Goal: Task Accomplishment & Management: Manage account settings

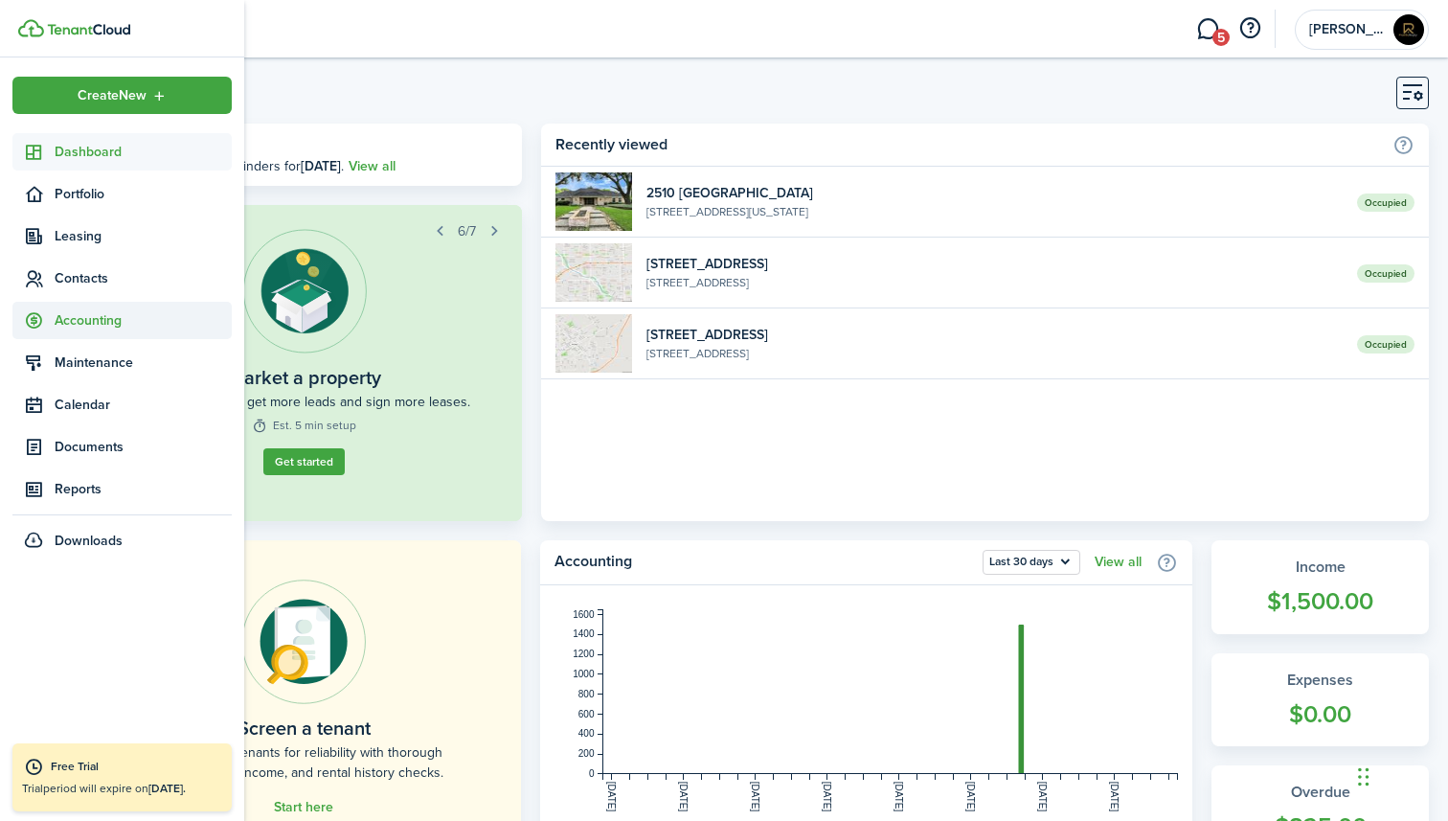
click at [54, 327] on sidebar-link-icon at bounding box center [33, 320] width 42 height 20
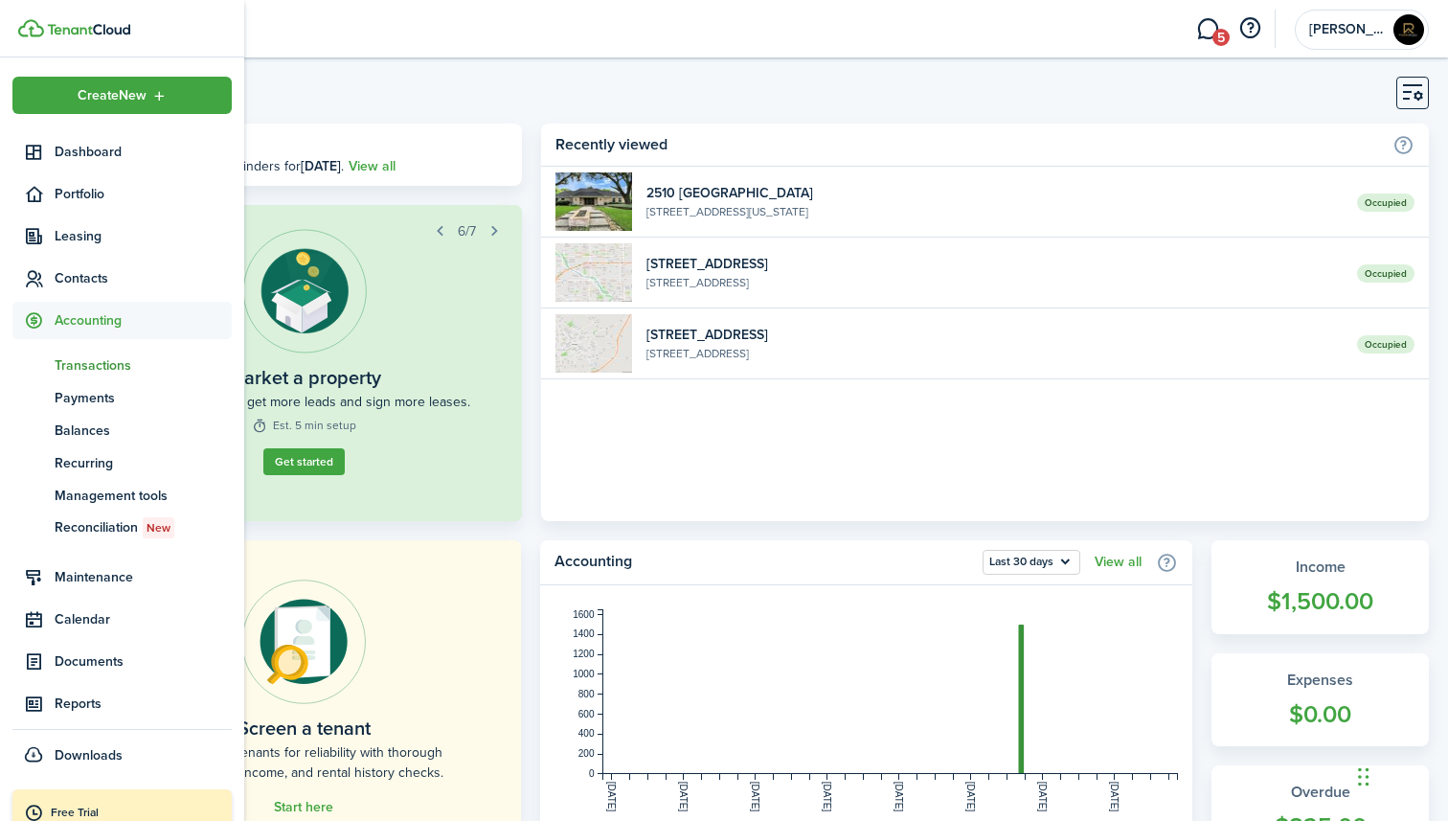
click at [70, 371] on span "Transactions" at bounding box center [143, 365] width 177 height 20
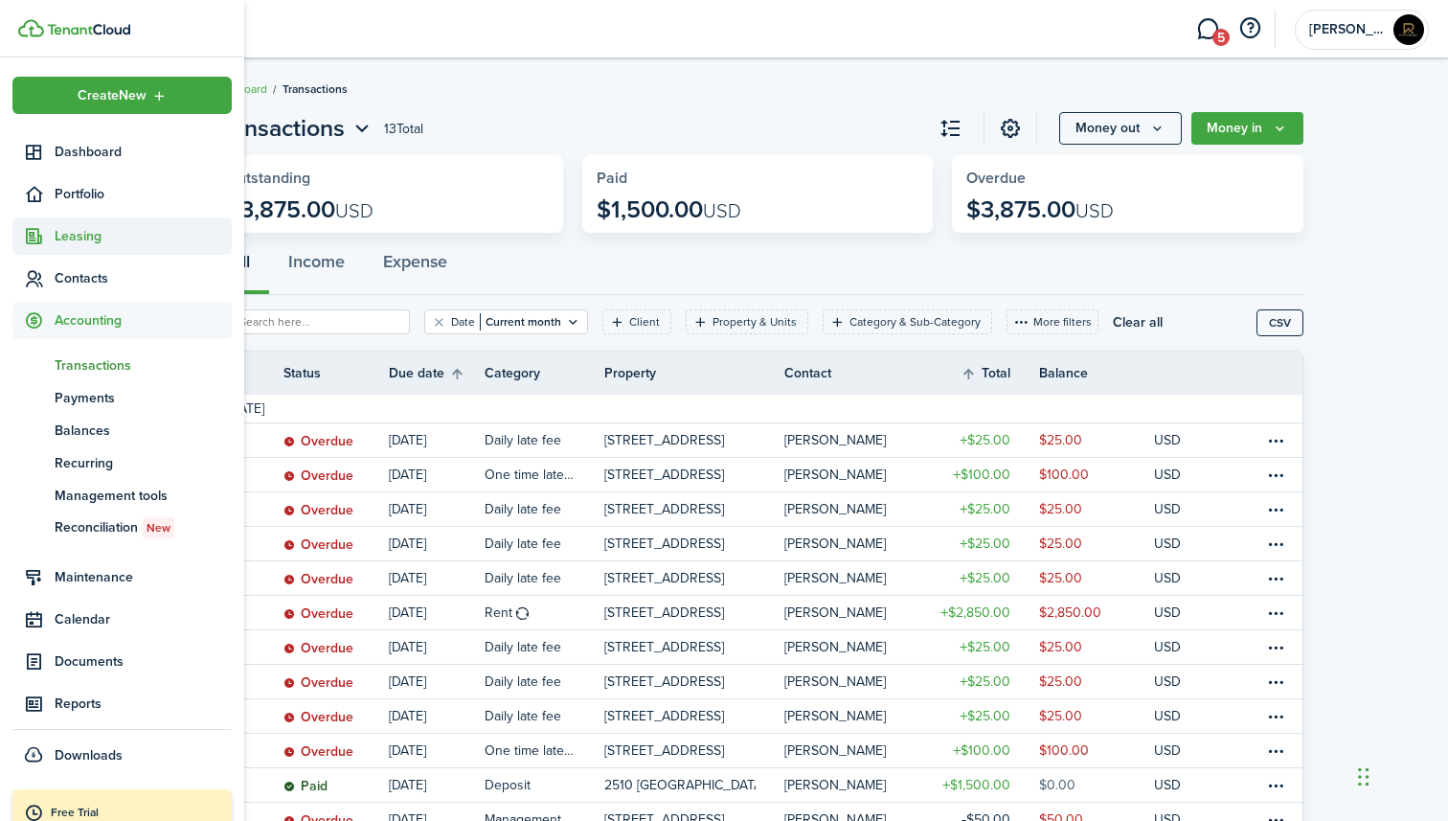
click at [92, 240] on span "Leasing" at bounding box center [143, 236] width 177 height 20
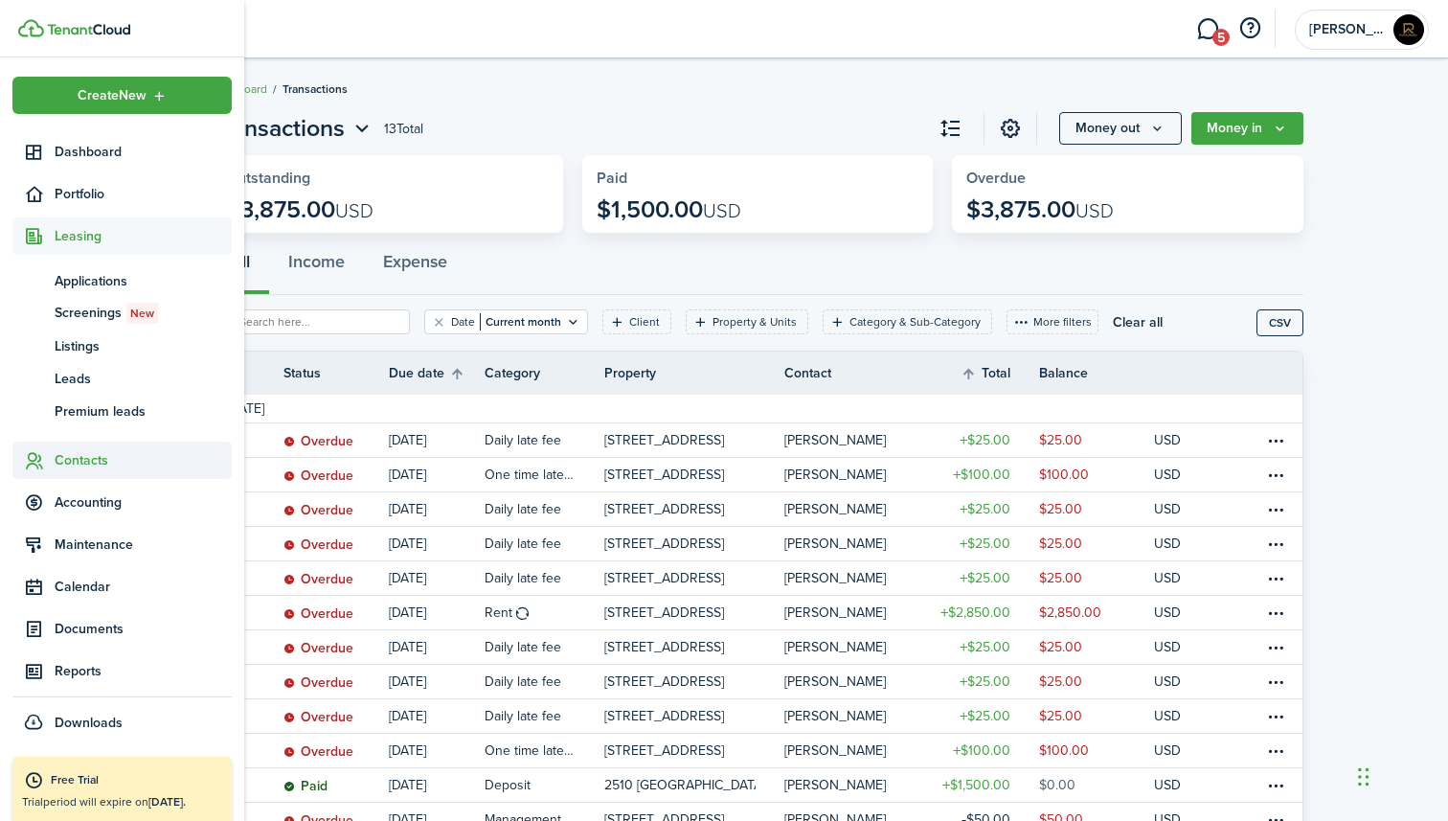
click at [86, 465] on span "Contacts" at bounding box center [143, 460] width 177 height 20
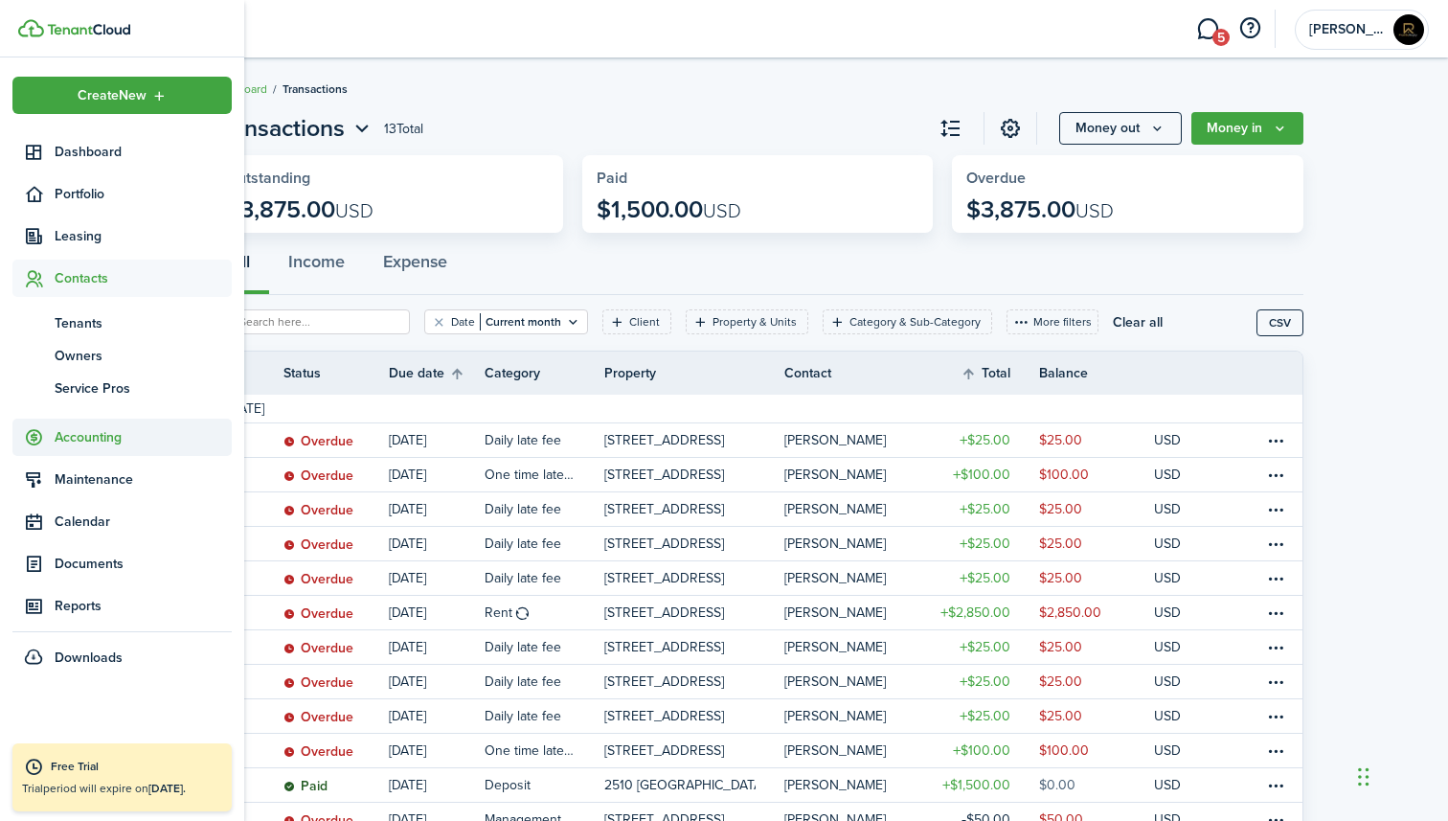
click at [90, 443] on span "Accounting" at bounding box center [143, 437] width 177 height 20
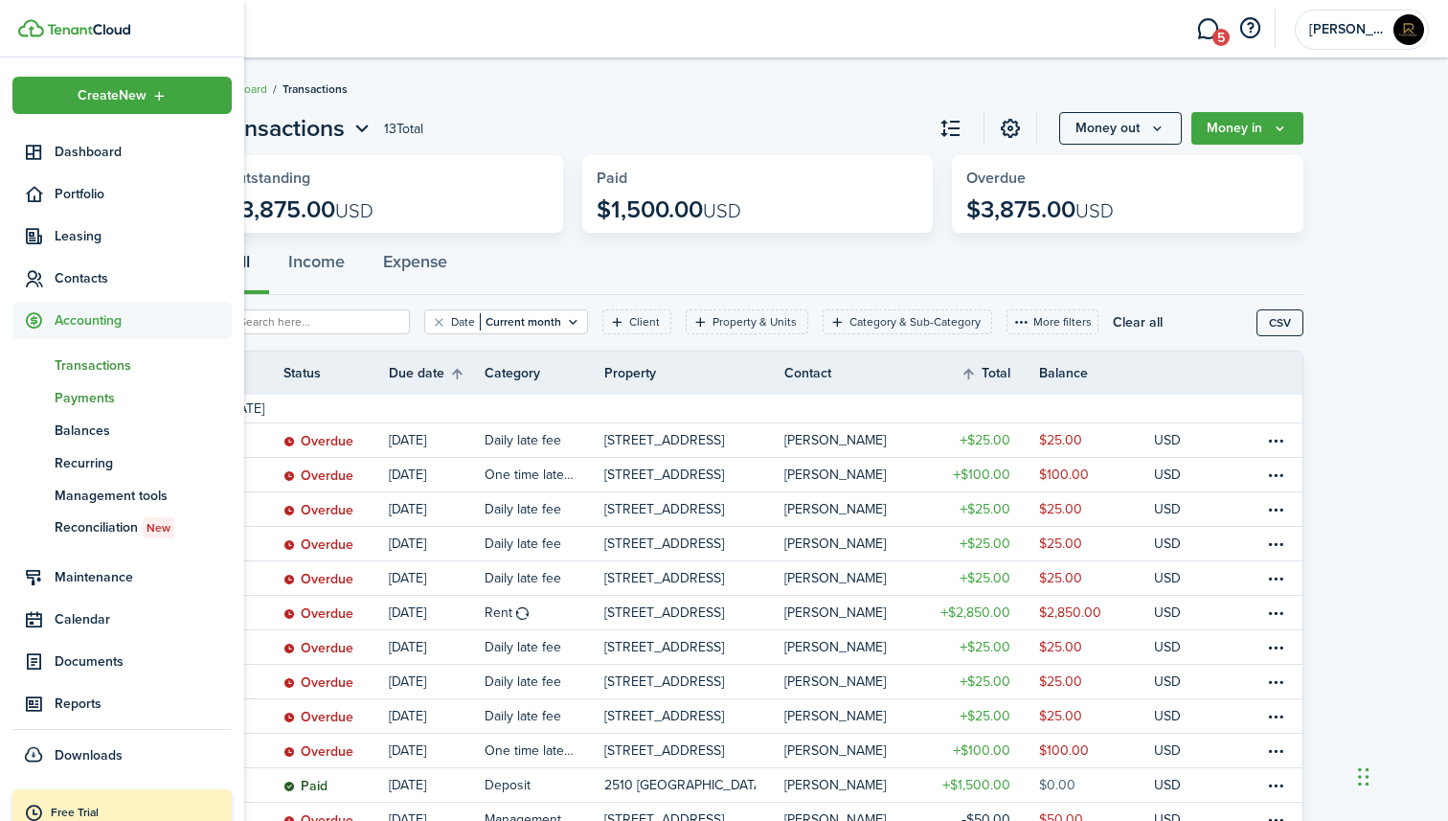
click at [102, 399] on span "Payments" at bounding box center [143, 398] width 177 height 20
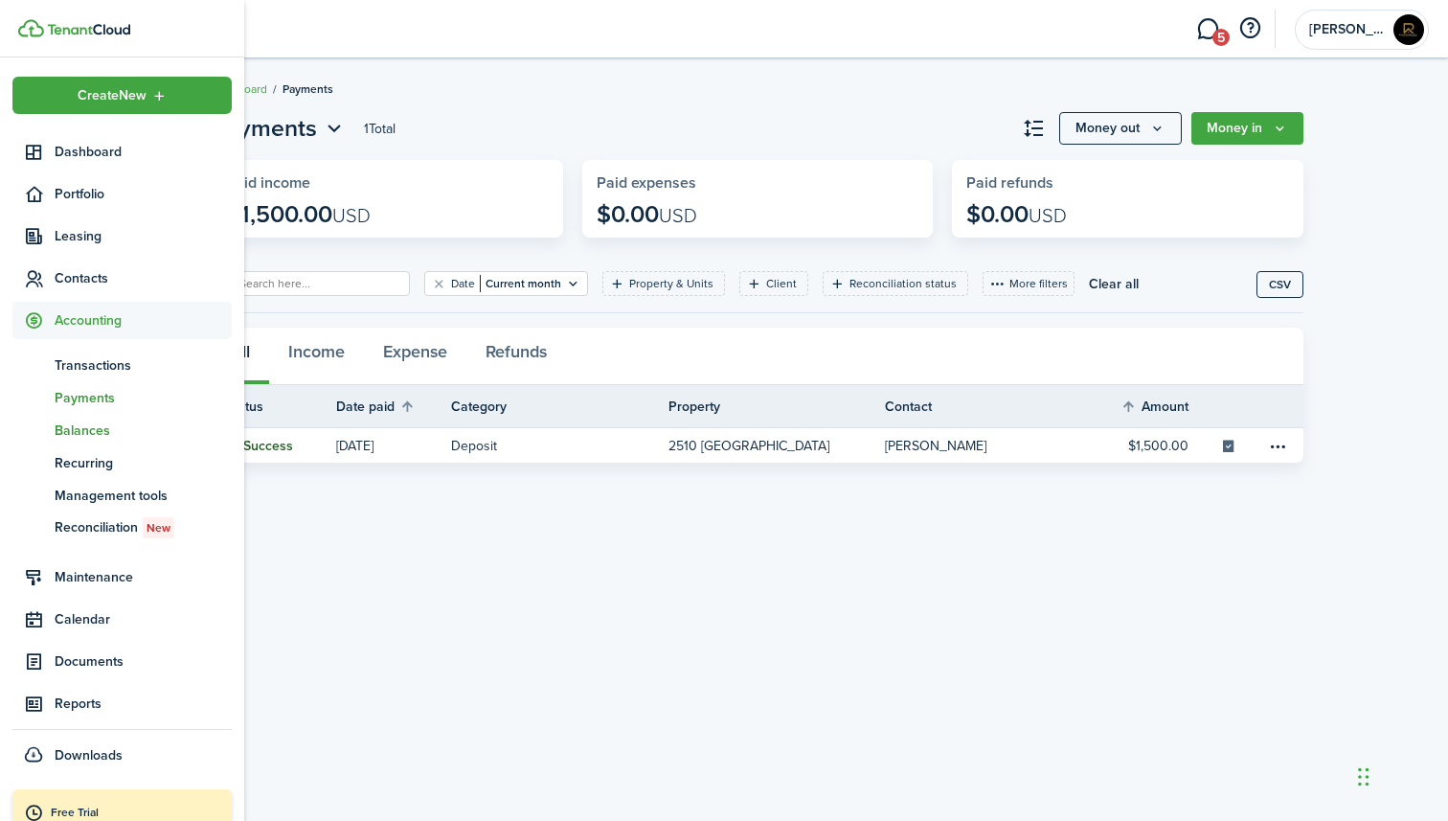
click at [102, 439] on span "Balances" at bounding box center [143, 431] width 177 height 20
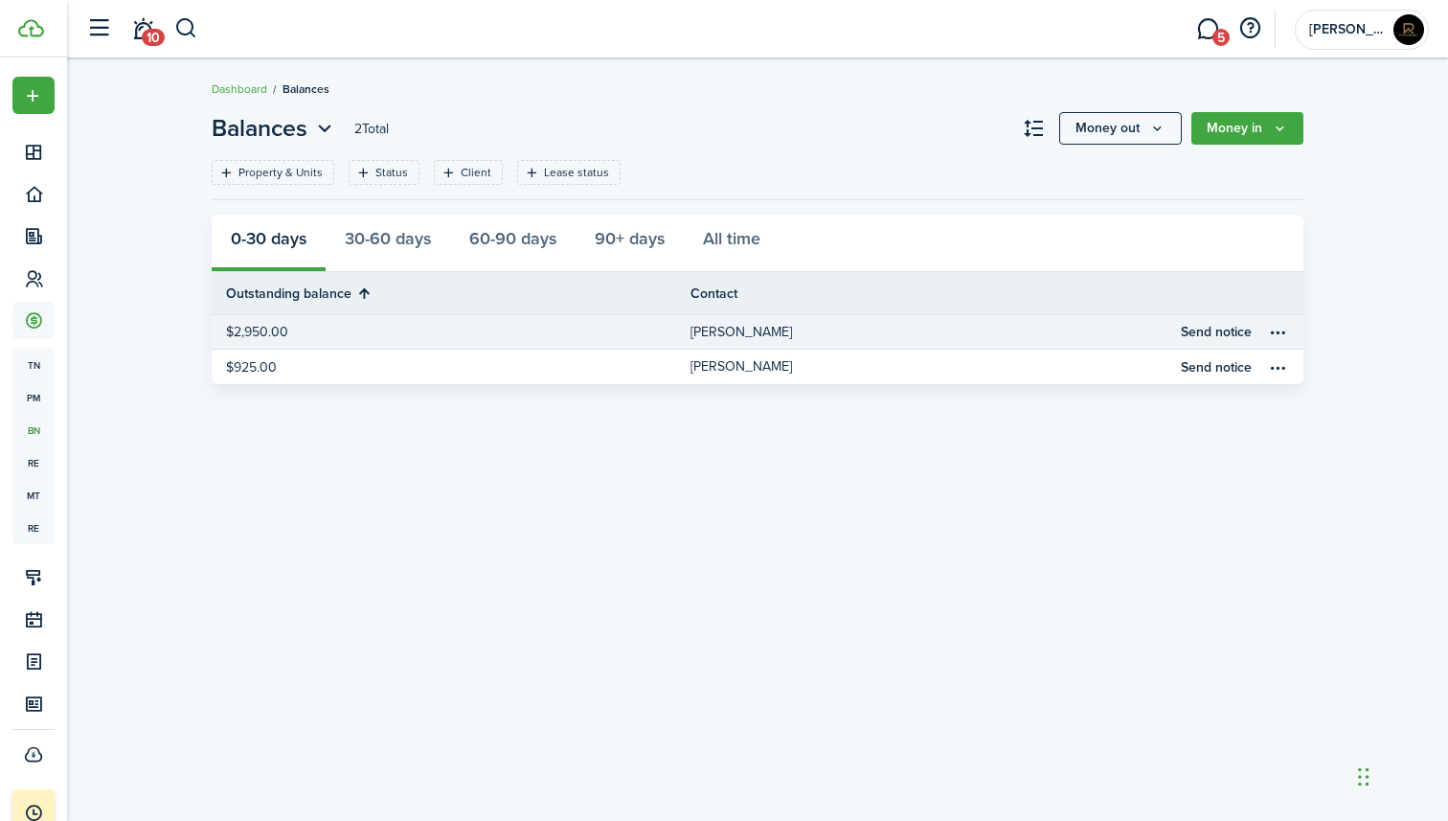
click at [1080, 330] on link "[PERSON_NAME]" at bounding box center [930, 332] width 479 height 34
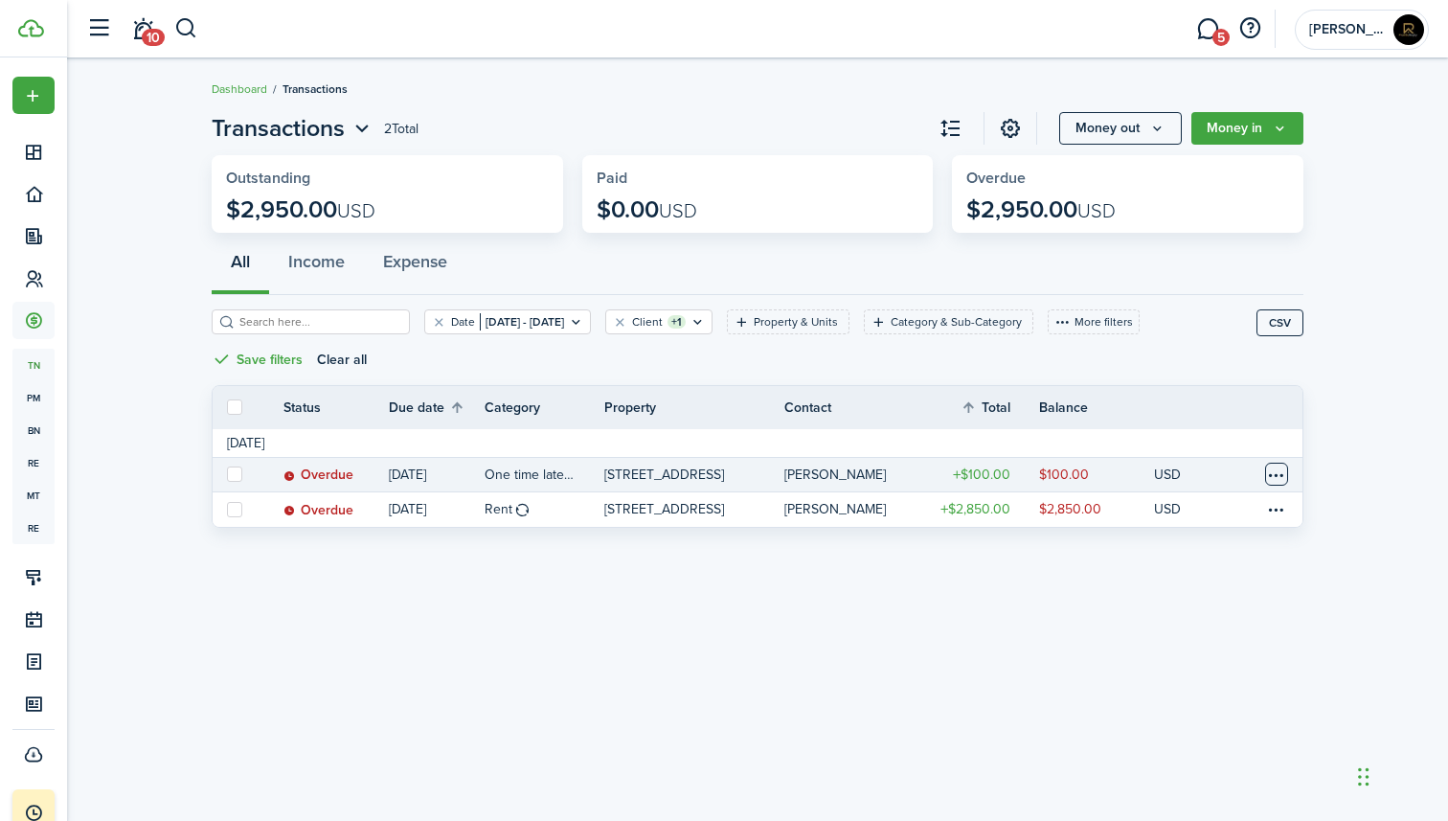
click at [1270, 473] on table-menu-btn-icon at bounding box center [1276, 474] width 23 height 23
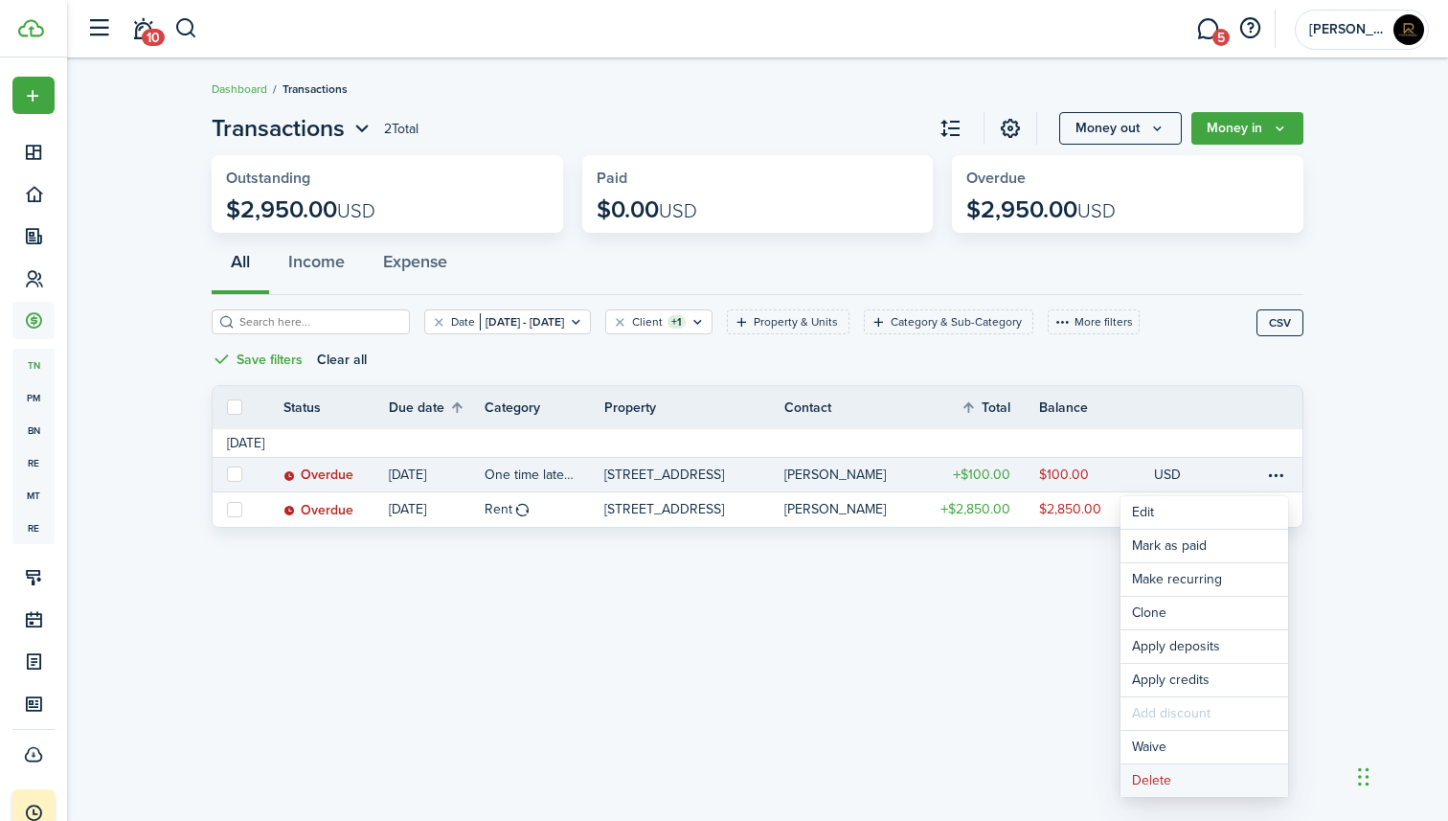
click at [1142, 778] on button "Delete" at bounding box center [1205, 780] width 168 height 33
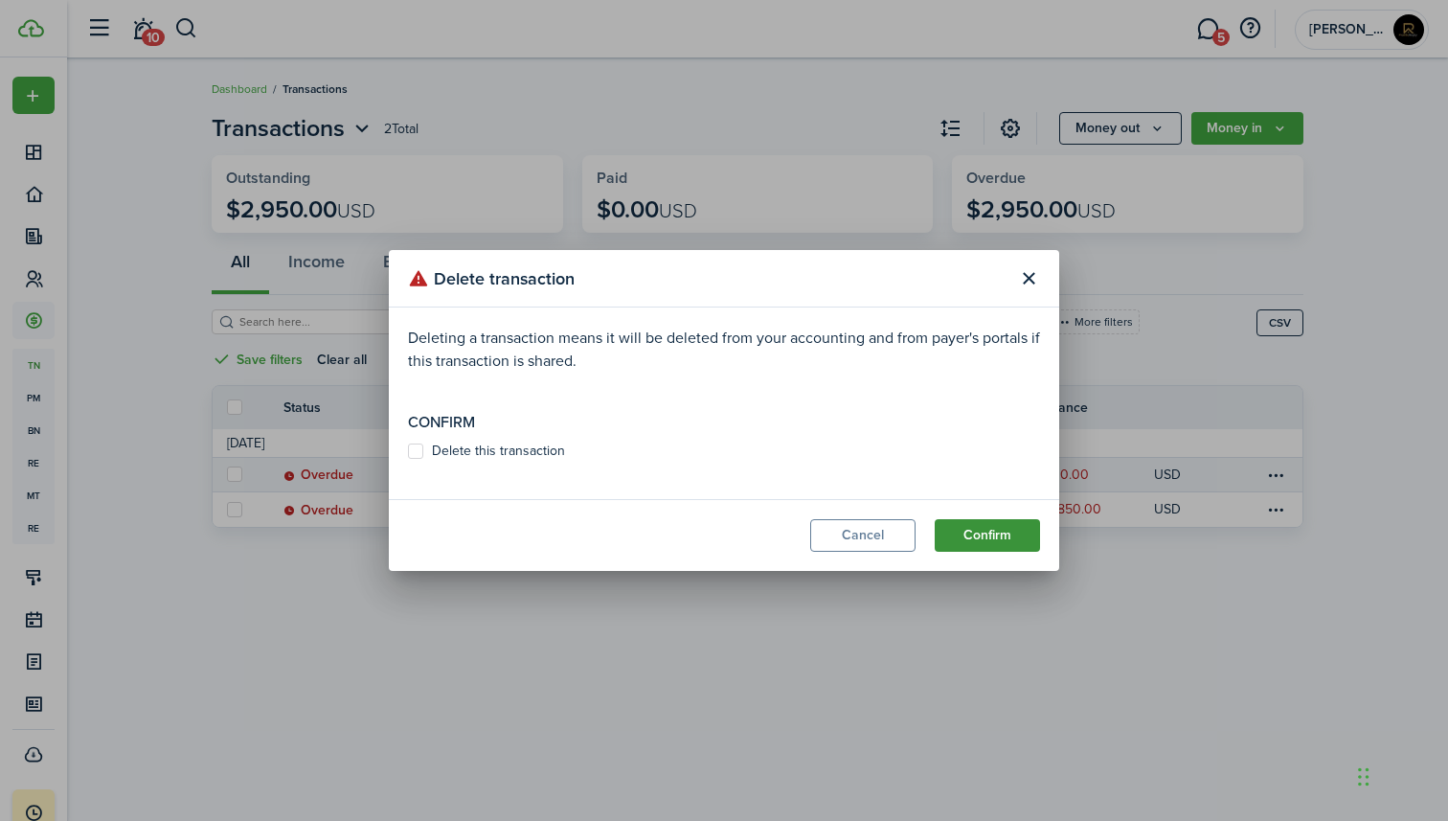
click at [975, 533] on button "Confirm" at bounding box center [987, 535] width 105 height 33
click at [523, 447] on label "Delete this transaction" at bounding box center [486, 450] width 157 height 15
click at [408, 461] on input "Delete this transaction" at bounding box center [407, 461] width 1 height 1
checkbox input "true"
click at [985, 540] on button "Confirm" at bounding box center [987, 535] width 105 height 33
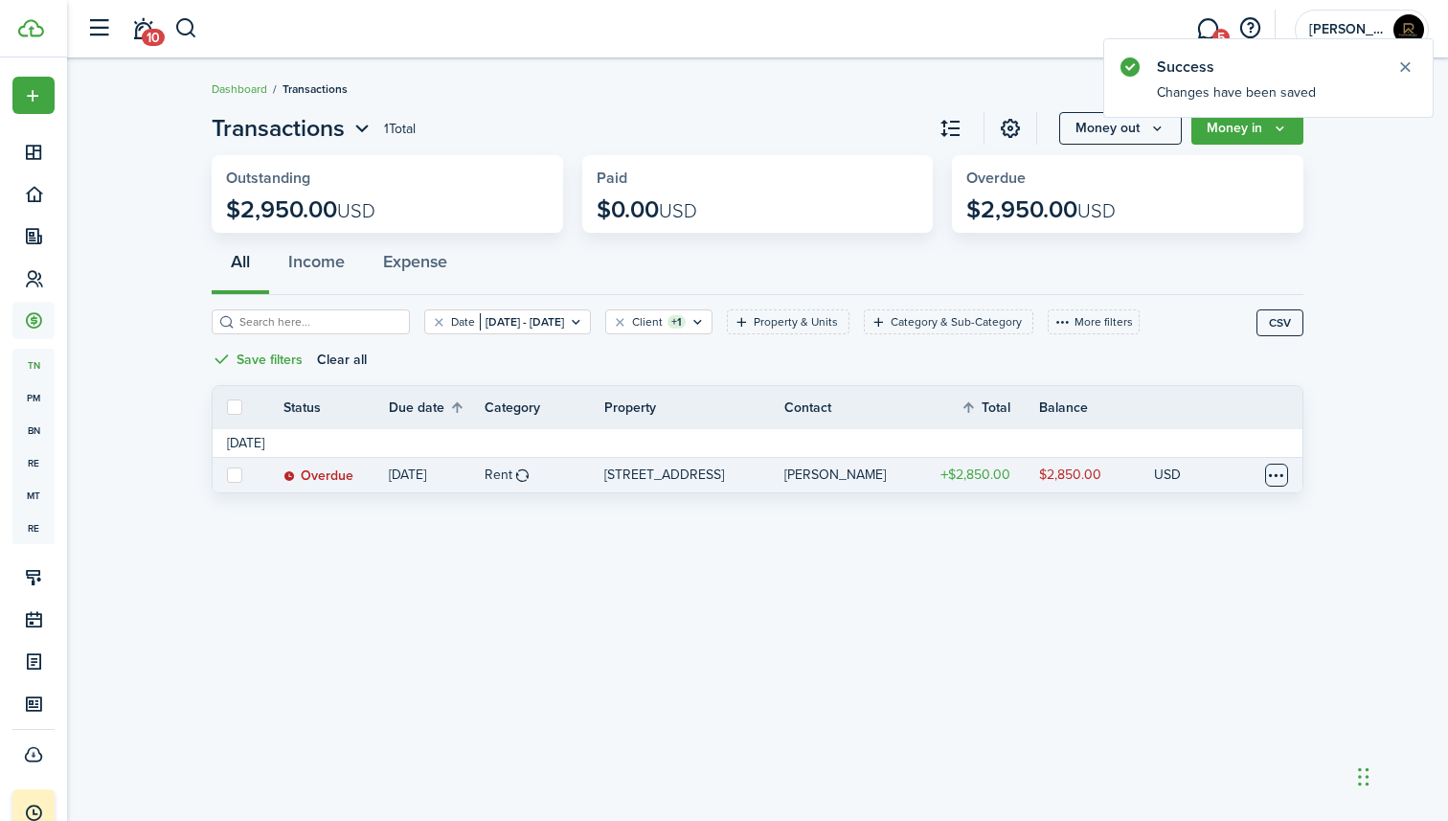
click at [1280, 470] on table-menu-btn-icon at bounding box center [1276, 475] width 23 height 23
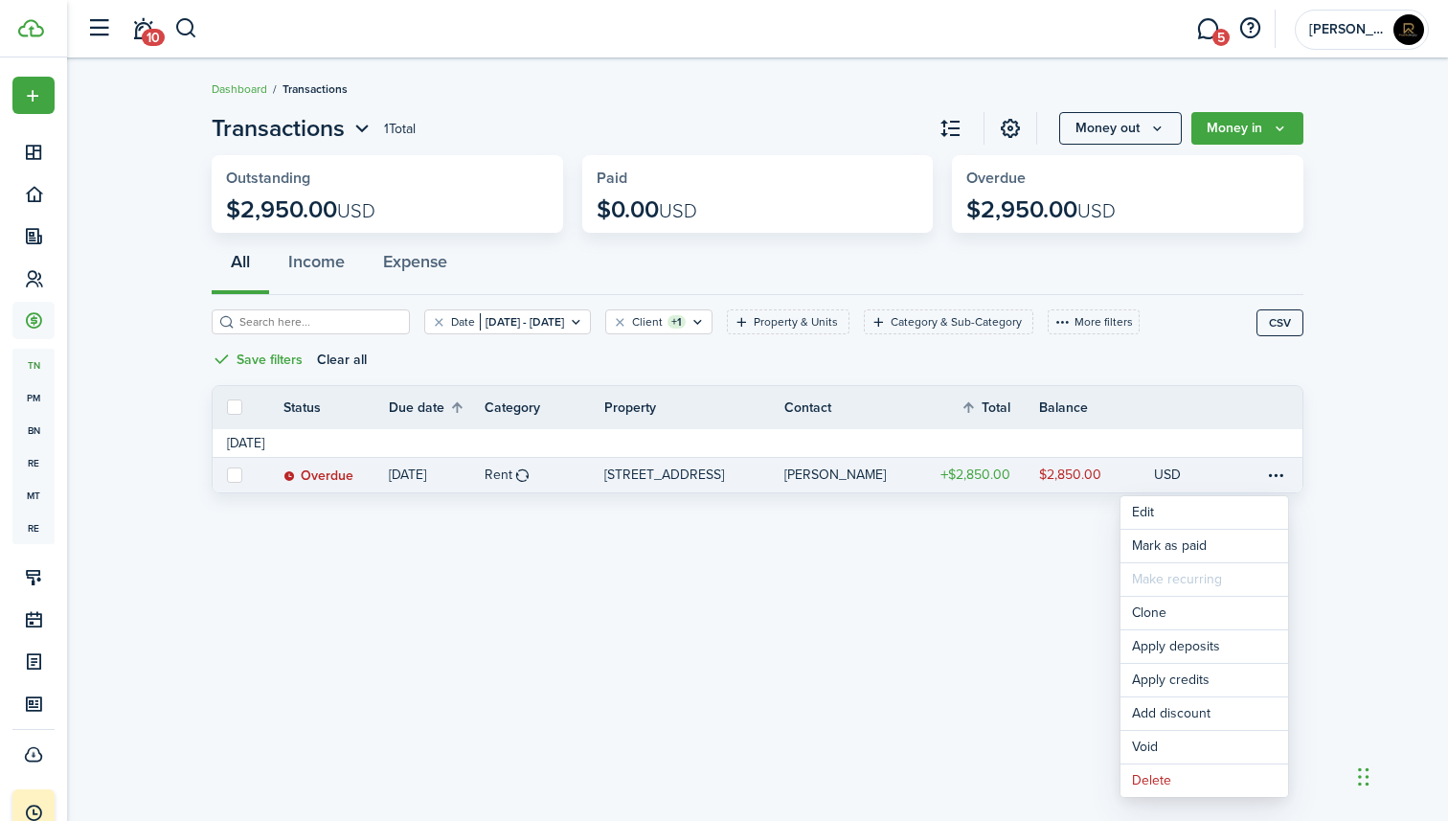
click at [888, 551] on div "Transactions 1 Total Money out Money in Outstanding $2,950.00 USD Paid $0.00 US…" at bounding box center [757, 440] width 1381 height 676
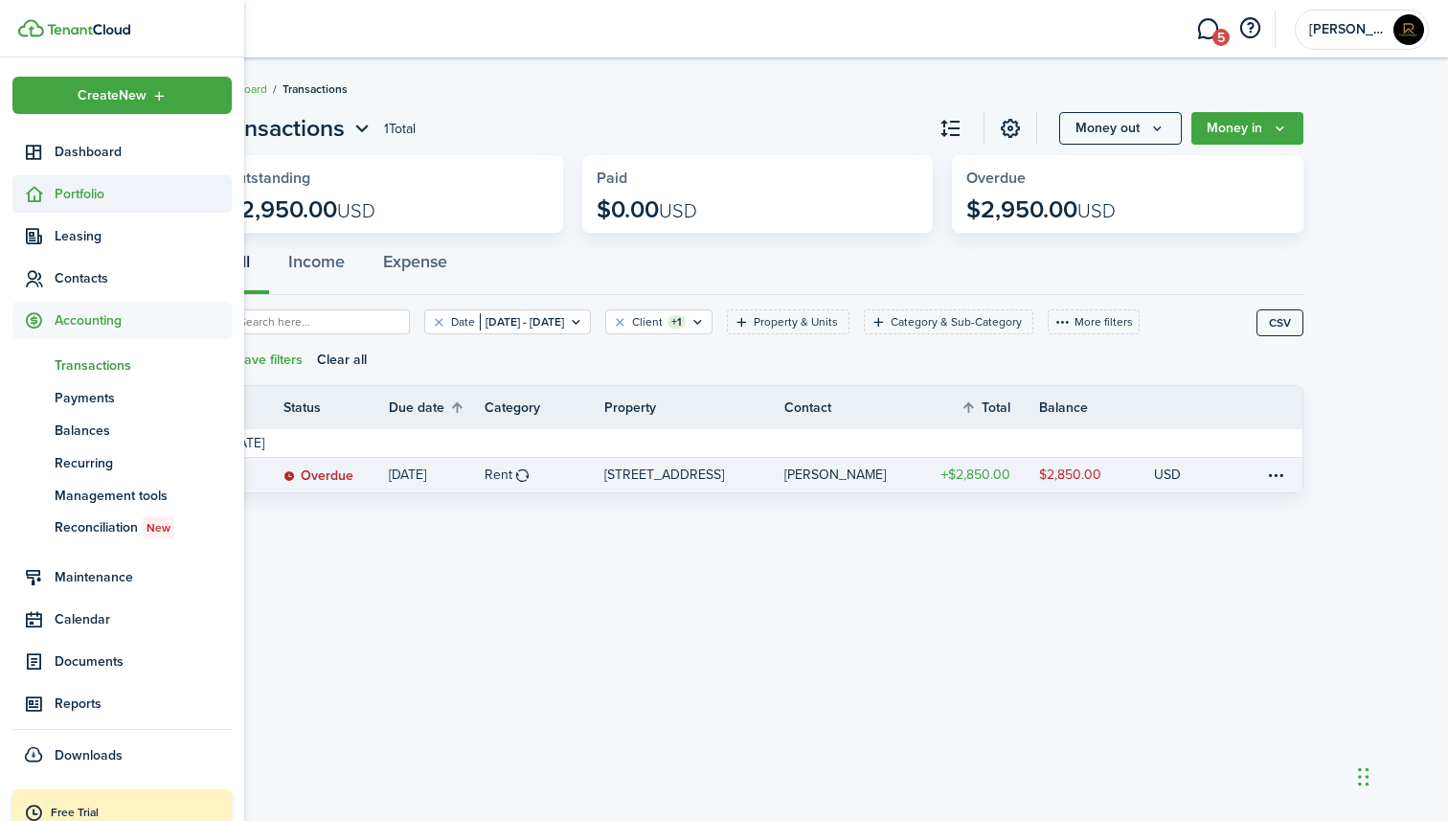
click at [105, 193] on span "Portfolio" at bounding box center [143, 194] width 177 height 20
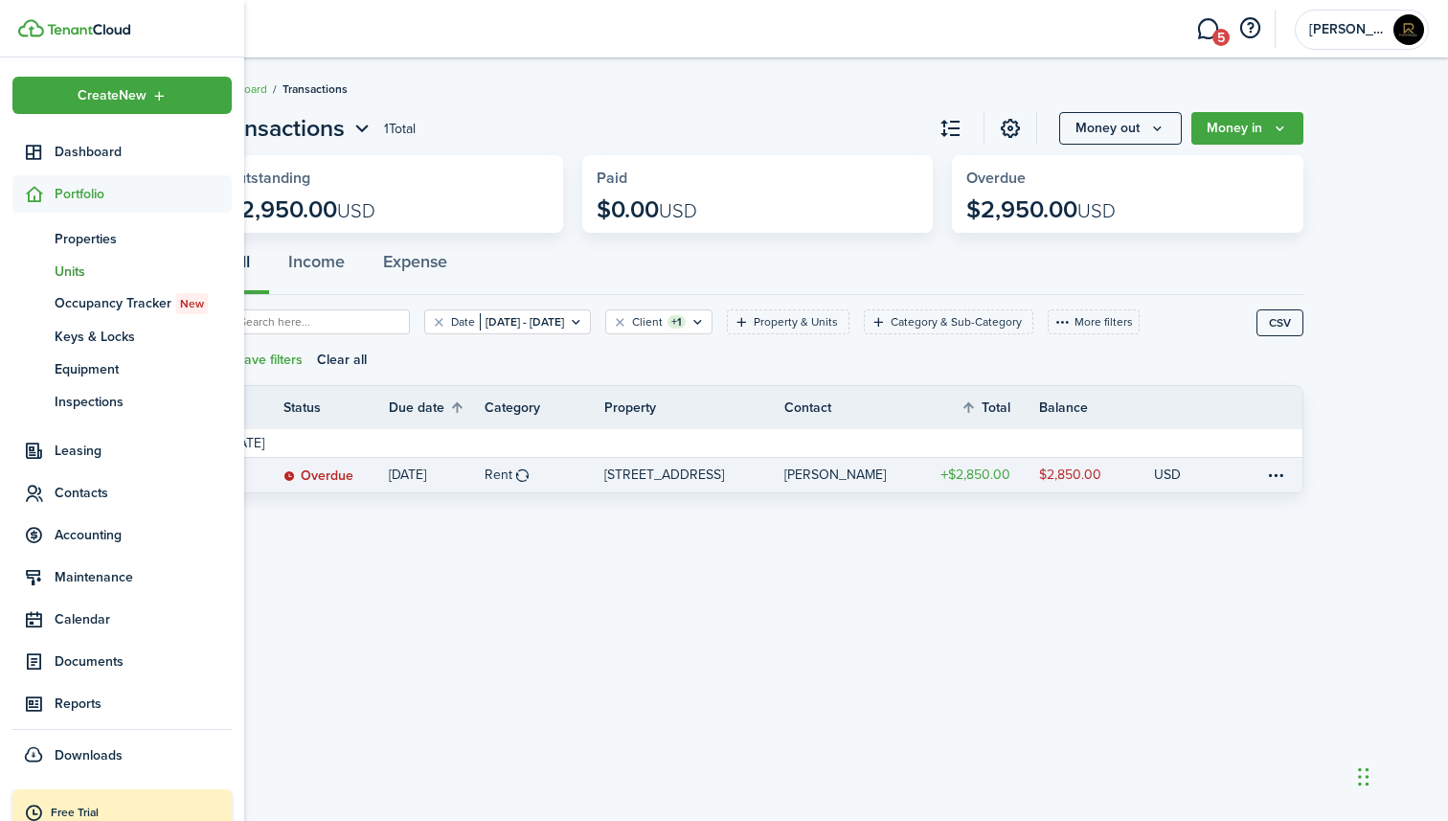
click at [108, 270] on span "Units" at bounding box center [143, 271] width 177 height 20
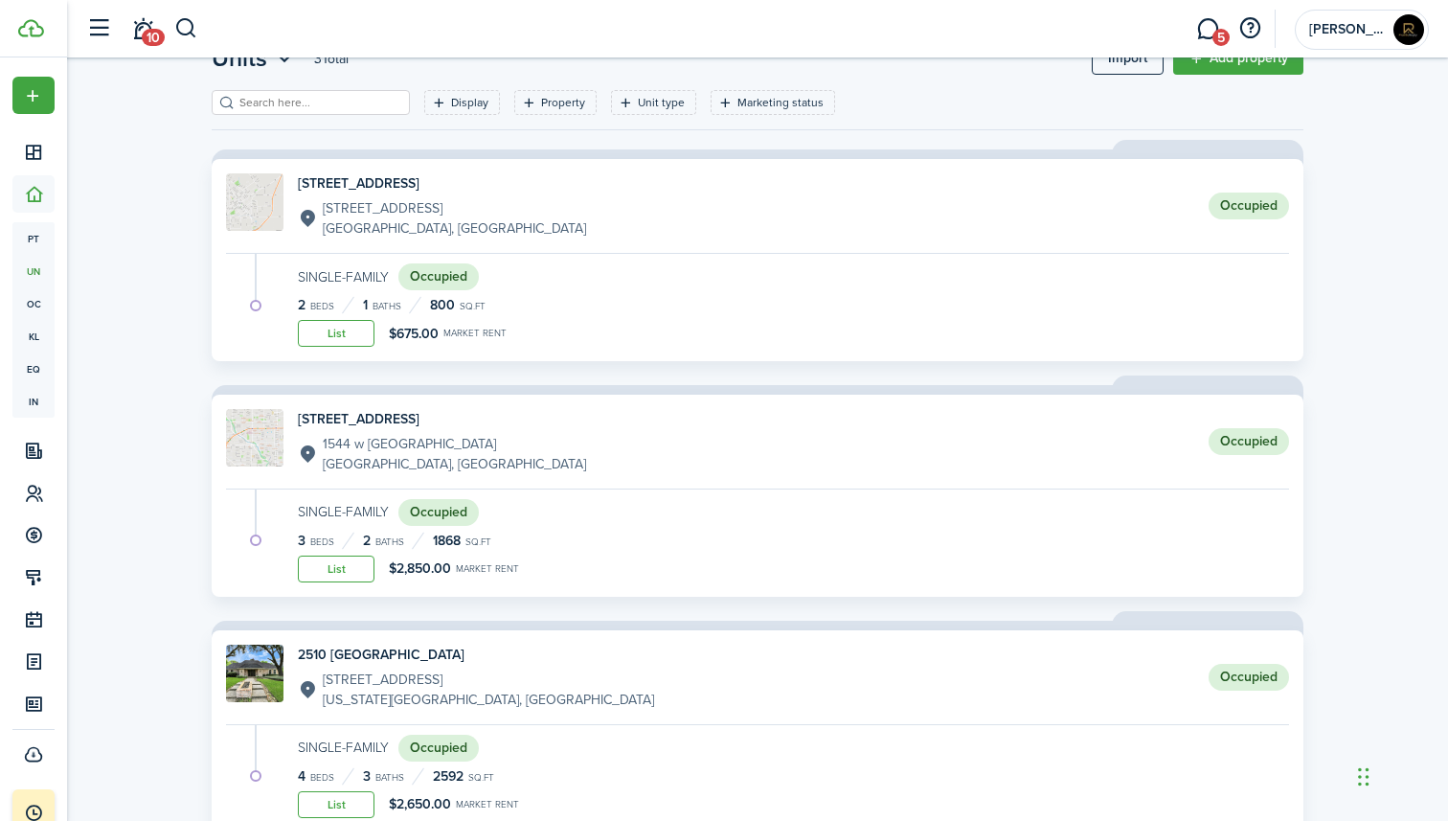
scroll to position [133, 0]
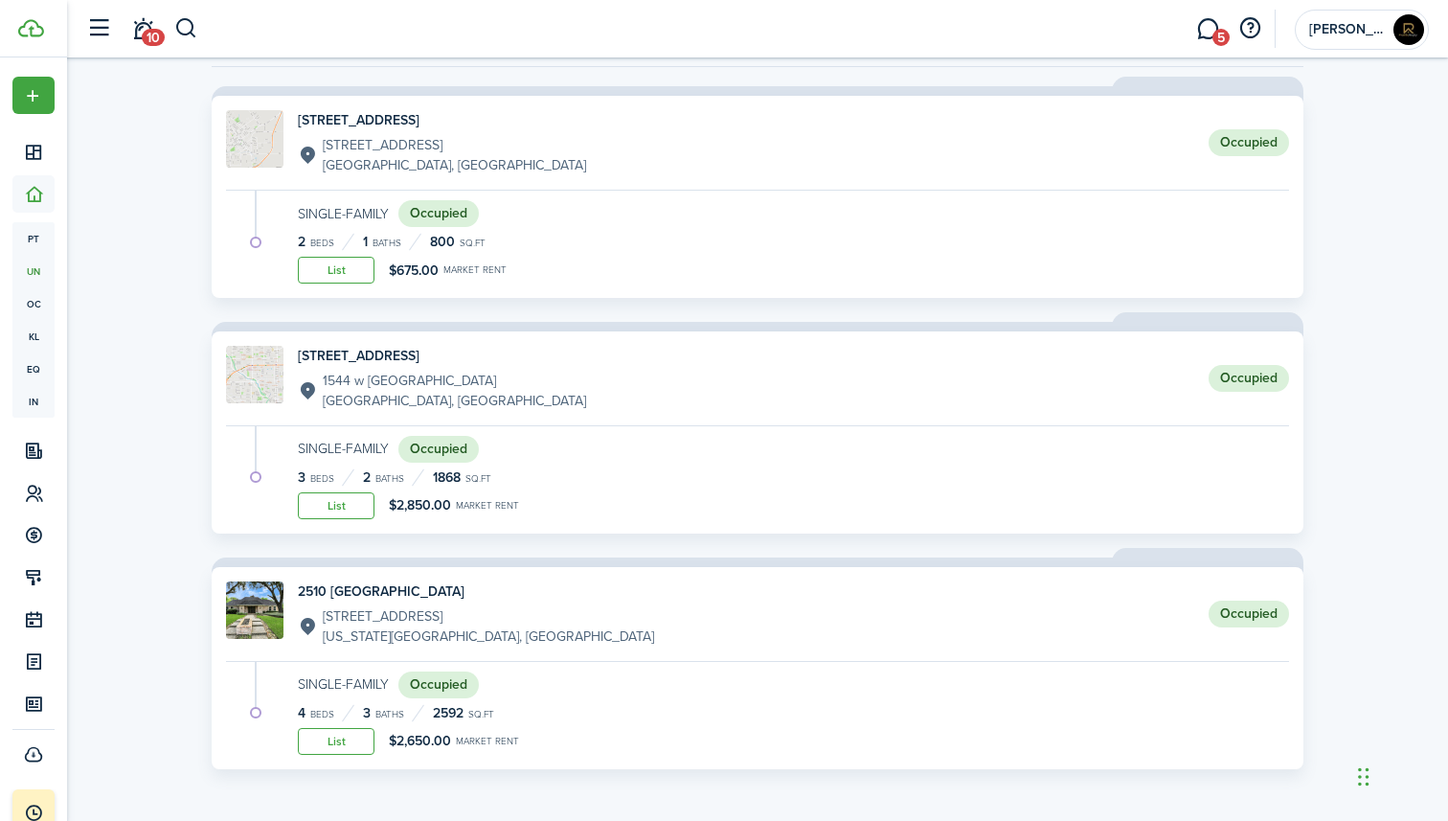
click at [642, 428] on div "[STREET_ADDRESS] Occupied Single-Family Occupied 3 Beds 2 Baths 1868 sq.ft List…" at bounding box center [758, 432] width 1092 height 202
click at [527, 375] on link "[STREET_ADDRESS] [GEOGRAPHIC_DATA]" at bounding box center [757, 378] width 1063 height 65
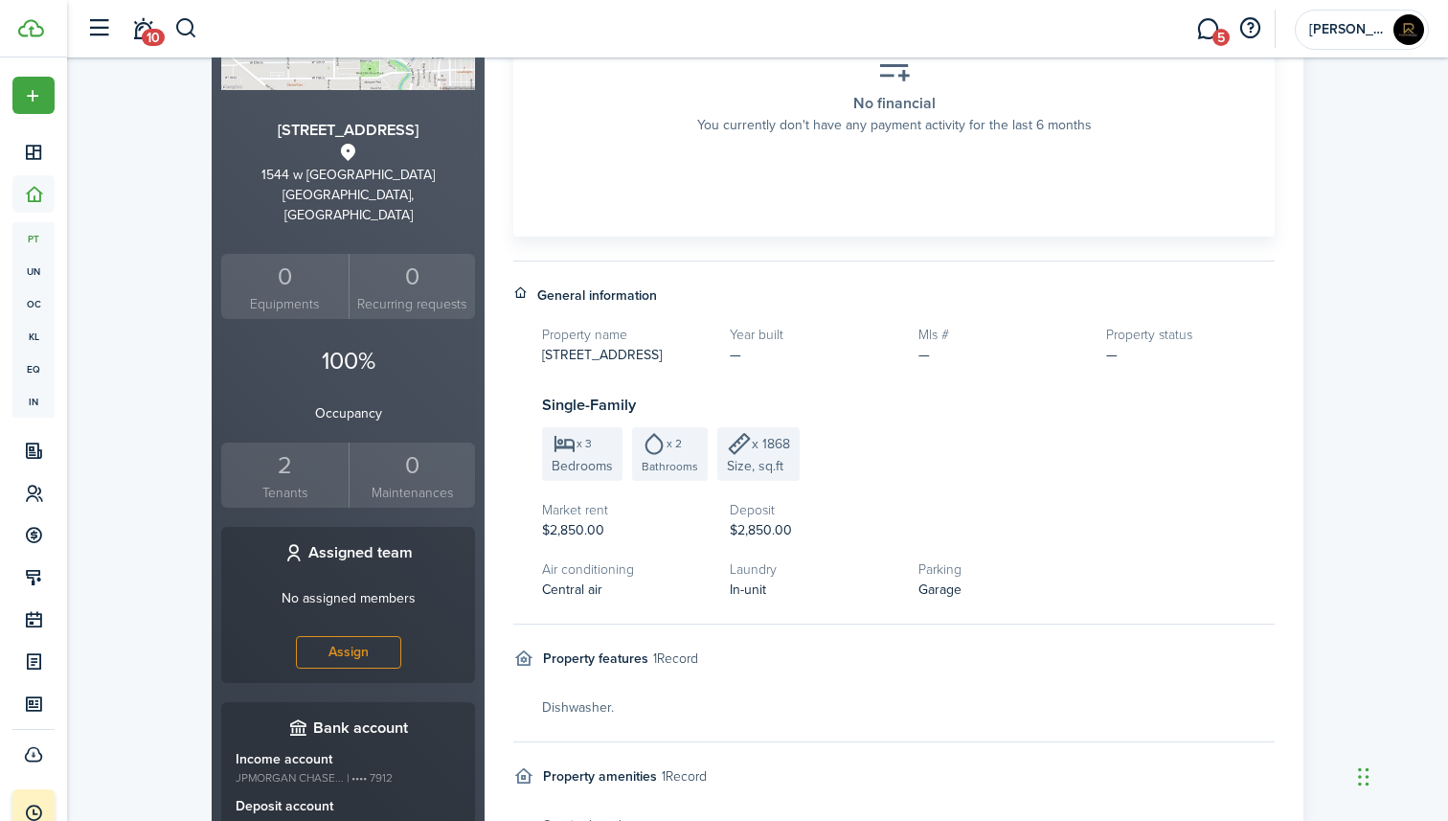
scroll to position [338, 0]
click at [289, 447] on div "2" at bounding box center [285, 463] width 118 height 36
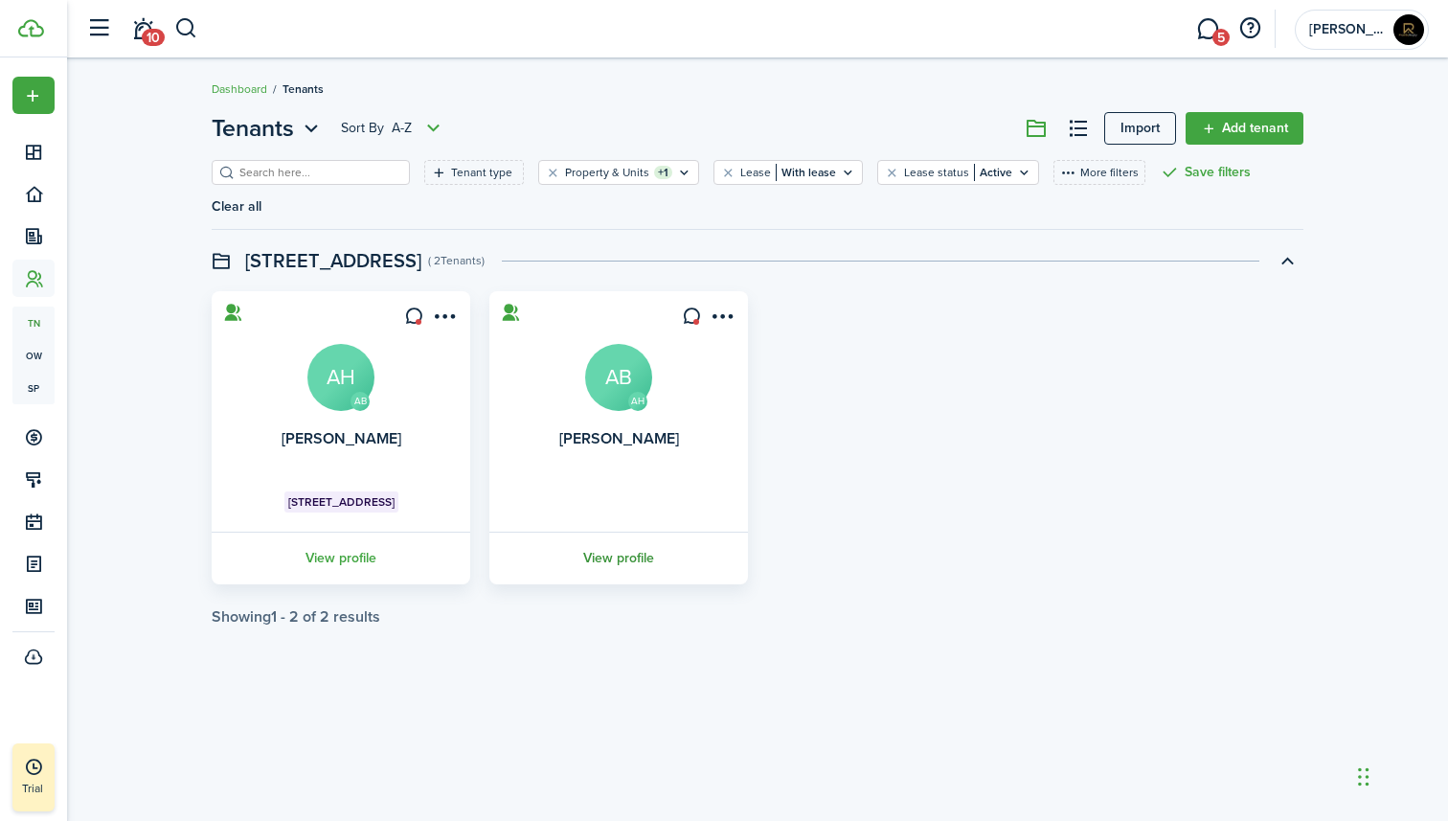
click at [616, 532] on link "View profile" at bounding box center [619, 558] width 264 height 53
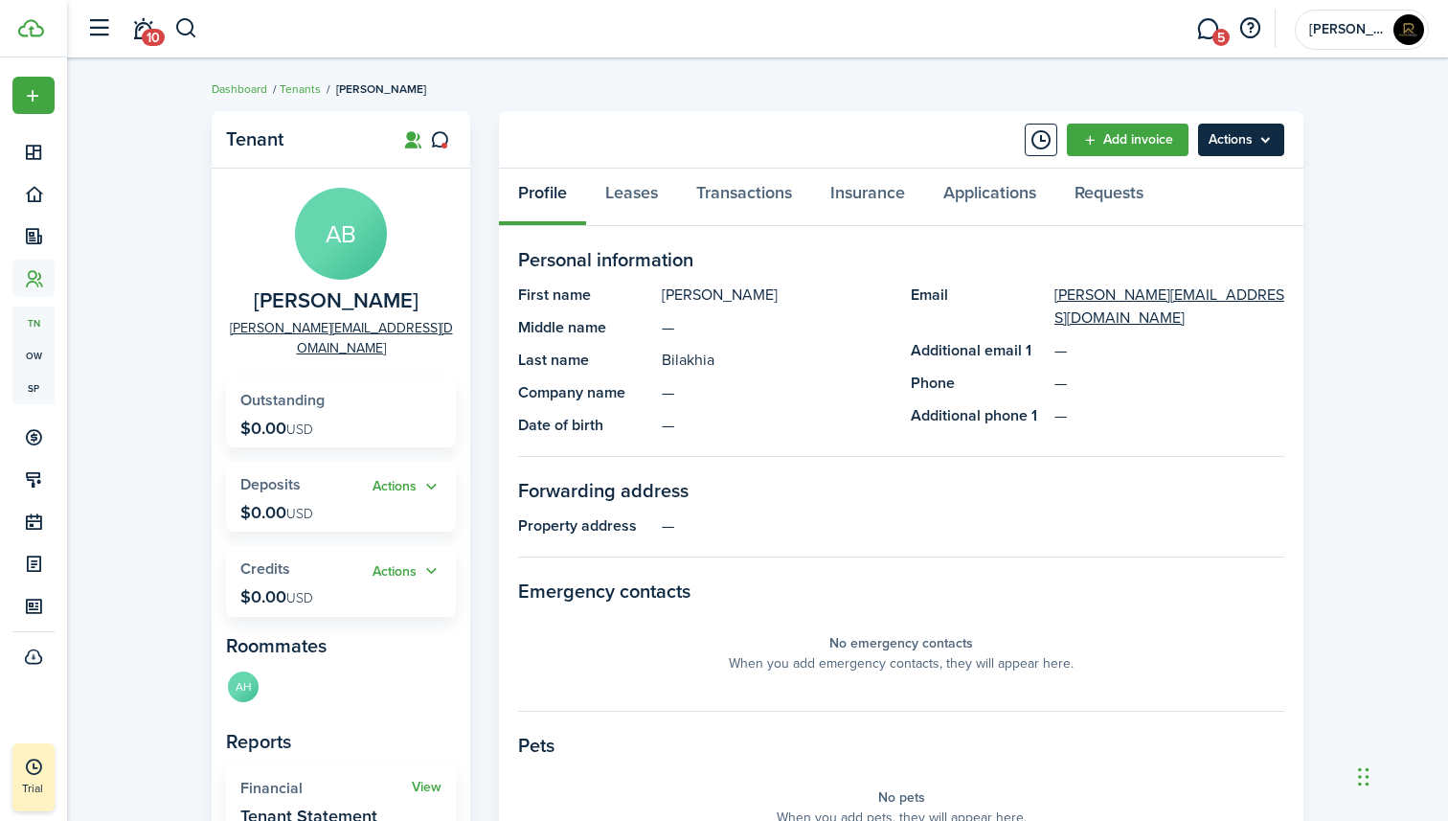
click at [1233, 124] on menu-btn "Actions" at bounding box center [1241, 140] width 86 height 33
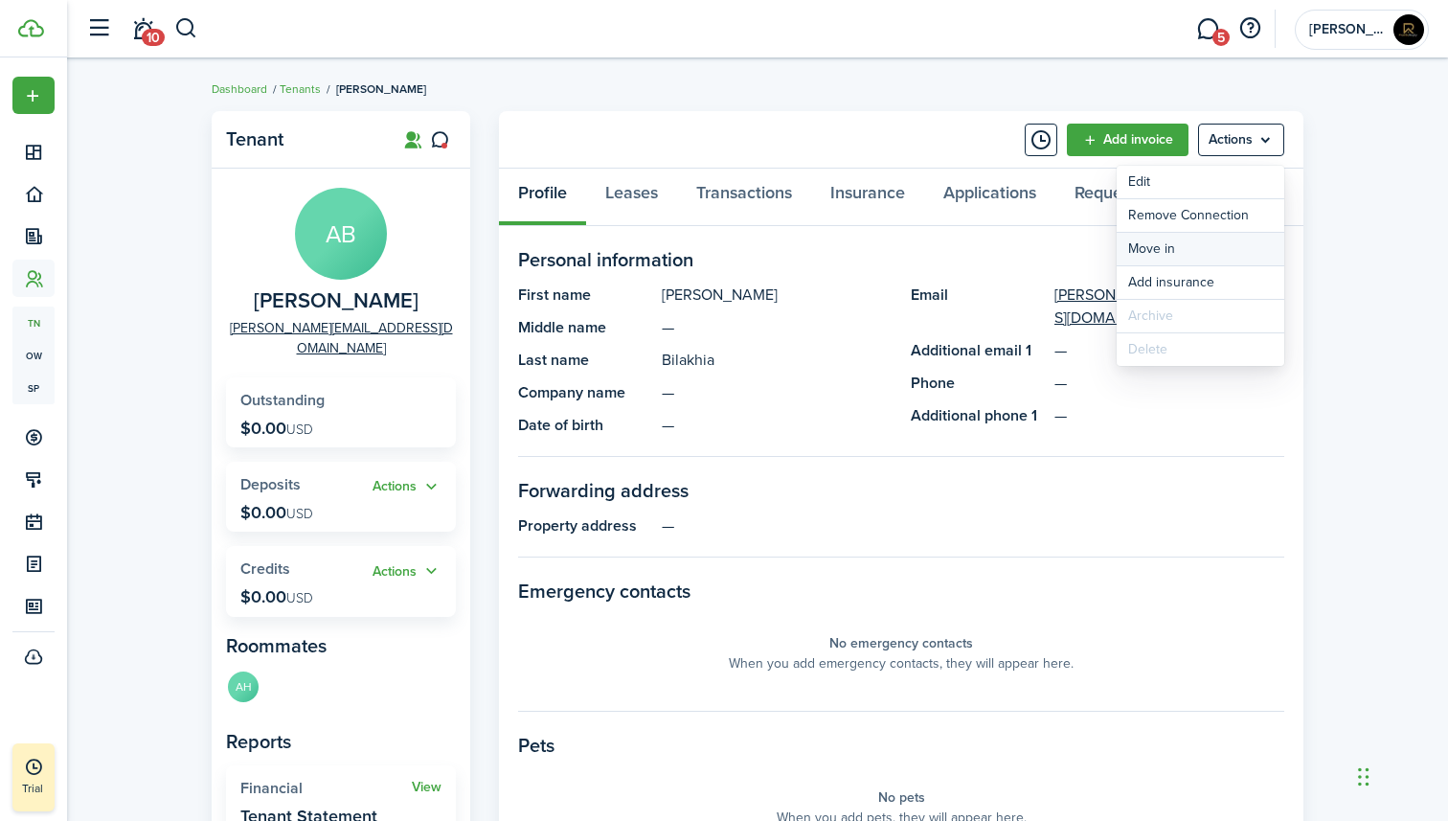
click at [1187, 242] on link "Move in" at bounding box center [1201, 249] width 168 height 33
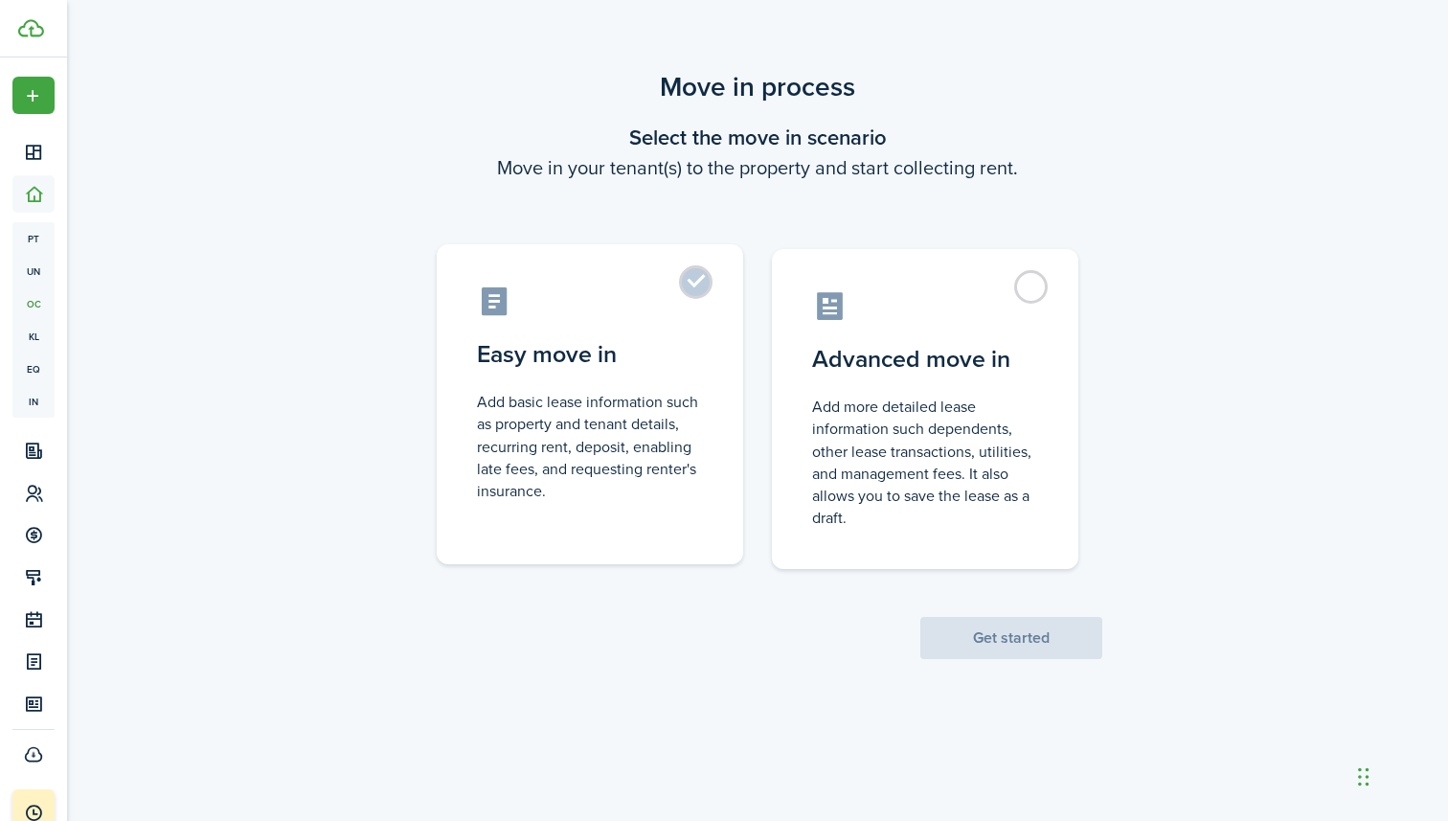
click at [695, 284] on label "Easy move in Add basic lease information such as property and tenant details, r…" at bounding box center [590, 404] width 307 height 320
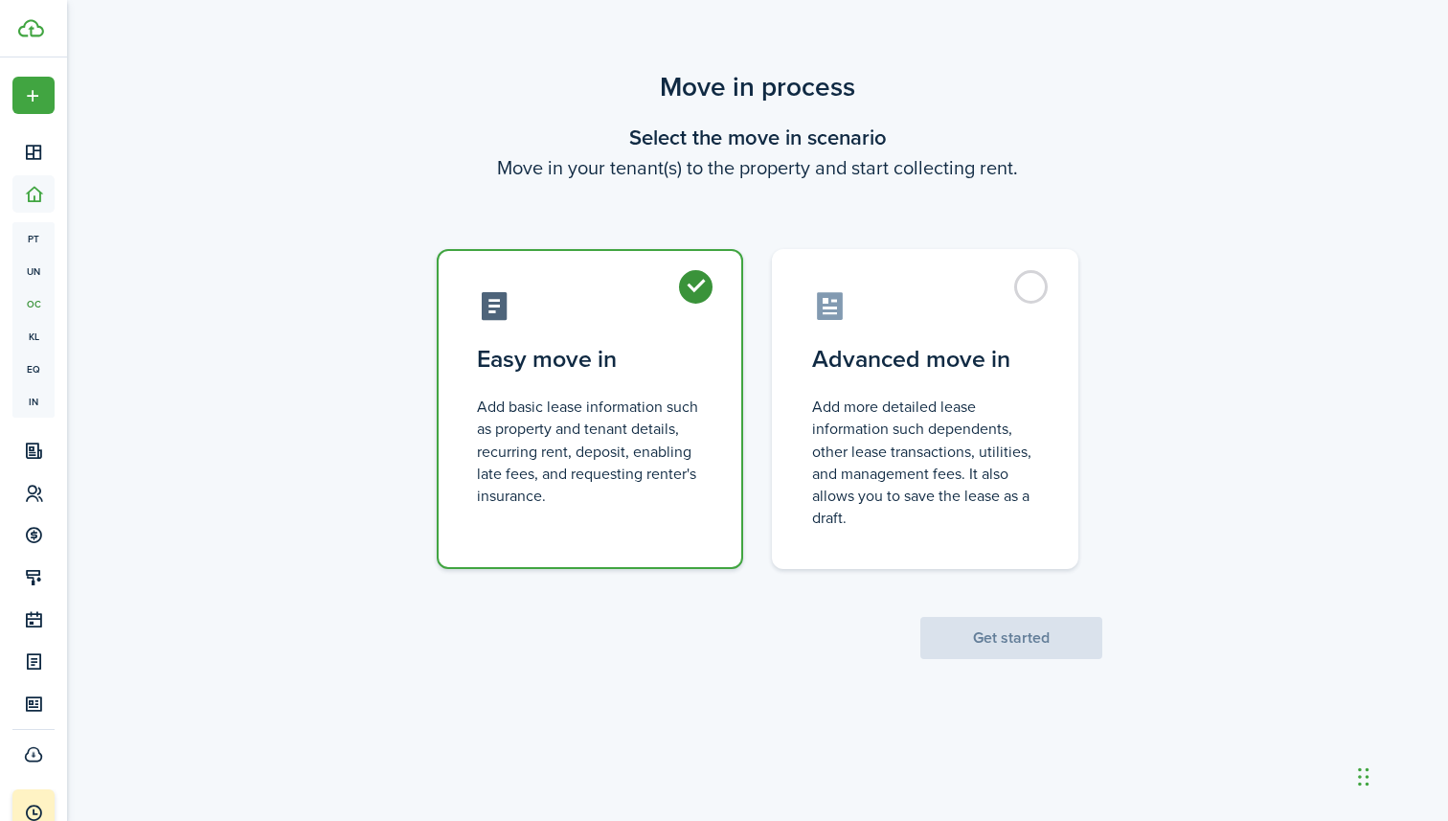
radio input "true"
click at [981, 628] on button "Get started" at bounding box center [1012, 638] width 182 height 42
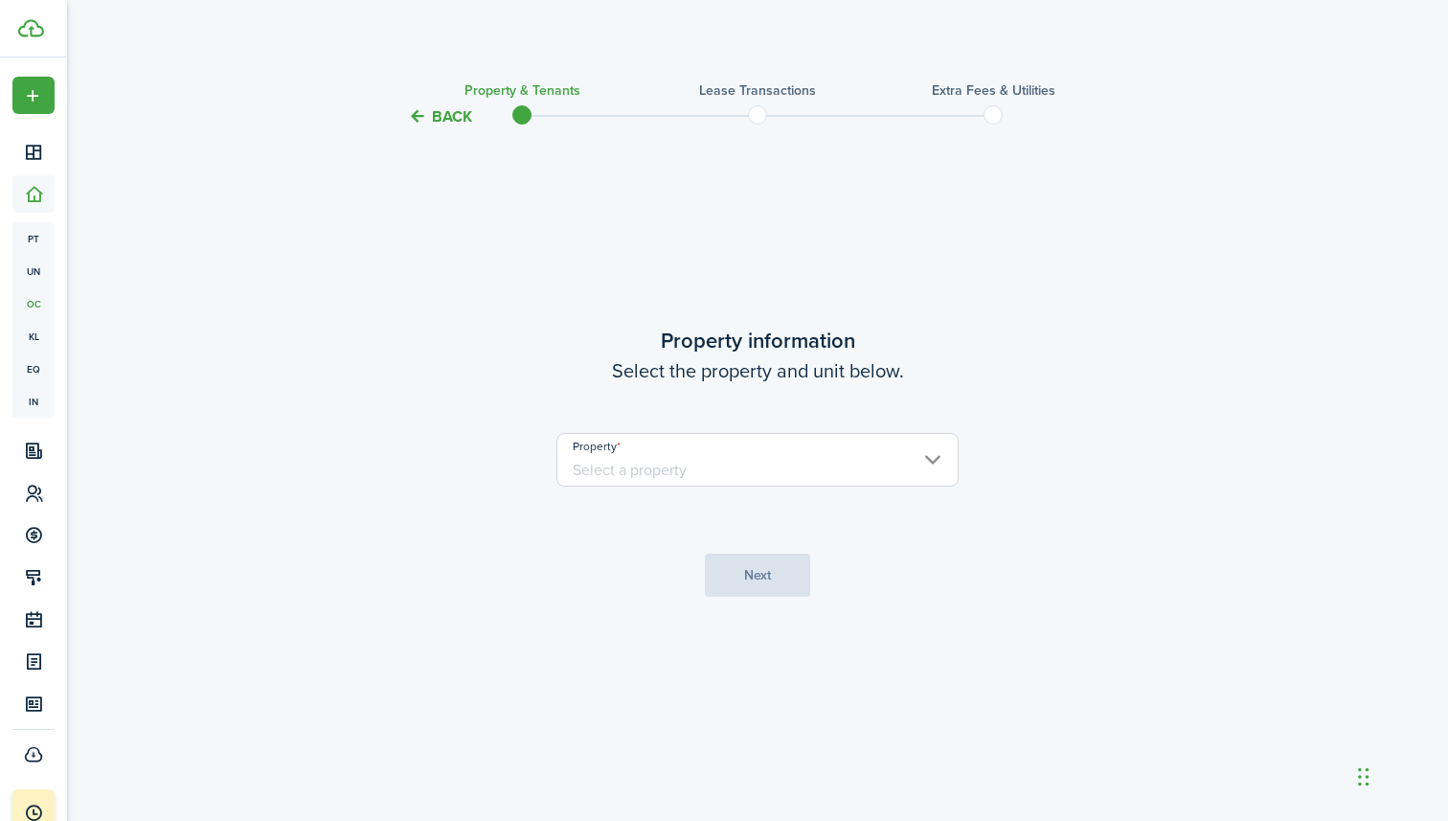
click at [791, 471] on input "Property" at bounding box center [758, 460] width 402 height 54
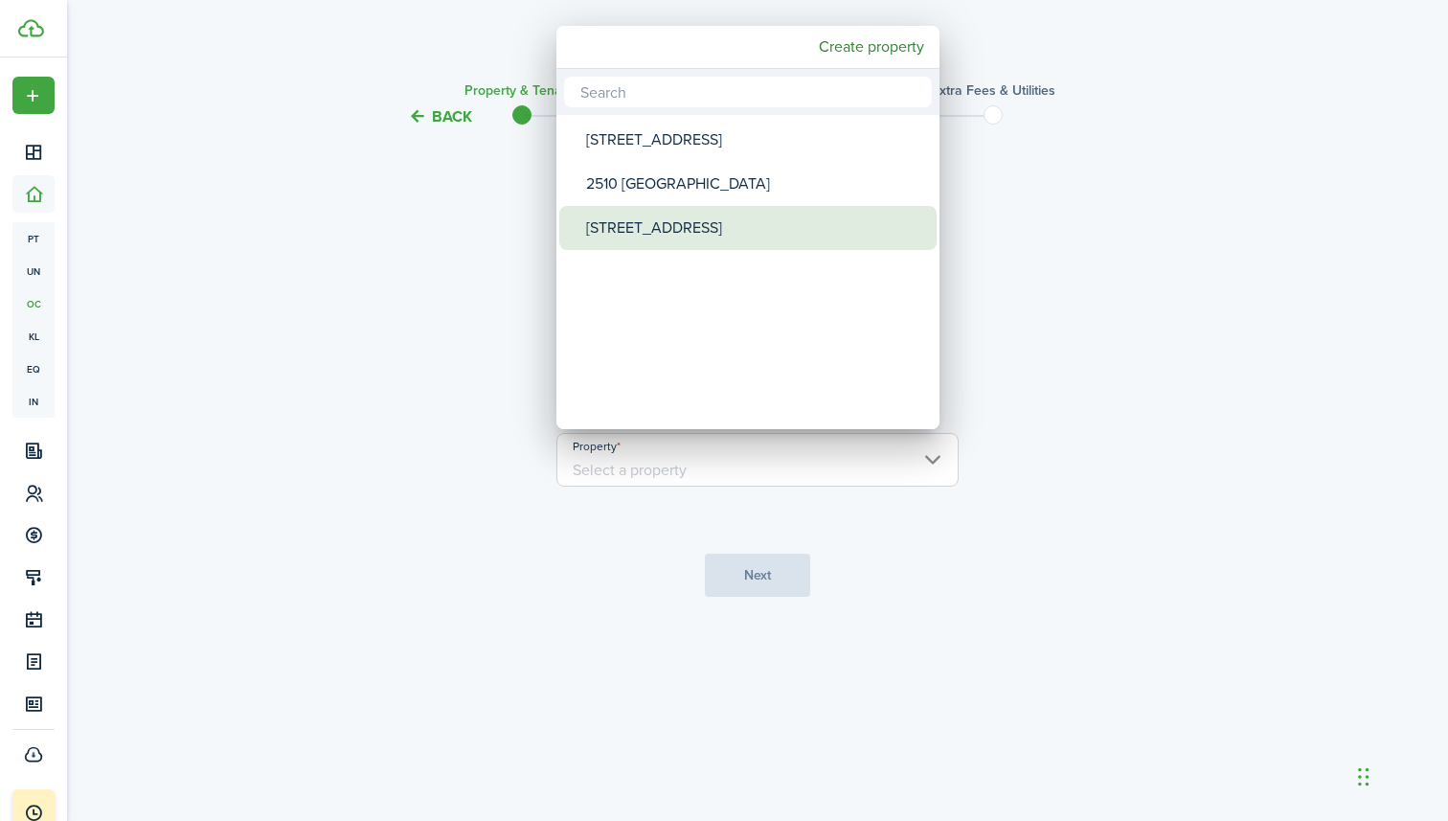
click at [711, 230] on div "[STREET_ADDRESS]" at bounding box center [755, 228] width 339 height 44
type input "[STREET_ADDRESS]"
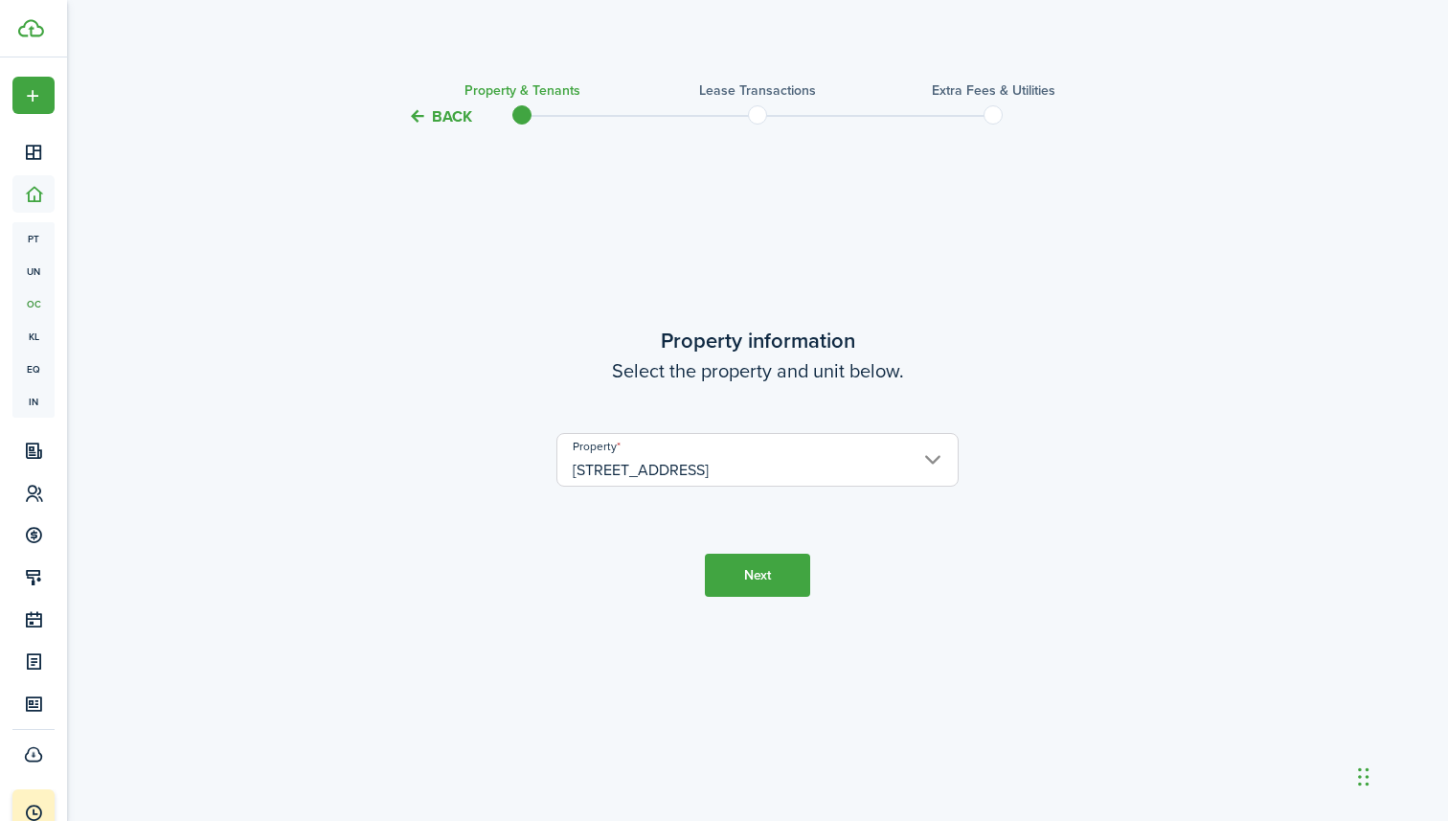
click at [754, 563] on button "Next" at bounding box center [757, 575] width 105 height 43
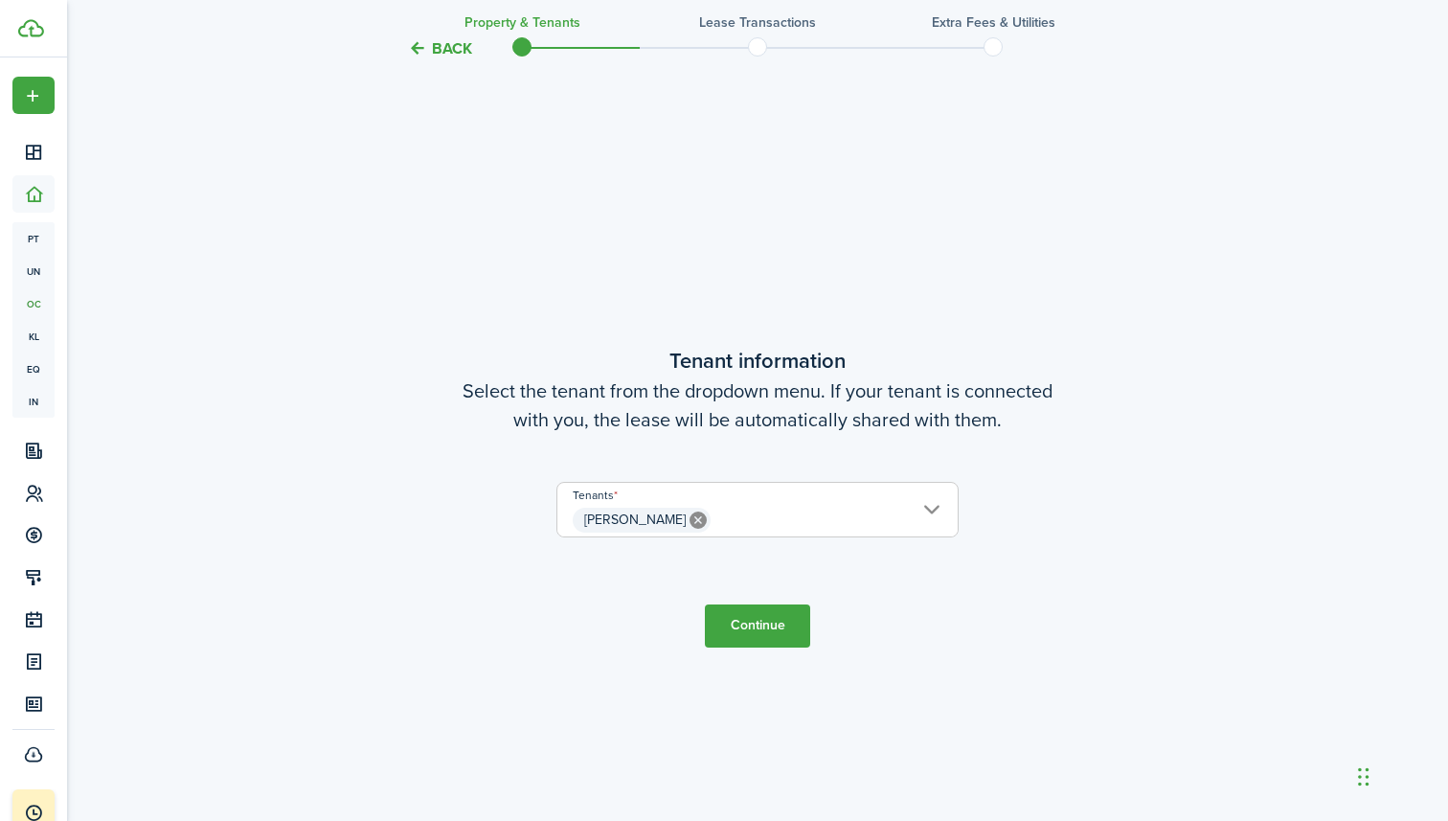
scroll to position [693, 0]
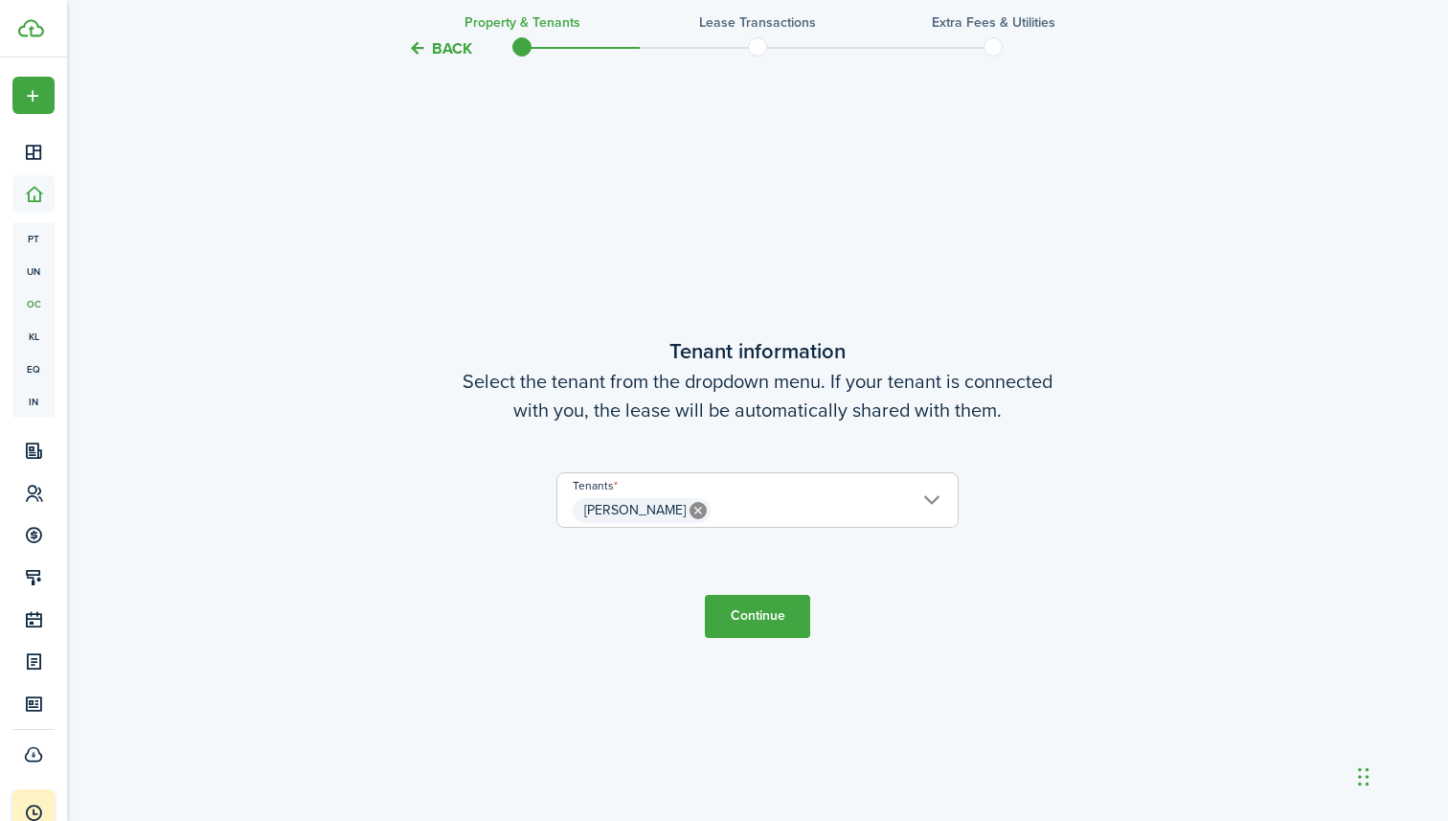
click at [762, 621] on button "Continue" at bounding box center [757, 616] width 105 height 43
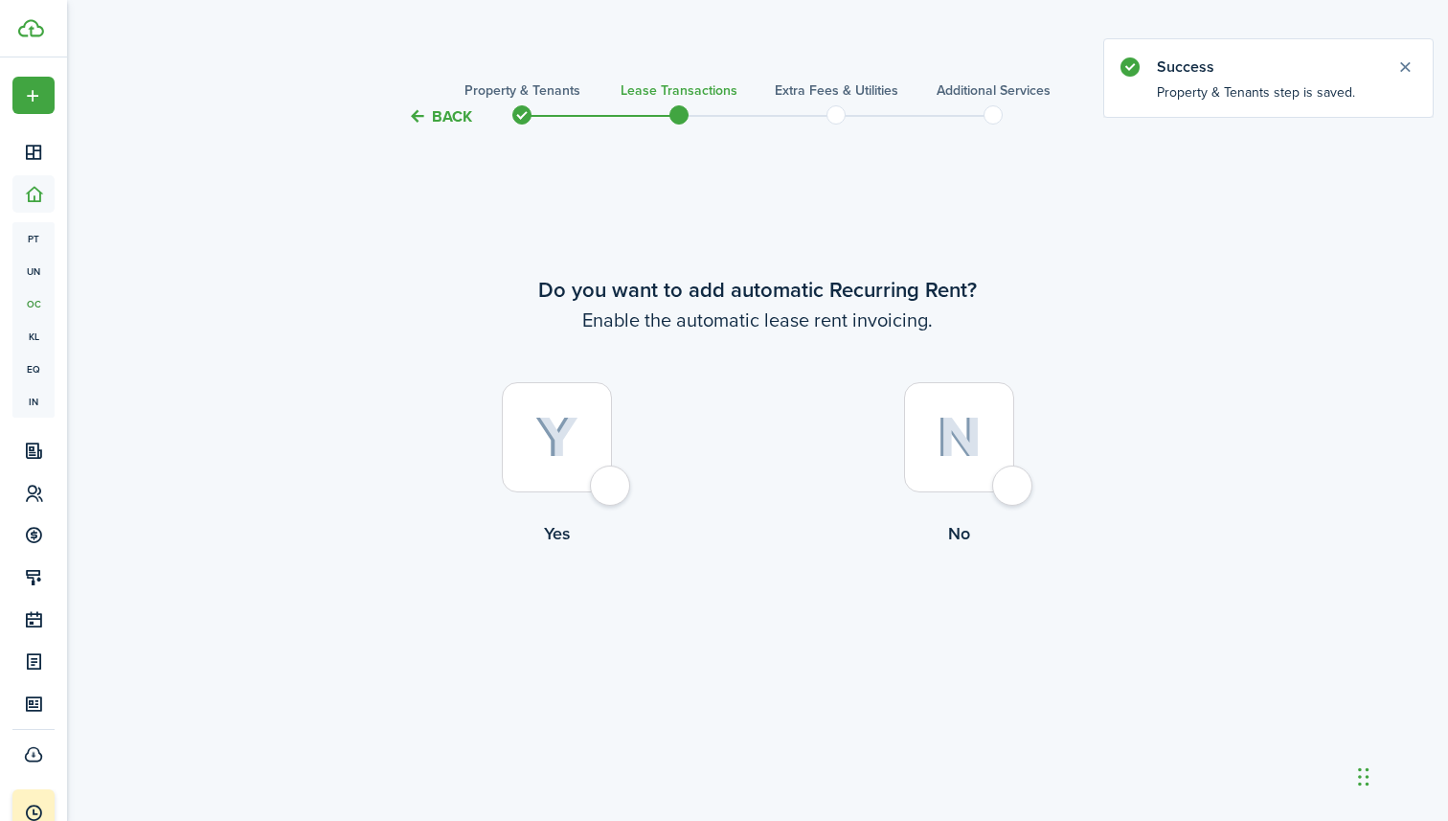
click at [612, 475] on div at bounding box center [557, 437] width 110 height 110
radio input "true"
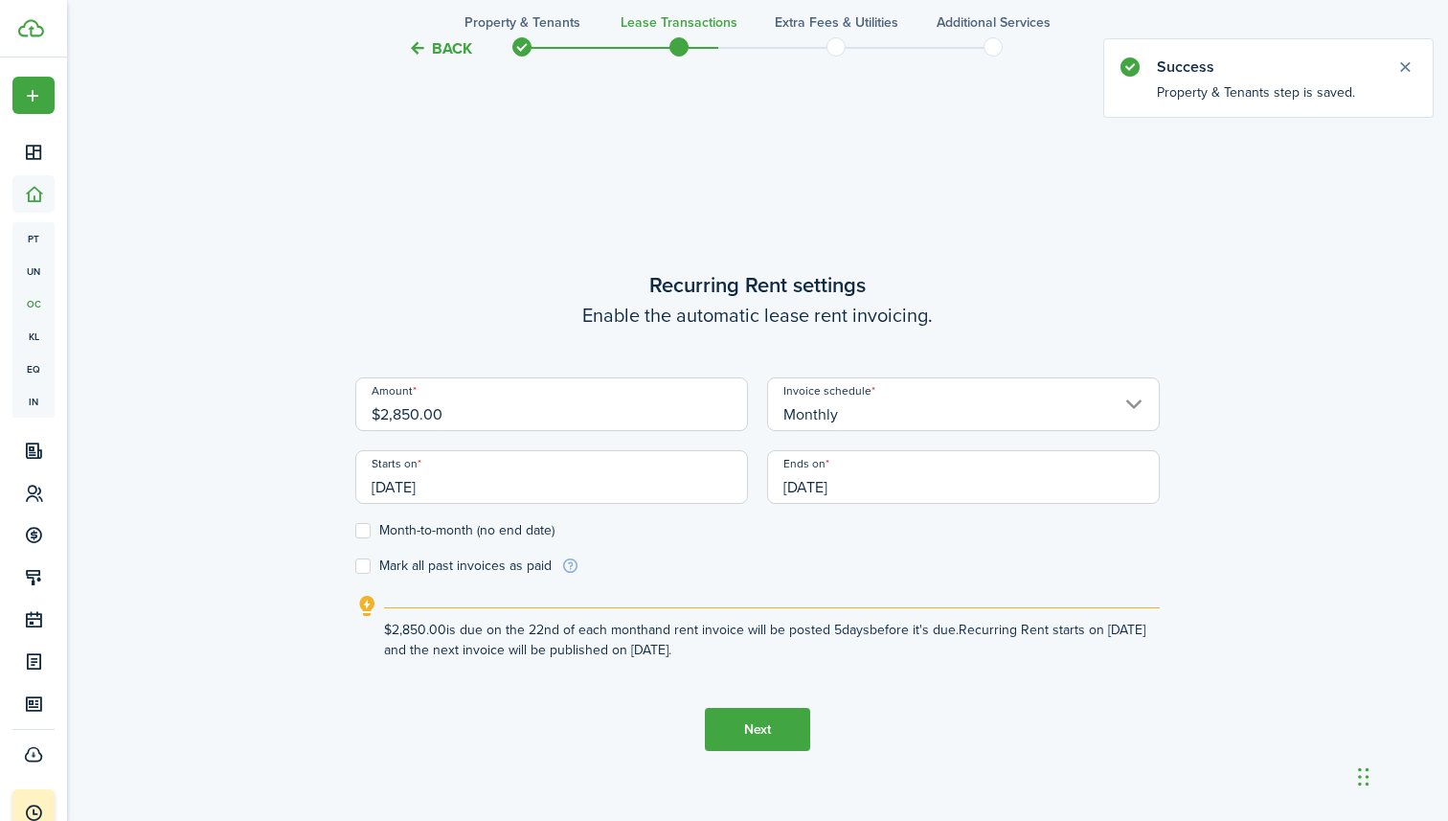
scroll to position [693, 0]
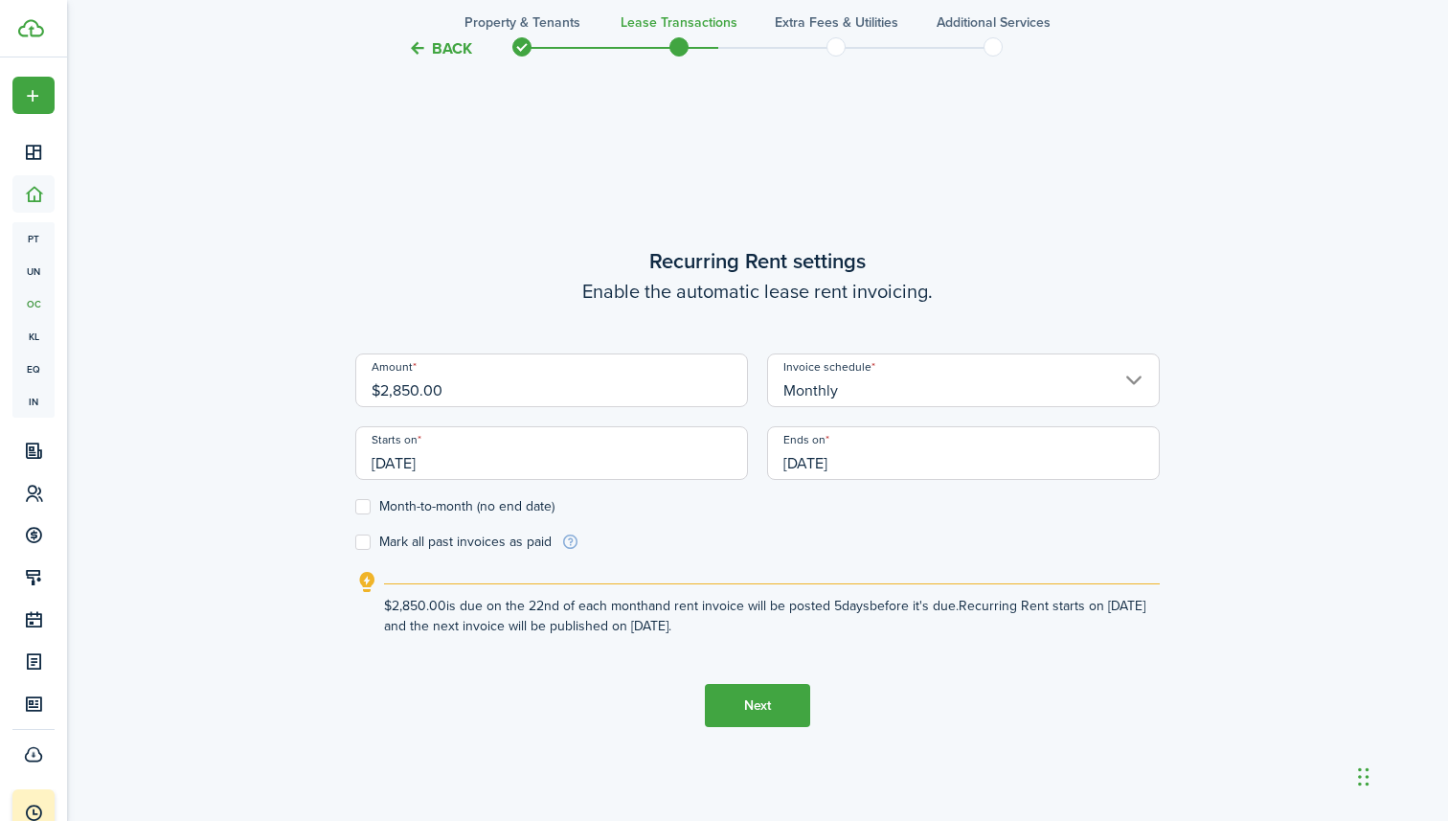
click at [449, 455] on input "[DATE]" at bounding box center [551, 453] width 393 height 54
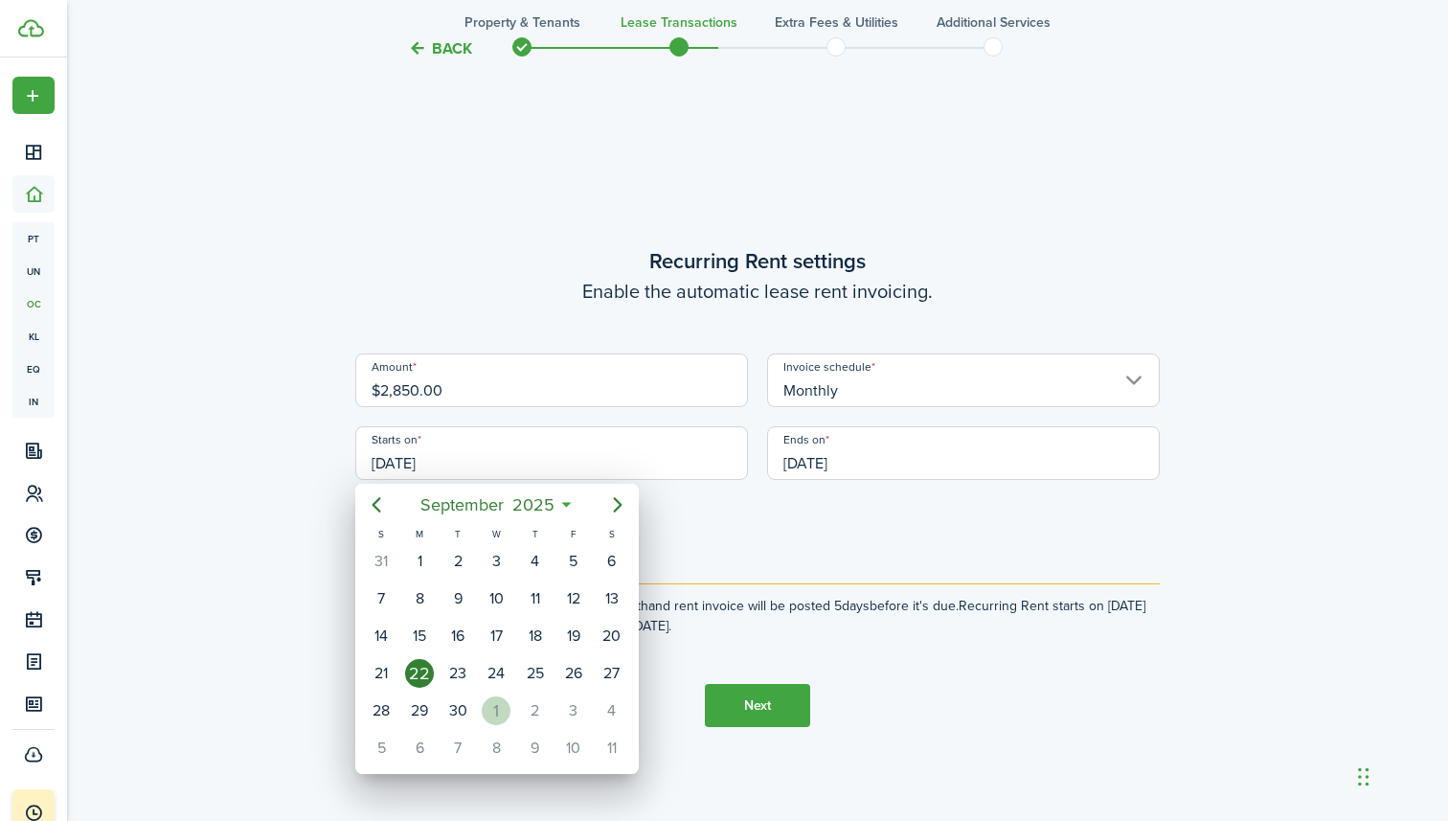
click at [499, 706] on div "1" at bounding box center [496, 710] width 29 height 29
type input "[DATE]"
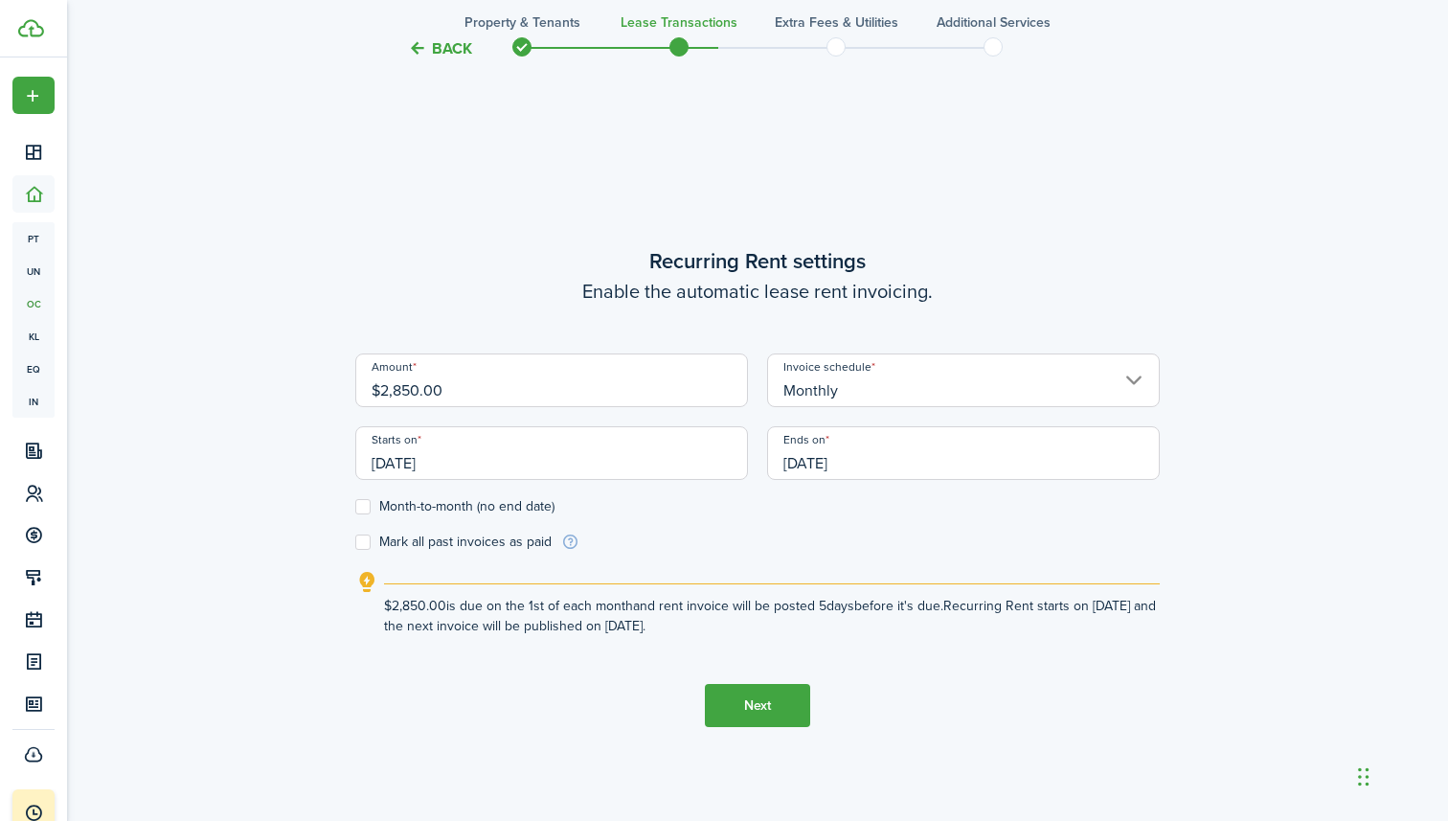
scroll to position [0, 0]
click at [859, 471] on input "[DATE]" at bounding box center [963, 453] width 393 height 54
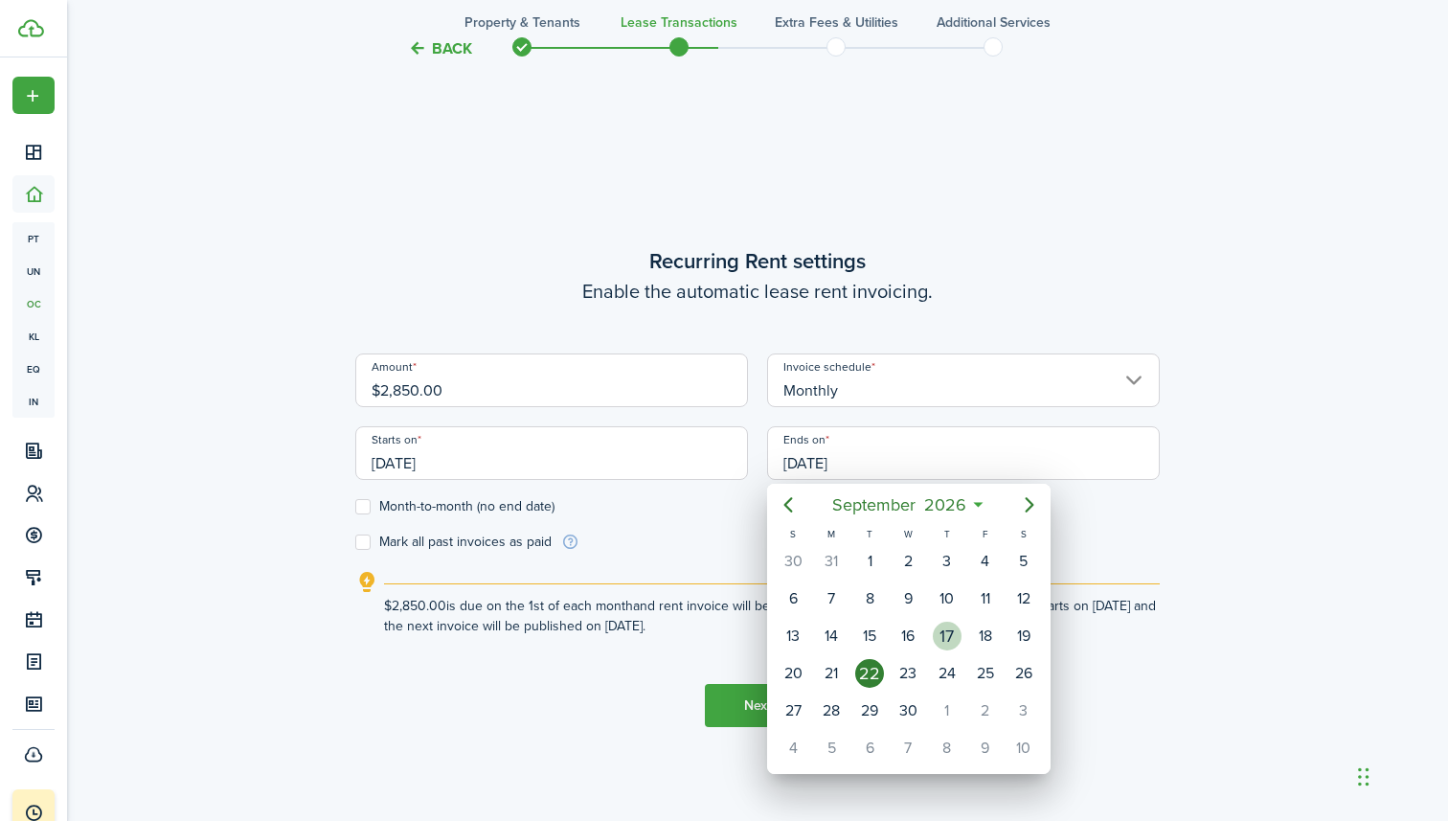
click at [953, 632] on div "17" at bounding box center [947, 636] width 29 height 29
type input "[DATE]"
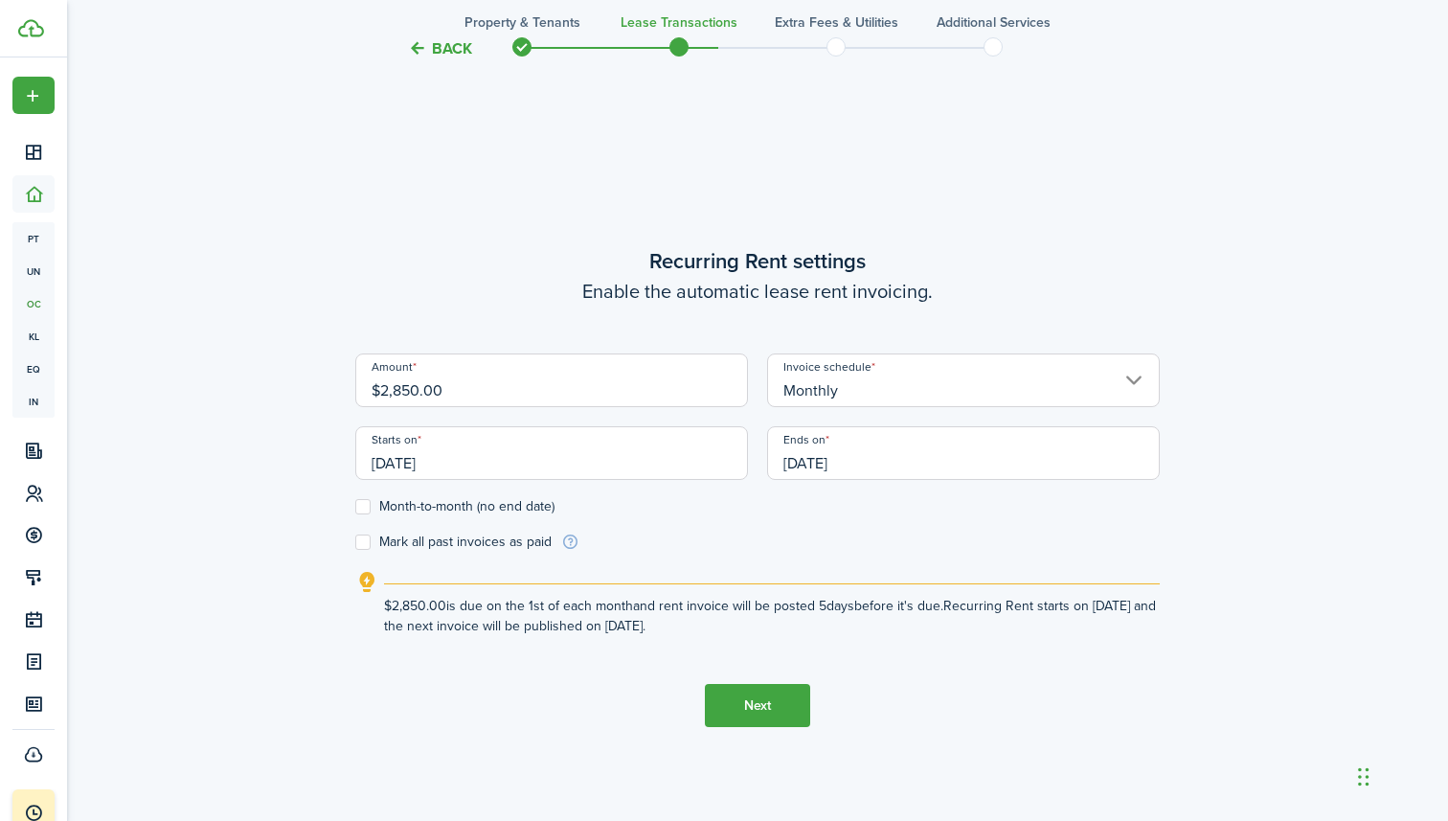
click at [488, 706] on tc-wizard-step "Recurring Rent settings Enable the automatic lease rent invoicing. Amount $2,85…" at bounding box center [757, 486] width 805 height 821
click at [745, 713] on button "Next" at bounding box center [757, 705] width 105 height 43
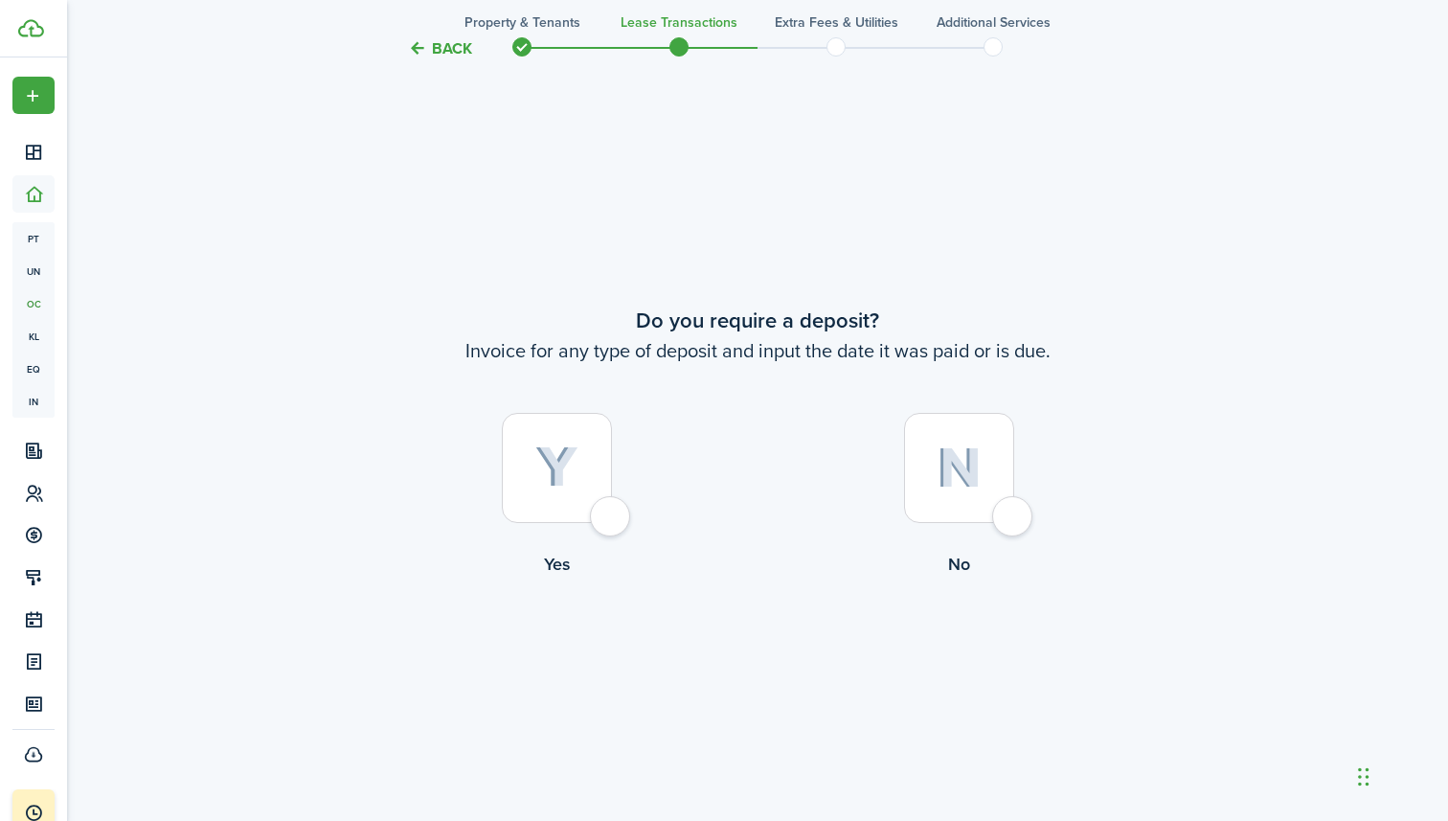
scroll to position [1513, 0]
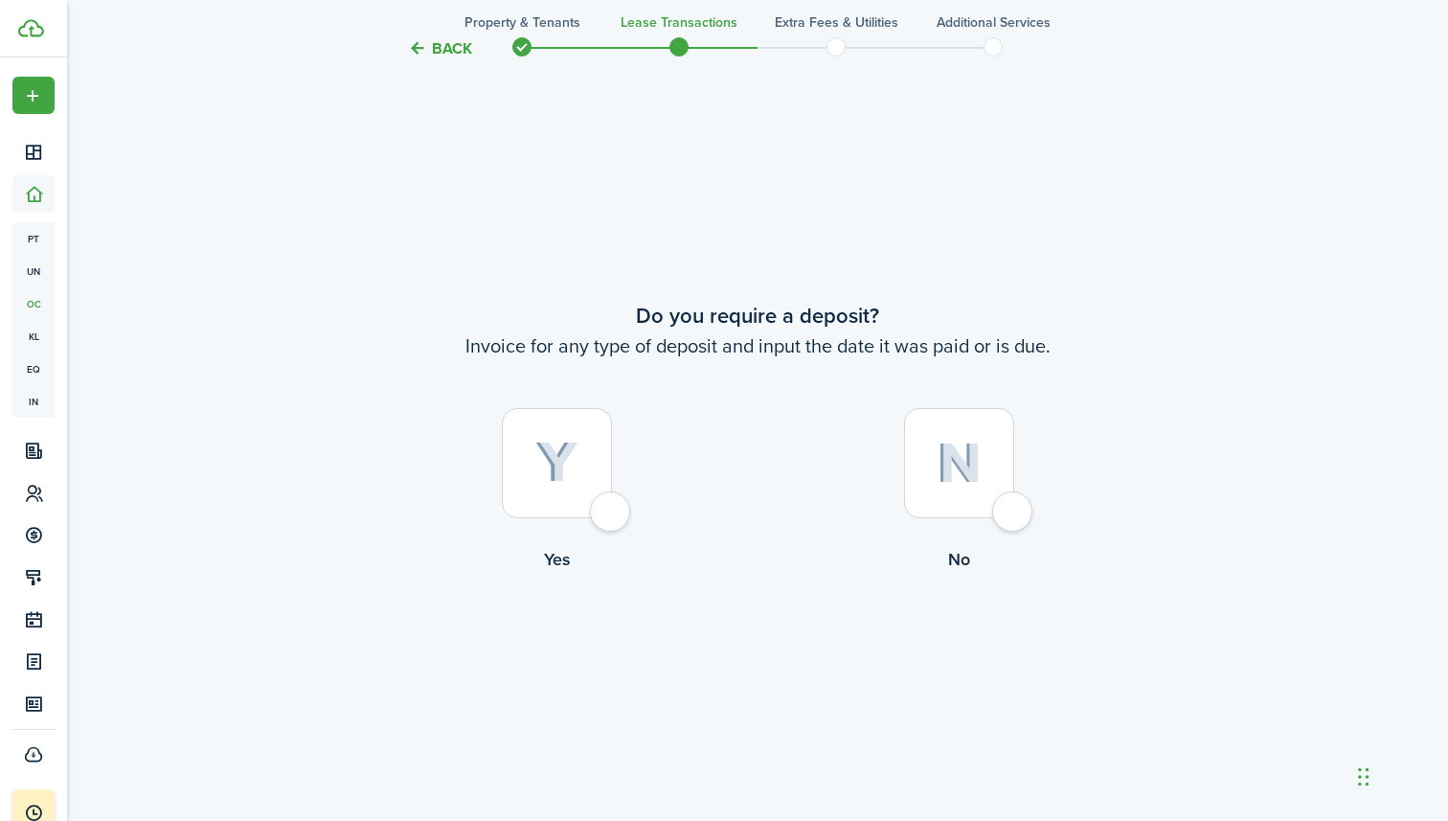
click at [611, 511] on div at bounding box center [557, 463] width 110 height 110
radio input "true"
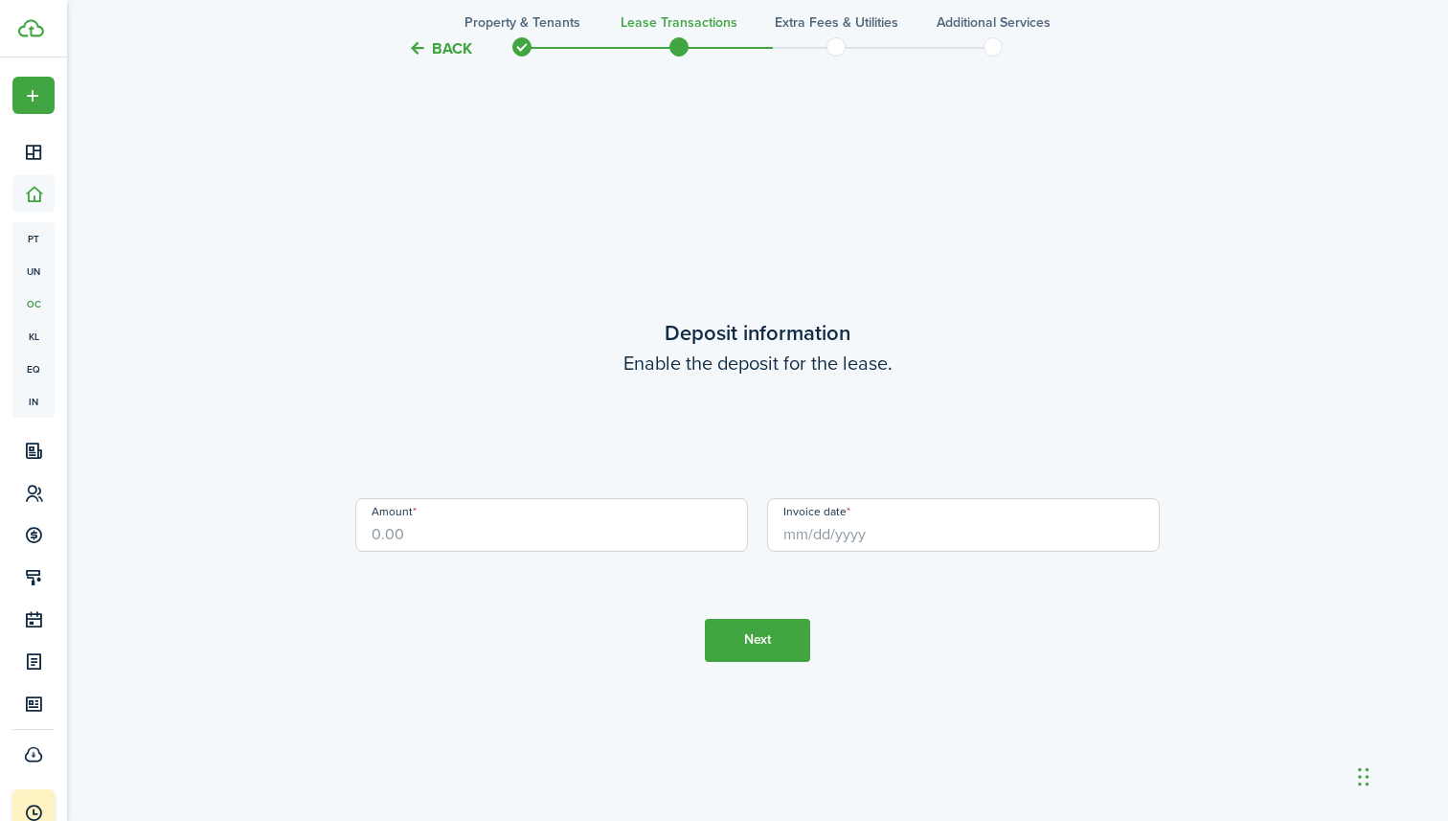
scroll to position [2334, 0]
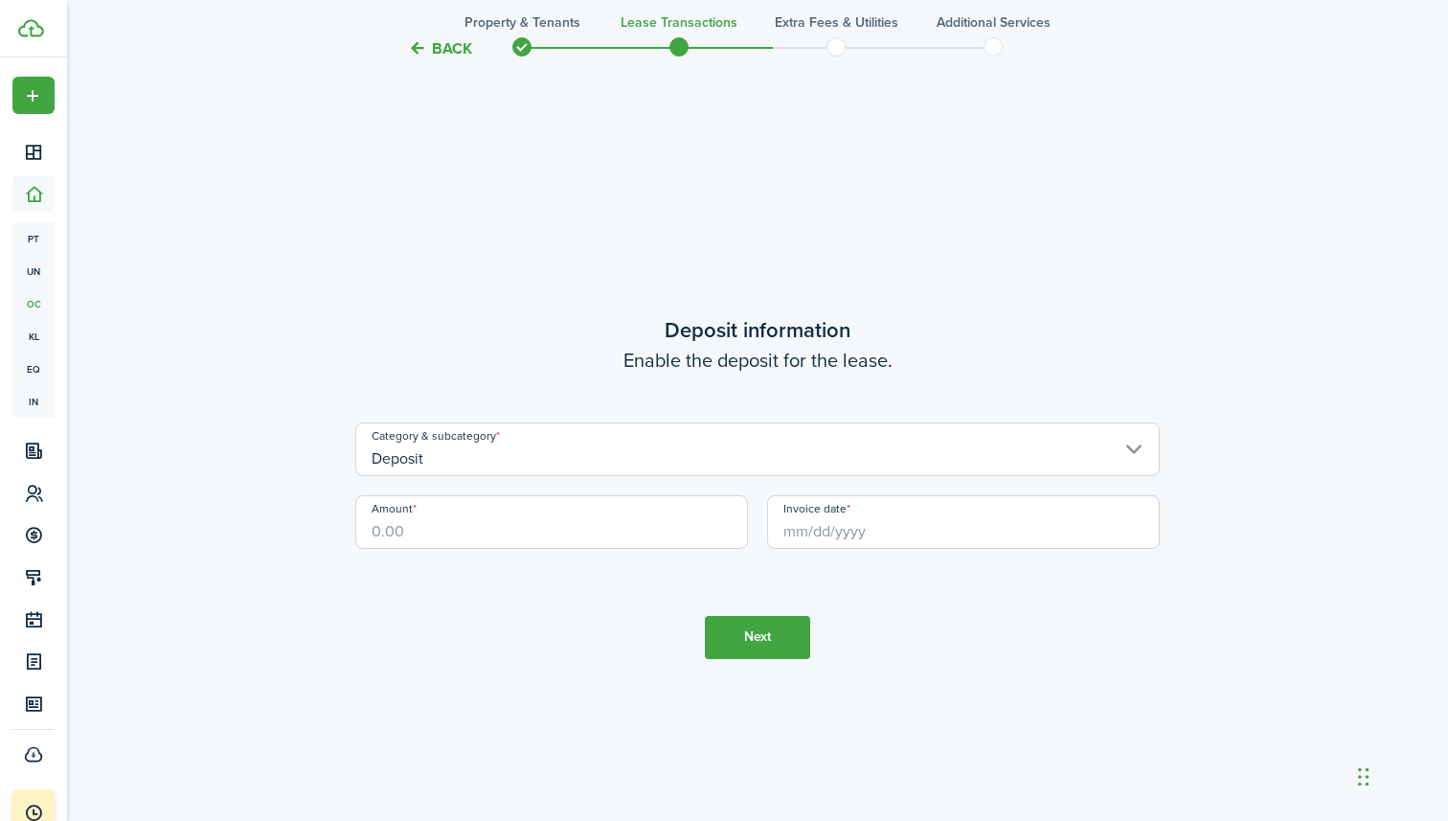
click at [766, 653] on button "Next" at bounding box center [757, 637] width 105 height 43
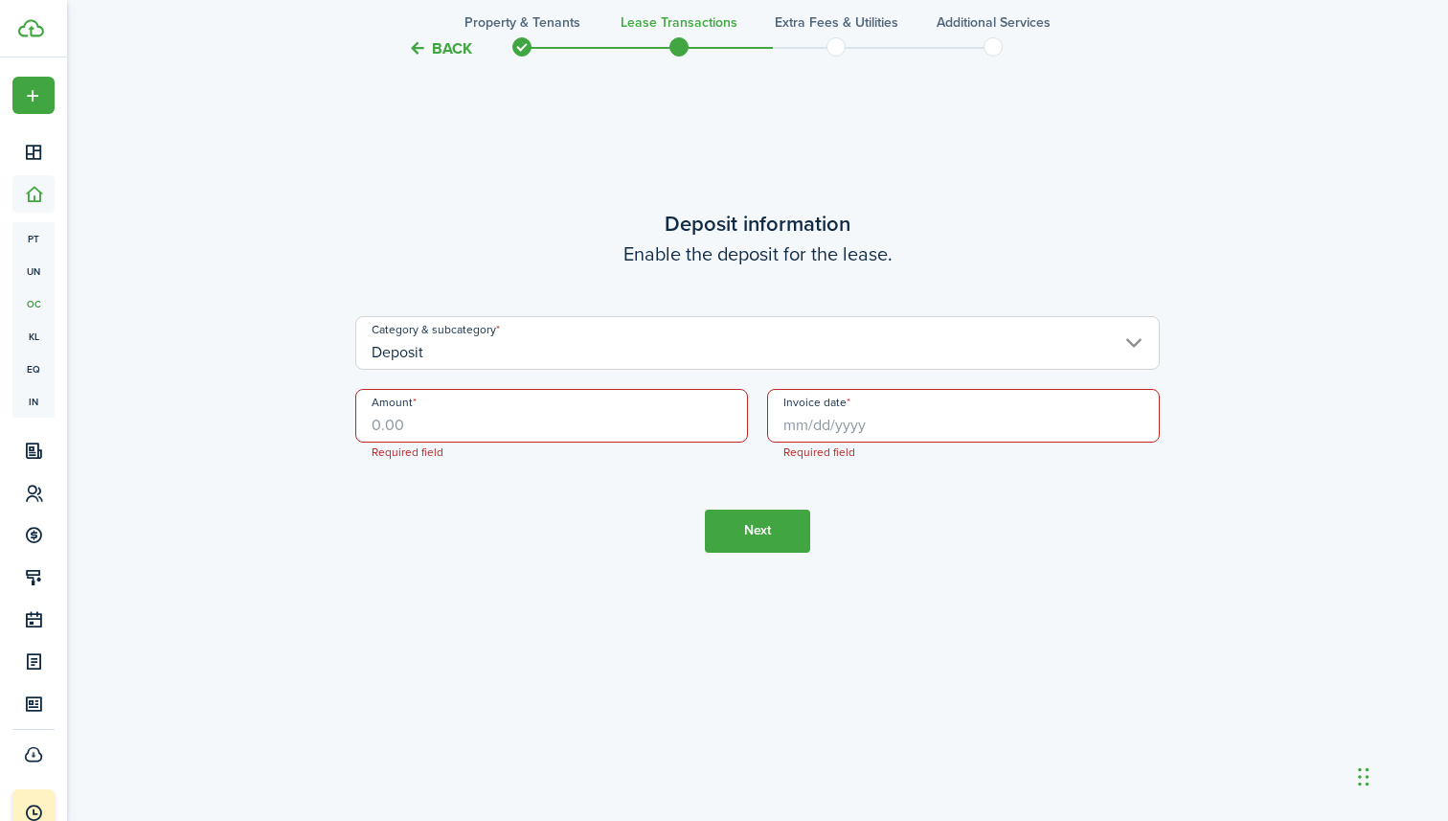
scroll to position [2445, 0]
click at [656, 420] on input "Amount" at bounding box center [551, 411] width 393 height 54
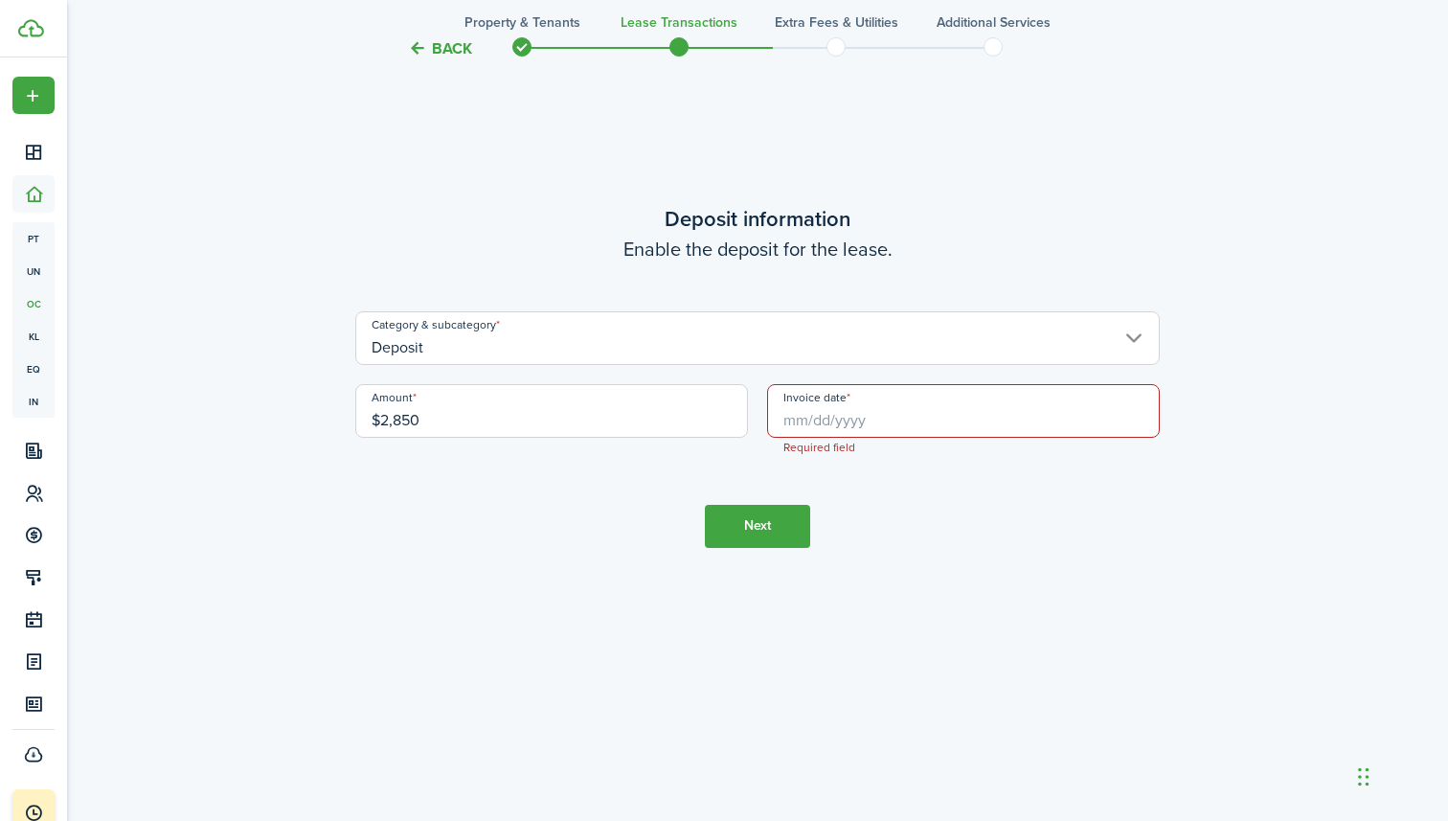
click at [908, 426] on input "Invoice date" at bounding box center [963, 411] width 393 height 54
type input "$2,850.00"
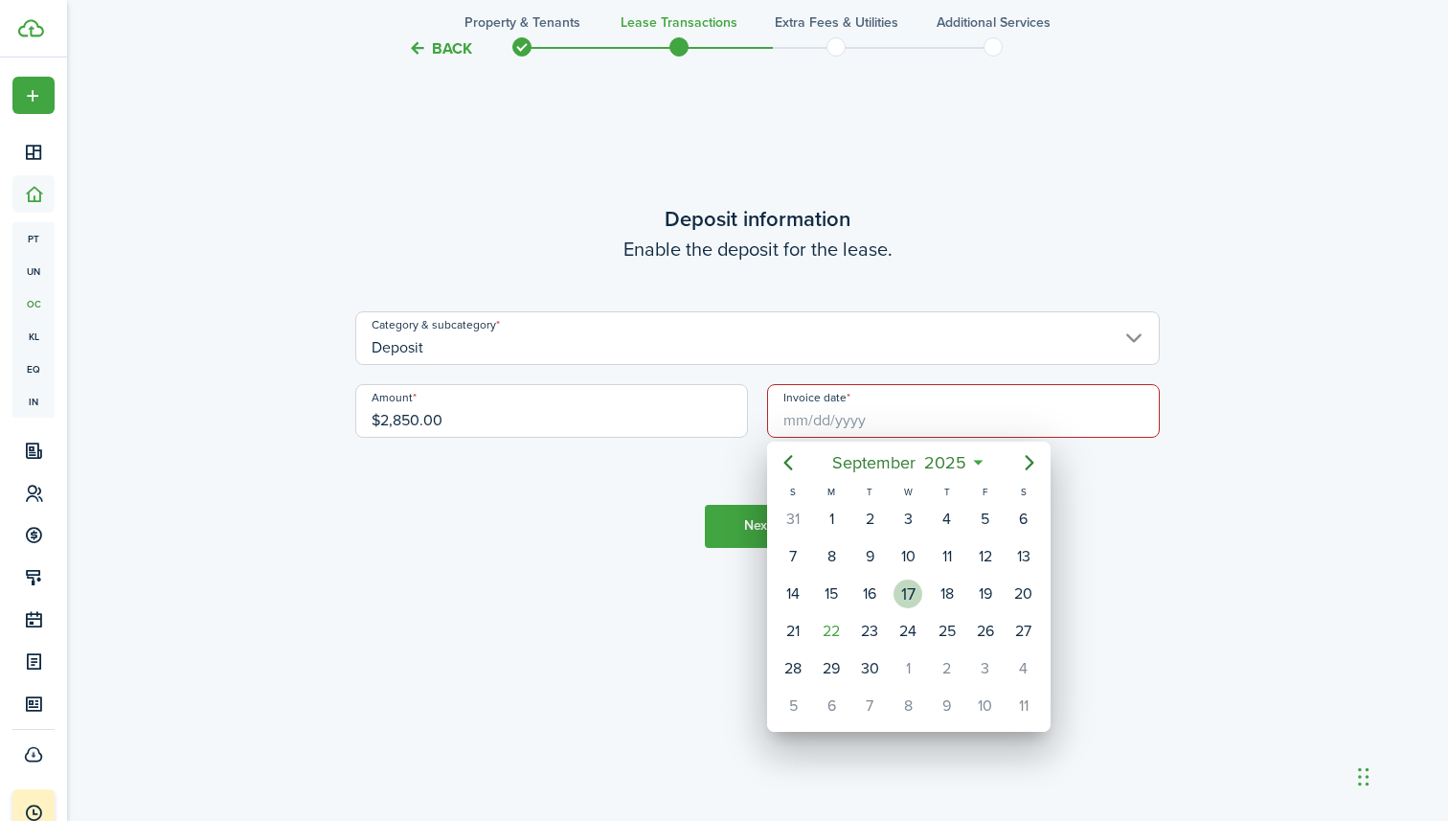
click at [912, 593] on div "17" at bounding box center [908, 594] width 29 height 29
type input "[DATE]"
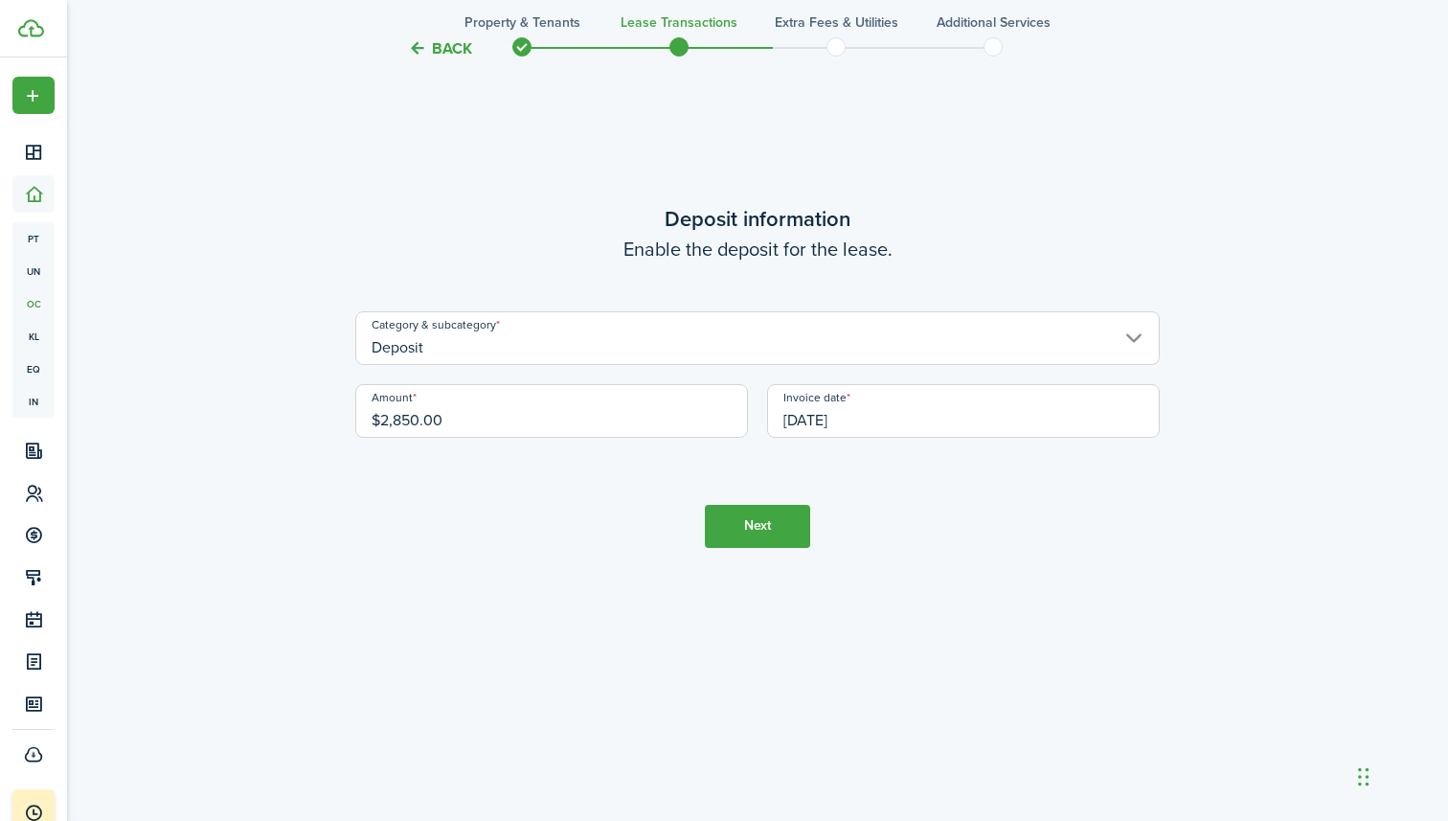
click at [787, 531] on button "Next" at bounding box center [757, 526] width 105 height 43
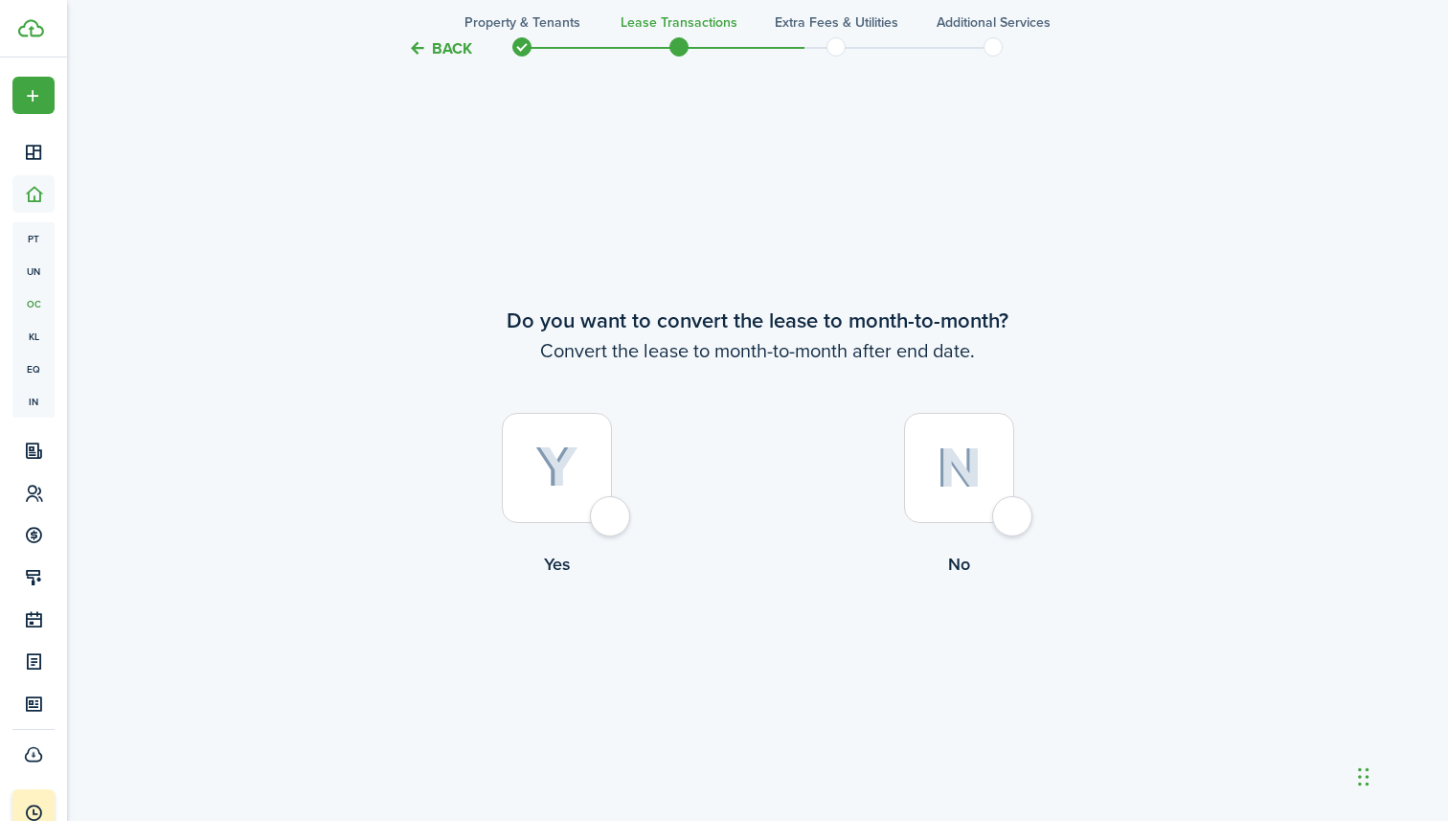
scroll to position [3155, 0]
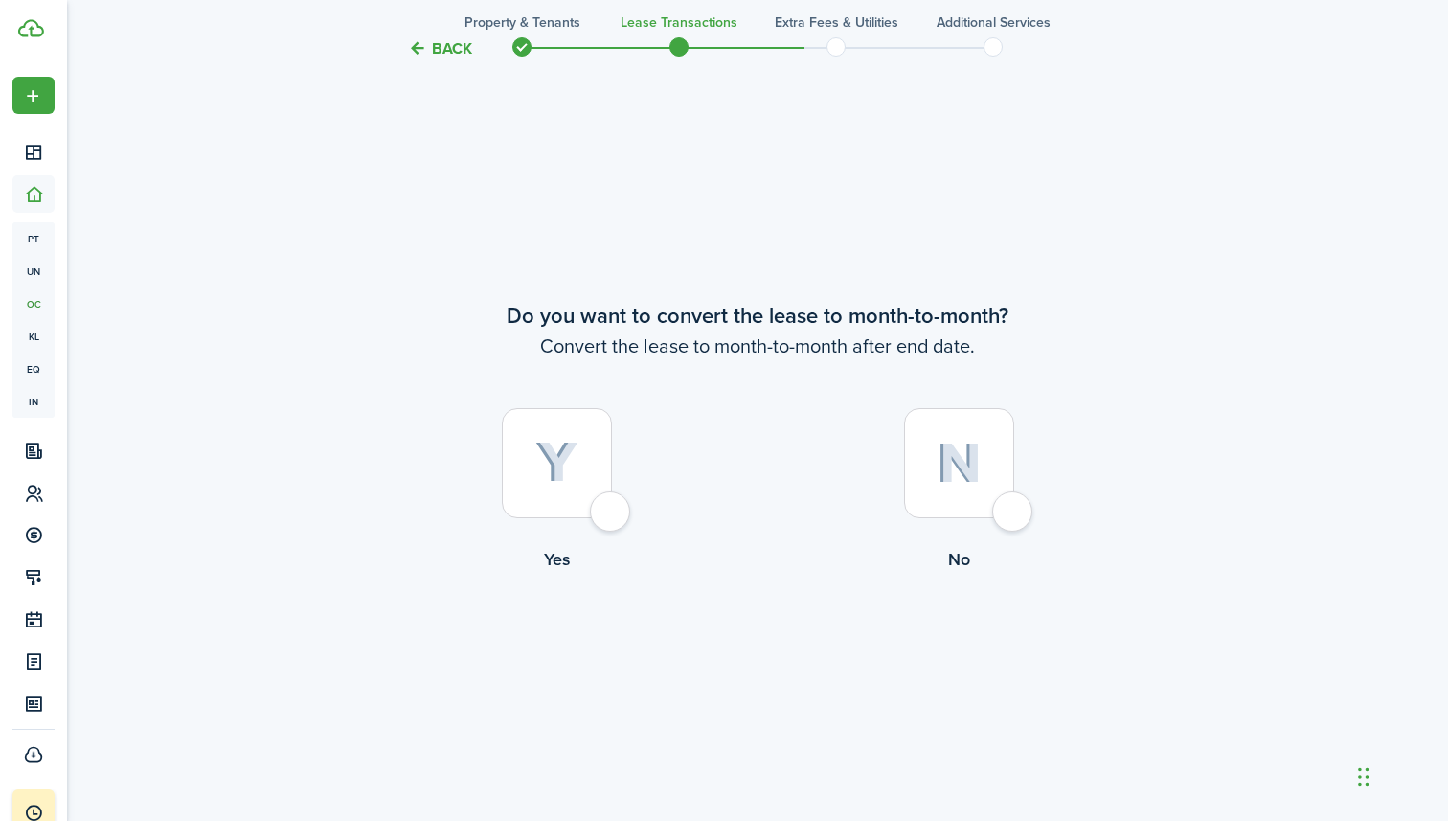
click at [989, 512] on div at bounding box center [959, 463] width 110 height 110
radio input "true"
click at [577, 502] on div at bounding box center [557, 463] width 110 height 110
radio input "true"
click at [755, 659] on button "Continue" at bounding box center [757, 650] width 105 height 43
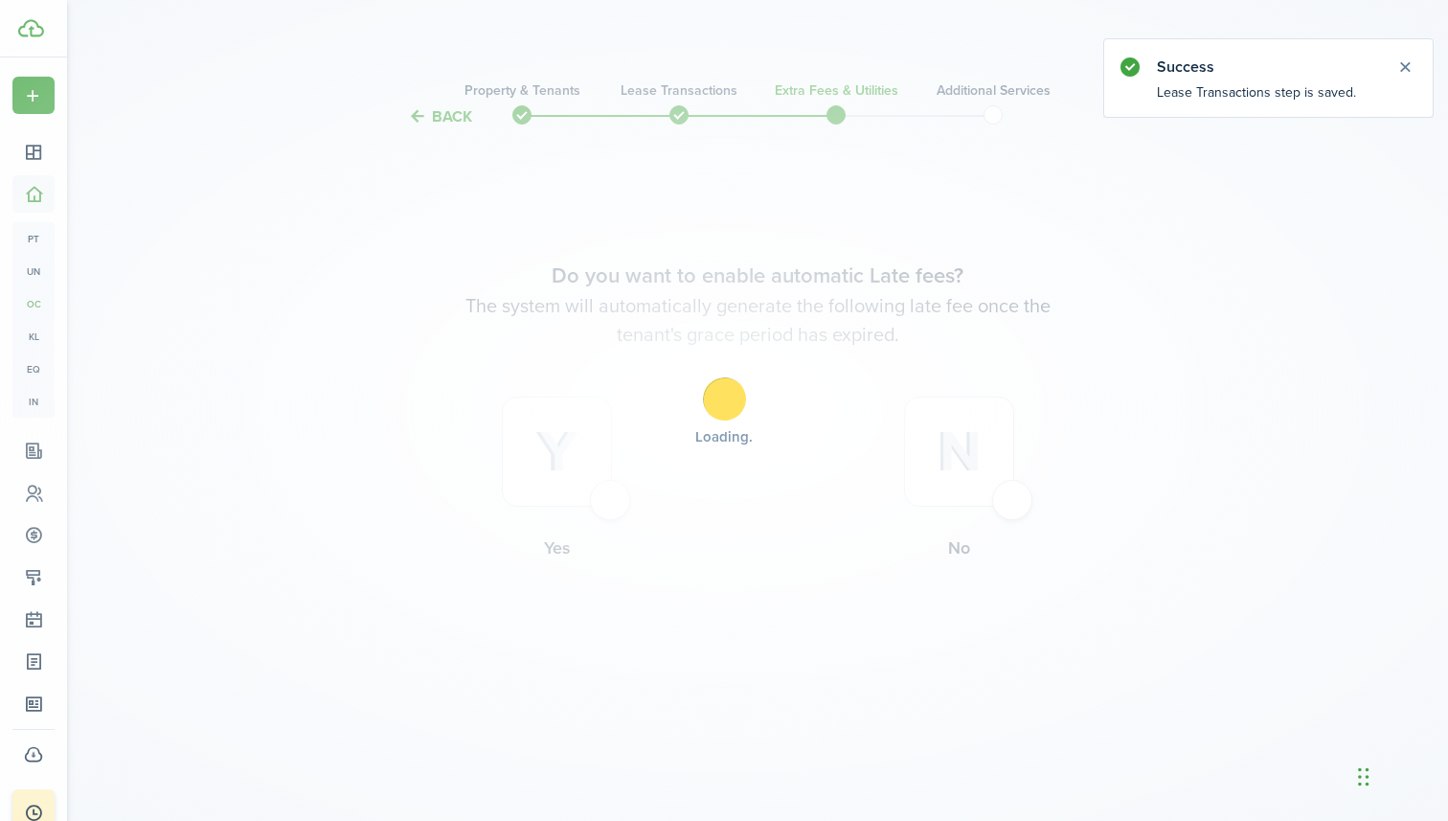
scroll to position [0, 0]
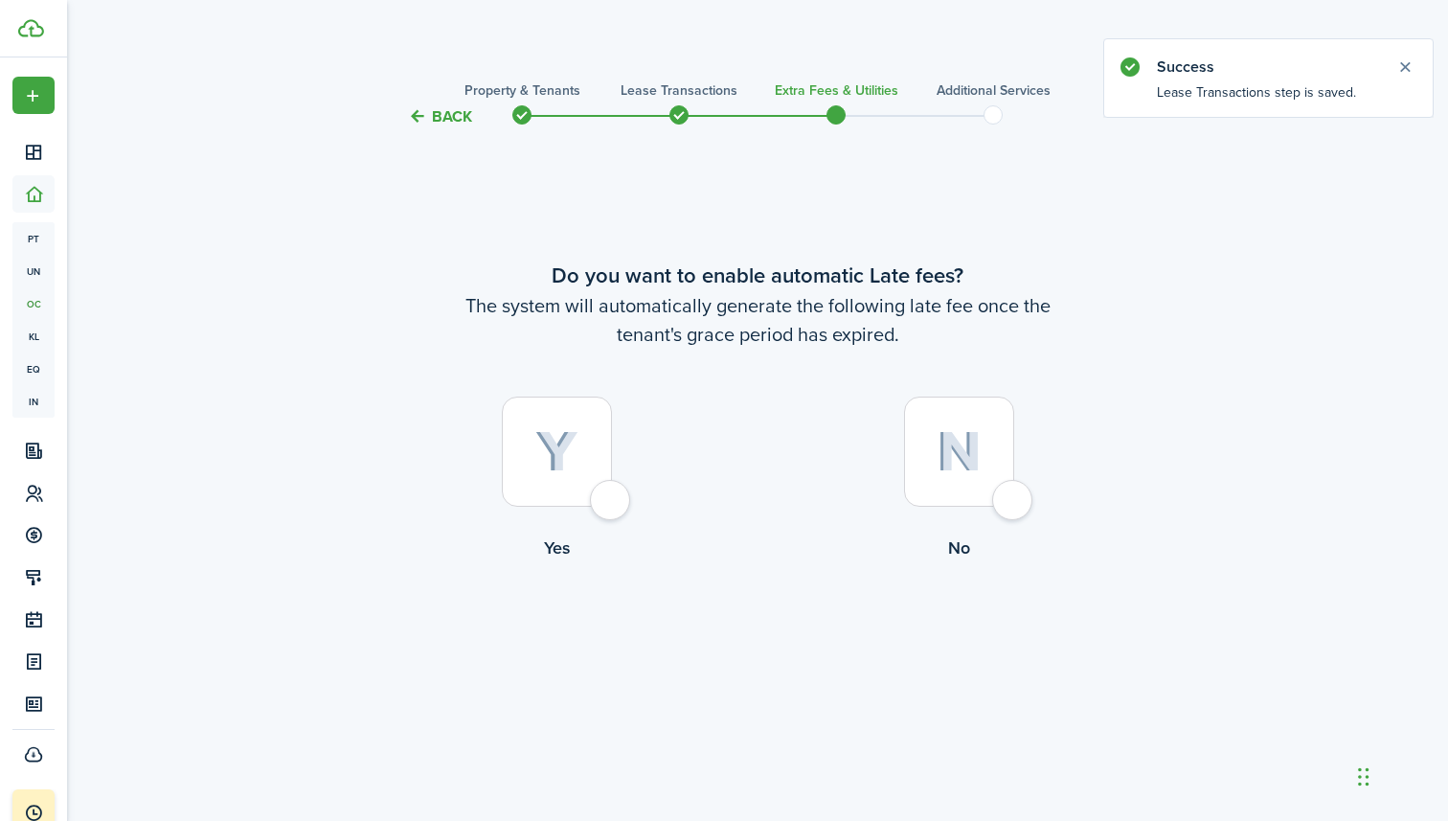
click at [560, 446] on img at bounding box center [556, 452] width 43 height 42
radio input "true"
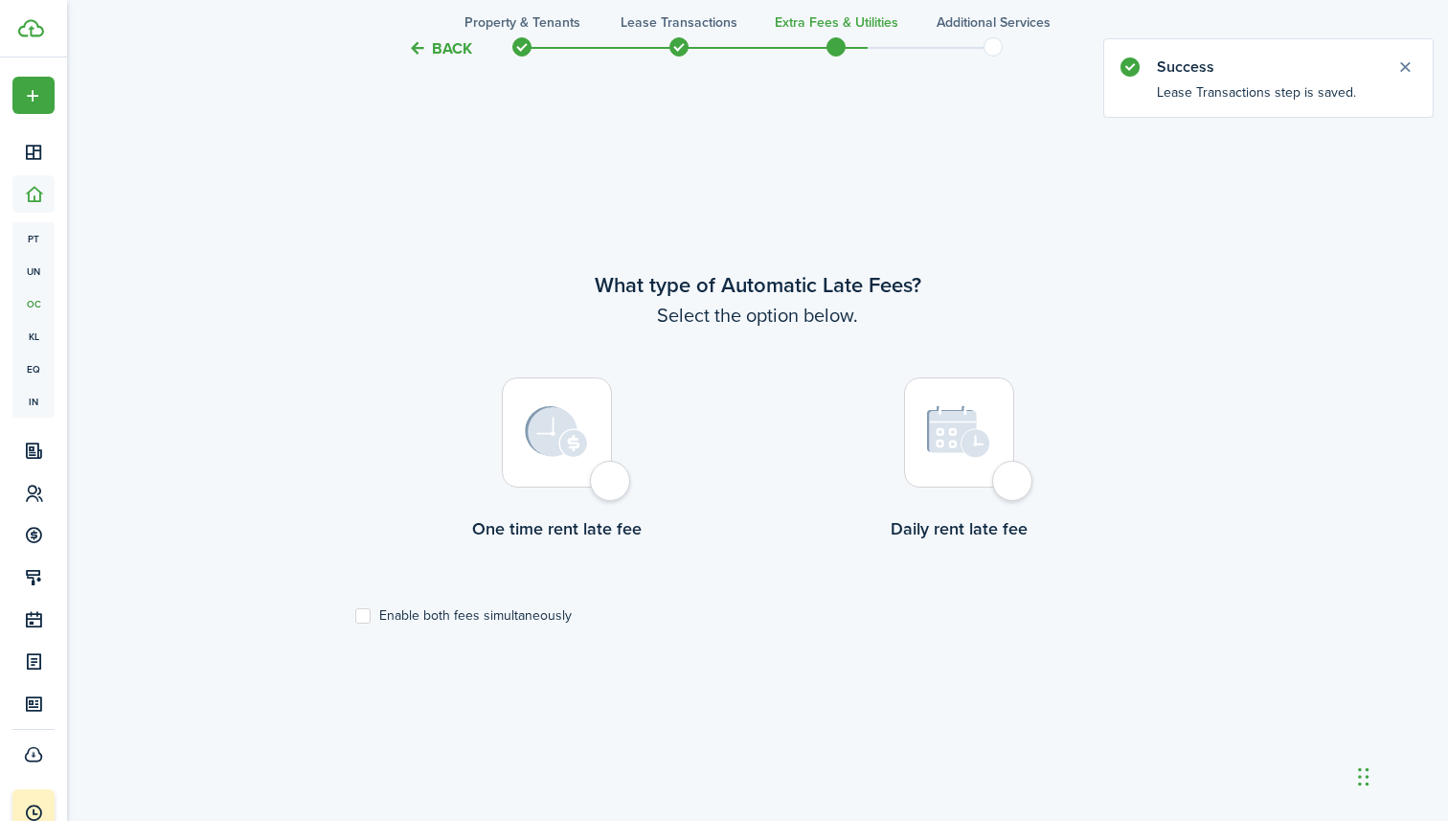
scroll to position [693, 0]
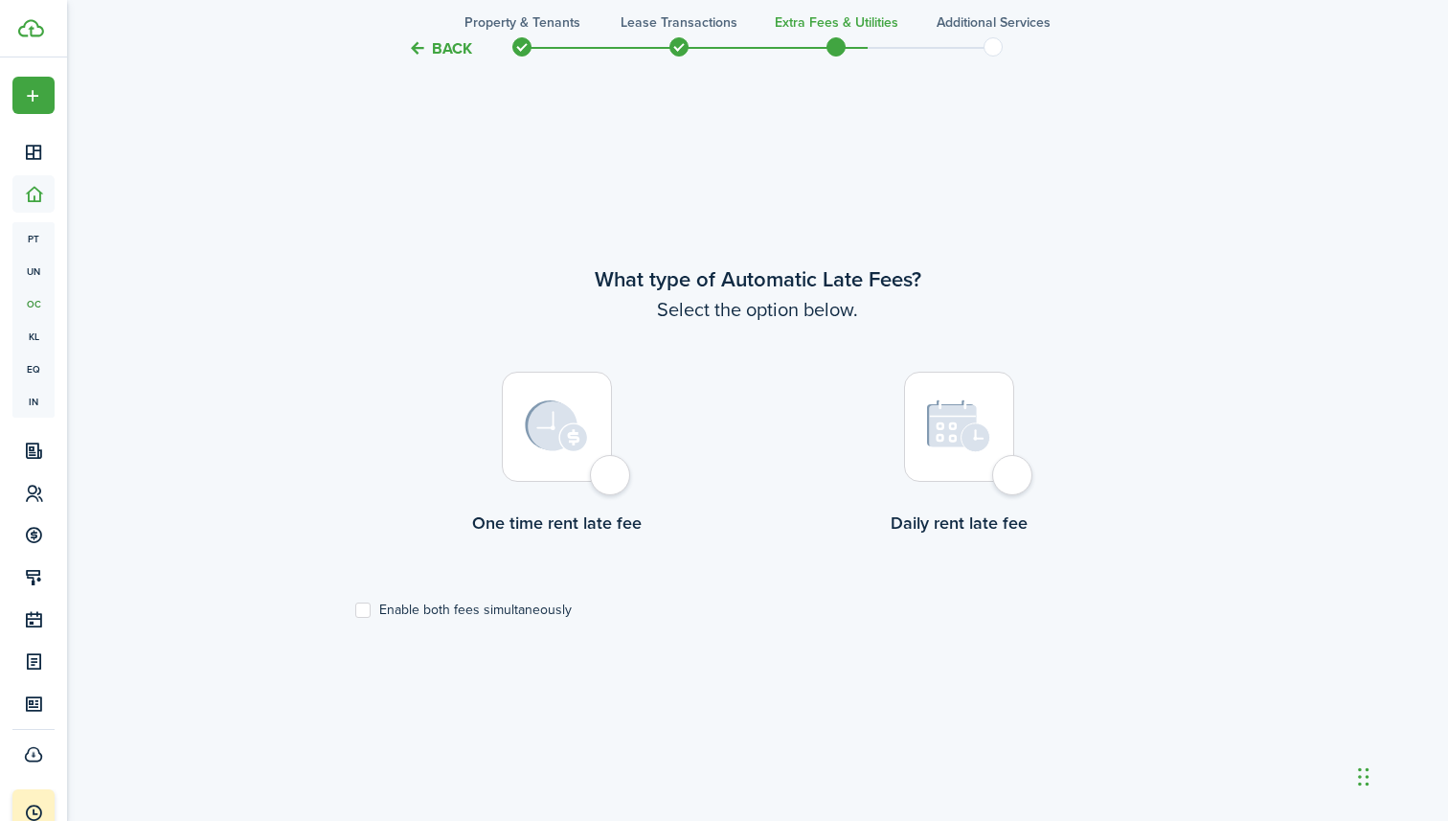
click at [364, 610] on label "Enable both fees simultaneously" at bounding box center [463, 609] width 216 height 15
click at [355, 610] on input "Enable both fees simultaneously" at bounding box center [354, 610] width 1 height 1
checkbox input "true"
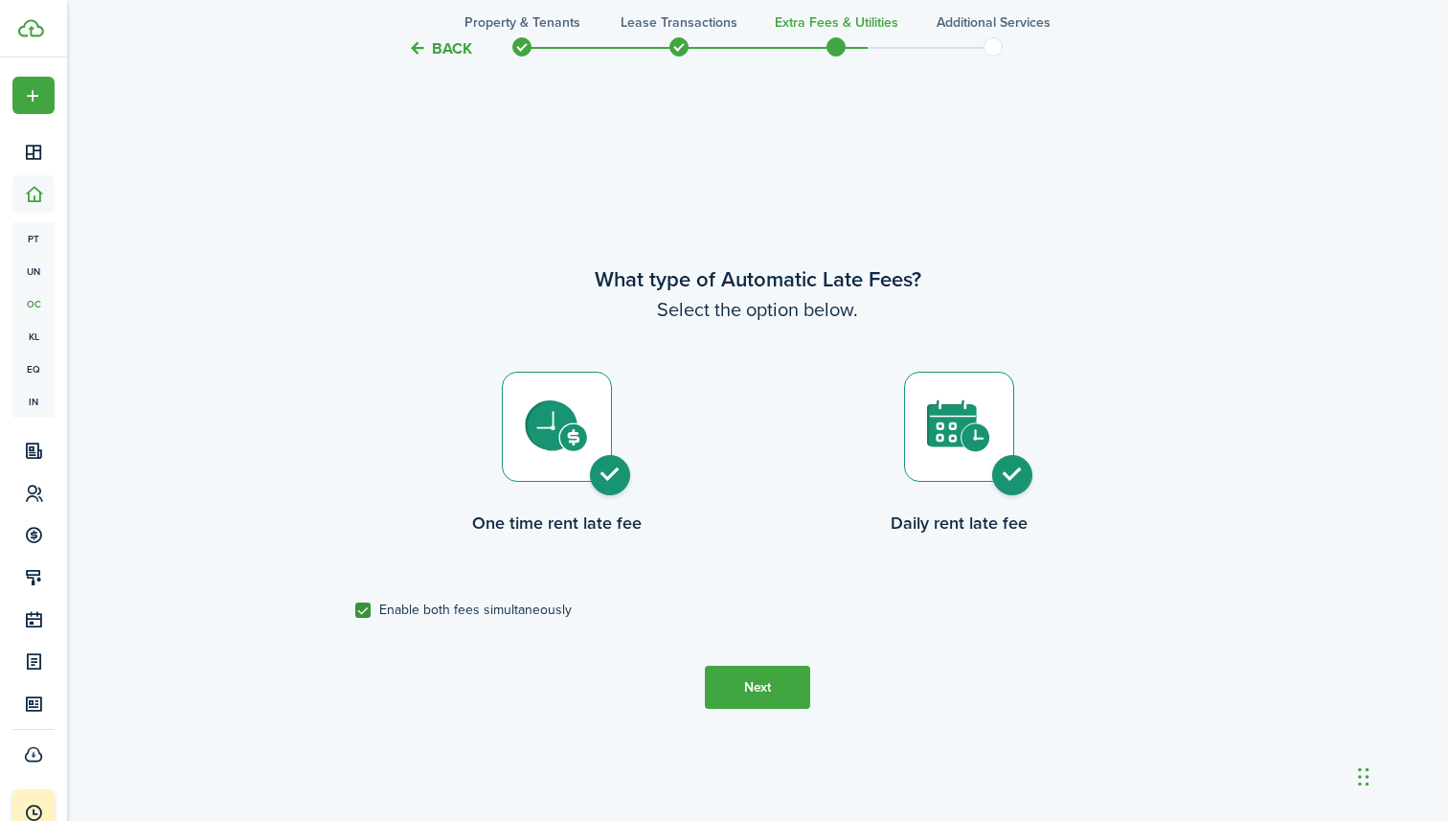
click at [772, 693] on button "Next" at bounding box center [757, 687] width 105 height 43
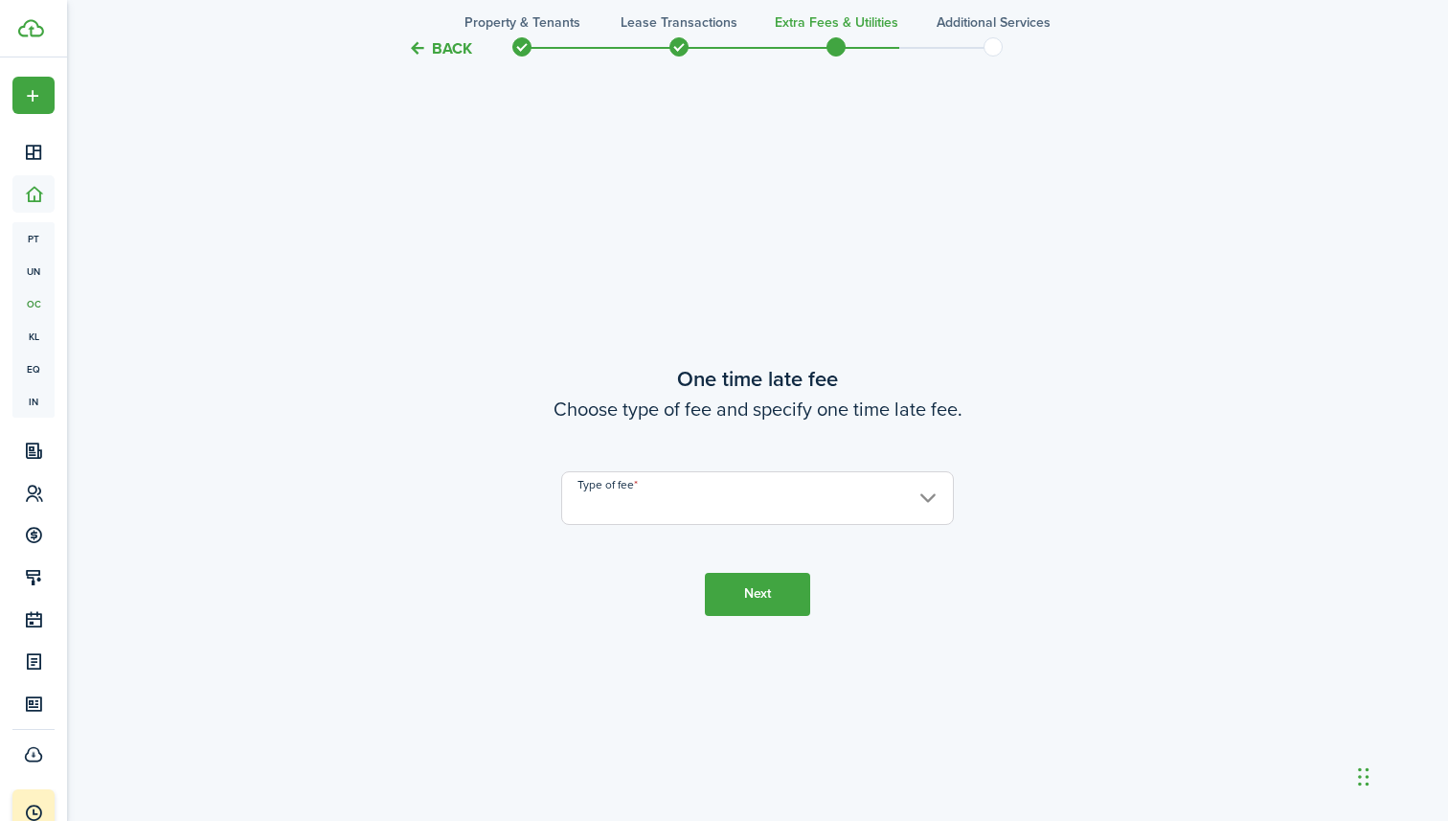
scroll to position [1513, 0]
click at [697, 492] on input "Type of fee" at bounding box center [757, 495] width 393 height 54
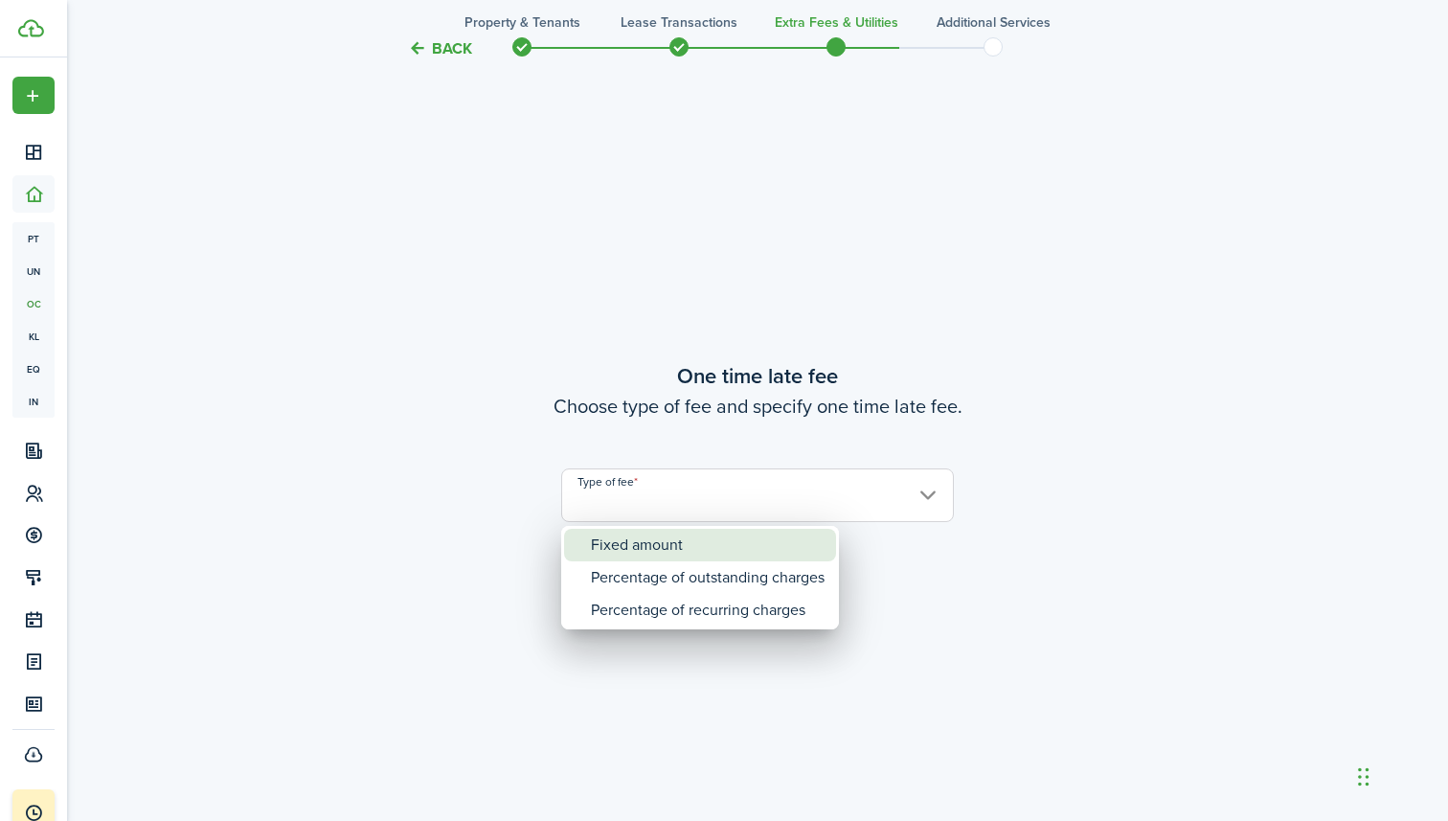
click at [695, 549] on div "Fixed amount" at bounding box center [708, 545] width 234 height 33
type input "Fixed amount"
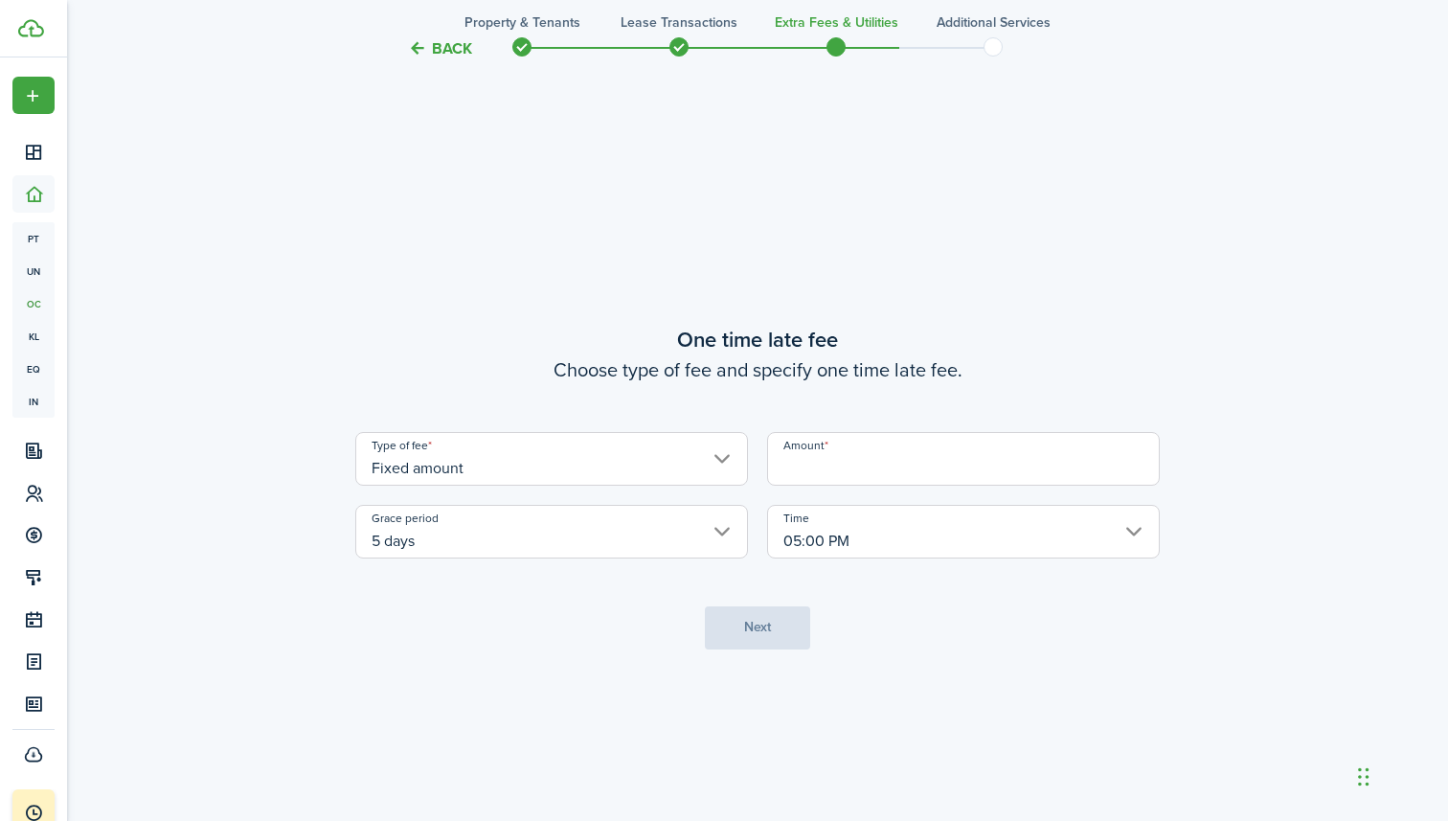
click at [875, 467] on input "Amount" at bounding box center [963, 459] width 393 height 54
click at [701, 522] on input "5 days" at bounding box center [551, 532] width 393 height 54
type input "$100.00"
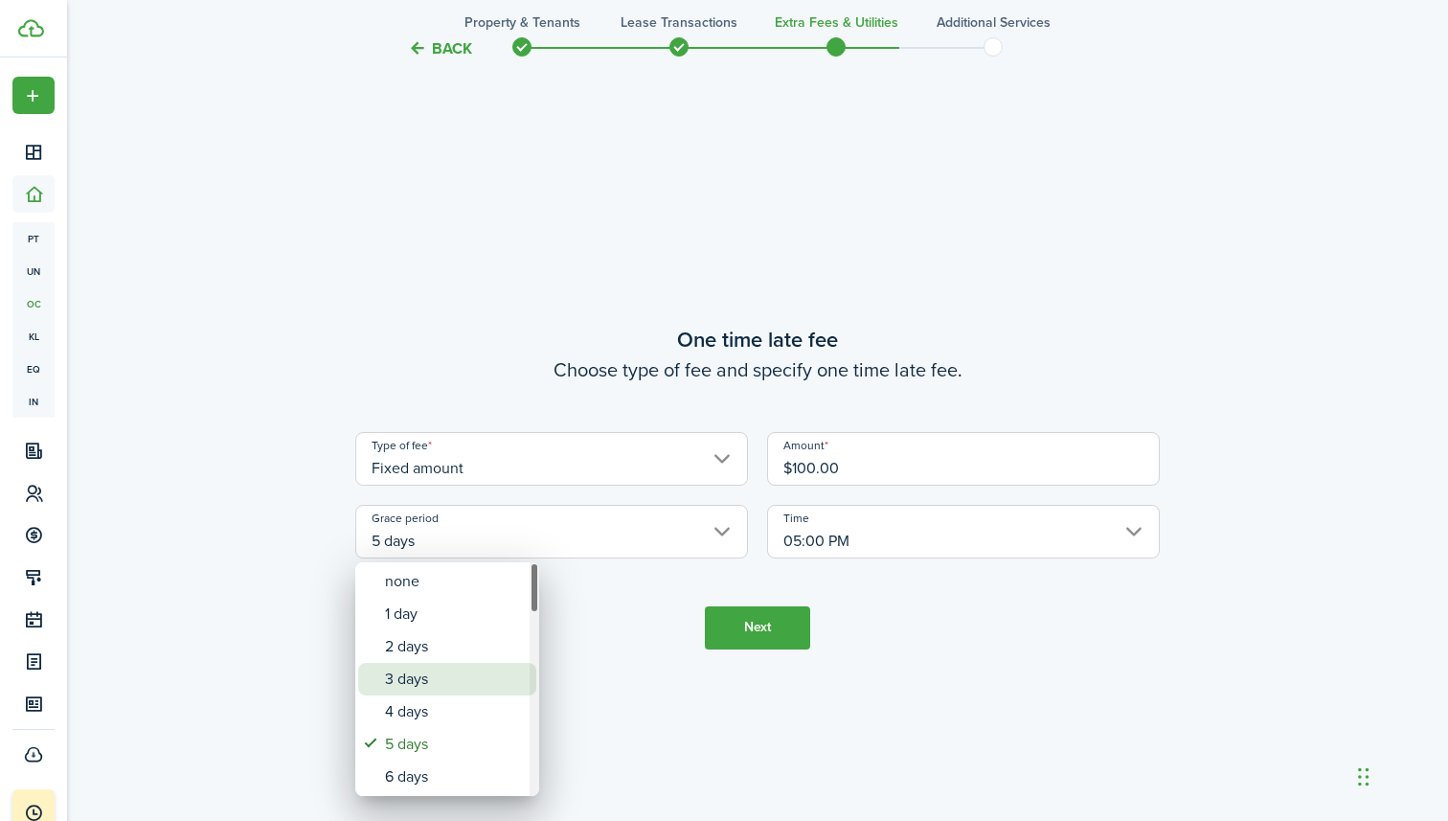
click at [437, 663] on div "3 days" at bounding box center [455, 679] width 140 height 33
type input "3 days"
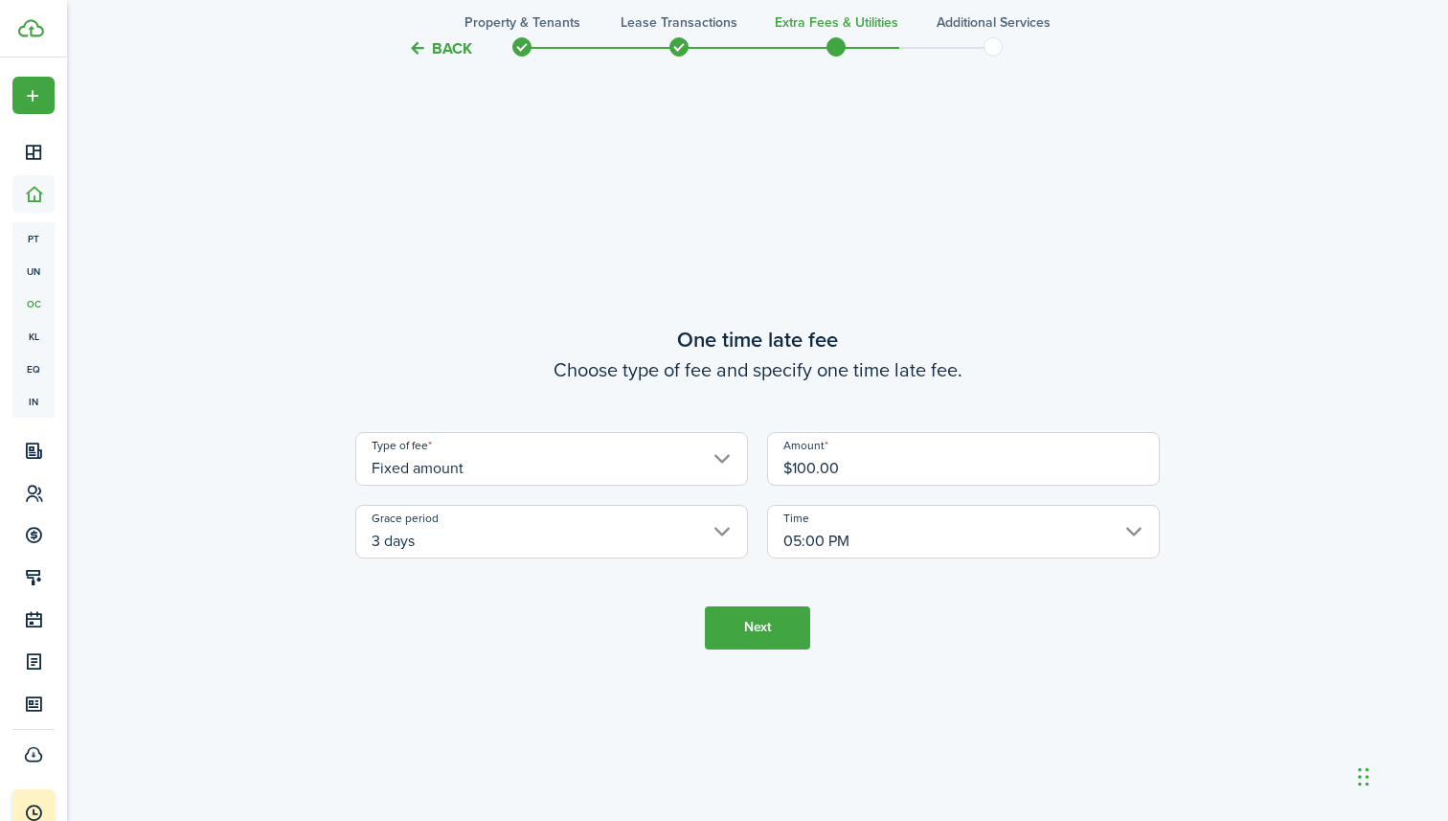
click at [753, 629] on button "Next" at bounding box center [757, 627] width 105 height 43
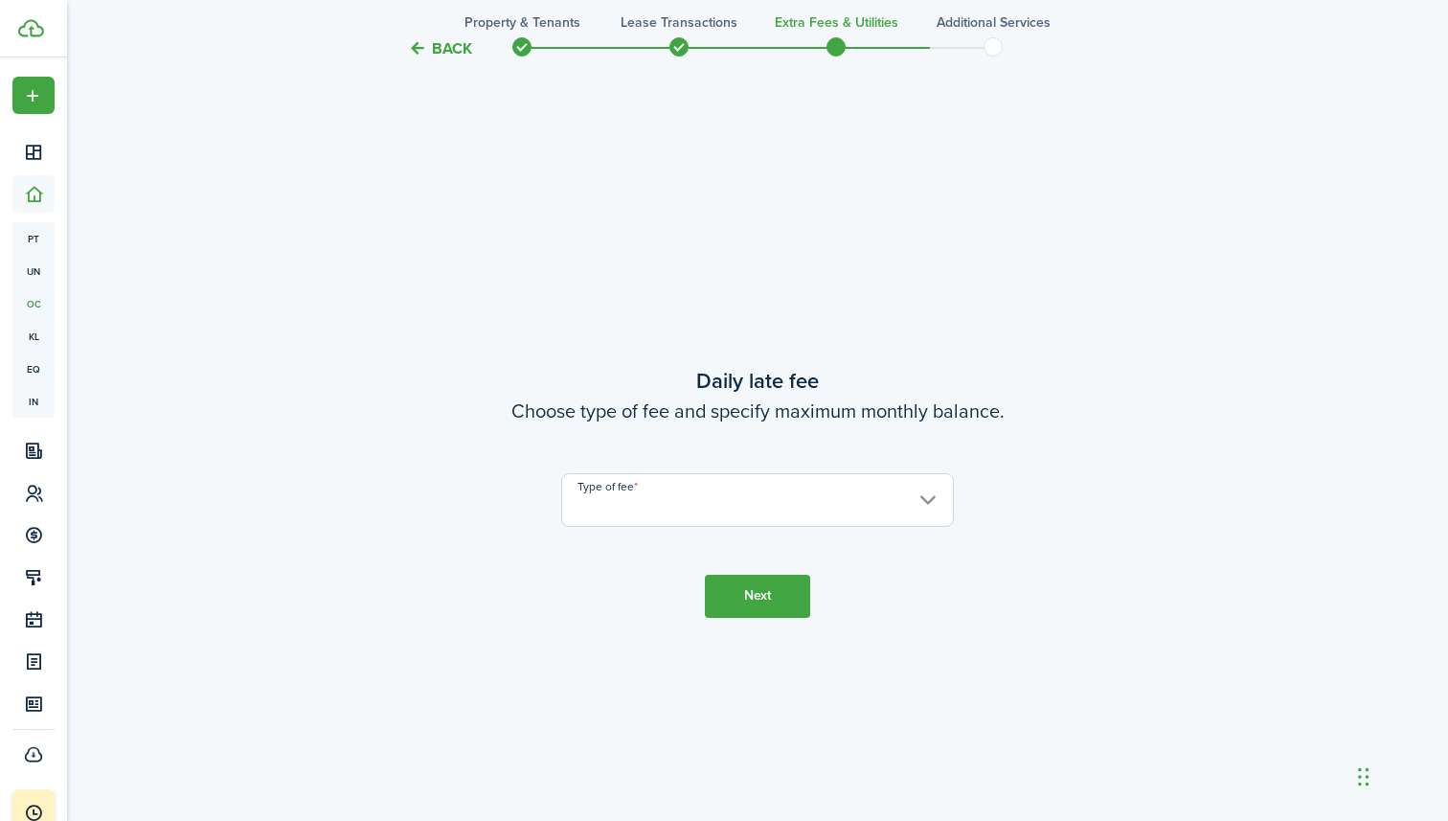
scroll to position [2334, 0]
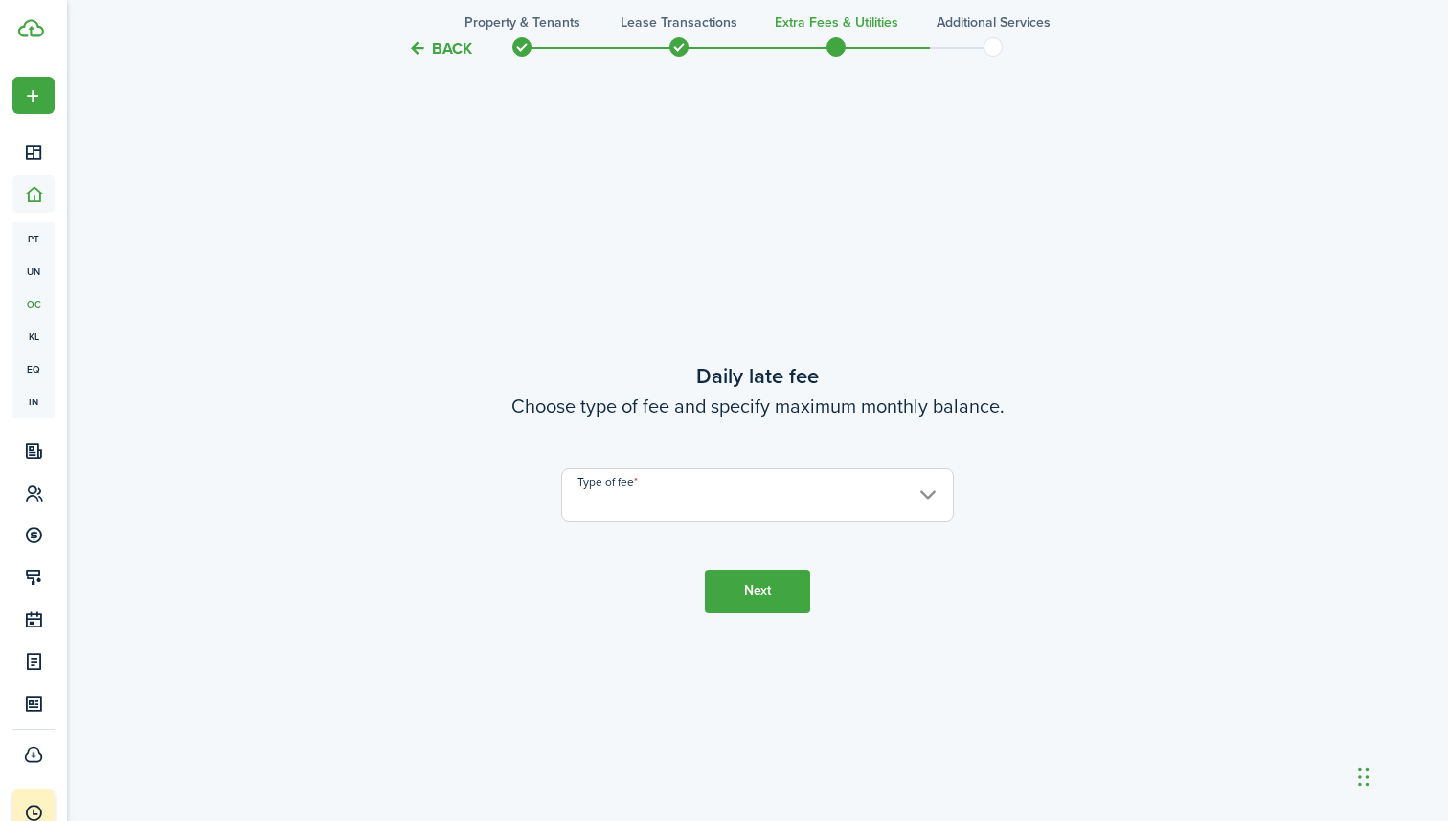
click at [746, 489] on input "Type of fee" at bounding box center [757, 495] width 393 height 54
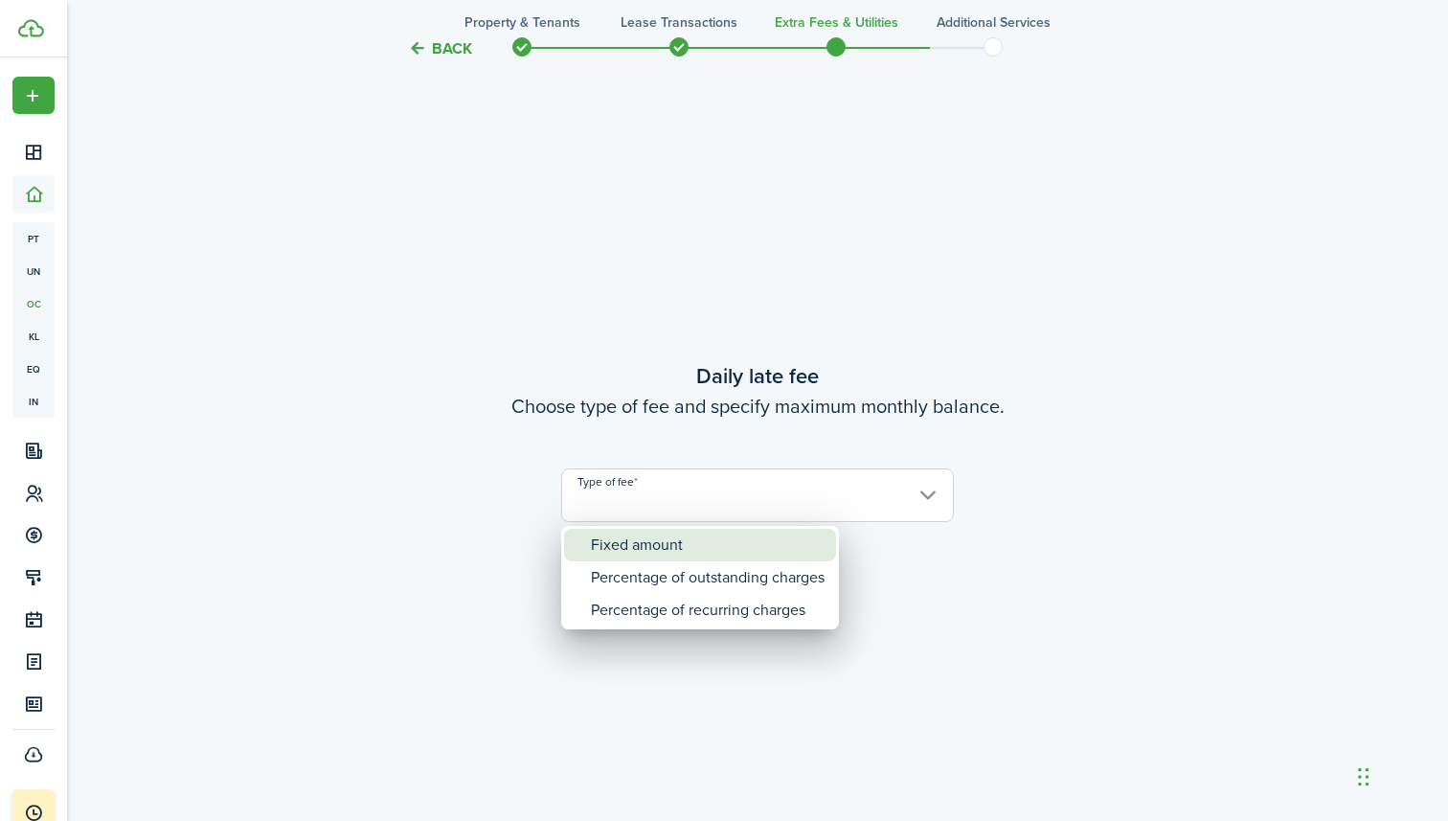
click at [715, 534] on div "Fixed amount" at bounding box center [708, 545] width 234 height 33
type input "Fixed amount"
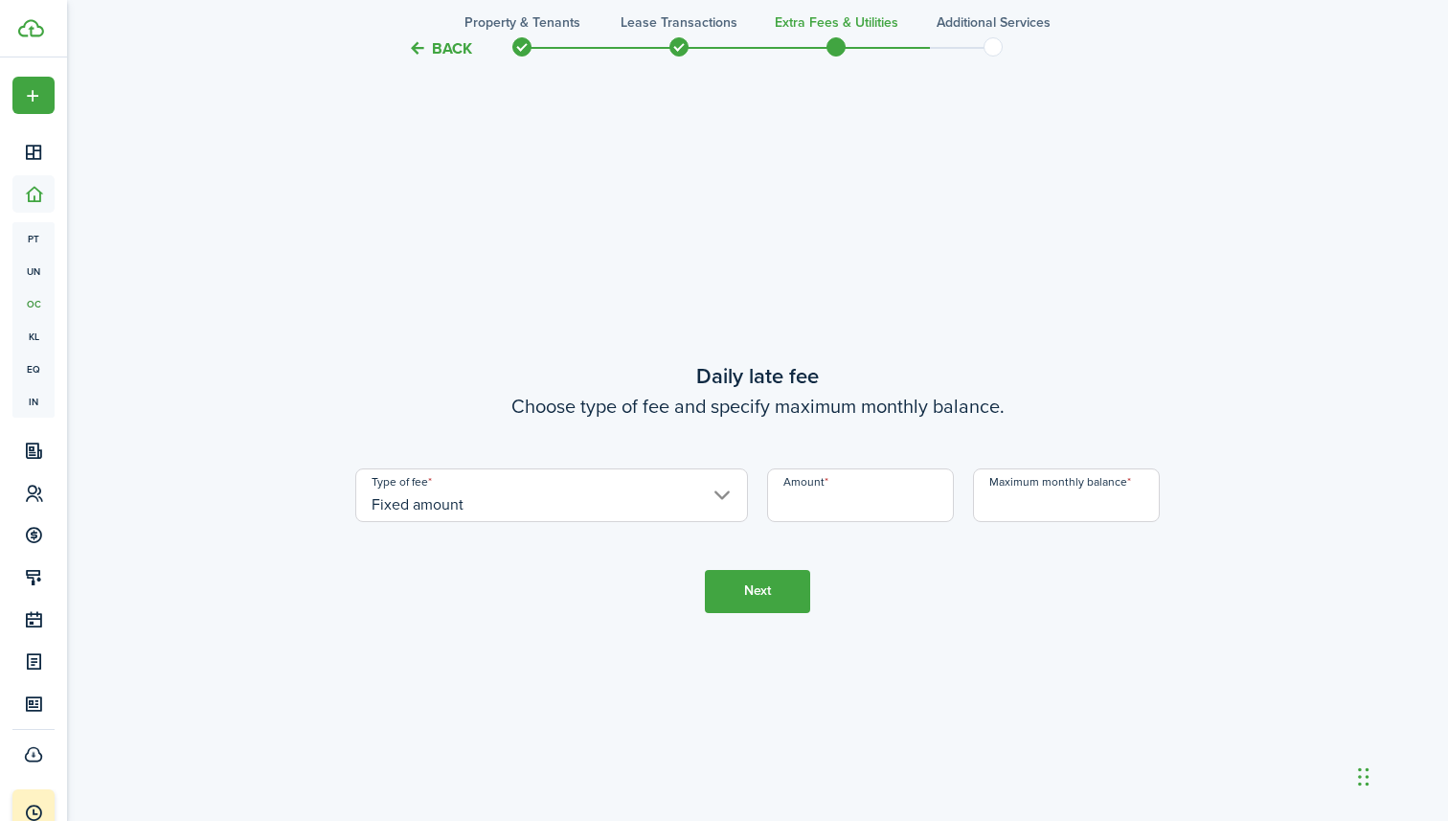
click at [820, 492] on input "Amount" at bounding box center [860, 495] width 187 height 54
type input "$50.00"
click at [1057, 489] on input "Maximum monthly balance" at bounding box center [1066, 495] width 187 height 54
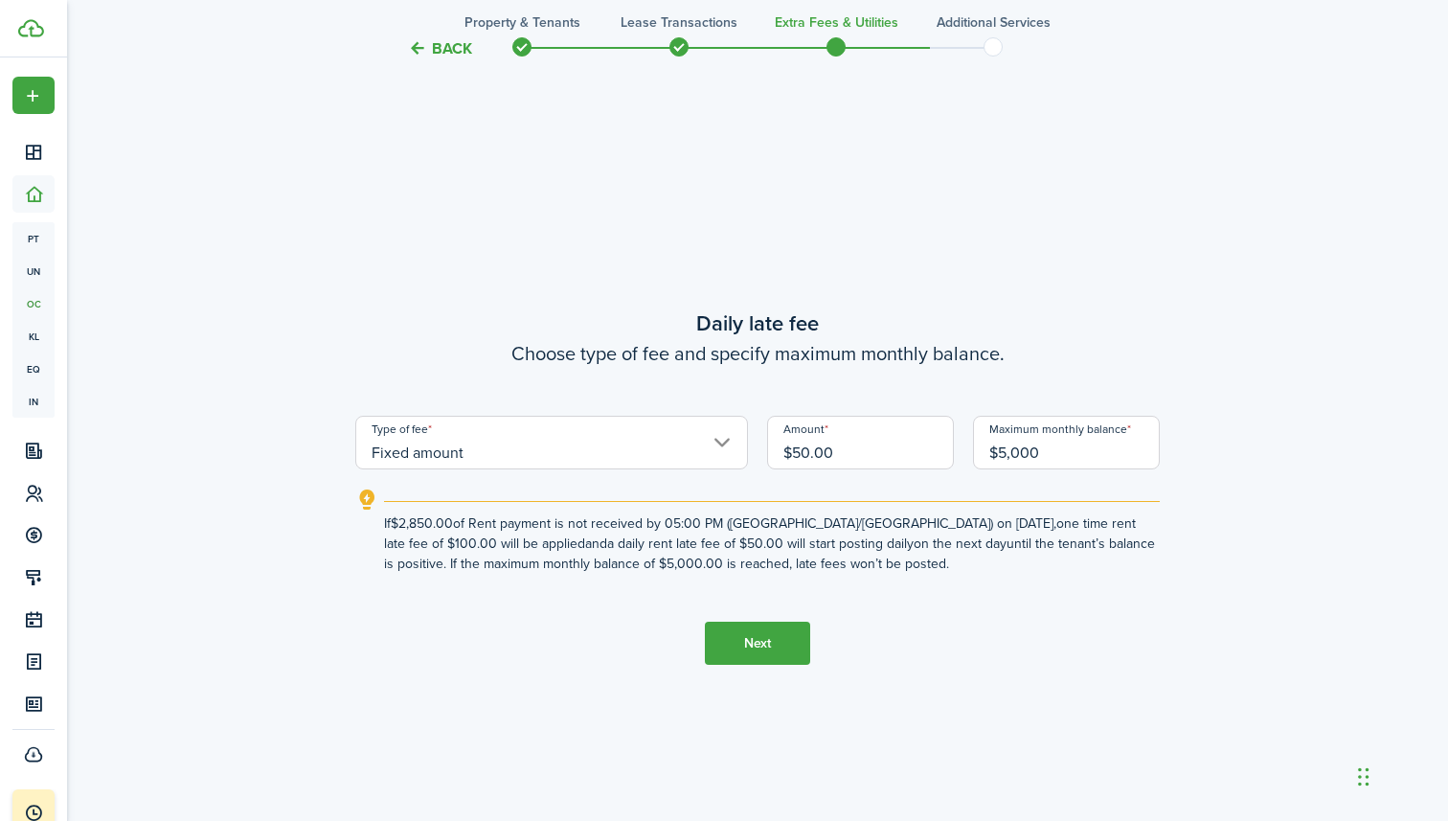
type input "$5,000.00"
click at [751, 634] on button "Next" at bounding box center [757, 643] width 105 height 43
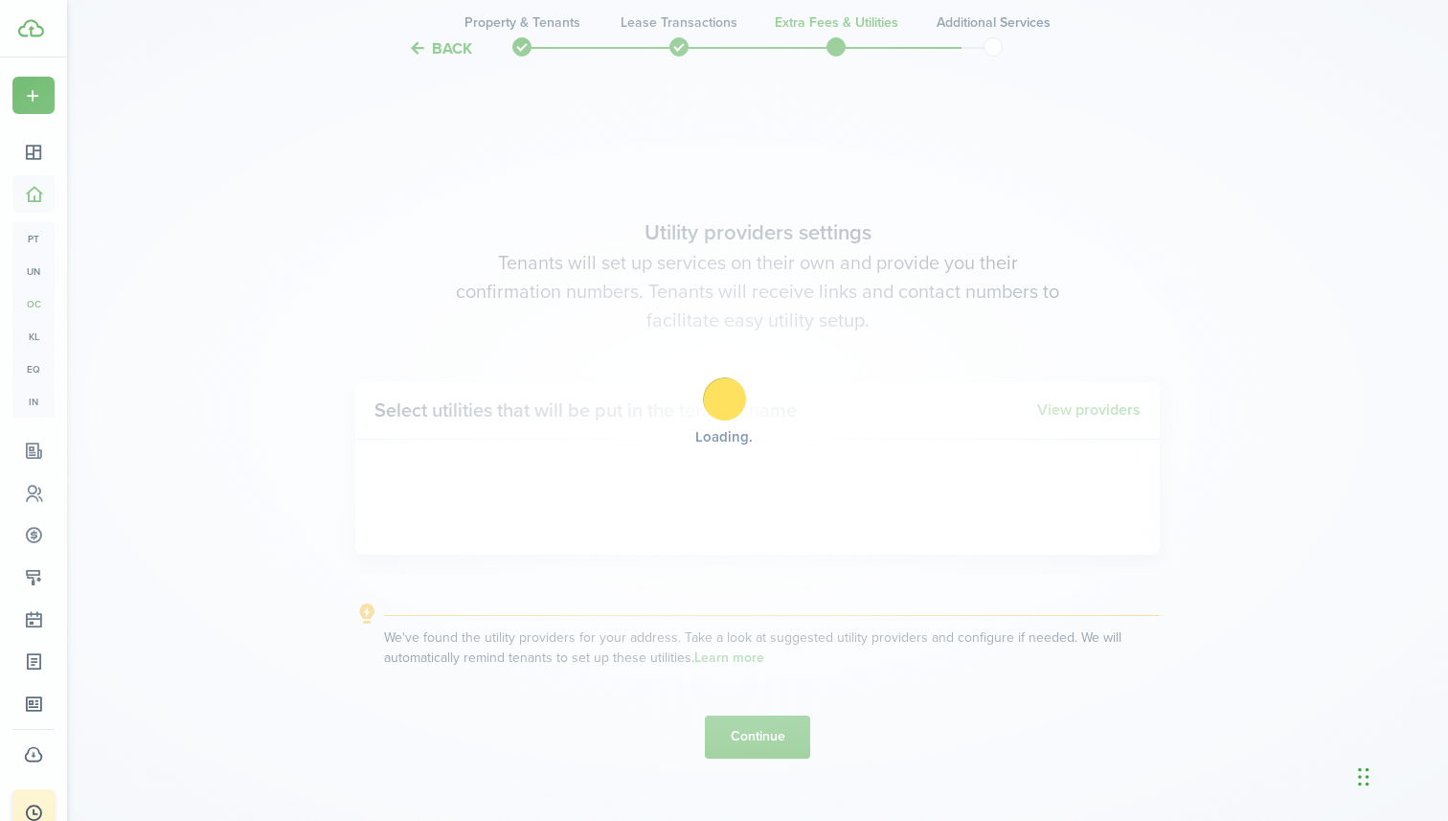
scroll to position [3155, 0]
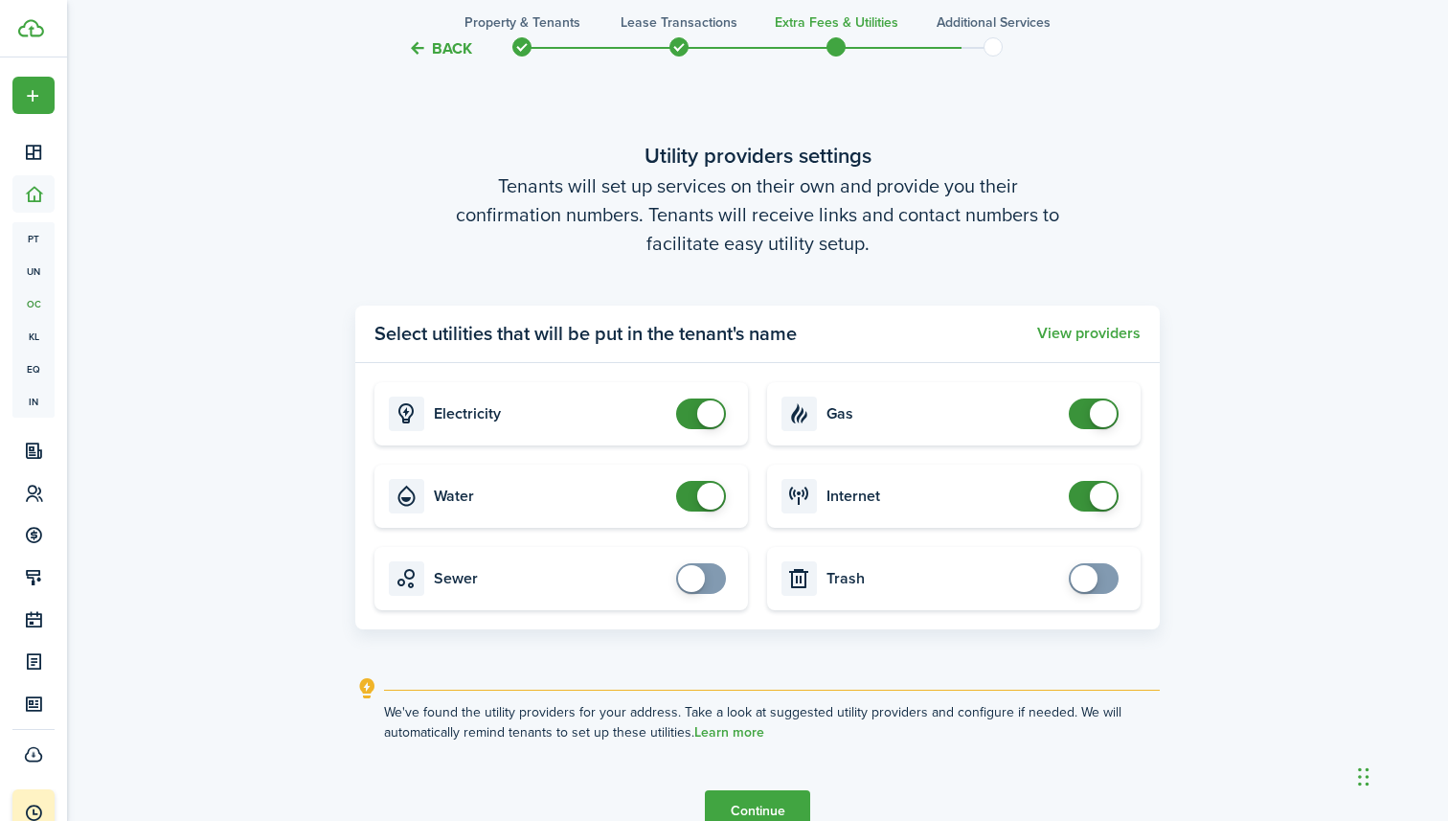
click at [768, 798] on button "Continue" at bounding box center [757, 811] width 105 height 43
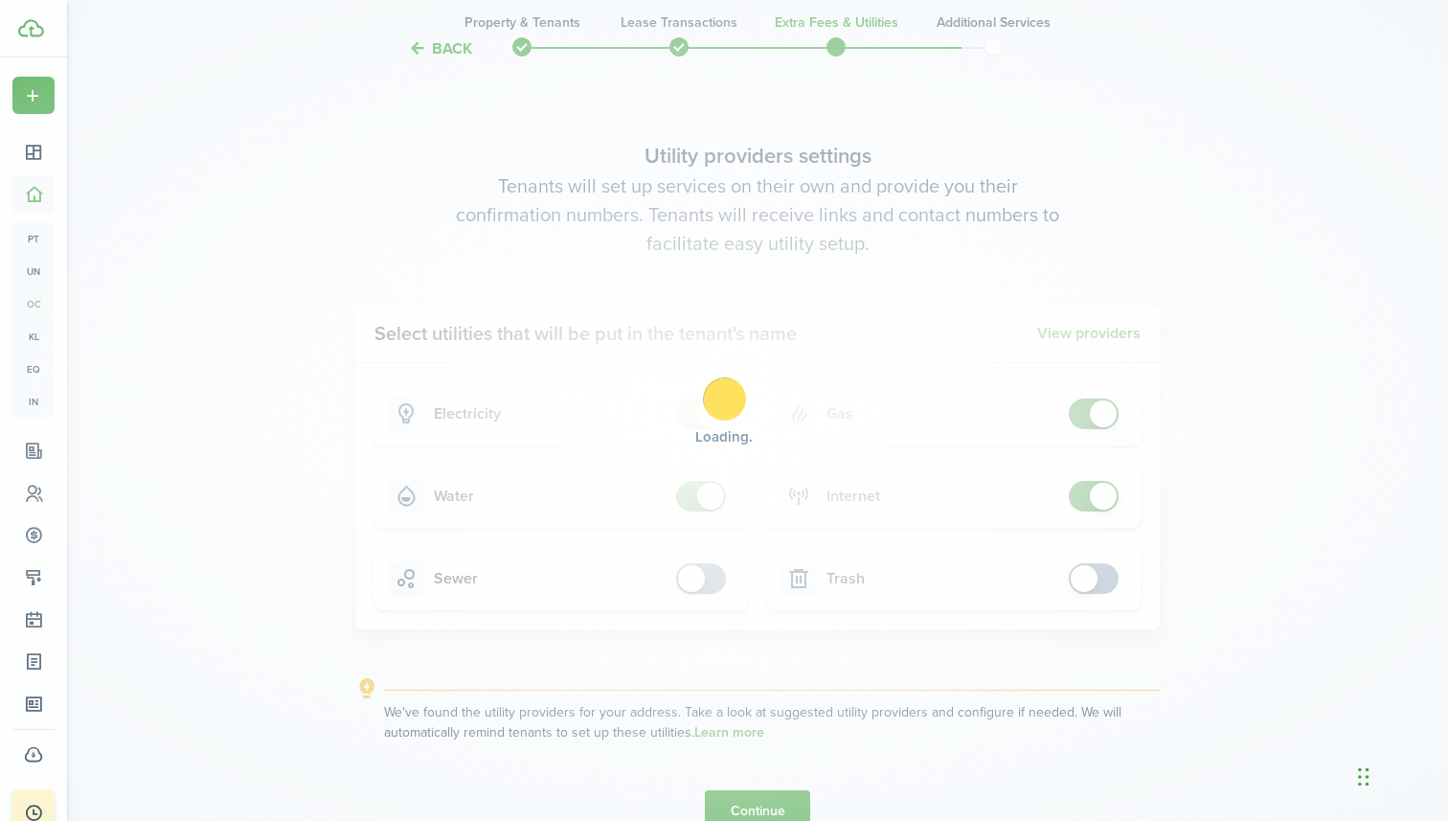
scroll to position [0, 0]
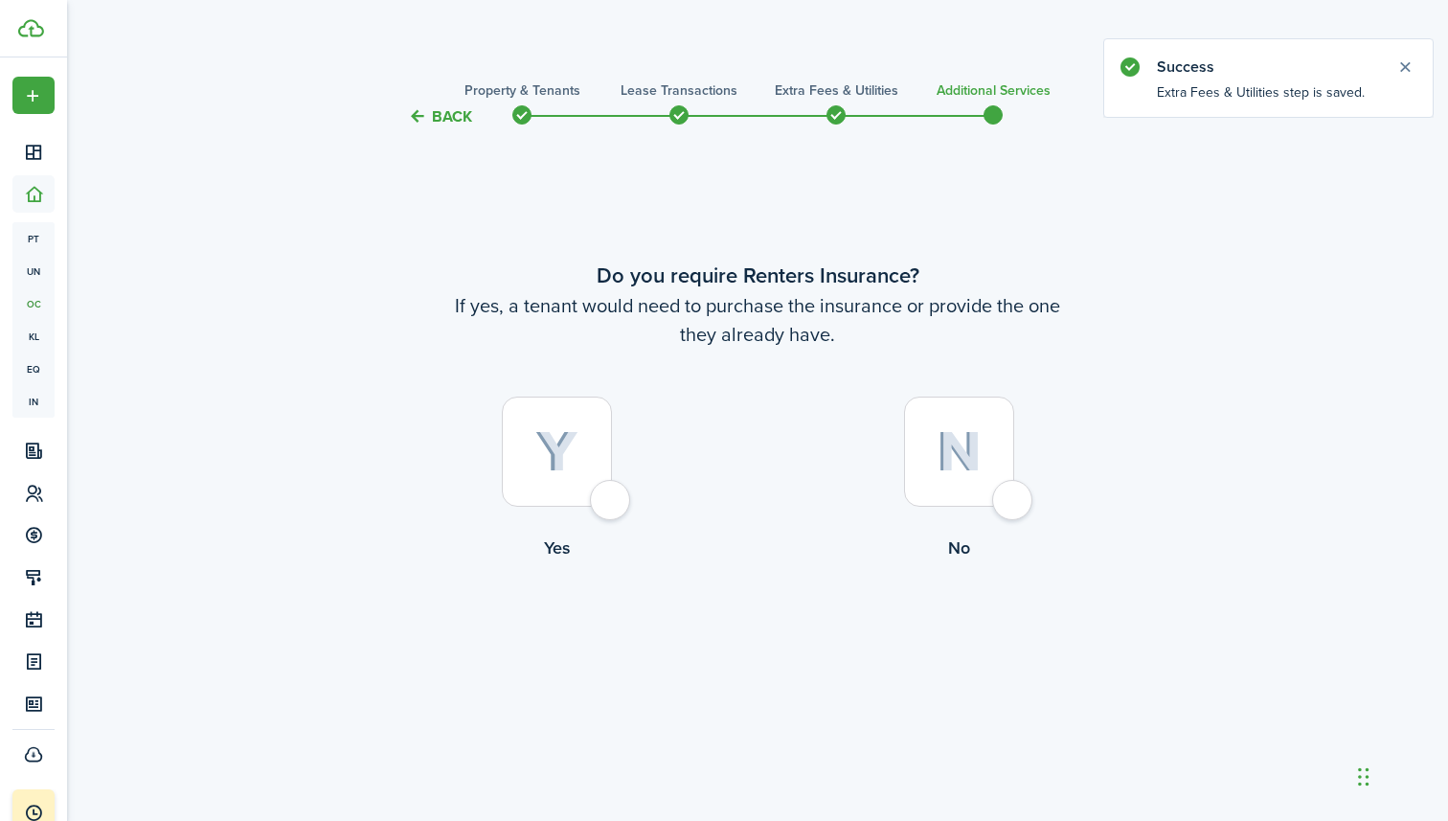
click at [608, 481] on div at bounding box center [557, 452] width 110 height 110
radio input "true"
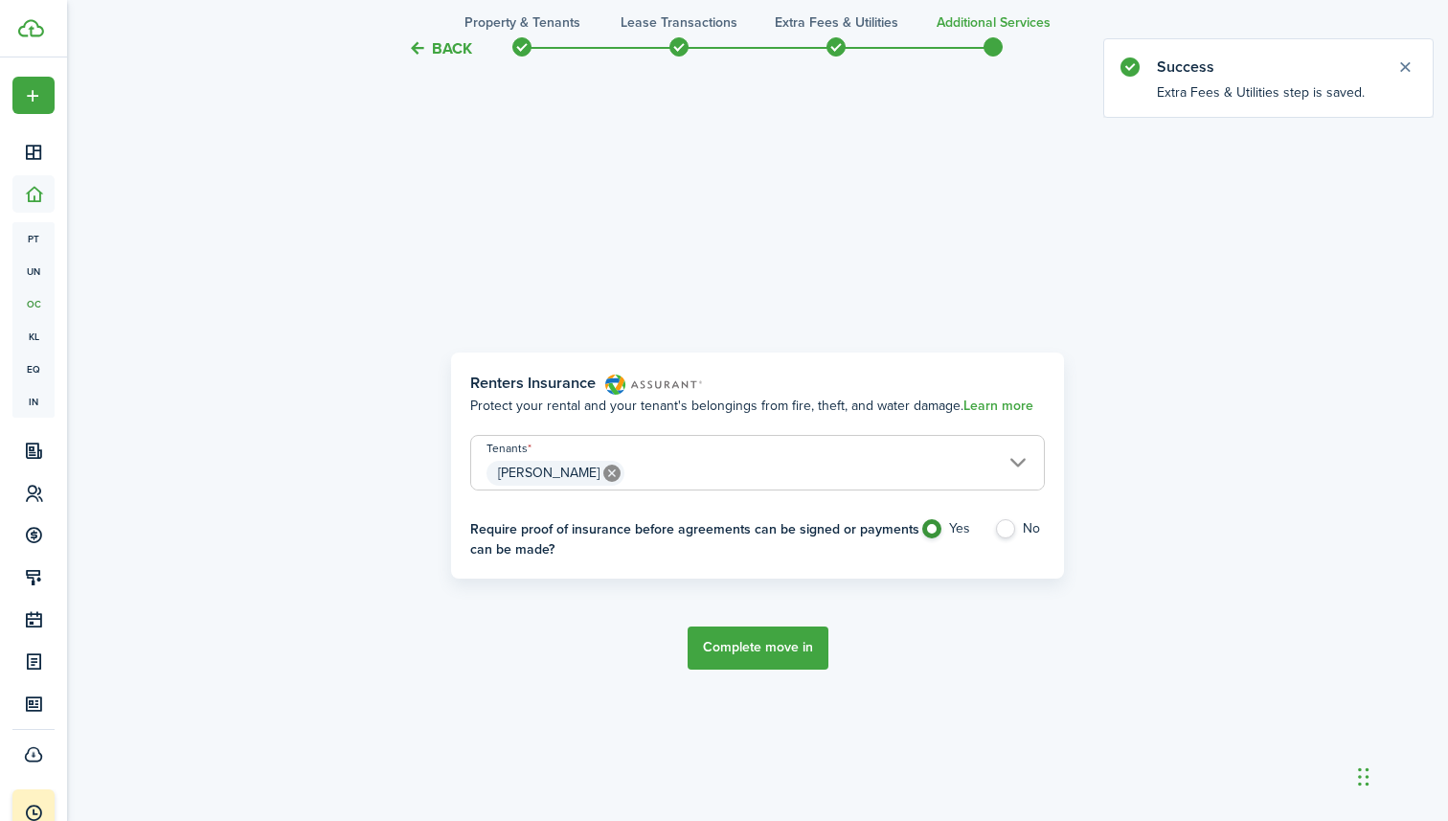
scroll to position [693, 0]
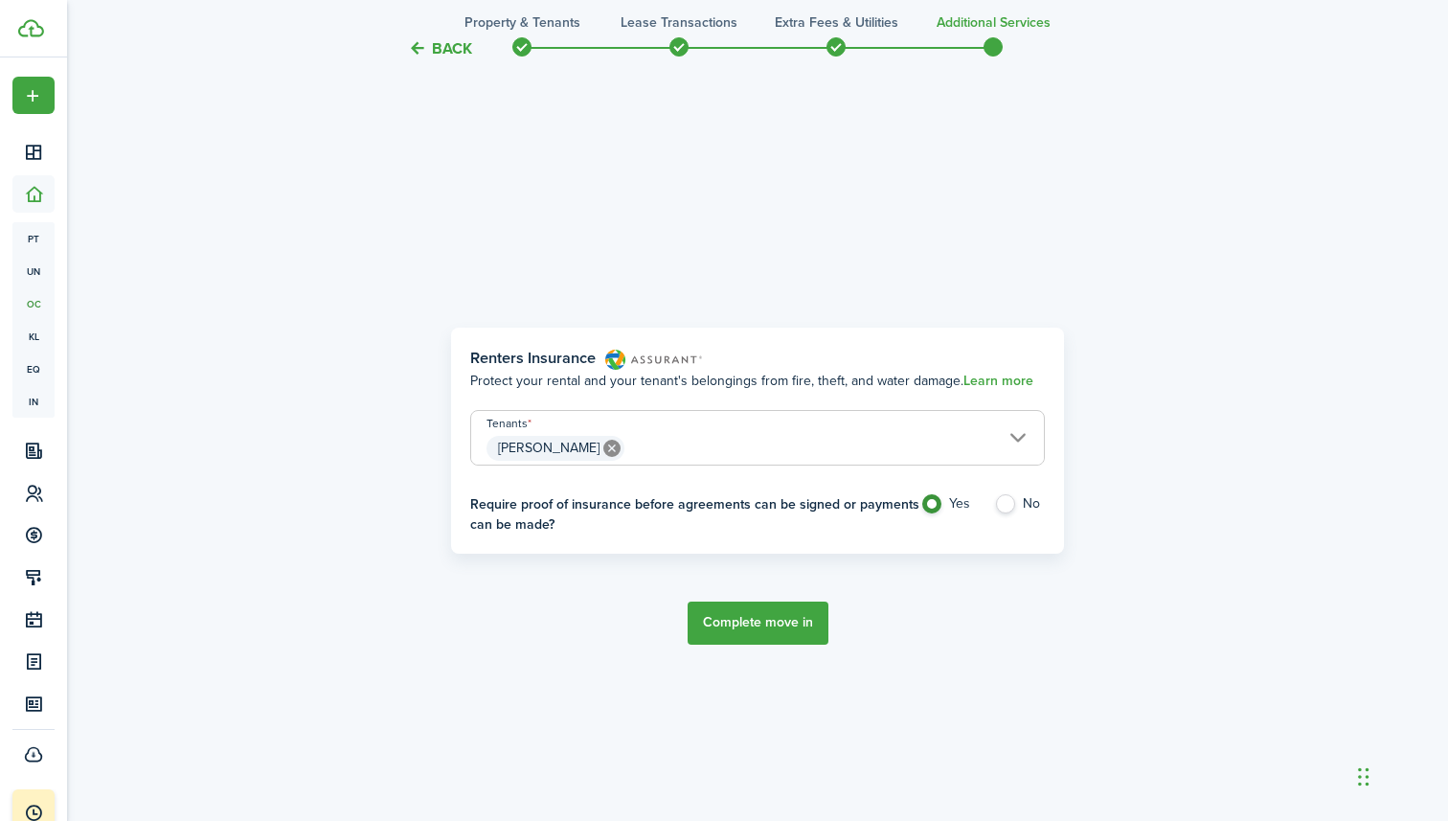
click at [770, 610] on button "Complete move in" at bounding box center [758, 623] width 141 height 43
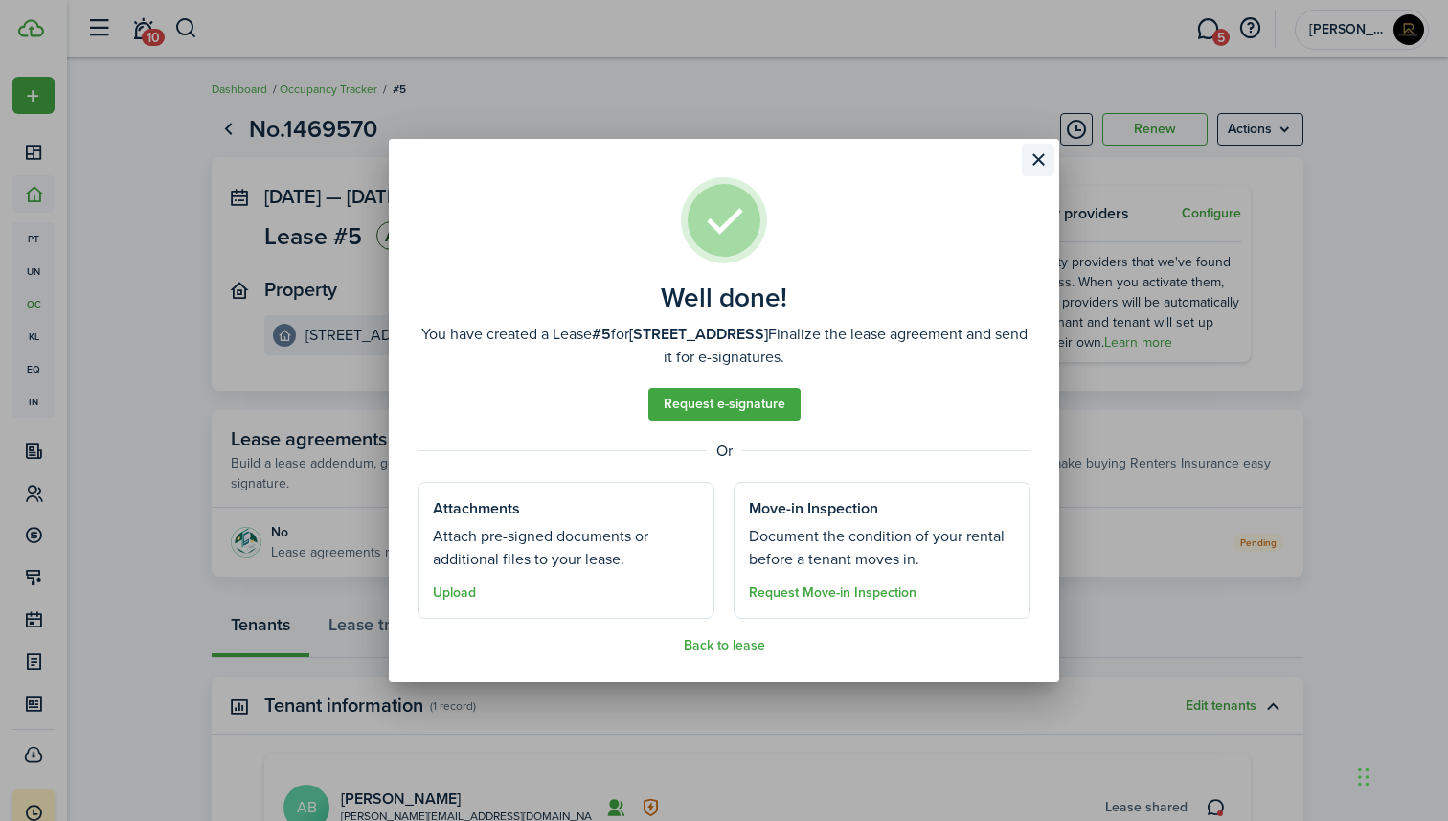
click at [1038, 161] on button "Close modal" at bounding box center [1038, 160] width 33 height 33
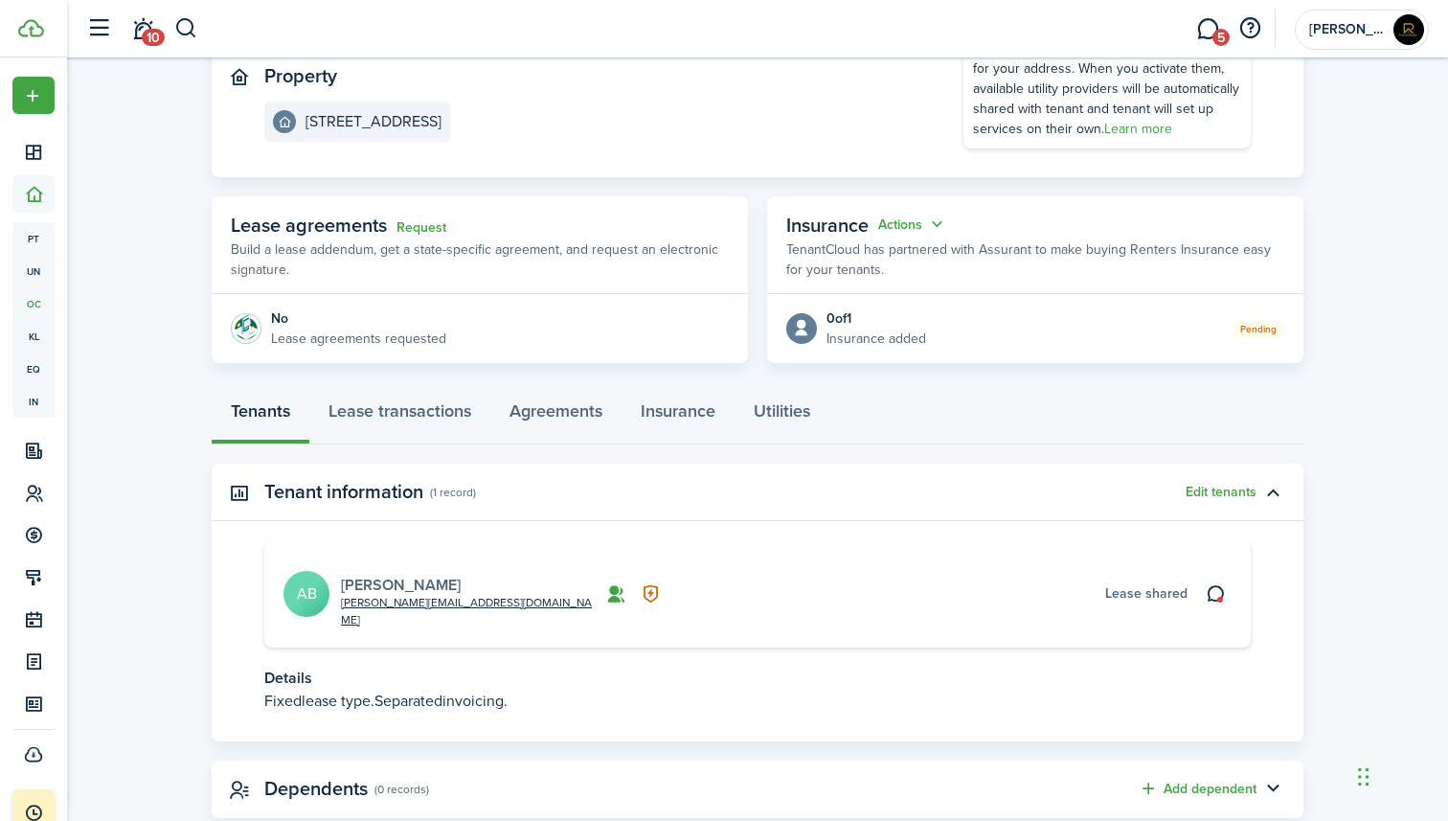
scroll to position [233, 0]
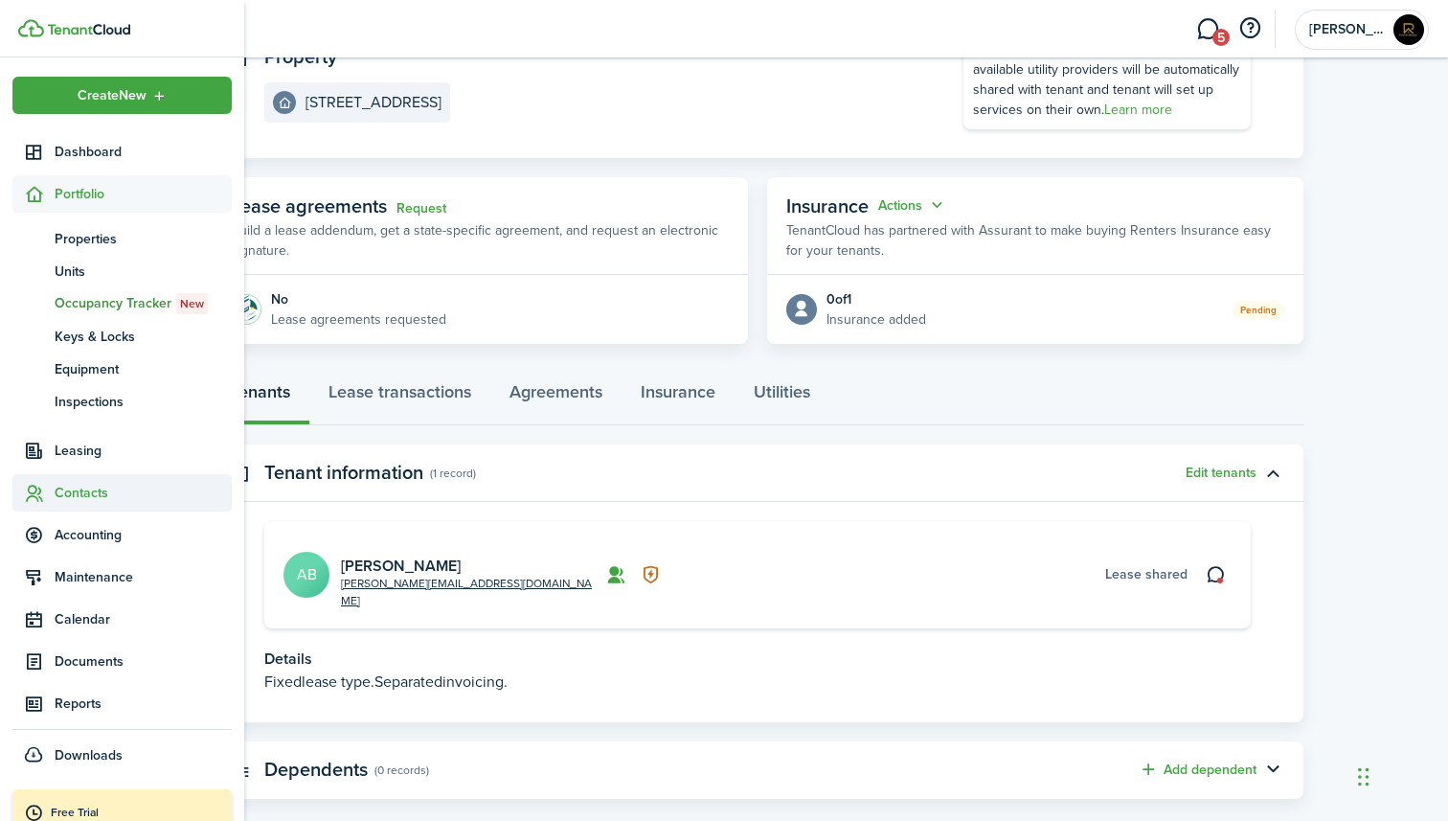
click at [54, 489] on sidebar-link-icon at bounding box center [33, 493] width 42 height 20
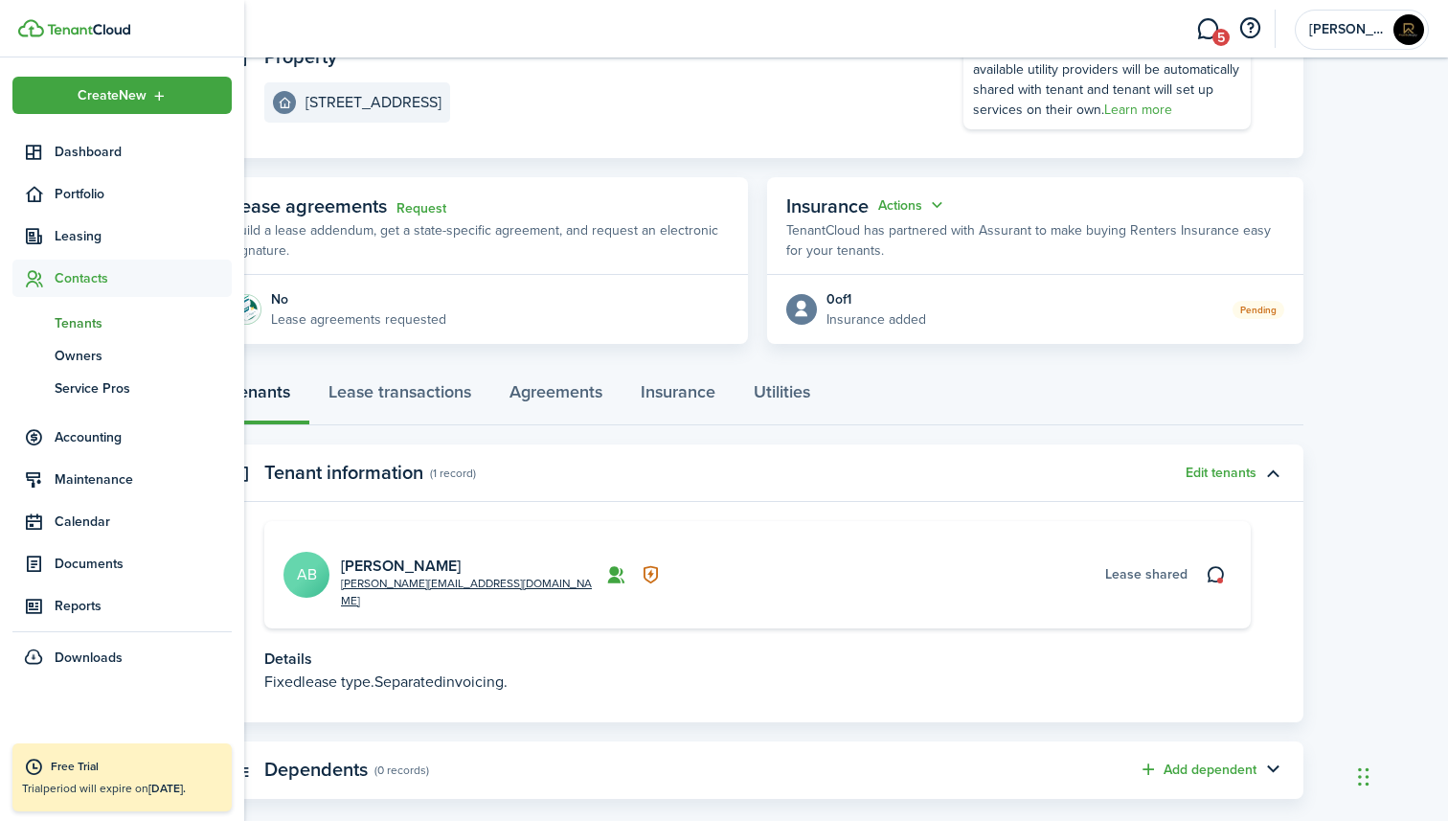
click at [96, 326] on span "Tenants" at bounding box center [143, 323] width 177 height 20
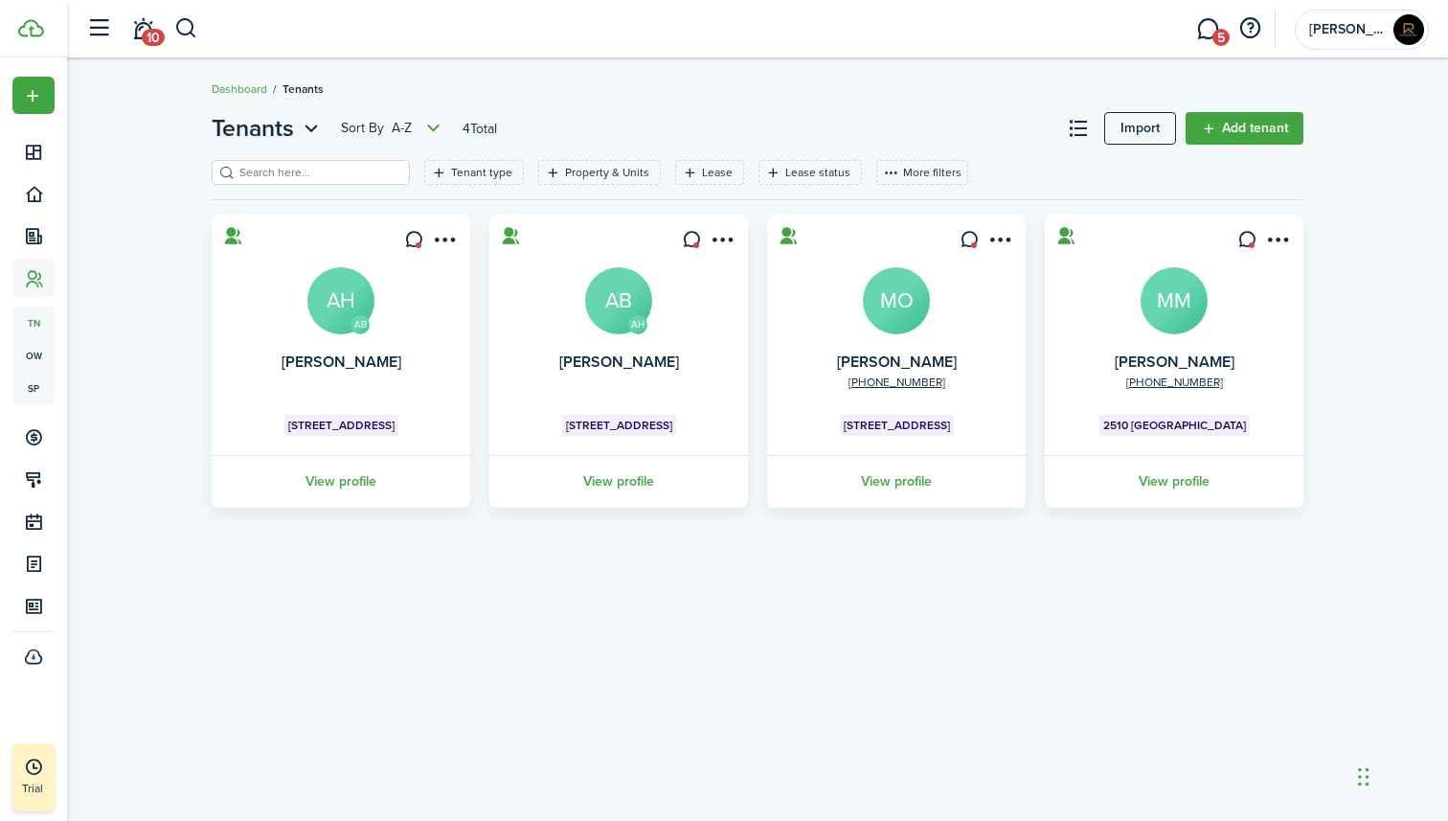
click at [327, 303] on avatar-text "AH" at bounding box center [340, 300] width 67 height 67
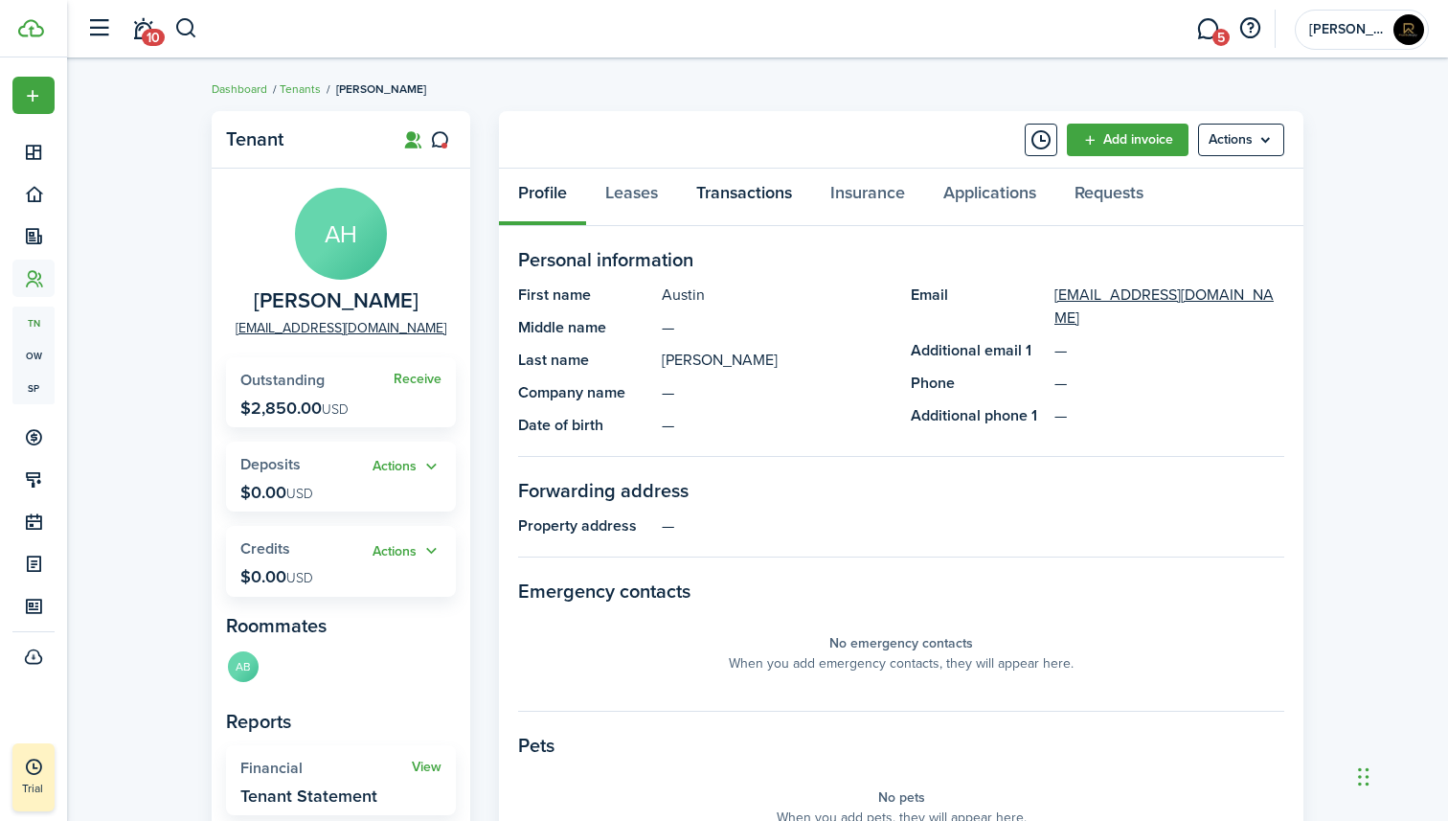
click at [736, 199] on link "Transactions" at bounding box center [744, 197] width 134 height 57
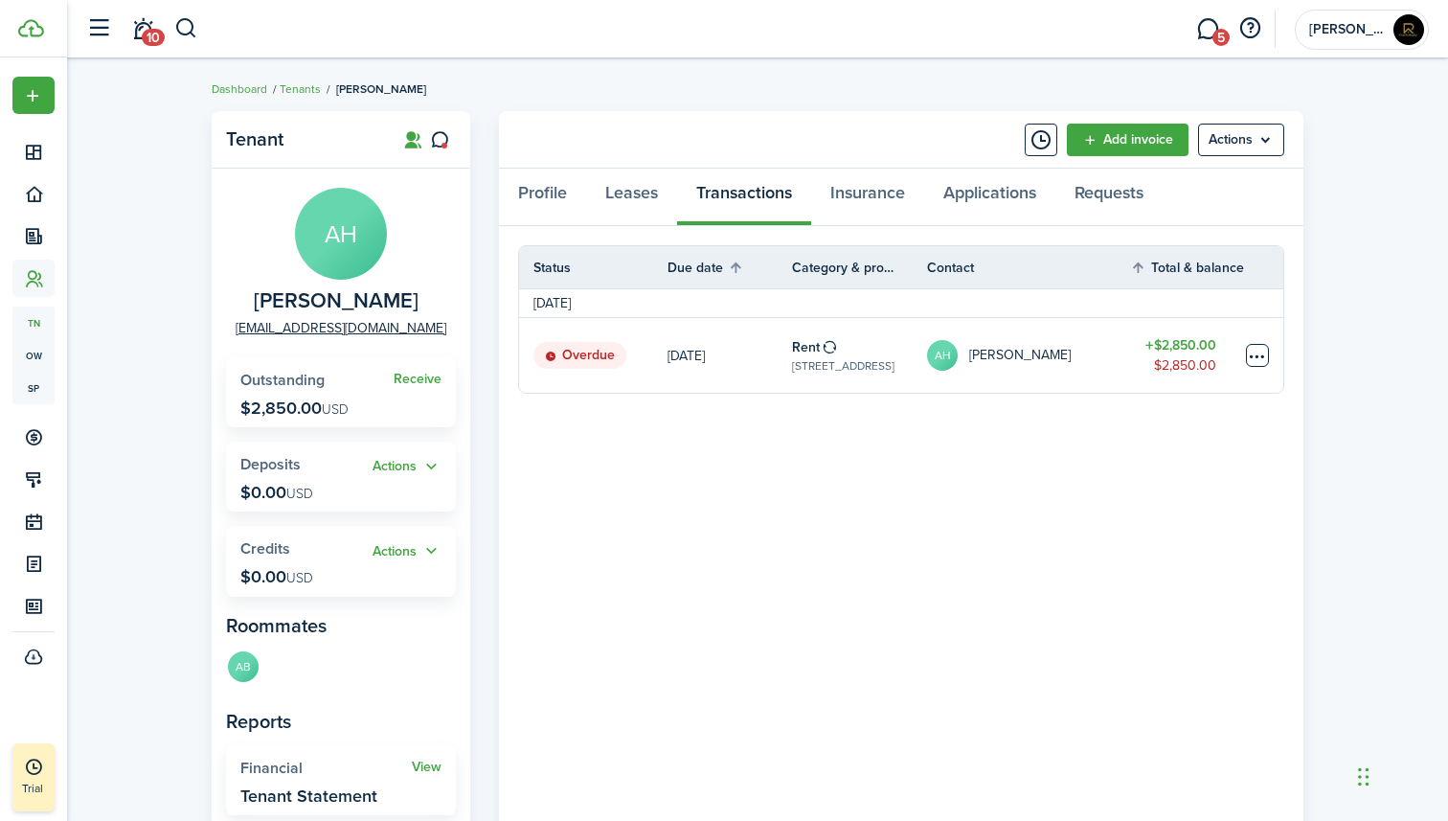
click at [1259, 354] on table-menu-btn-icon at bounding box center [1257, 355] width 23 height 23
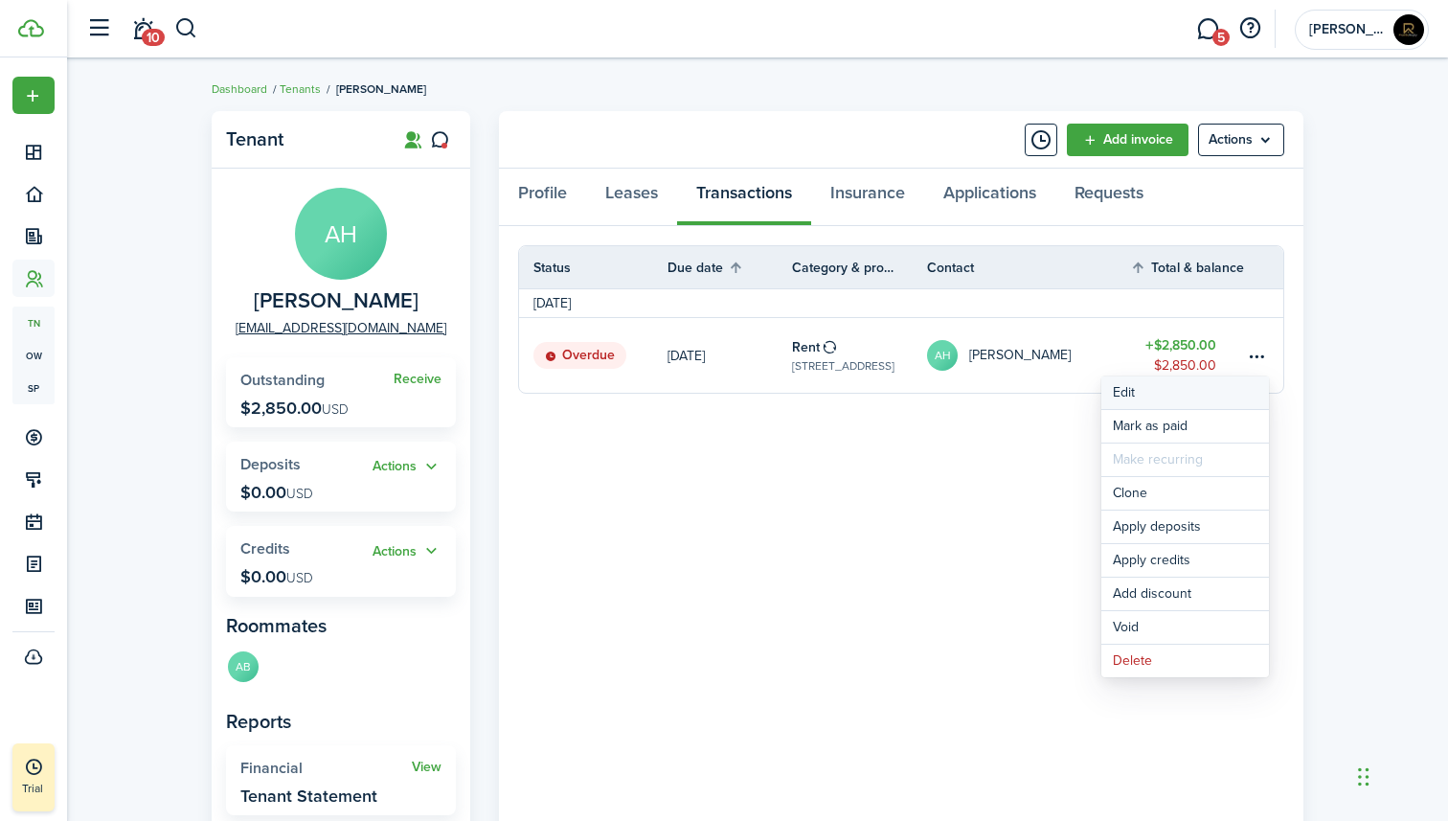
click at [1170, 389] on button "Edit" at bounding box center [1186, 392] width 168 height 33
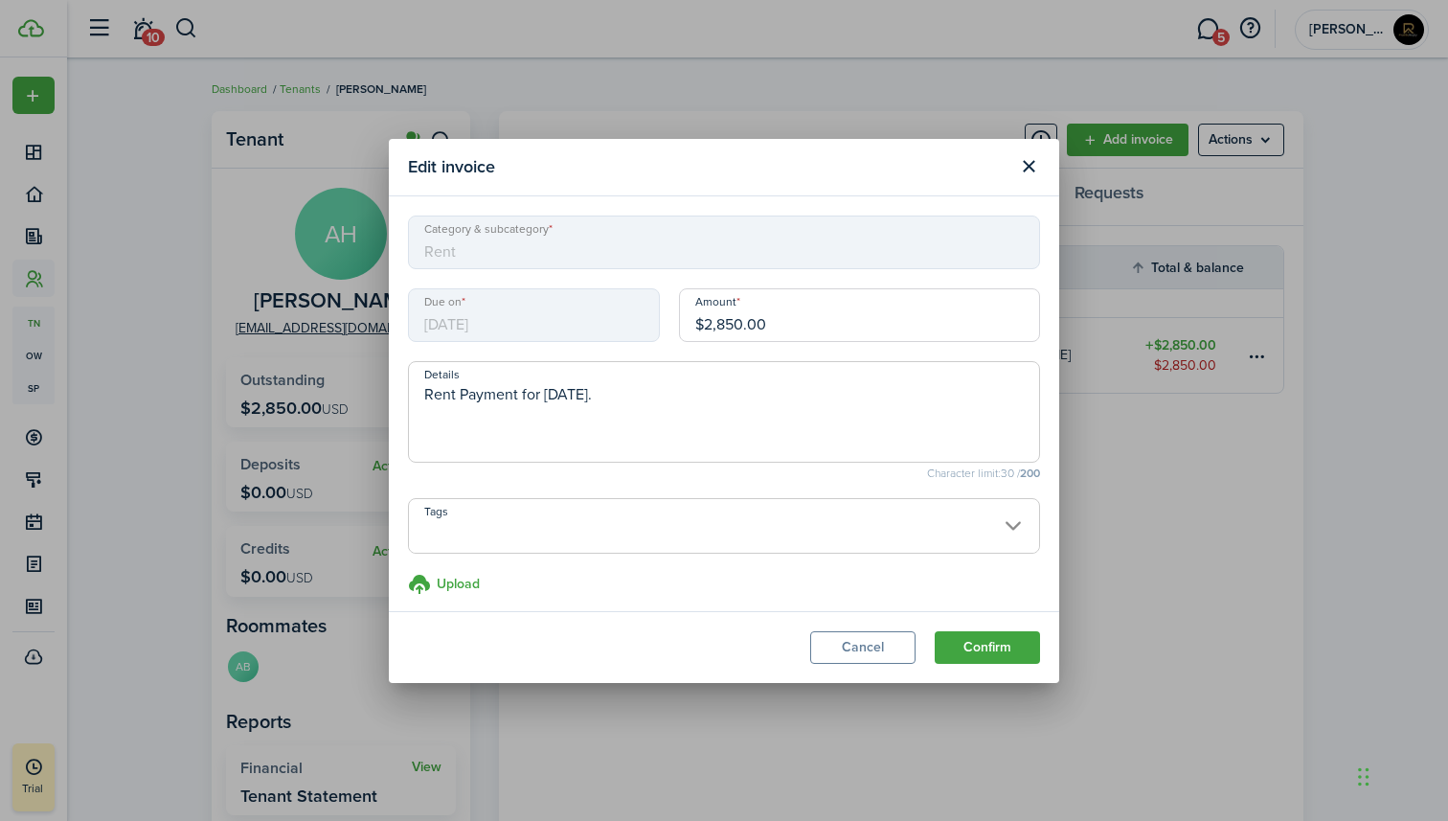
click at [602, 310] on span "[DATE]" at bounding box center [534, 315] width 252 height 54
click at [842, 648] on button "Cancel" at bounding box center [862, 647] width 105 height 33
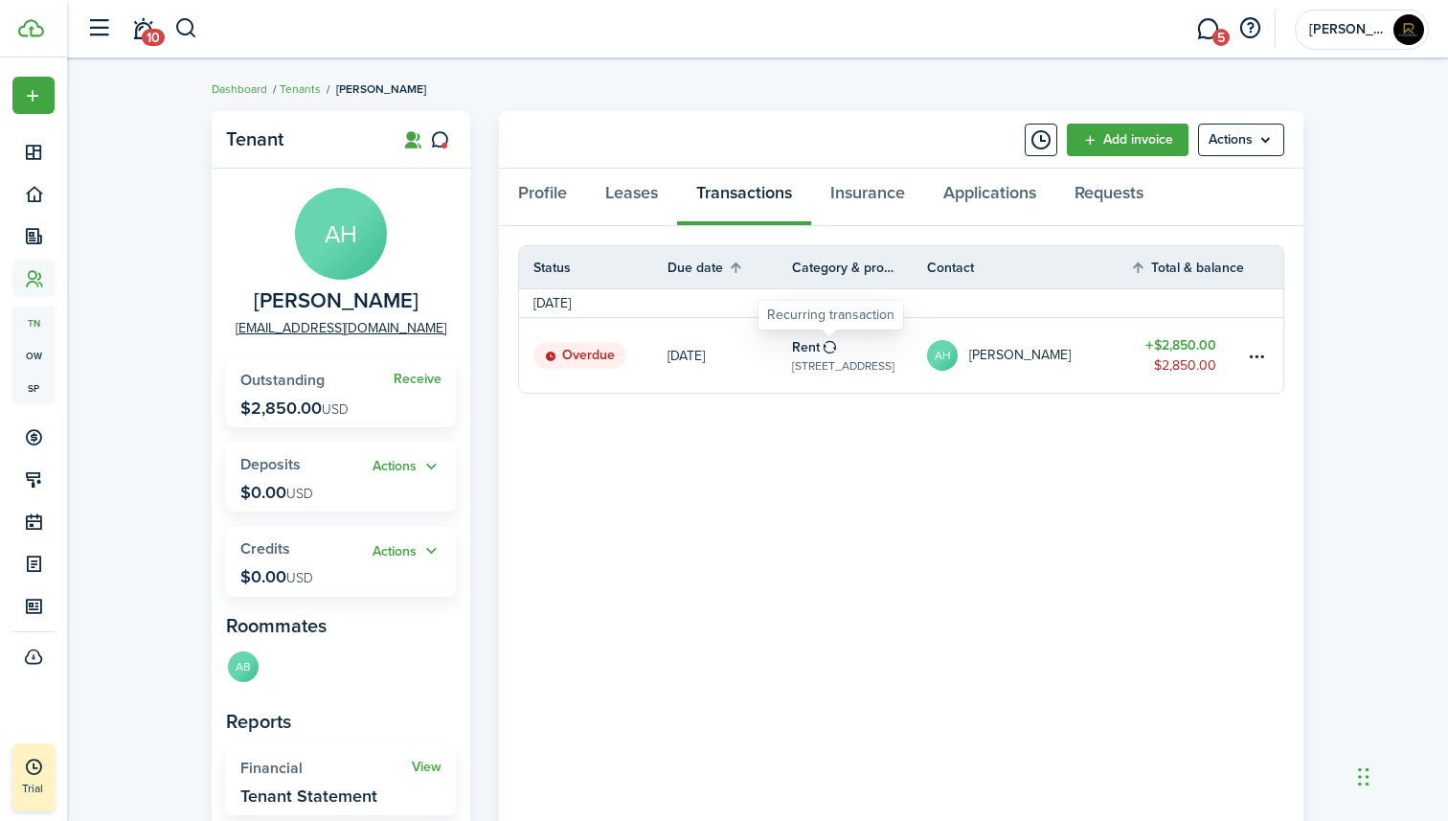
click at [827, 346] on table-icon at bounding box center [830, 346] width 16 height 15
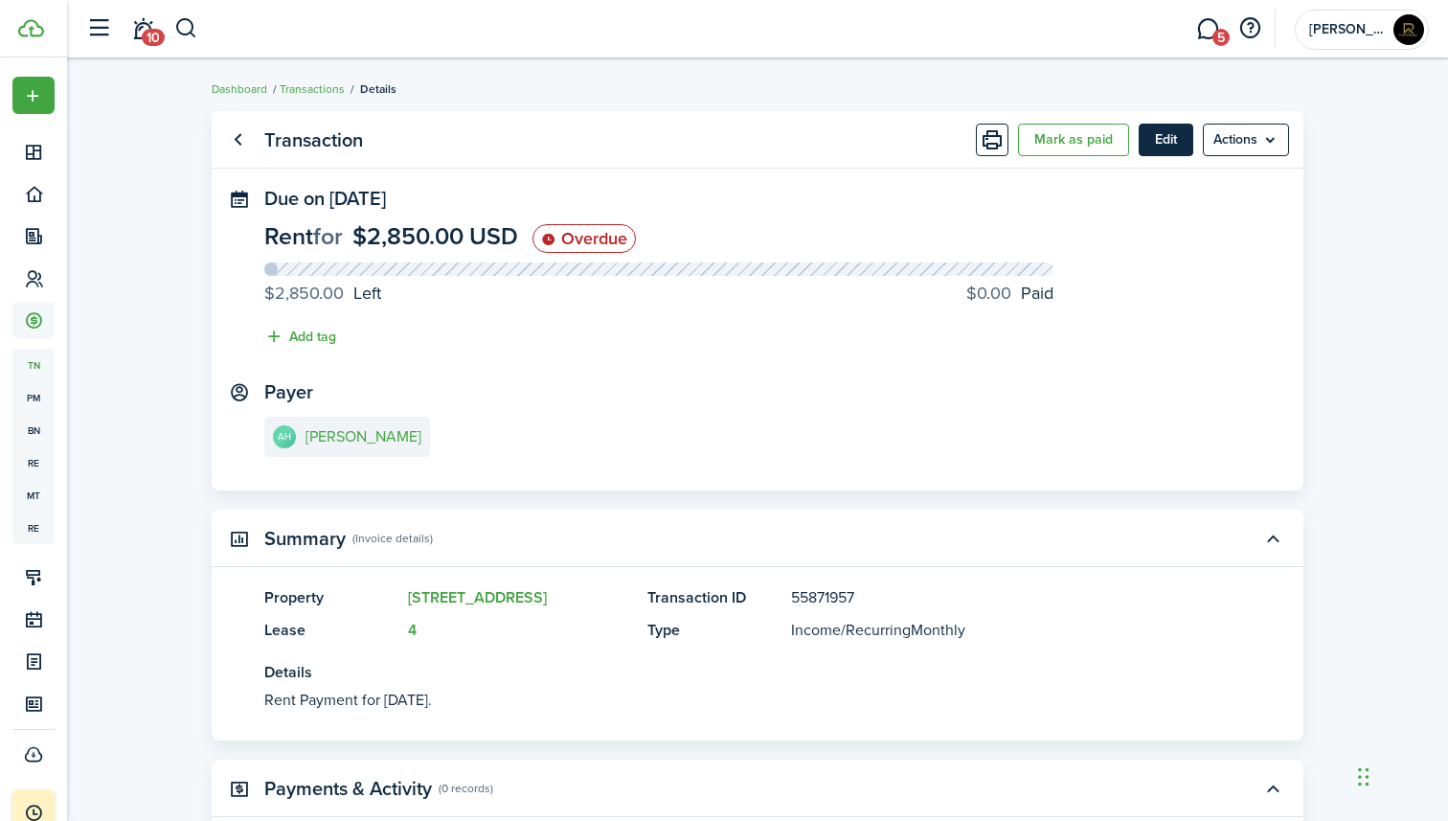
click at [1180, 143] on button "Edit" at bounding box center [1166, 140] width 55 height 33
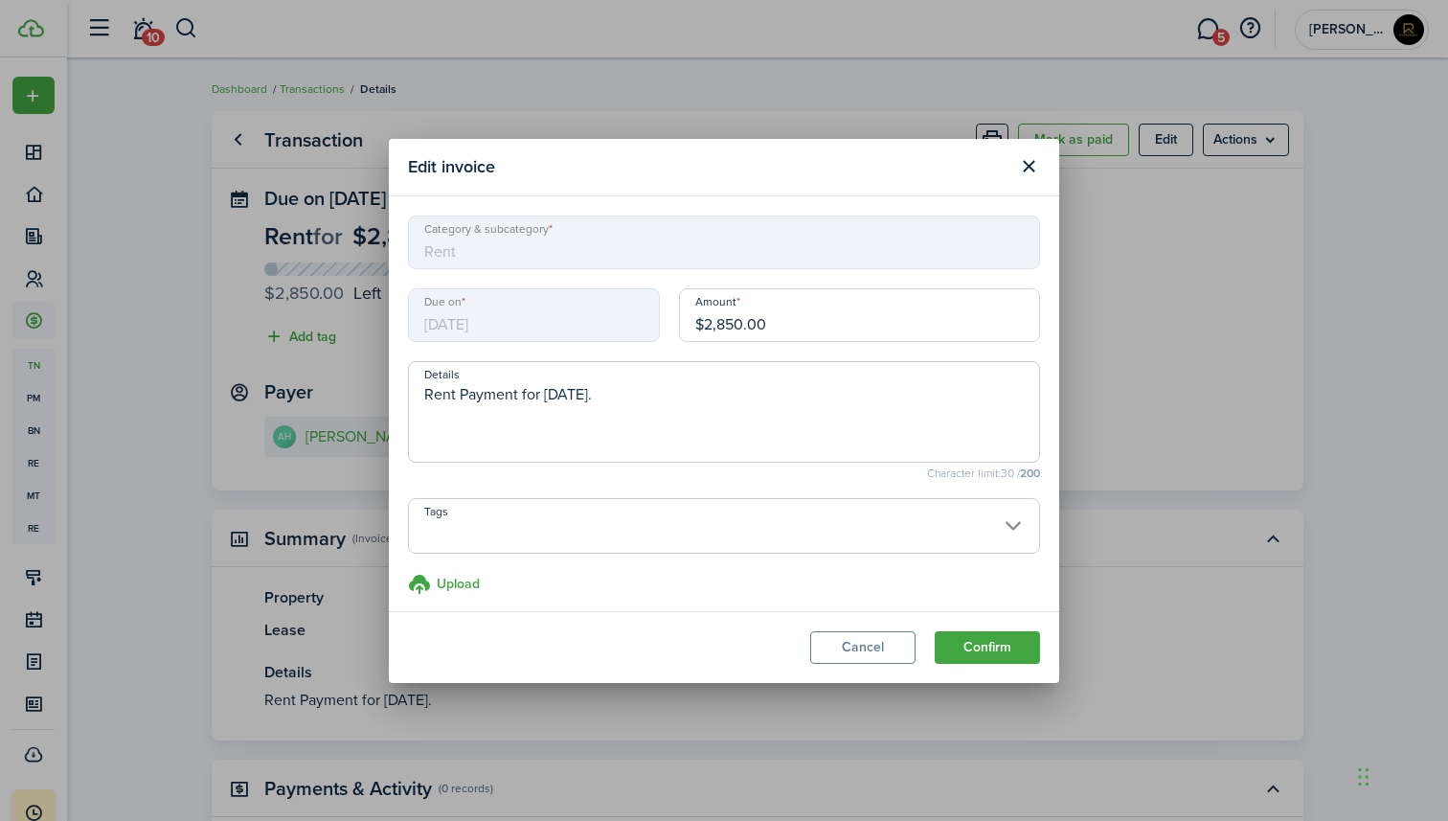
click at [513, 317] on span "[DATE]" at bounding box center [534, 315] width 252 height 54
click at [530, 258] on span "Rent" at bounding box center [724, 243] width 632 height 54
click at [870, 635] on button "Cancel" at bounding box center [862, 647] width 105 height 33
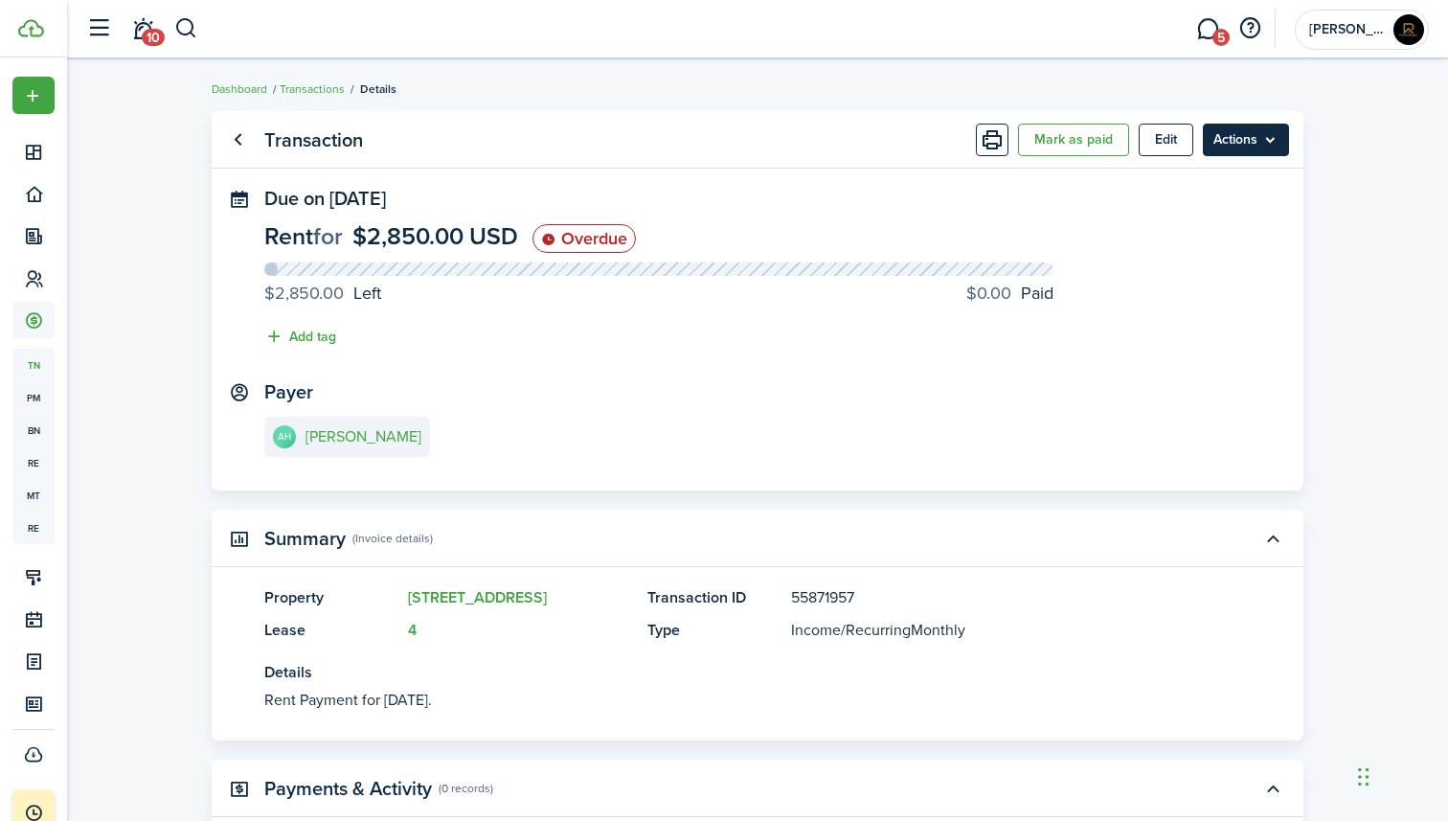
click at [1274, 151] on menu-btn "Actions" at bounding box center [1246, 140] width 86 height 33
click at [1254, 145] on menu-btn "Actions" at bounding box center [1246, 140] width 86 height 33
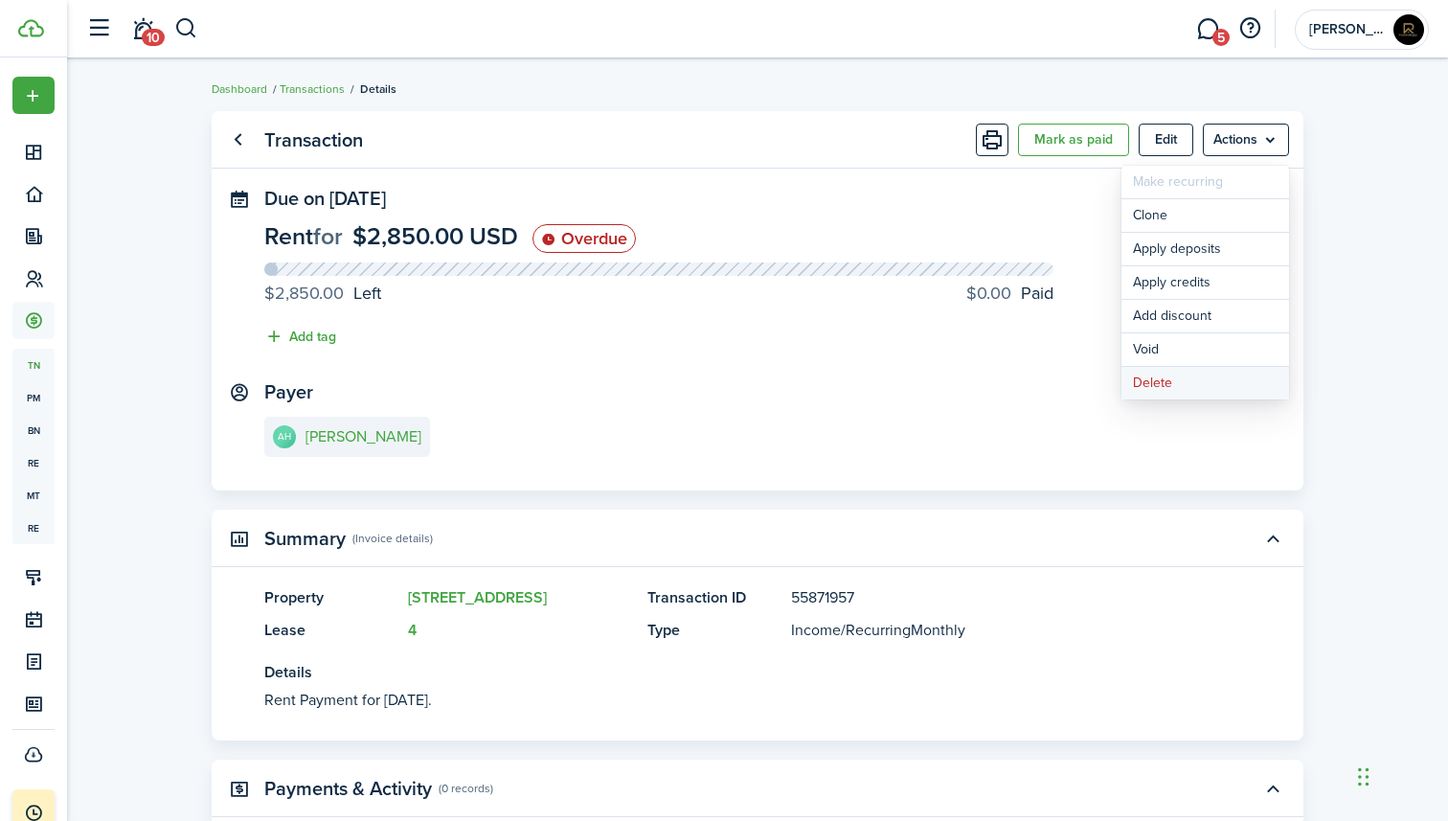
click at [1180, 382] on button "Delete" at bounding box center [1206, 383] width 168 height 33
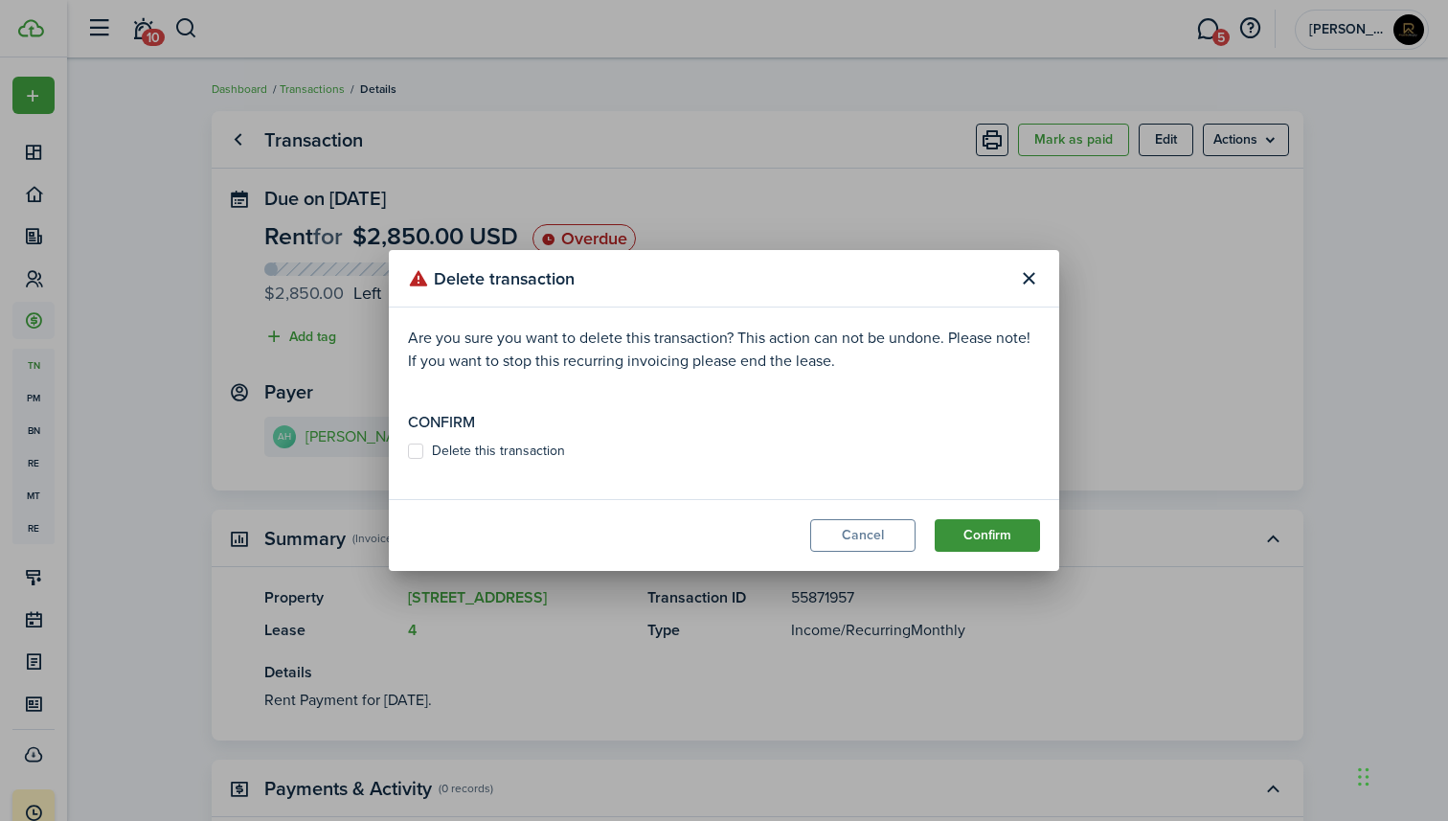
click at [992, 526] on button "Confirm" at bounding box center [987, 535] width 105 height 33
click at [465, 452] on label "Delete this transaction" at bounding box center [486, 450] width 157 height 15
click at [408, 461] on input "Delete this transaction" at bounding box center [407, 461] width 1 height 1
checkbox input "true"
click at [957, 536] on button "Confirm" at bounding box center [987, 535] width 105 height 33
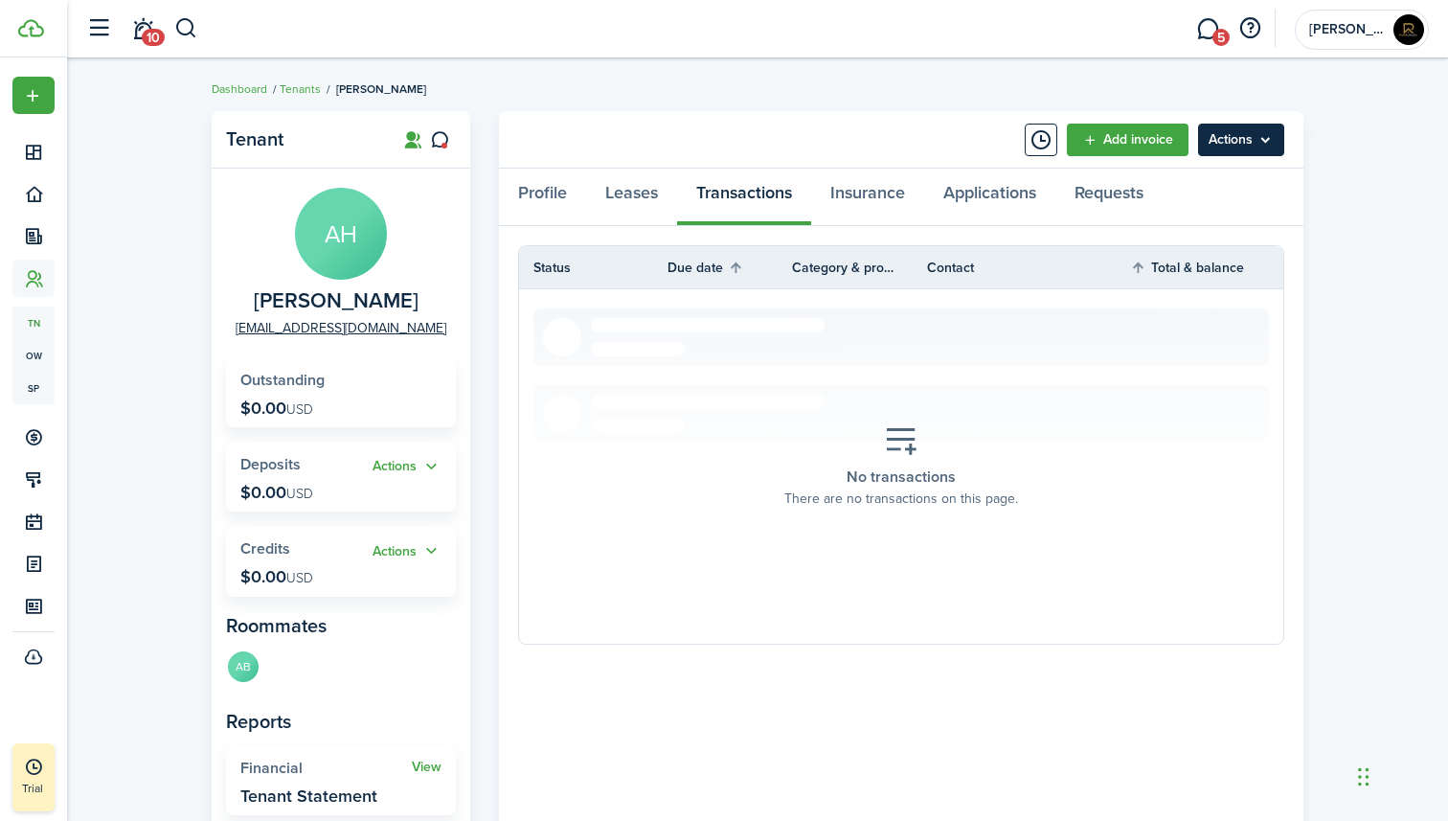
click at [1229, 137] on menu-btn "Actions" at bounding box center [1241, 140] width 86 height 33
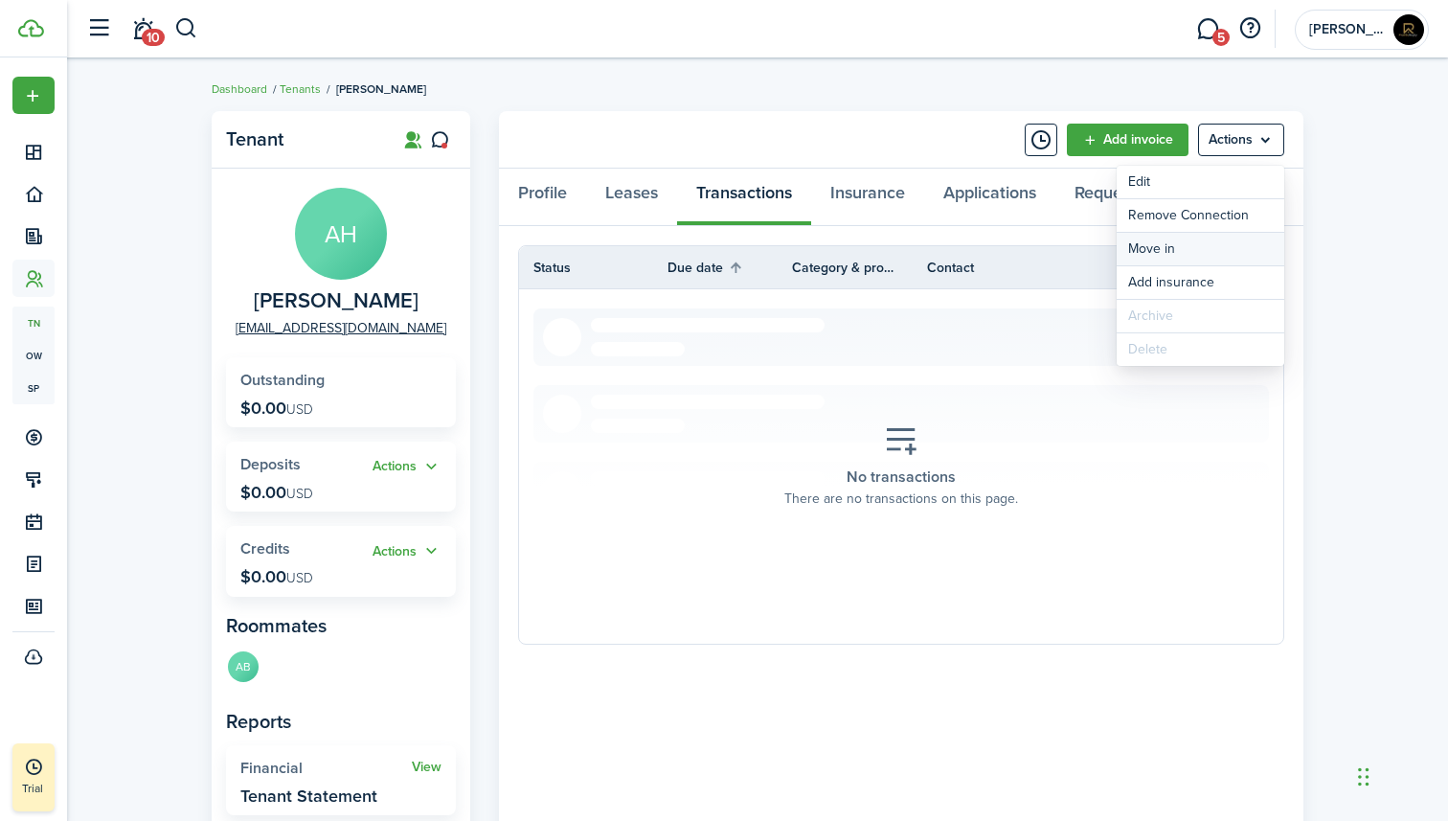
click at [1183, 250] on link "Move in" at bounding box center [1201, 249] width 168 height 33
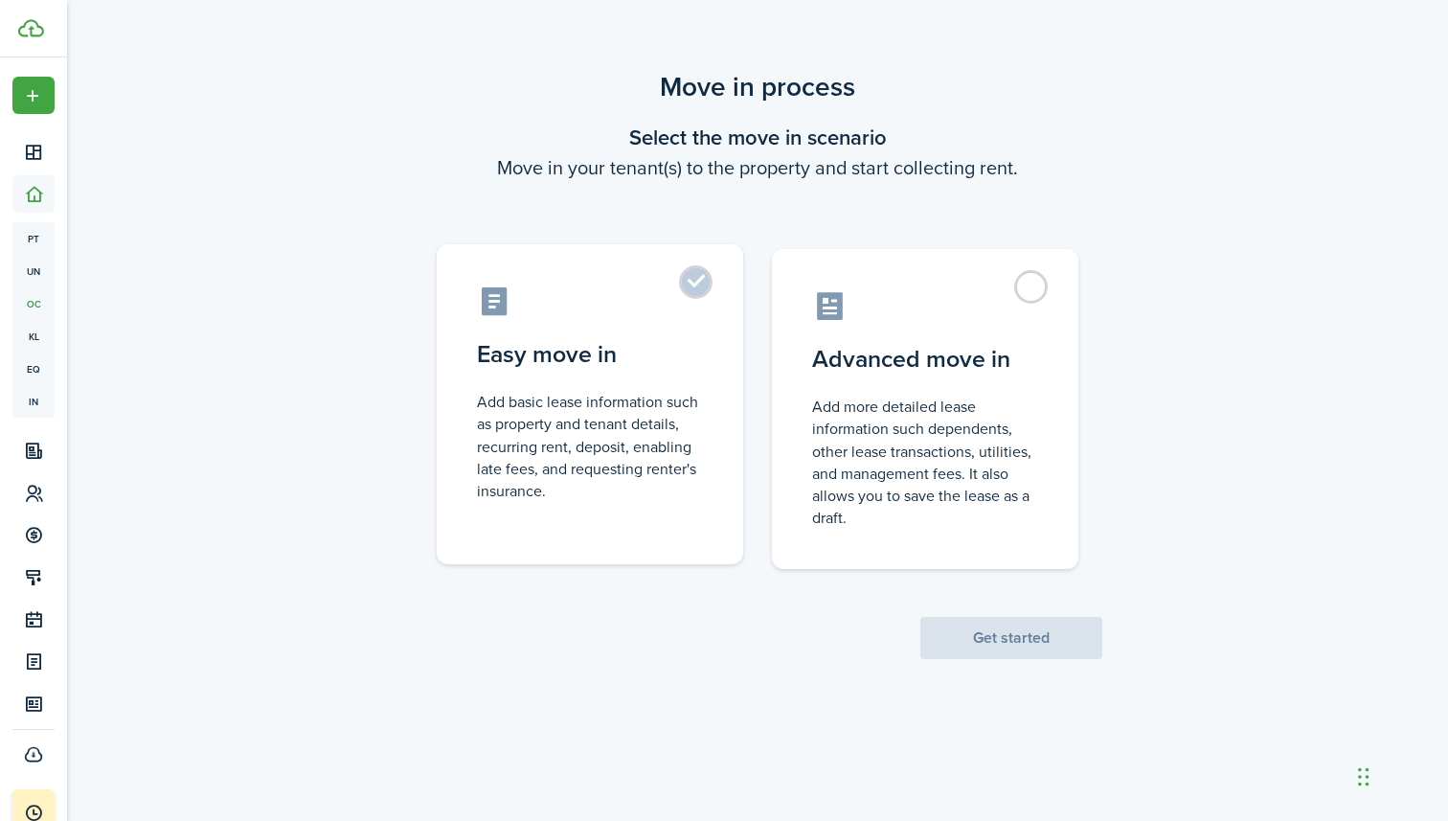
click at [694, 278] on label "Easy move in Add basic lease information such as property and tenant details, r…" at bounding box center [590, 404] width 307 height 320
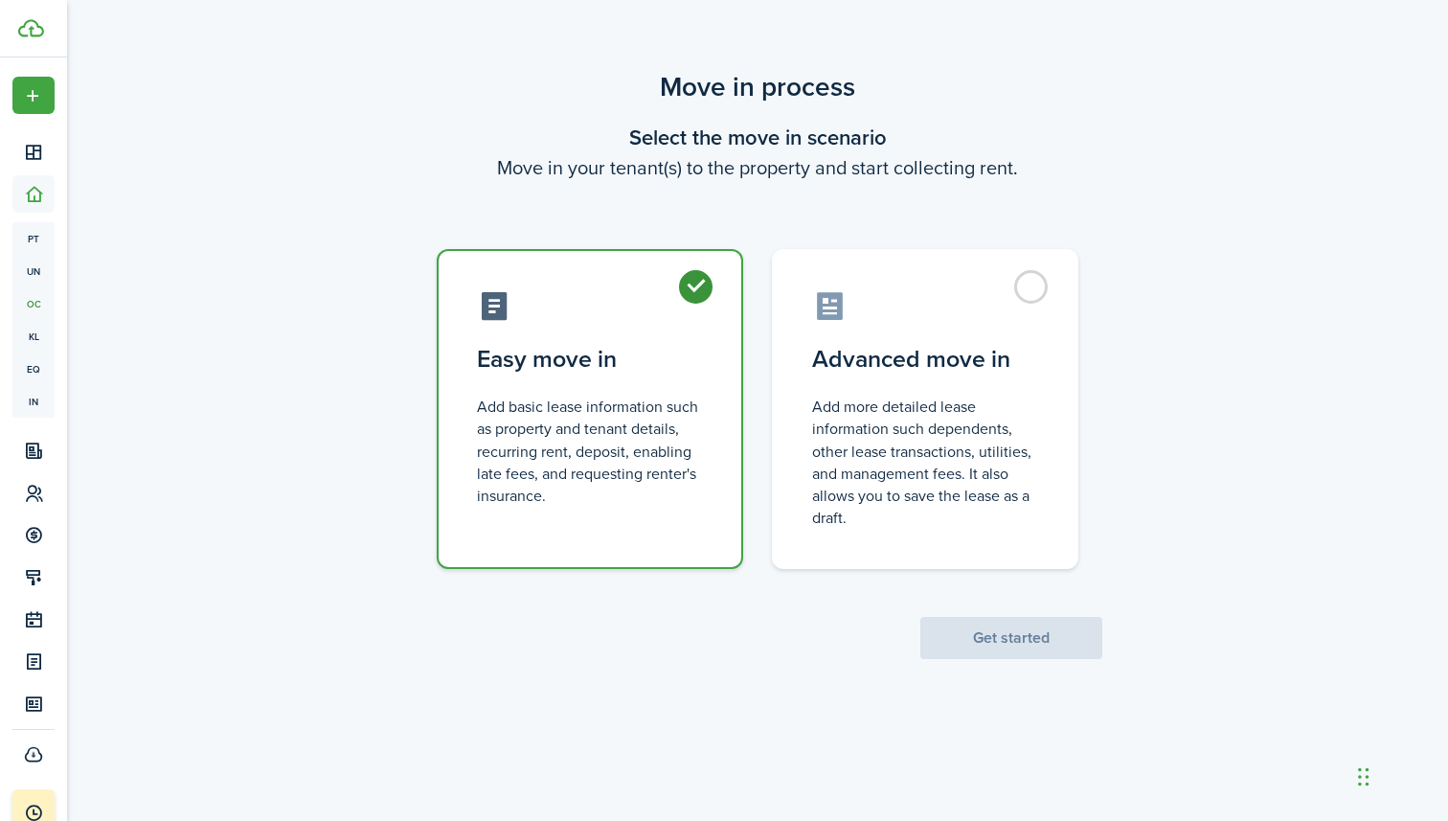
radio input "true"
click at [1011, 640] on button "Get started" at bounding box center [1012, 638] width 182 height 42
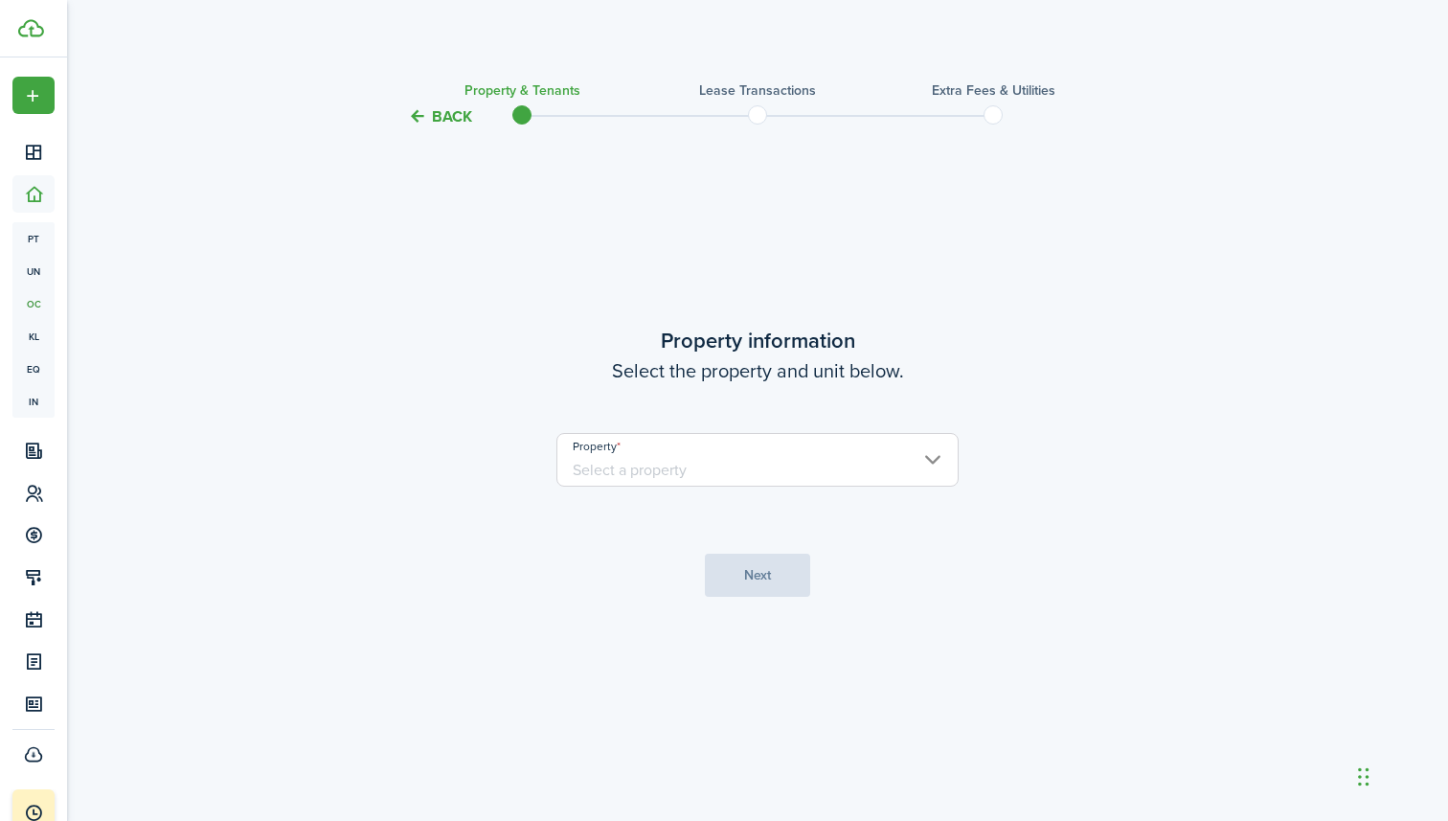
click at [684, 446] on input "Property" at bounding box center [758, 460] width 402 height 54
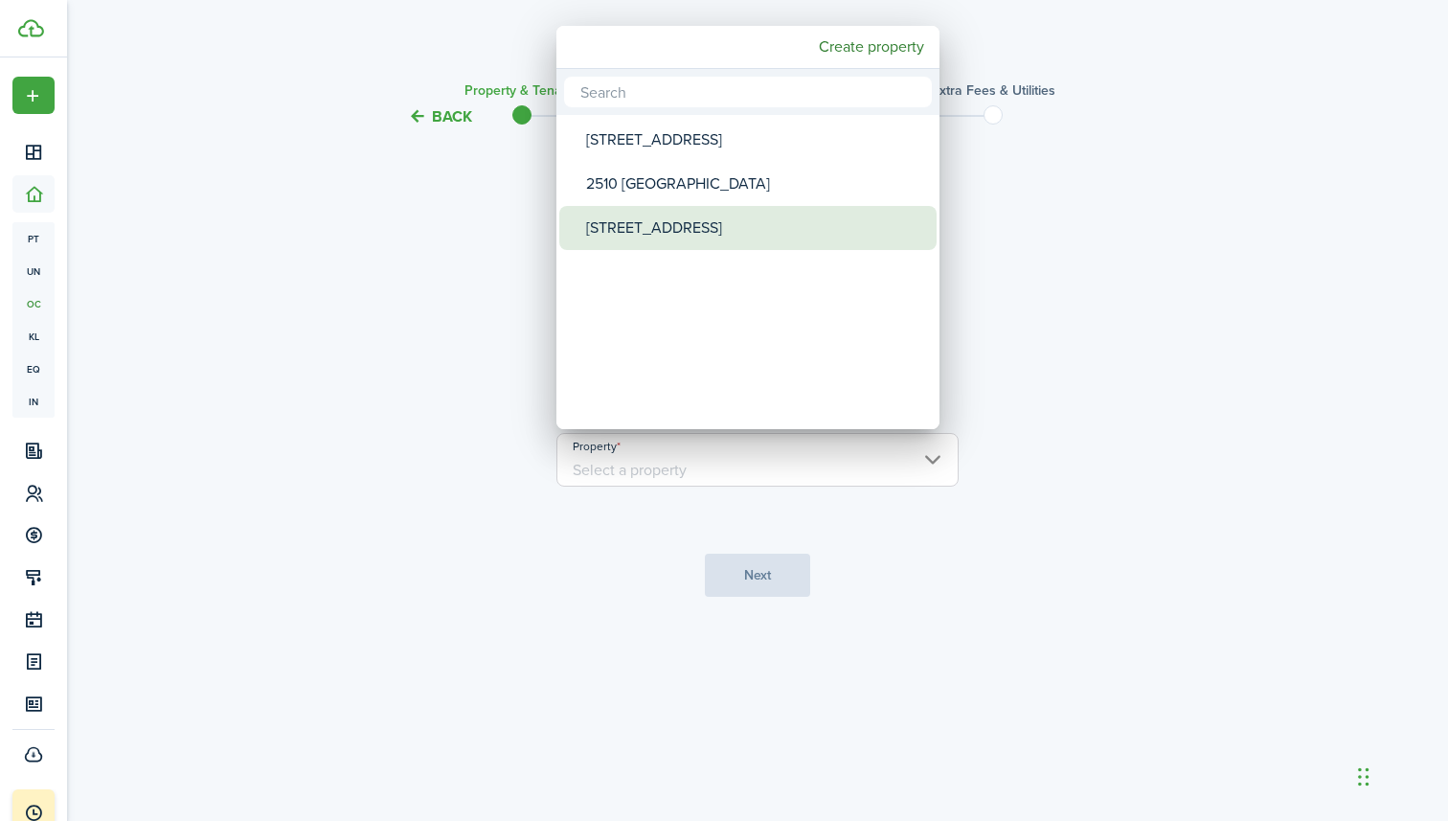
click at [733, 233] on div "[STREET_ADDRESS]" at bounding box center [755, 228] width 339 height 44
type input "[STREET_ADDRESS]"
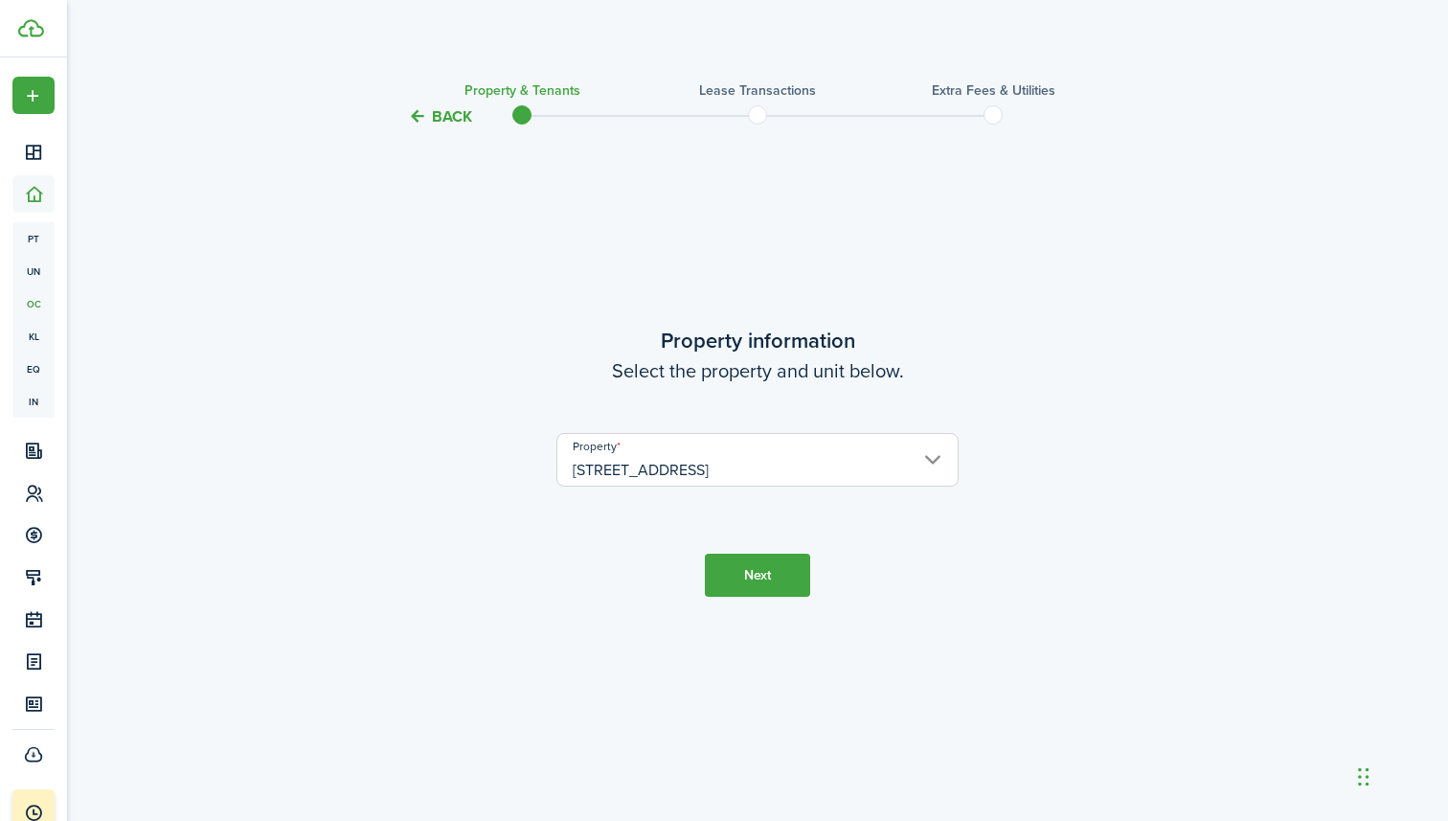
click at [740, 572] on button "Next" at bounding box center [757, 575] width 105 height 43
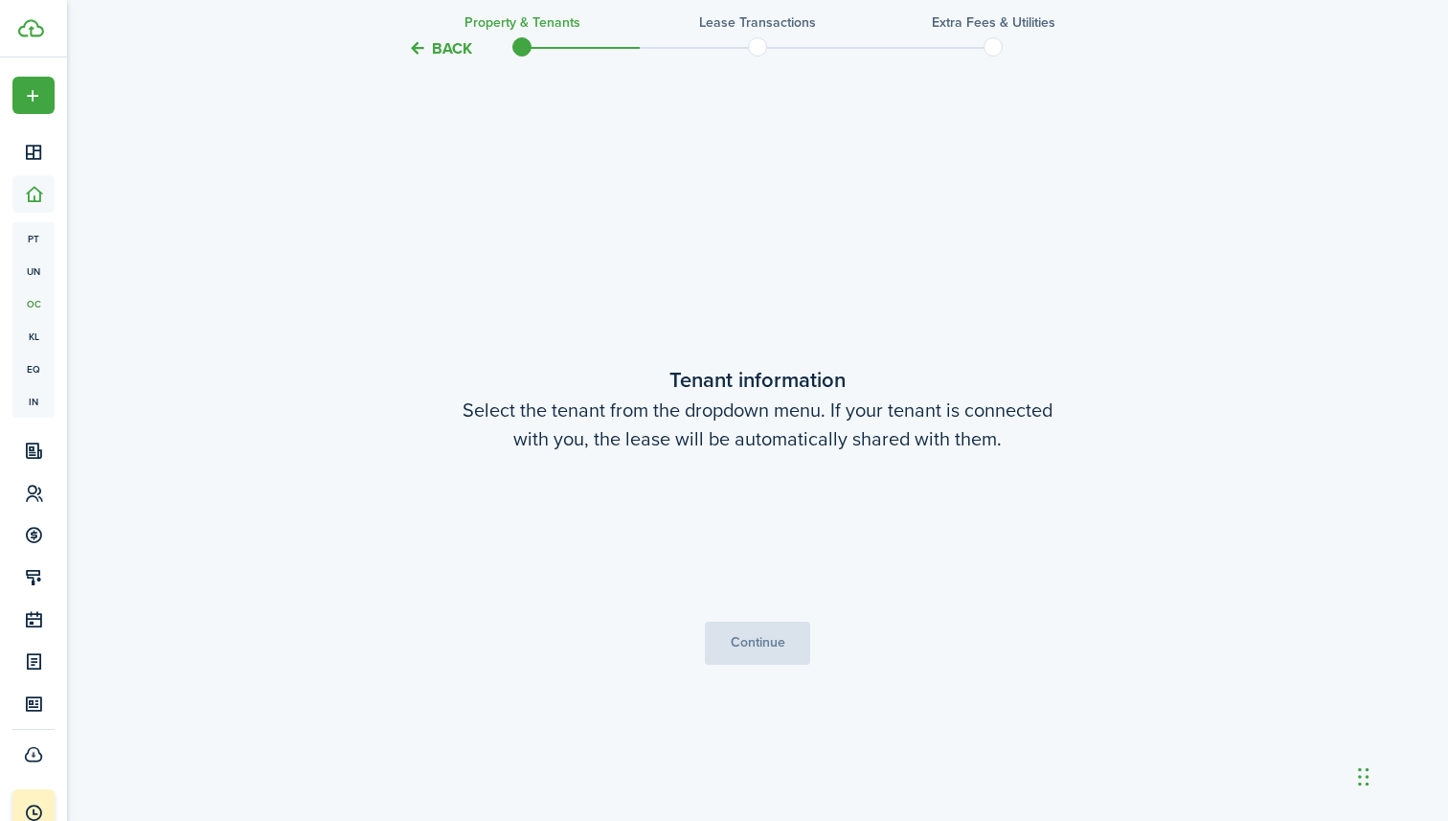
scroll to position [693, 0]
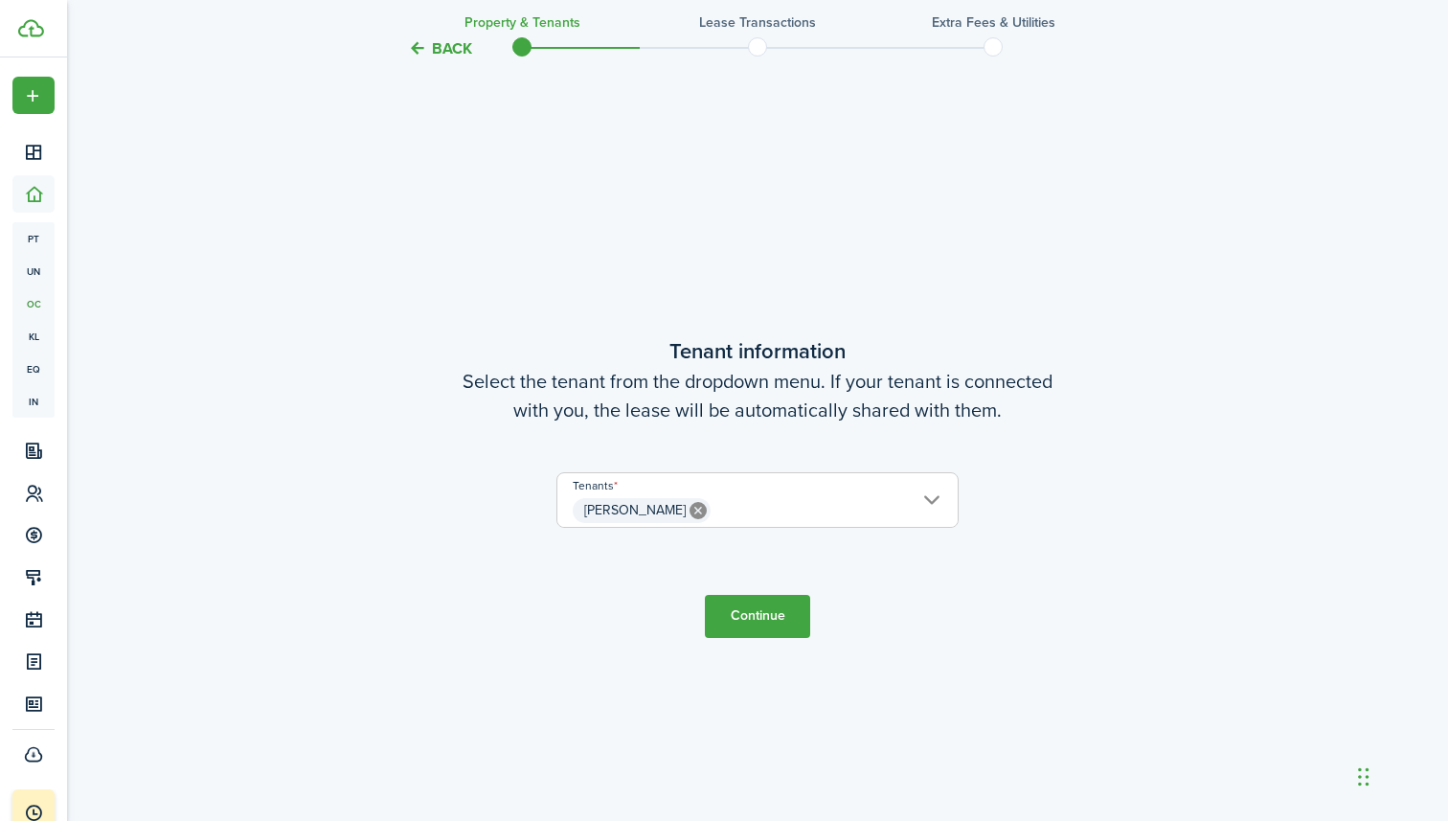
click at [762, 620] on button "Continue" at bounding box center [757, 616] width 105 height 43
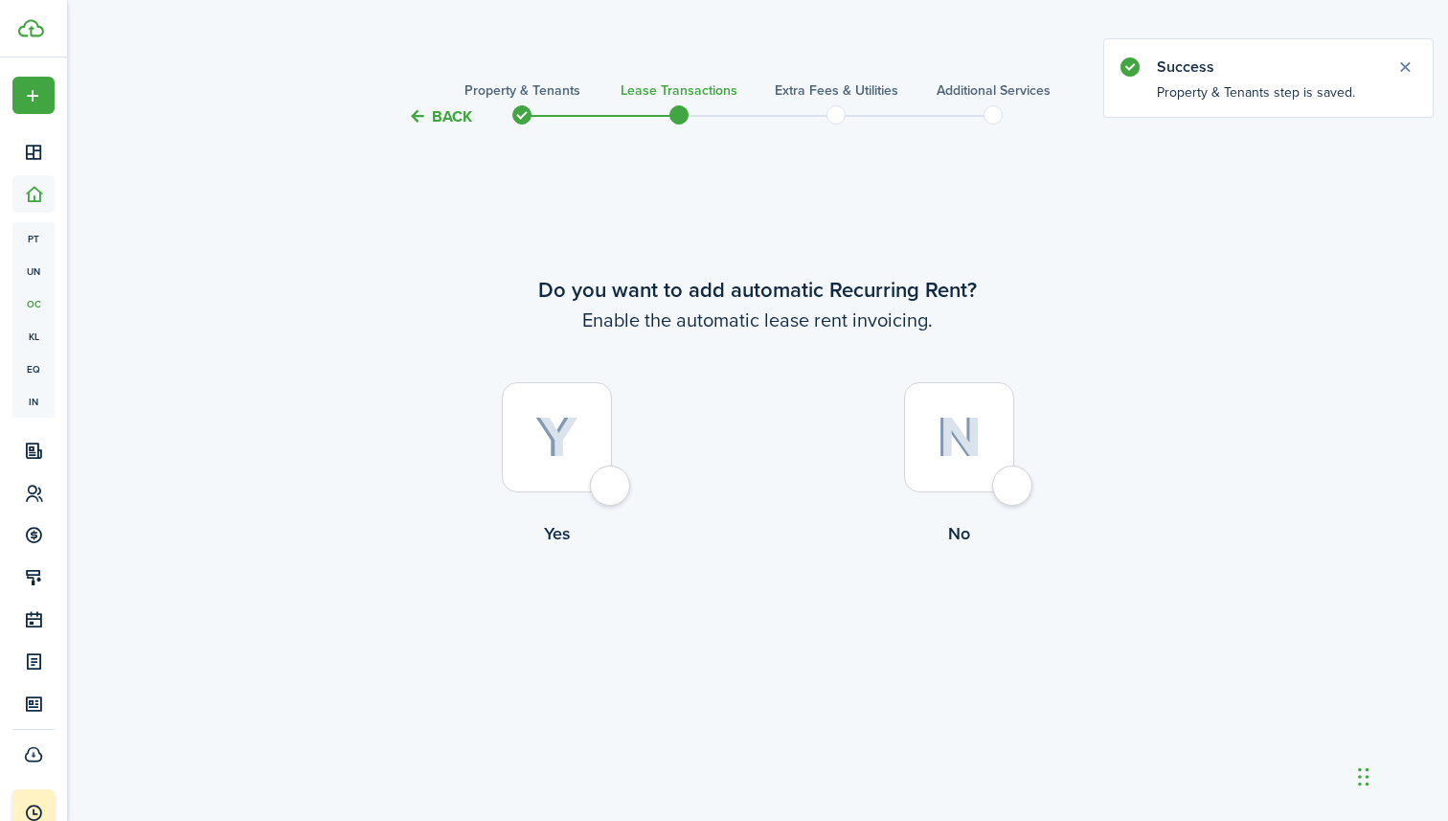
click at [593, 481] on div at bounding box center [557, 437] width 110 height 110
radio input "true"
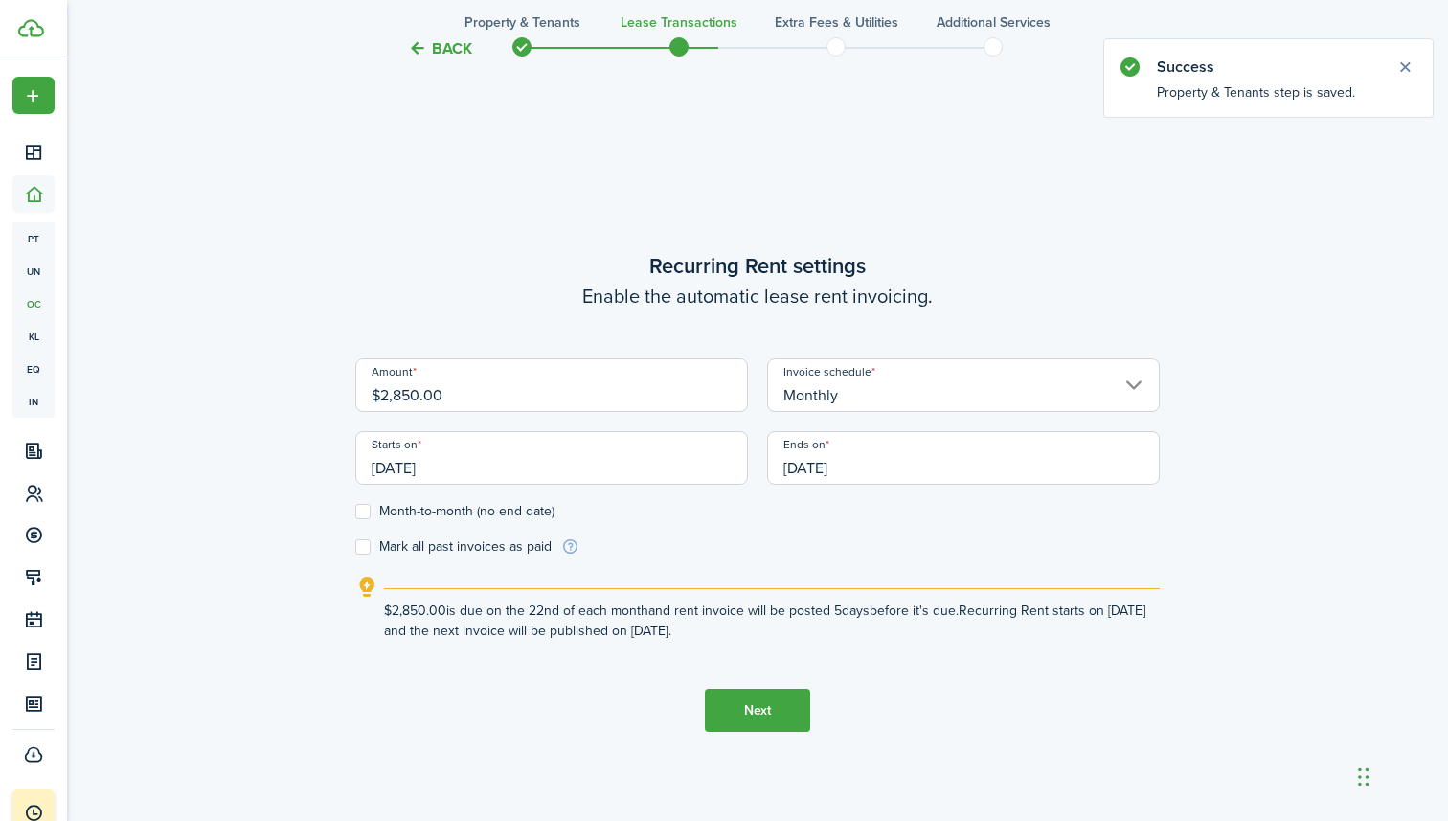
scroll to position [693, 0]
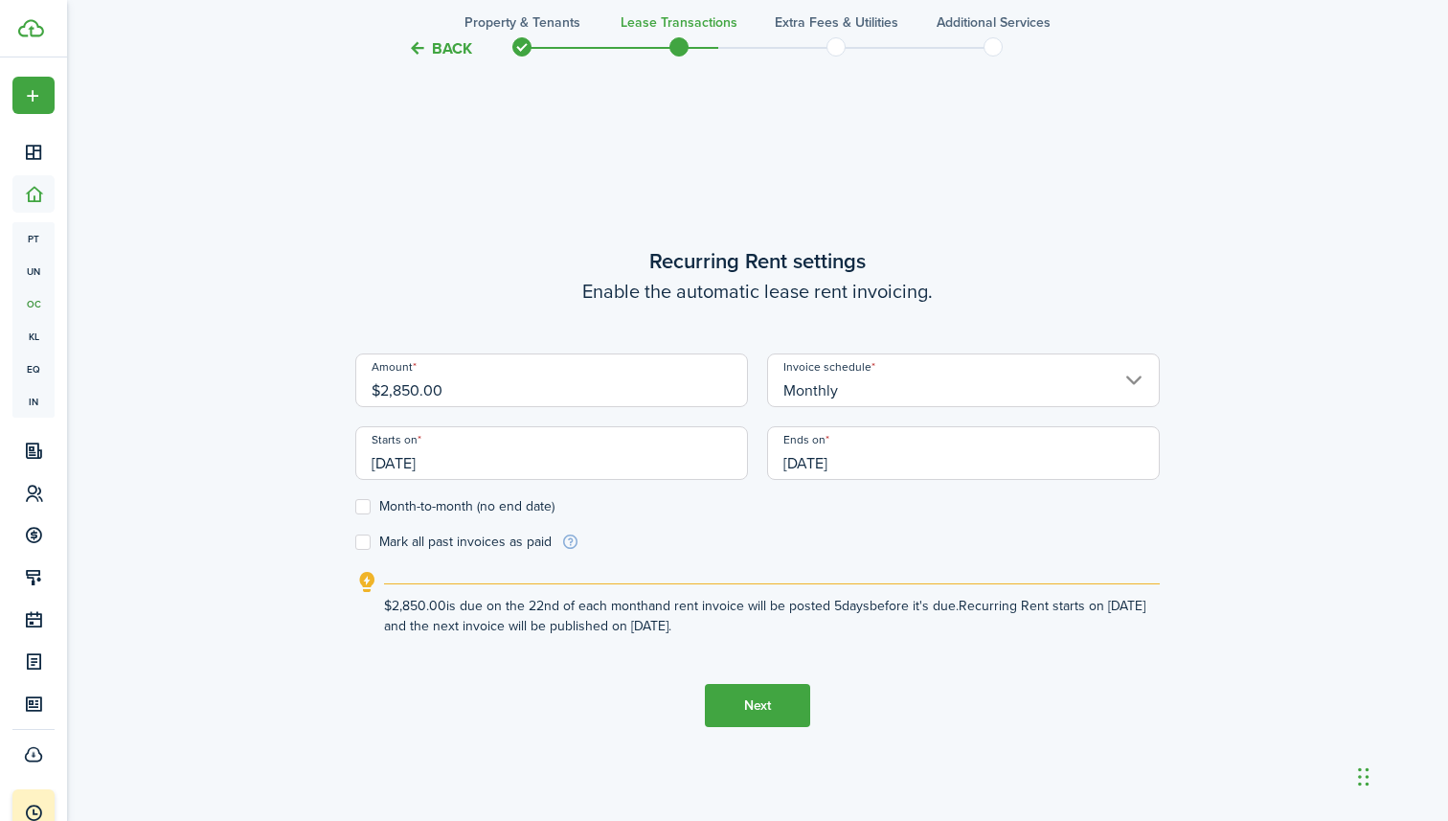
click at [592, 388] on input "$2,850.00" at bounding box center [551, 380] width 393 height 54
click at [534, 248] on wizard-step-header-title "Recurring Rent settings" at bounding box center [757, 261] width 805 height 32
click at [584, 450] on input "[DATE]" at bounding box center [551, 453] width 393 height 54
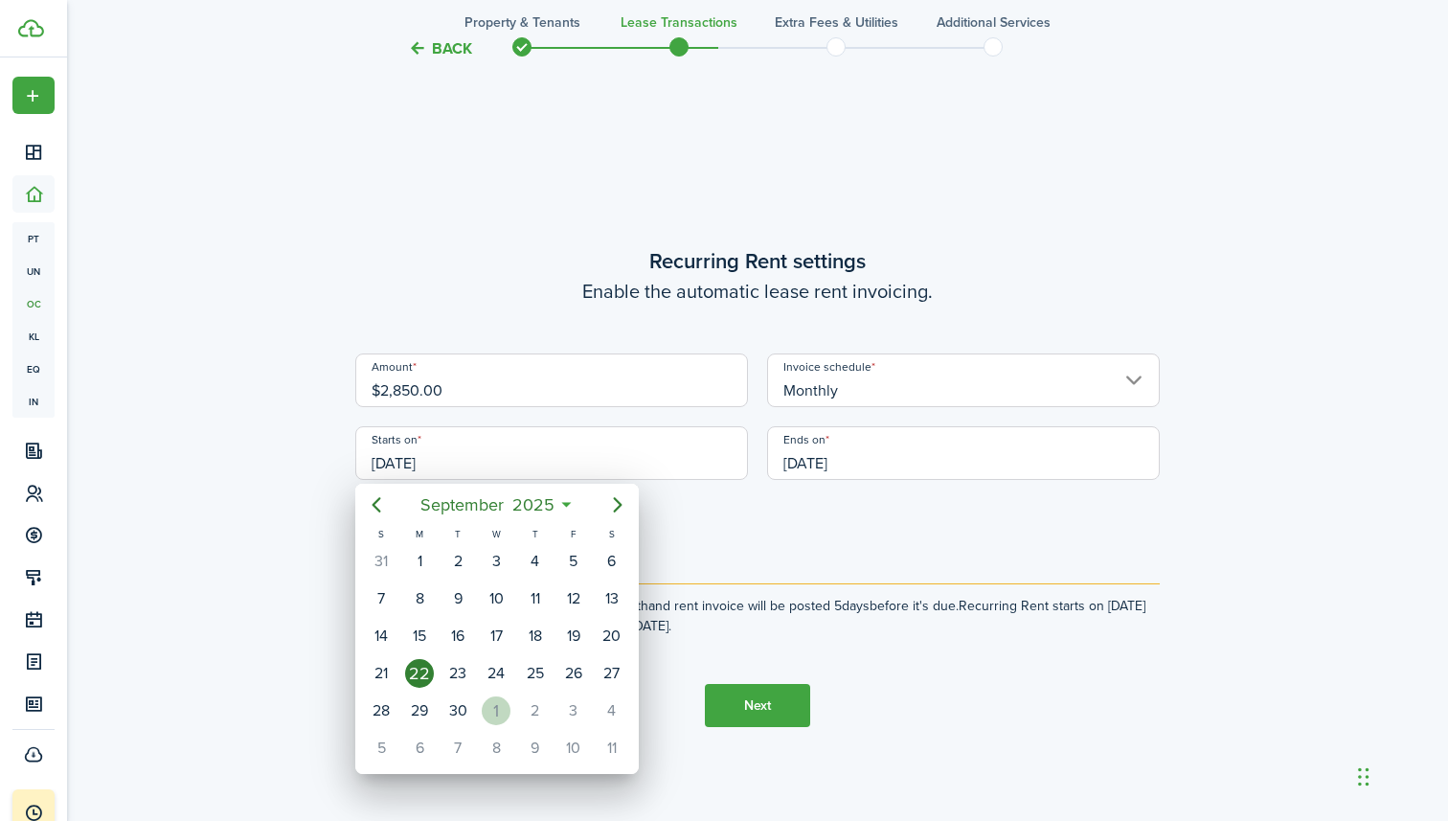
click at [489, 707] on div "1" at bounding box center [496, 710] width 29 height 29
type input "[DATE]"
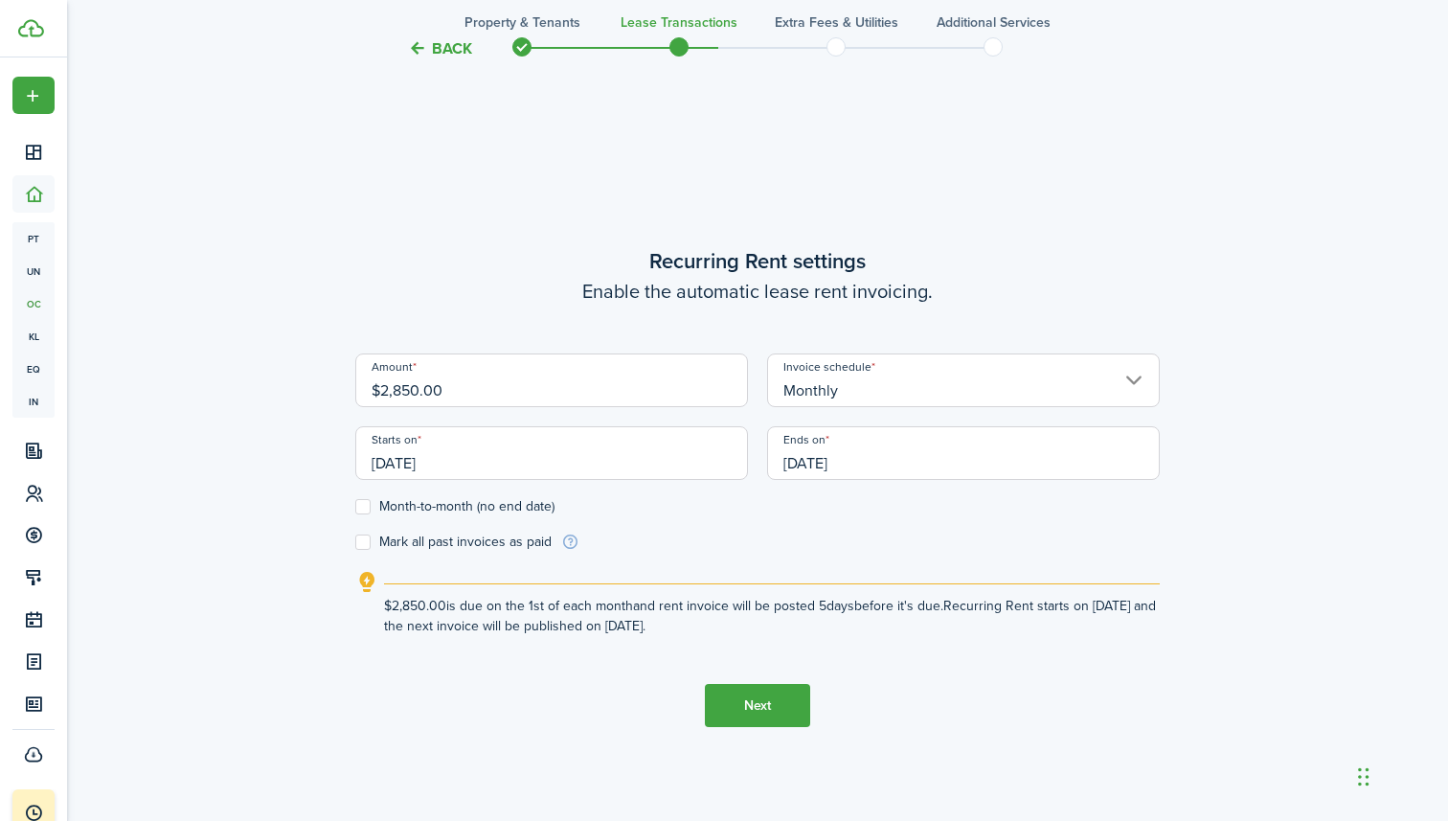
click at [882, 453] on input "[DATE]" at bounding box center [963, 453] width 393 height 54
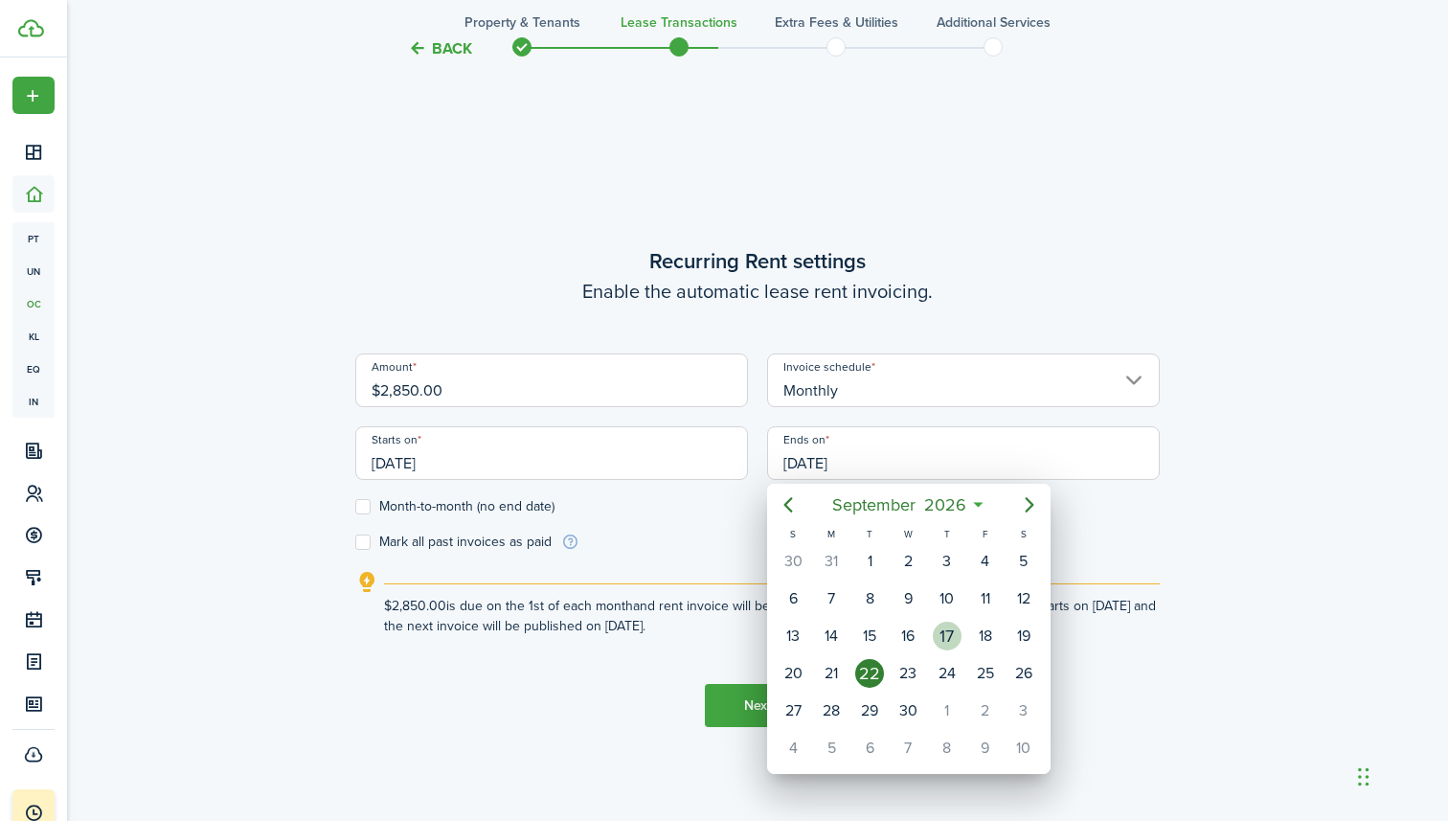
click at [947, 642] on div "17" at bounding box center [947, 636] width 29 height 29
type input "[DATE]"
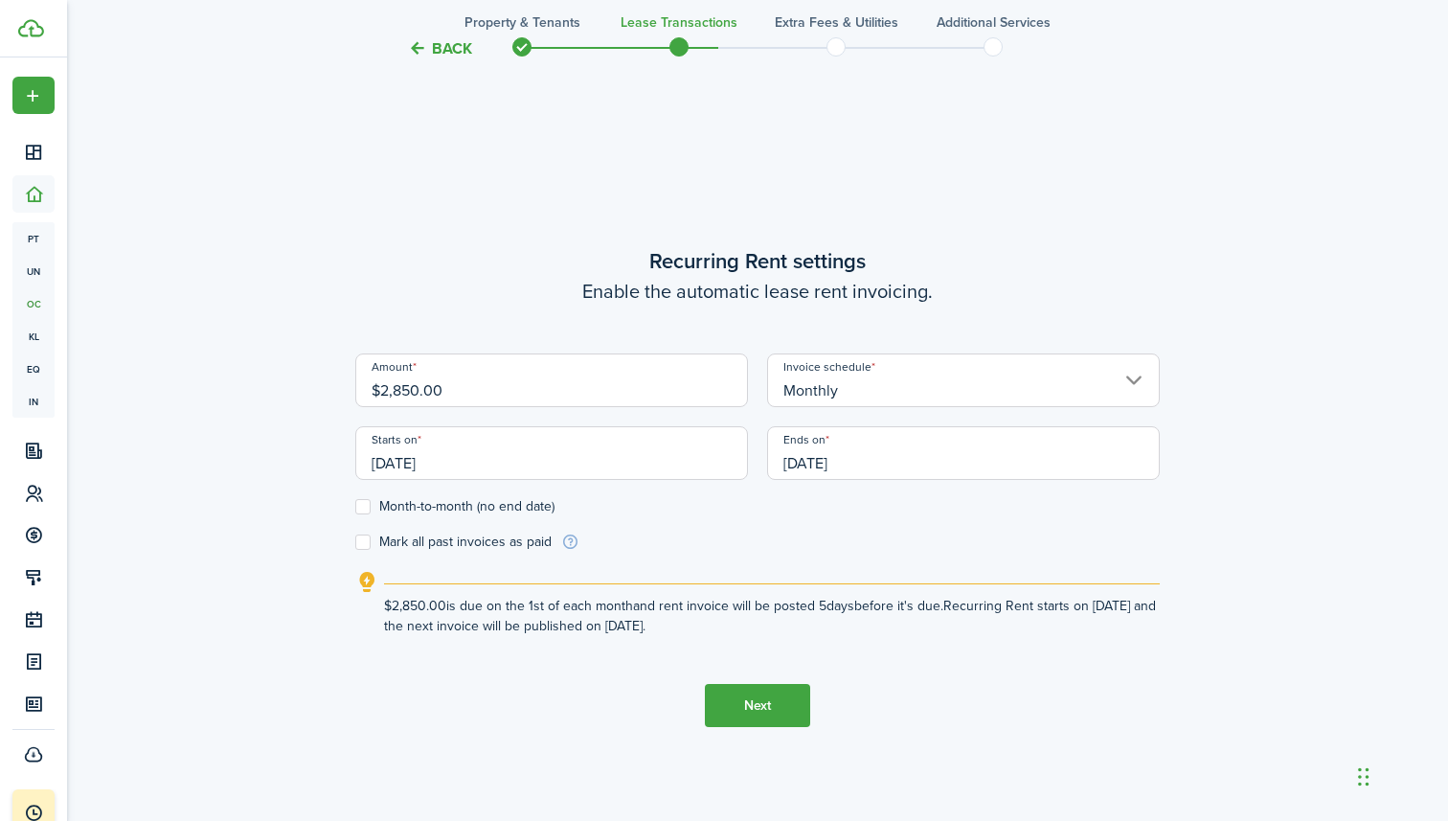
click at [898, 693] on tc-wizard-step "Recurring Rent settings Enable the automatic lease rent invoicing. Amount $2,85…" at bounding box center [757, 486] width 805 height 821
click at [775, 704] on button "Next" at bounding box center [757, 705] width 105 height 43
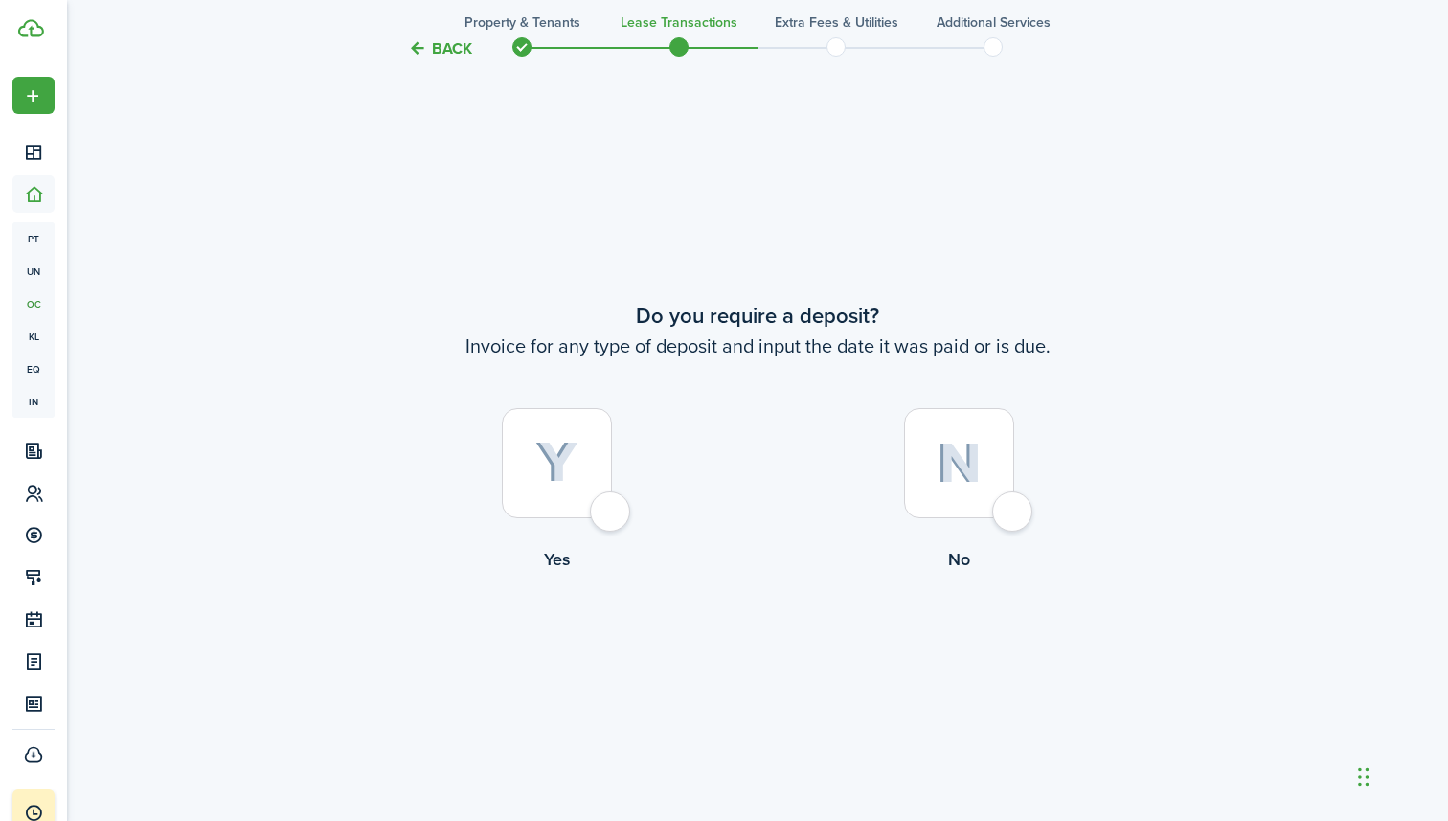
click at [591, 505] on div at bounding box center [557, 463] width 110 height 110
radio input "true"
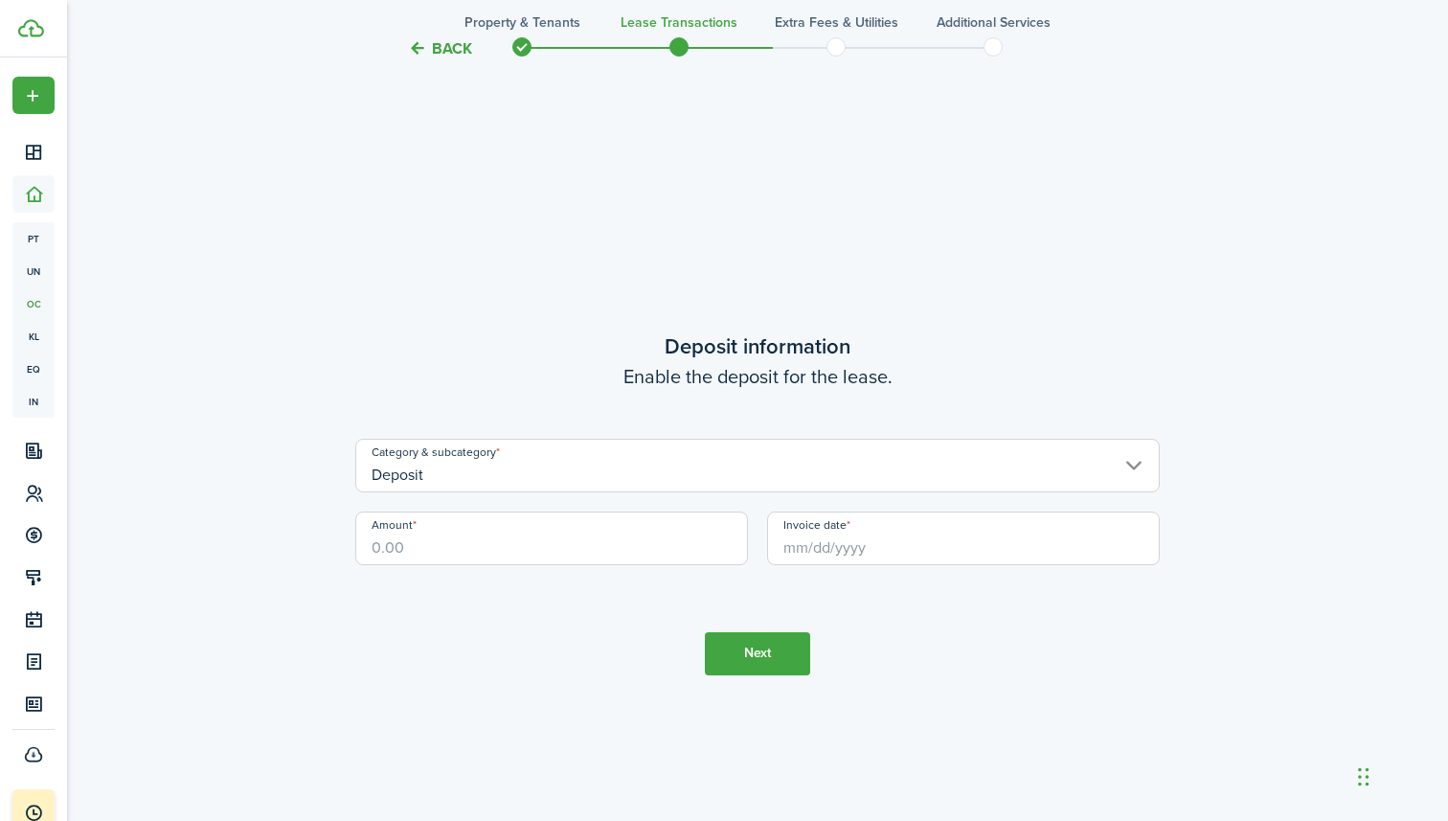
scroll to position [2334, 0]
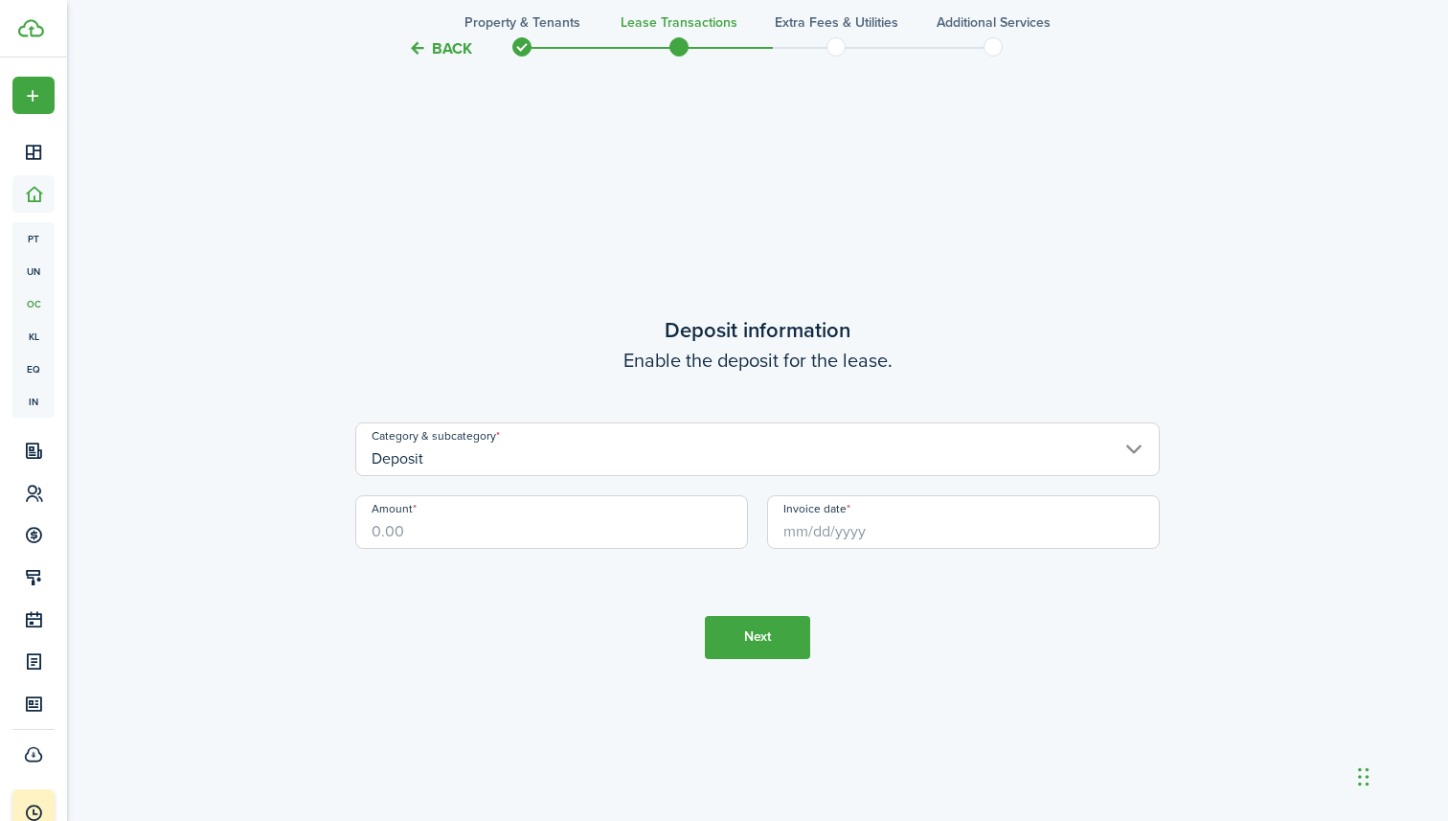
click at [741, 638] on button "Next" at bounding box center [757, 637] width 105 height 43
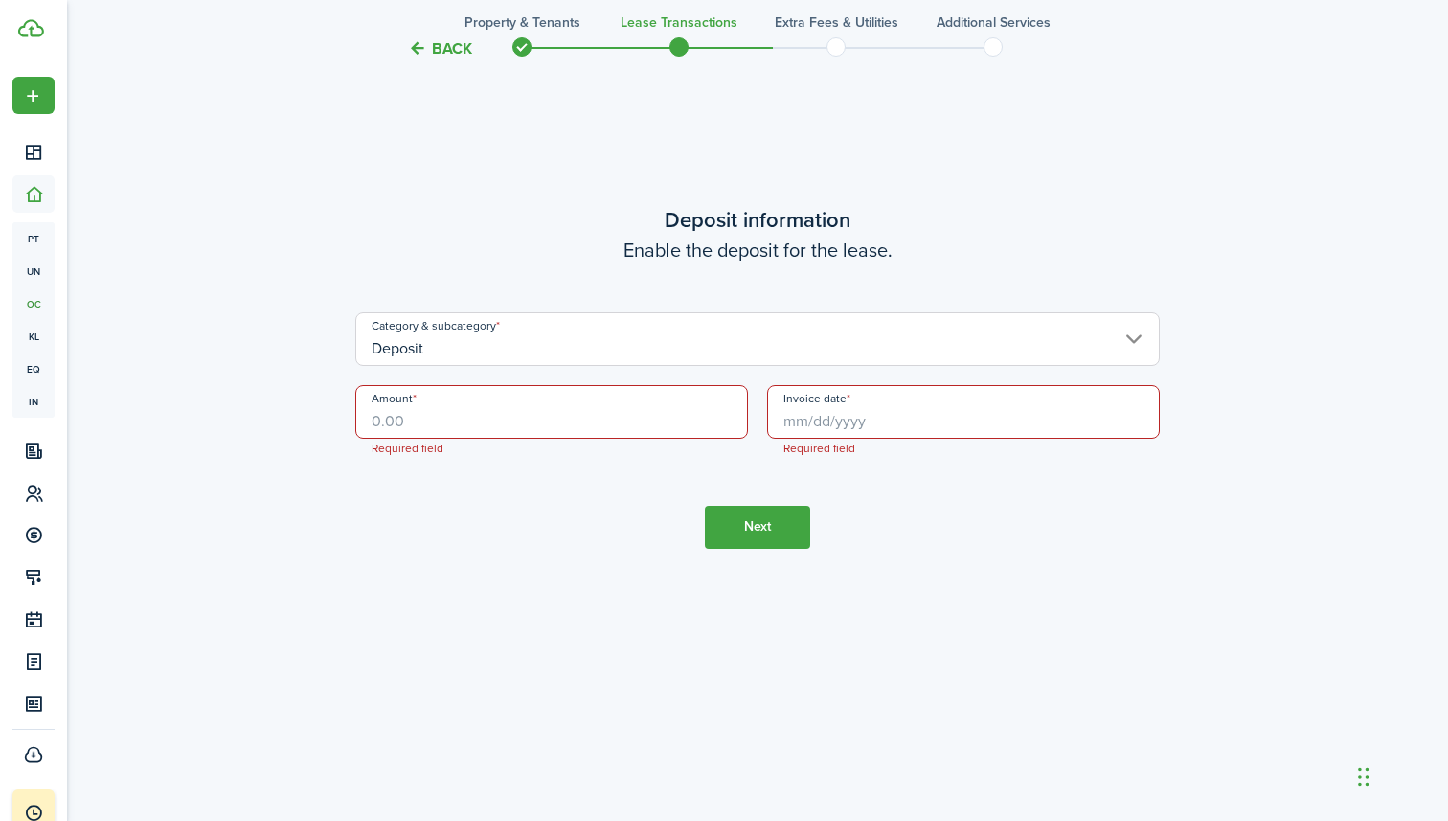
scroll to position [2445, 0]
click at [662, 345] on input "Deposit" at bounding box center [757, 338] width 805 height 54
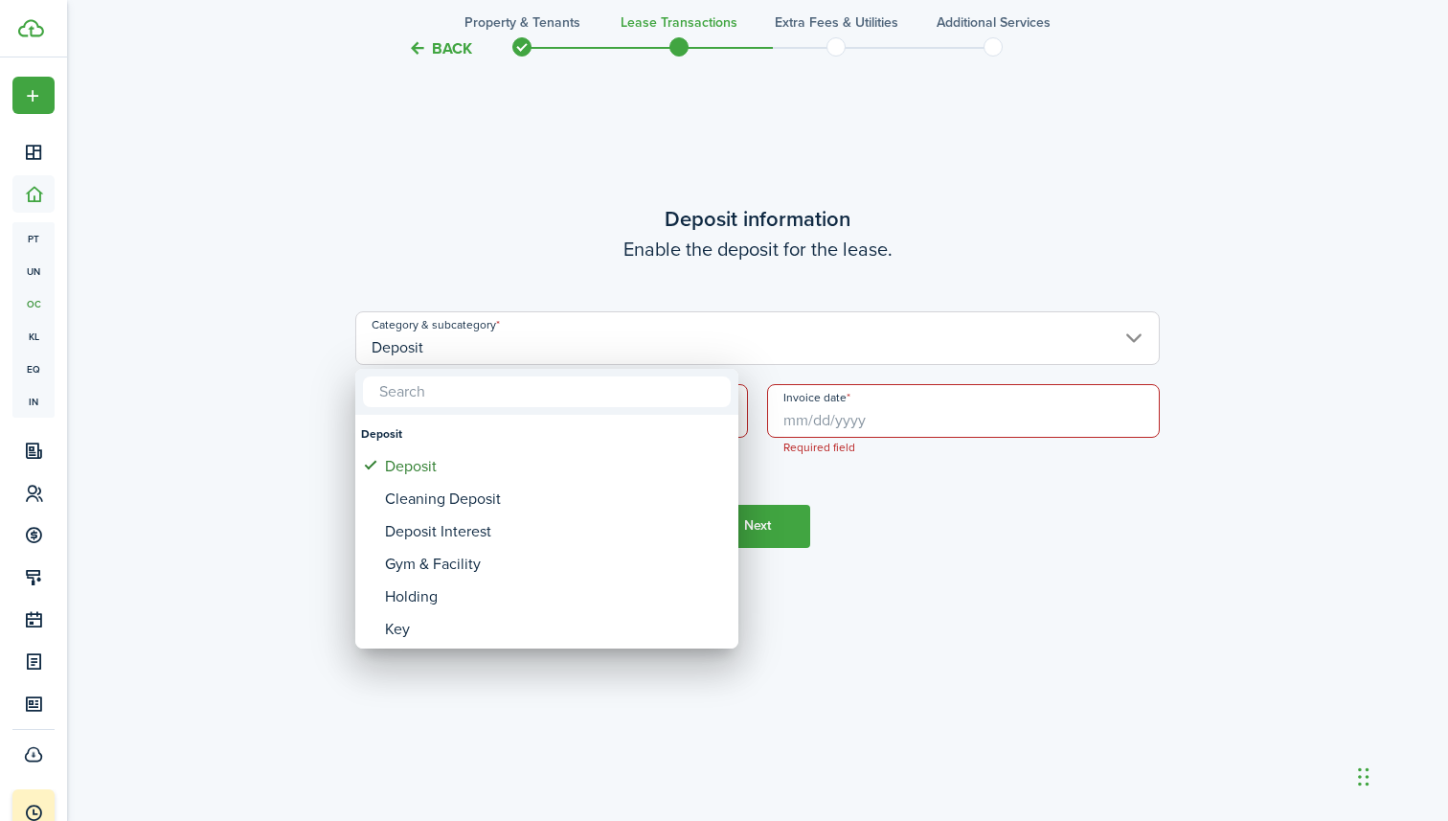
click at [514, 254] on div at bounding box center [724, 410] width 1755 height 1127
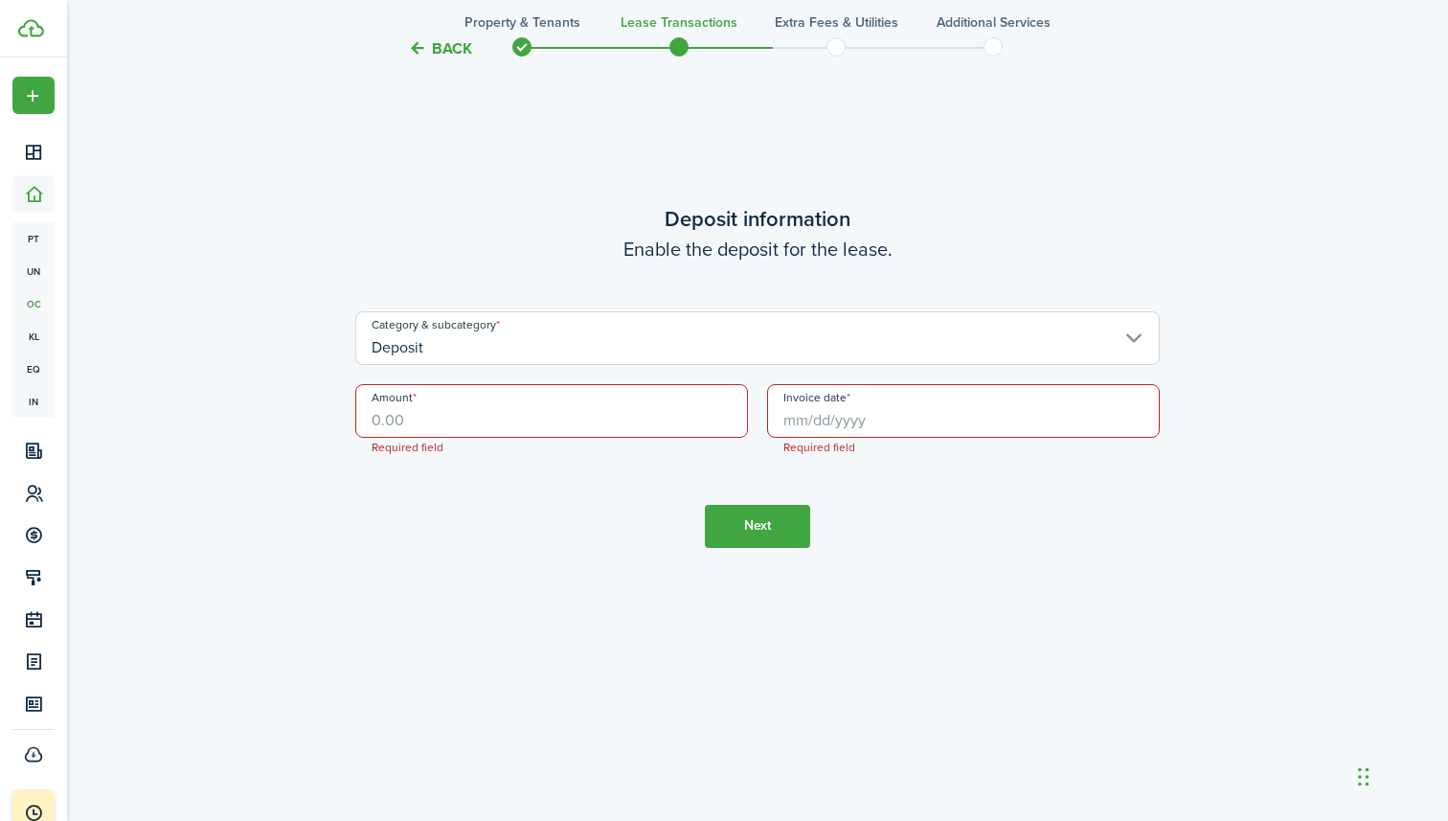
click at [480, 424] on input "Amount" at bounding box center [551, 411] width 393 height 54
click at [847, 420] on input "Invoice date" at bounding box center [963, 411] width 393 height 54
type input "$2,850.00"
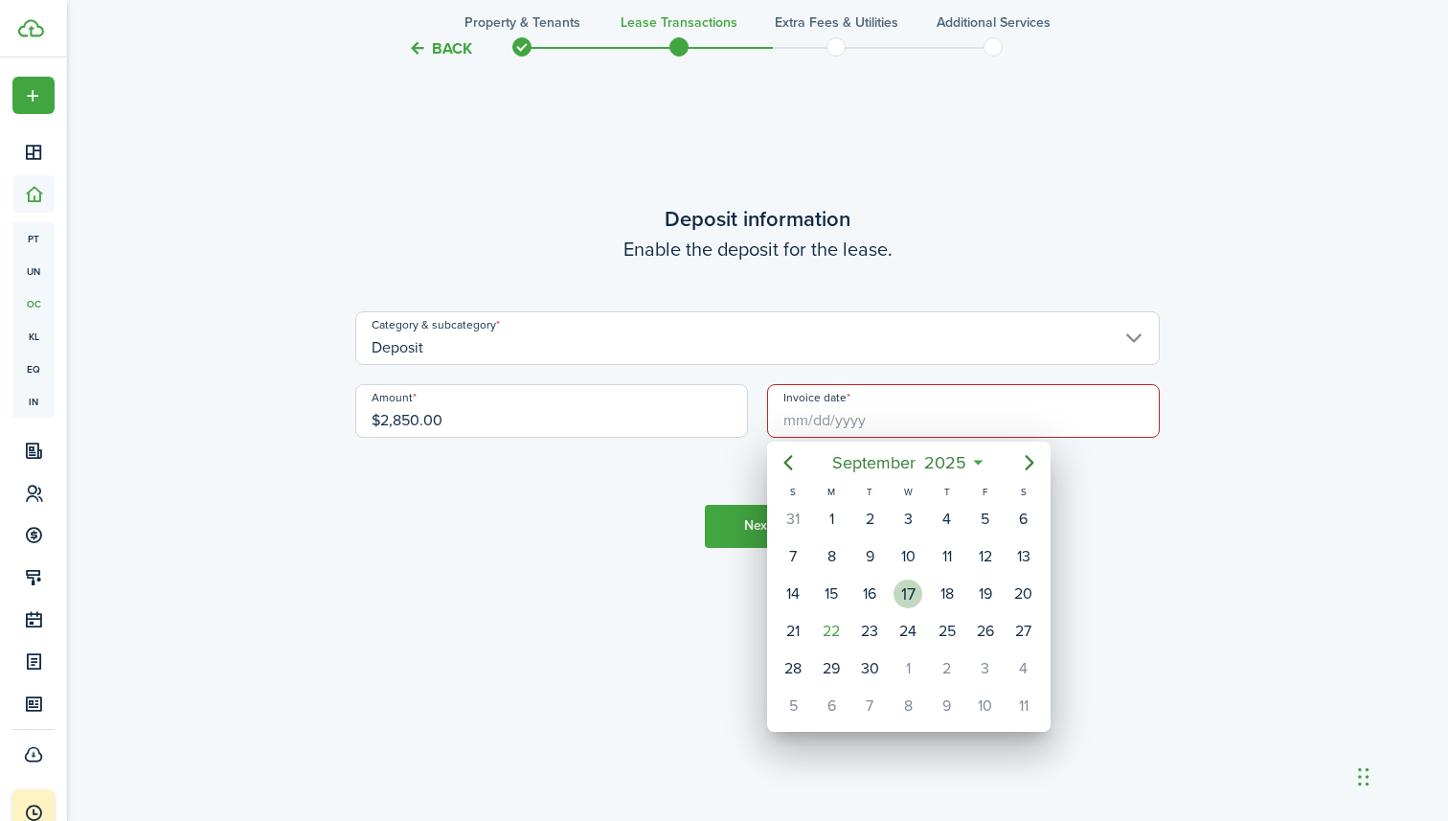
click at [916, 598] on div "17" at bounding box center [908, 594] width 29 height 29
type input "[DATE]"
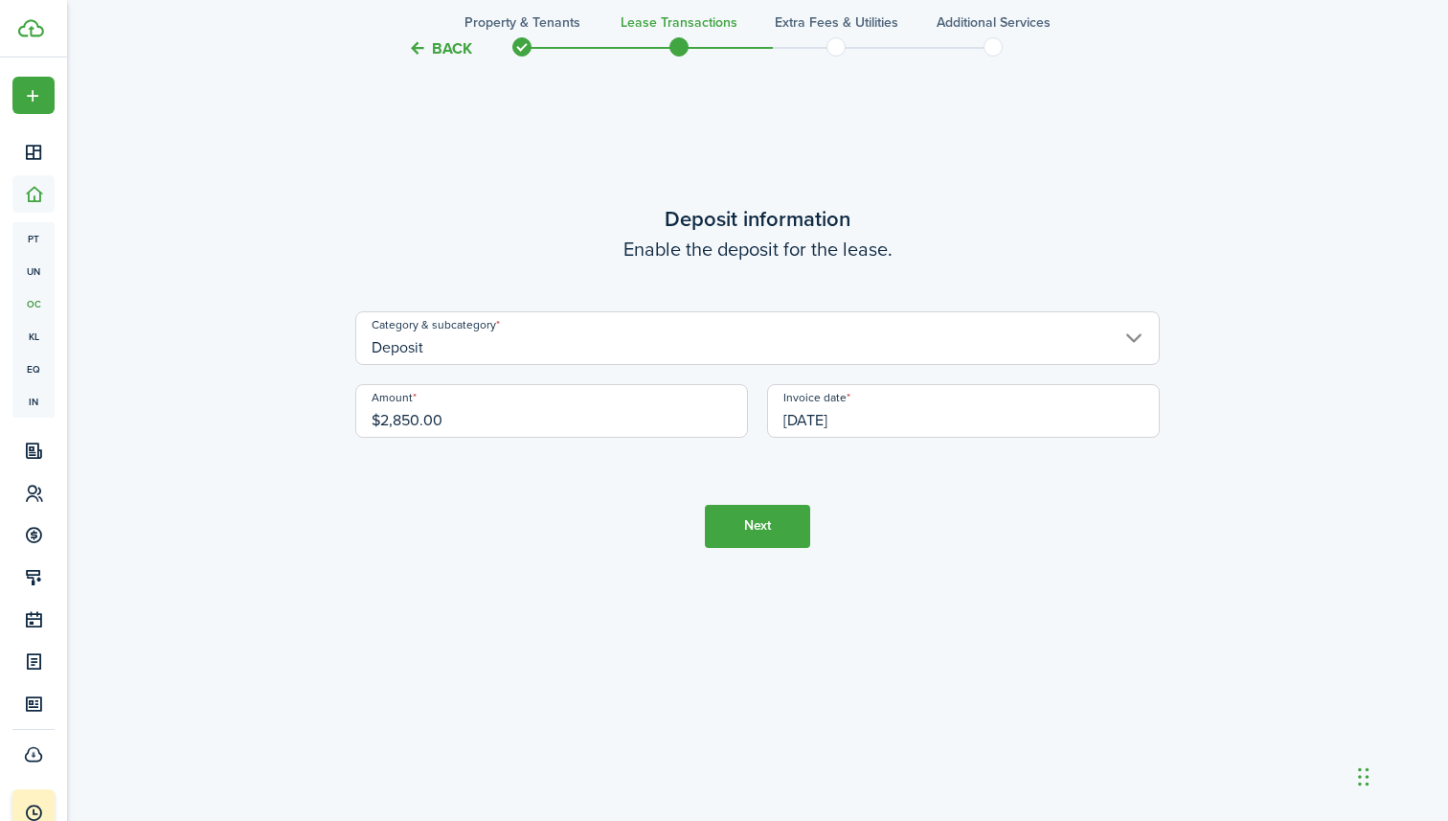
click at [768, 537] on button "Next" at bounding box center [757, 526] width 105 height 43
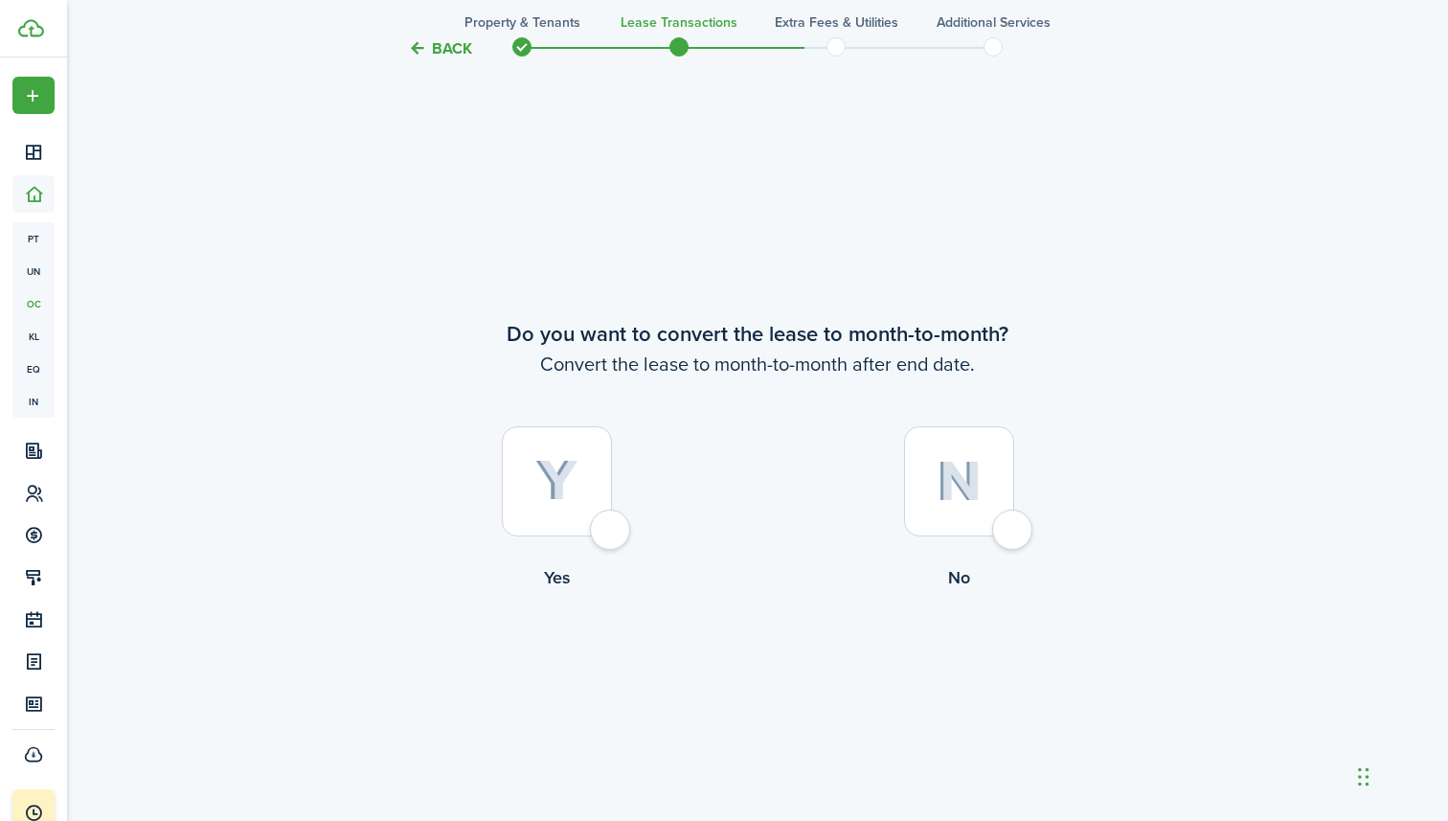
scroll to position [3155, 0]
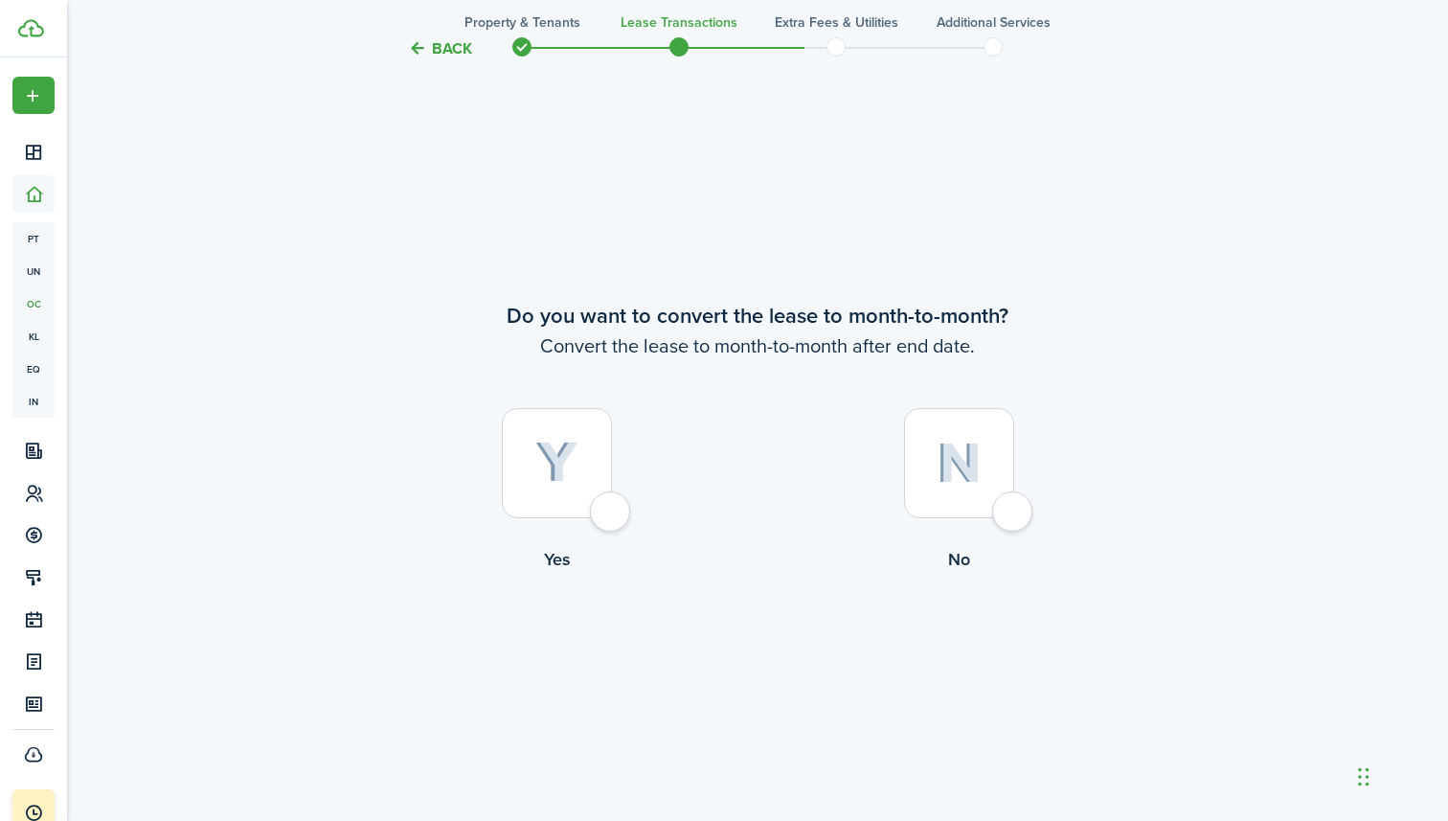
click at [603, 512] on div at bounding box center [557, 463] width 110 height 110
radio input "true"
click at [737, 640] on button "Continue" at bounding box center [757, 650] width 105 height 43
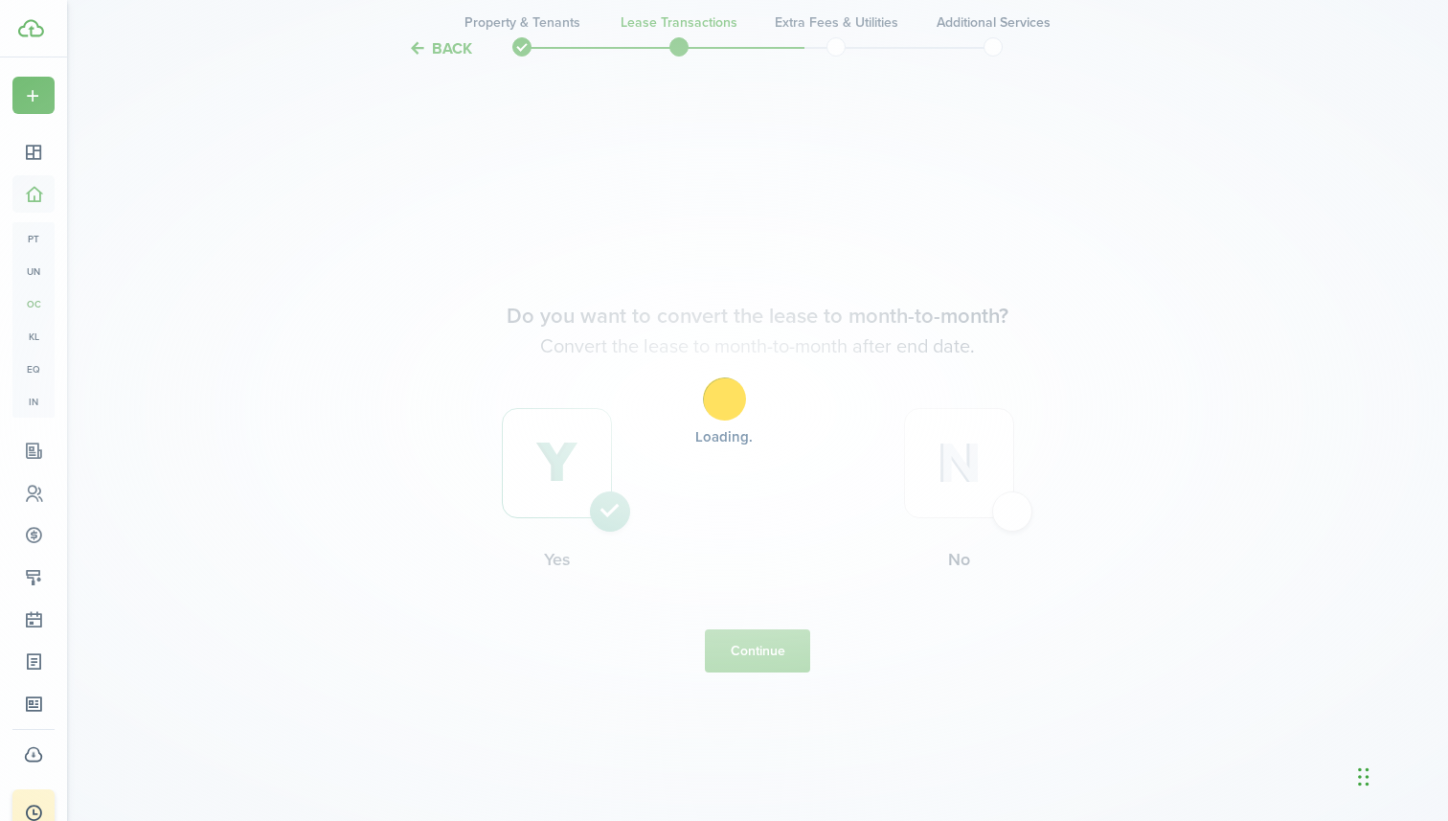
scroll to position [0, 0]
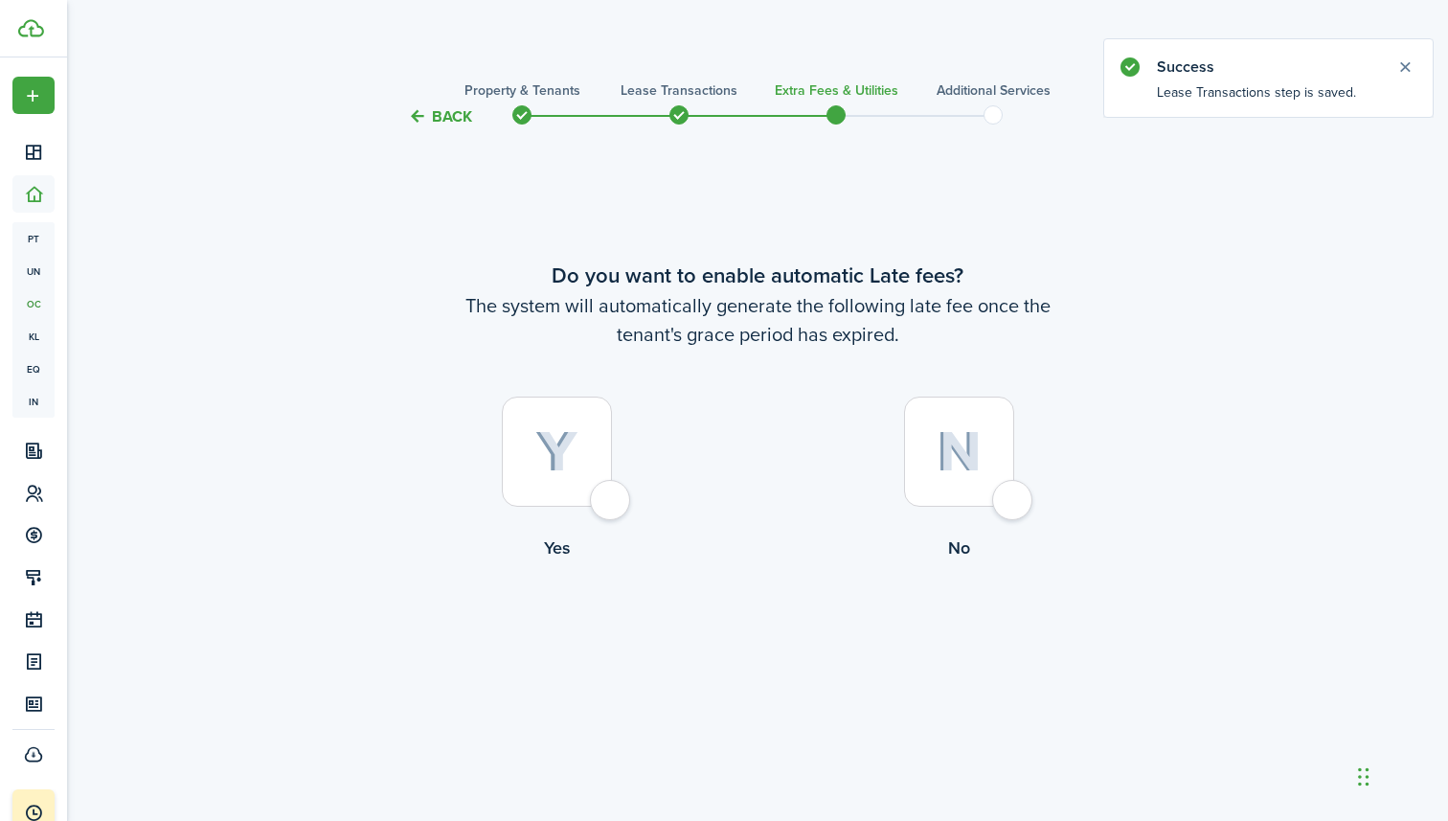
click at [581, 459] on div at bounding box center [557, 452] width 110 height 110
radio input "true"
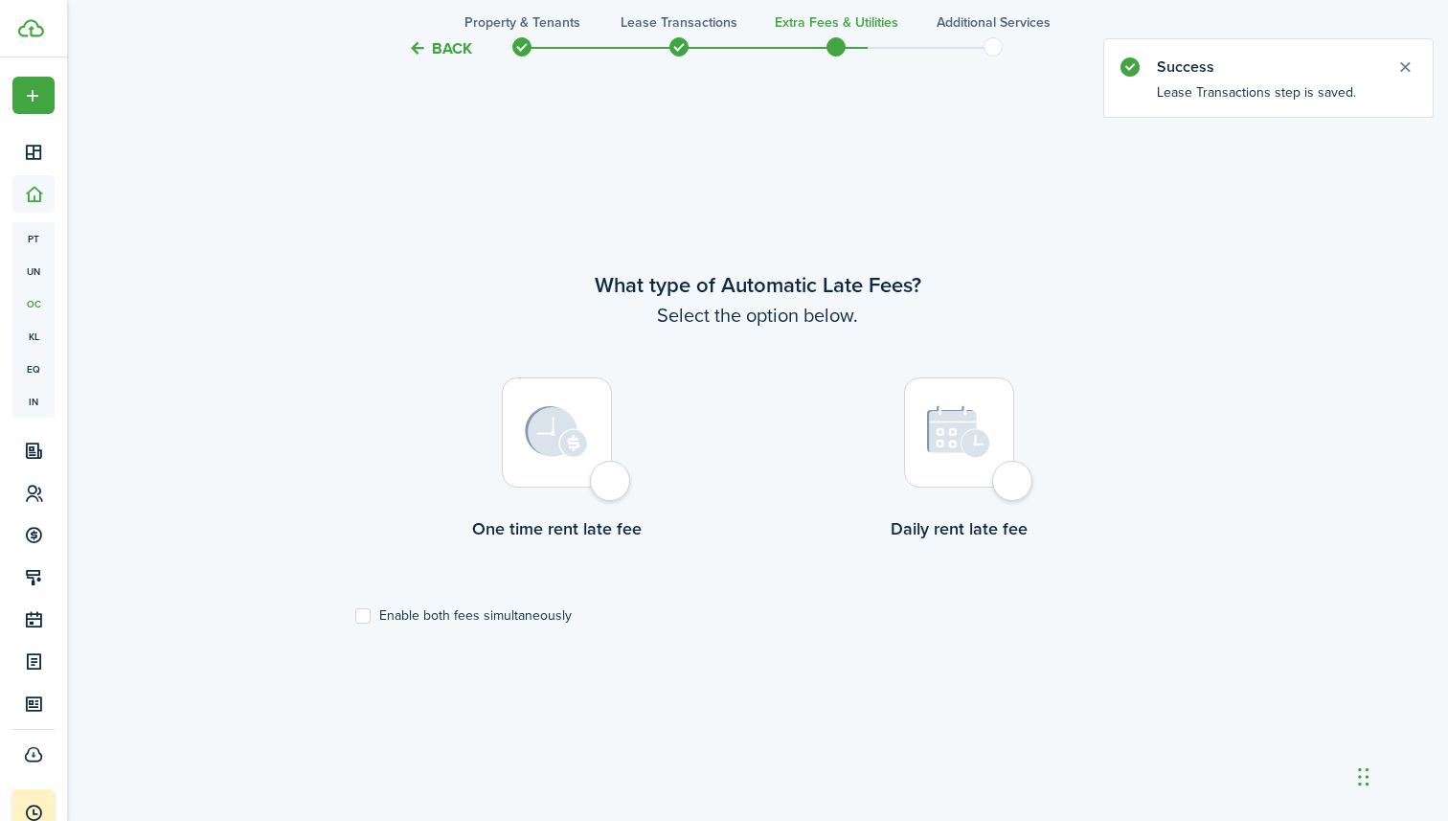
scroll to position [693, 0]
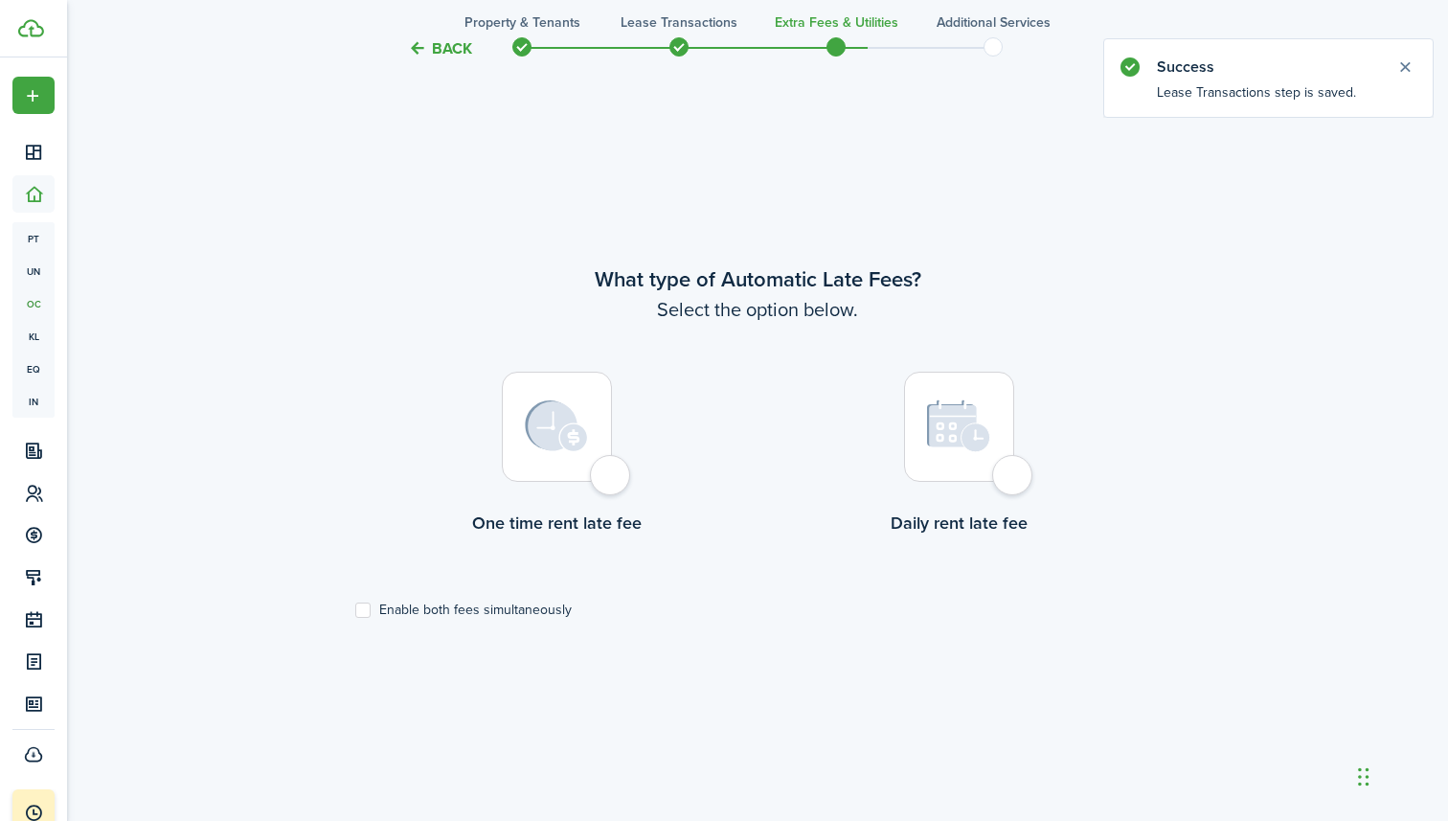
click at [362, 604] on label "Enable both fees simultaneously" at bounding box center [463, 609] width 216 height 15
click at [355, 610] on input "Enable both fees simultaneously" at bounding box center [354, 610] width 1 height 1
checkbox input "true"
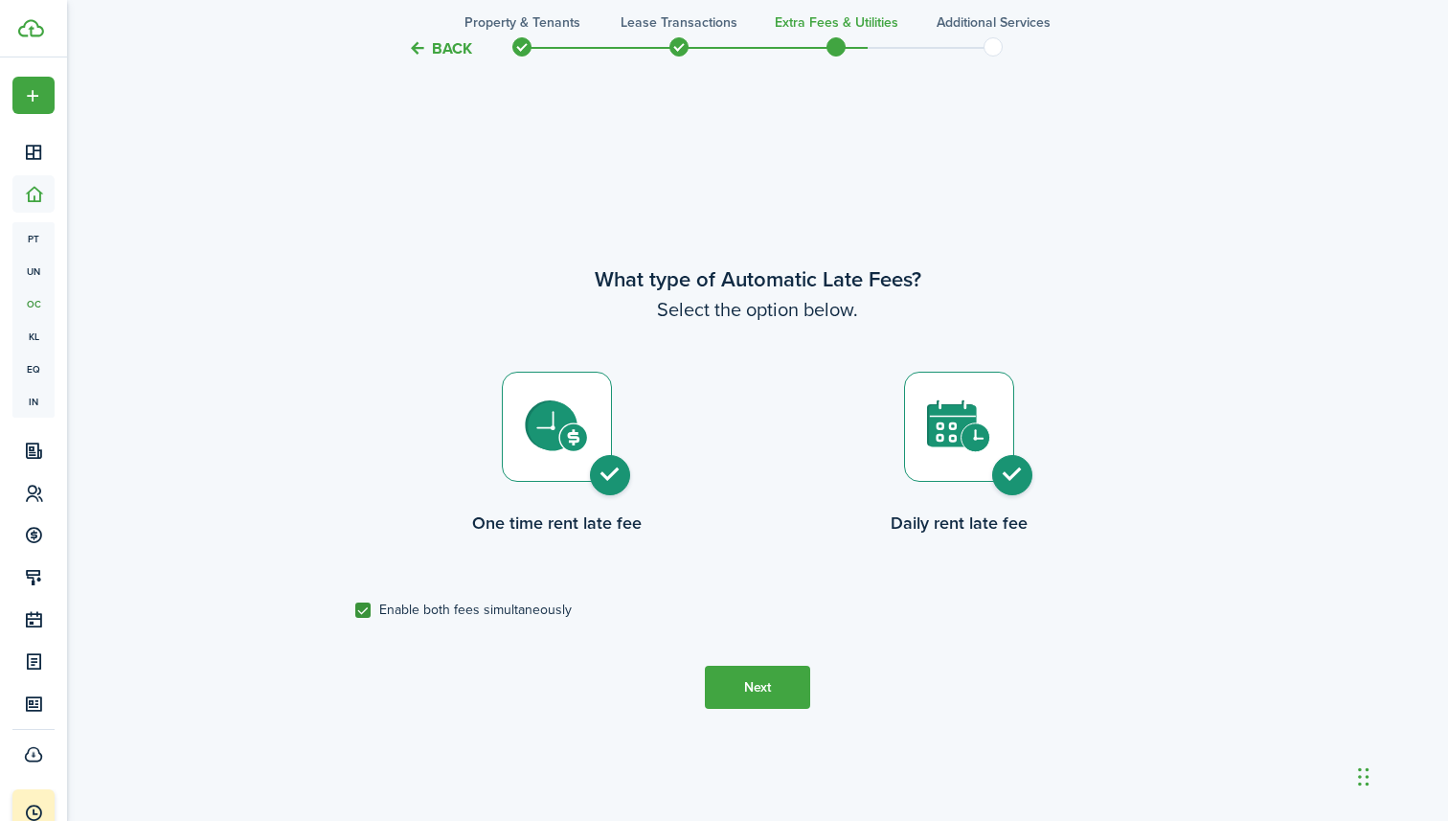
click at [755, 704] on button "Next" at bounding box center [757, 687] width 105 height 43
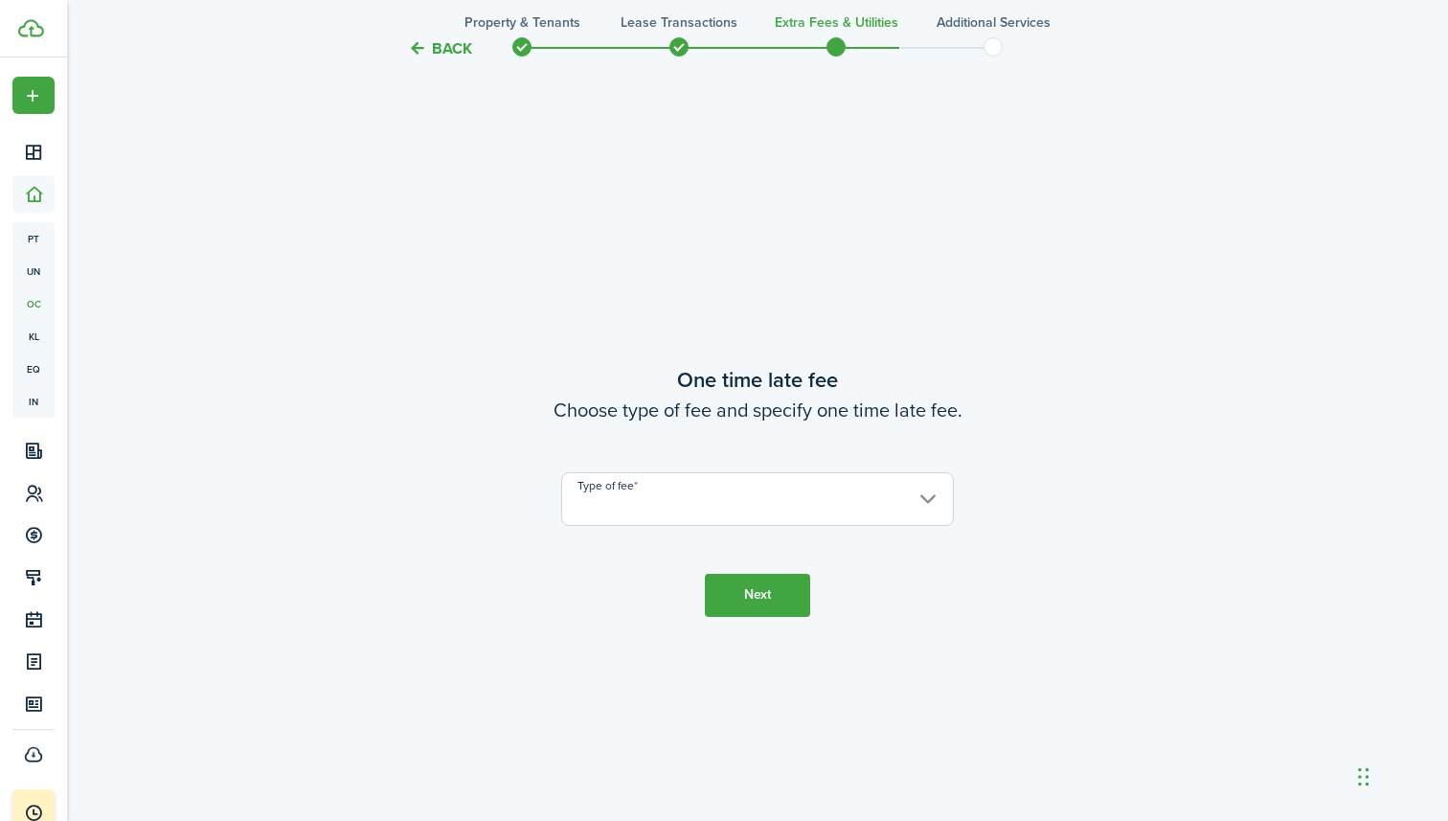
scroll to position [1513, 0]
click at [667, 489] on input "Type of fee" at bounding box center [757, 495] width 393 height 54
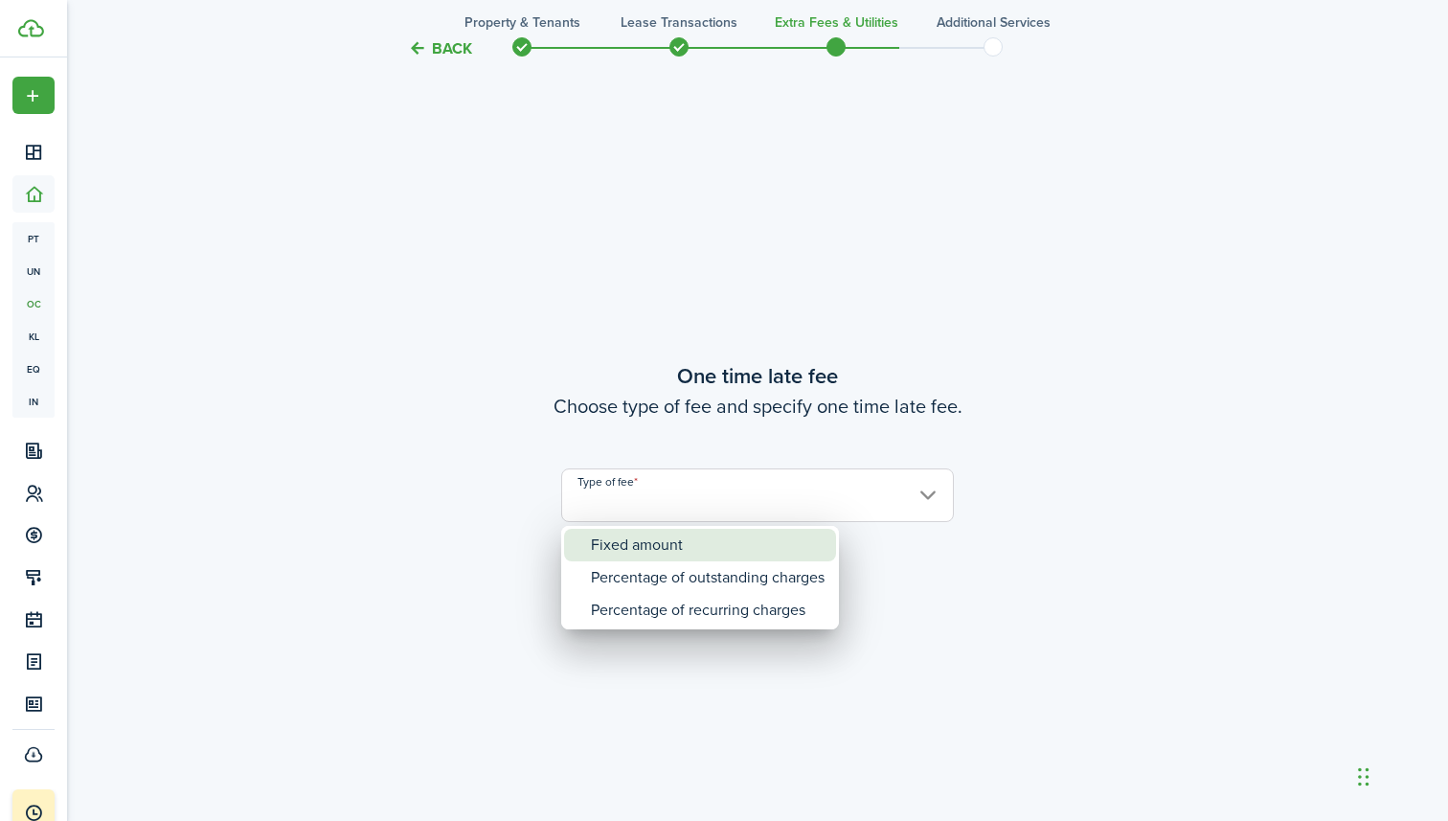
click at [664, 545] on div "Fixed amount" at bounding box center [708, 545] width 234 height 33
type input "Fixed amount"
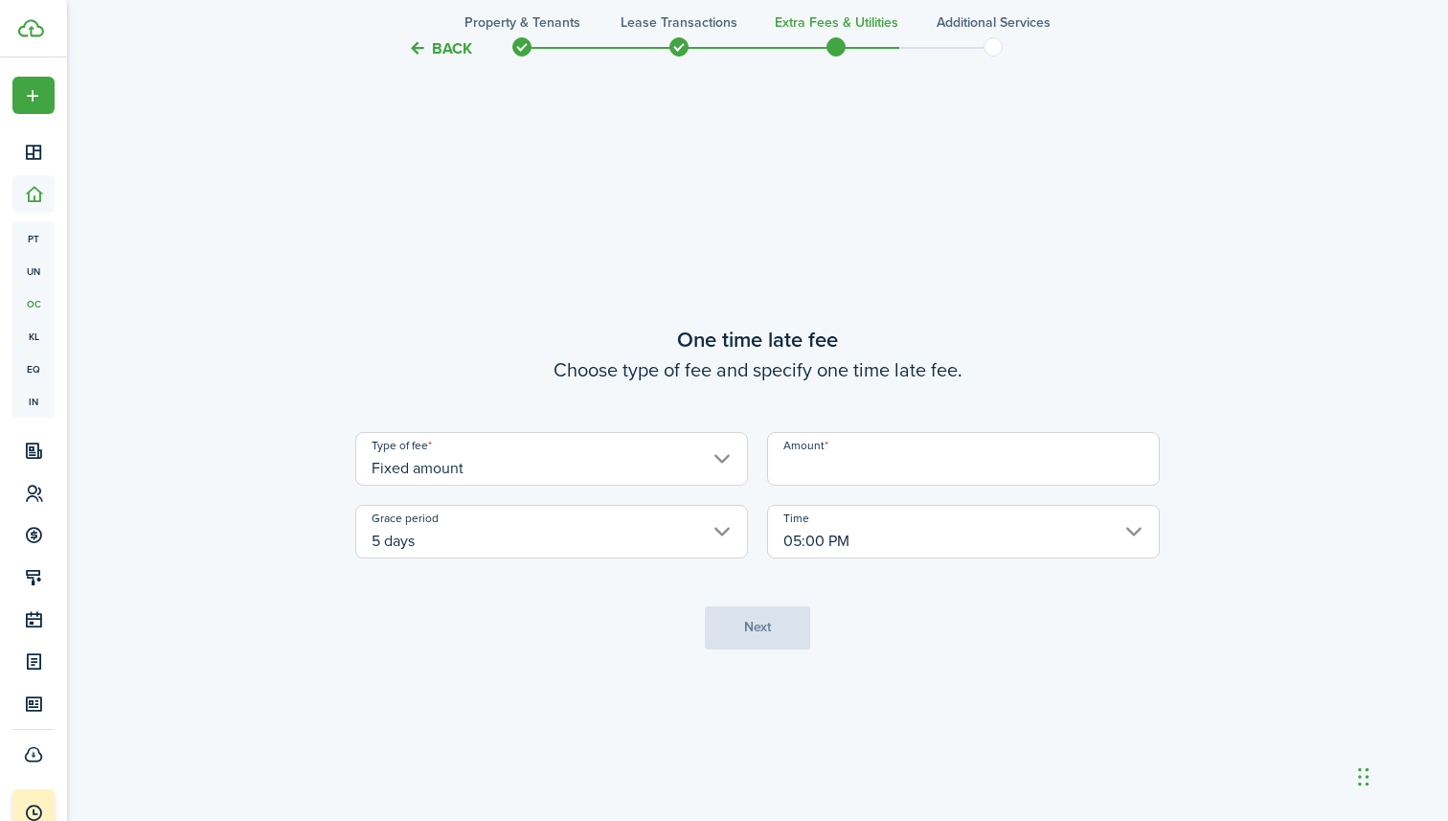
click at [832, 470] on input "Amount" at bounding box center [963, 459] width 393 height 54
click at [685, 539] on input "5 days" at bounding box center [551, 532] width 393 height 54
type input "$100.00"
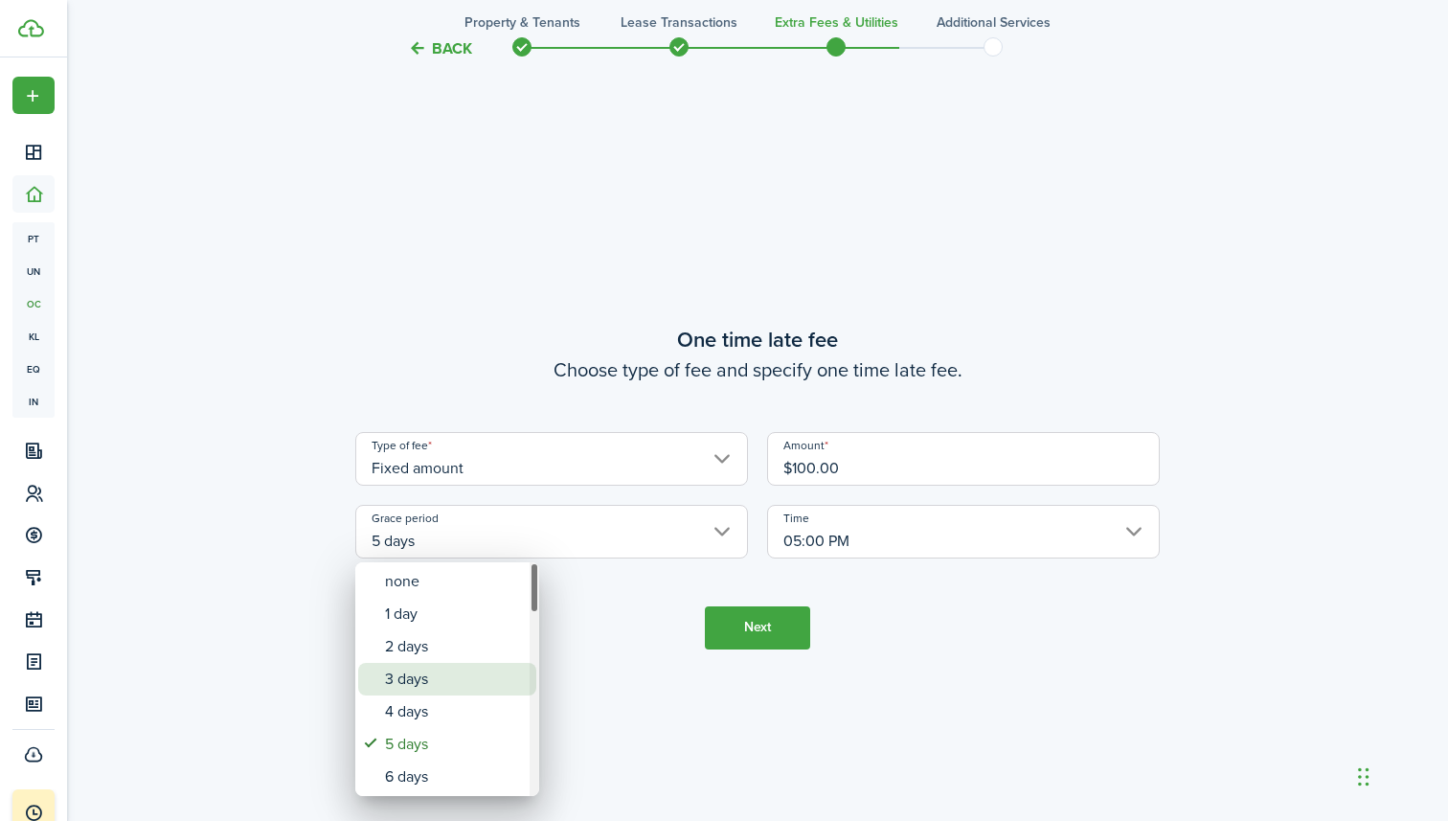
click at [440, 675] on div "3 days" at bounding box center [455, 679] width 140 height 33
type input "3 days"
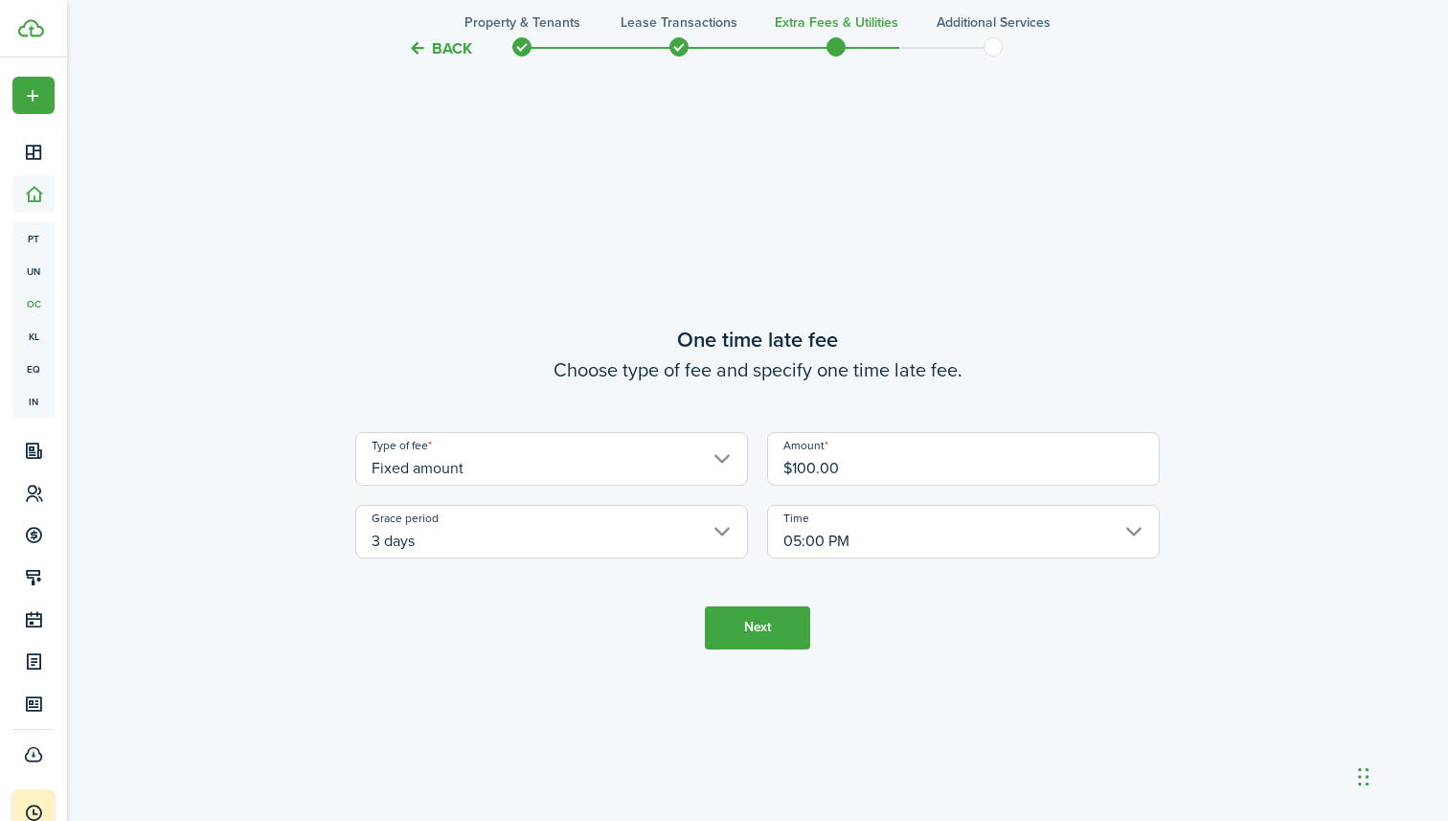
click at [726, 634] on button "Next" at bounding box center [757, 627] width 105 height 43
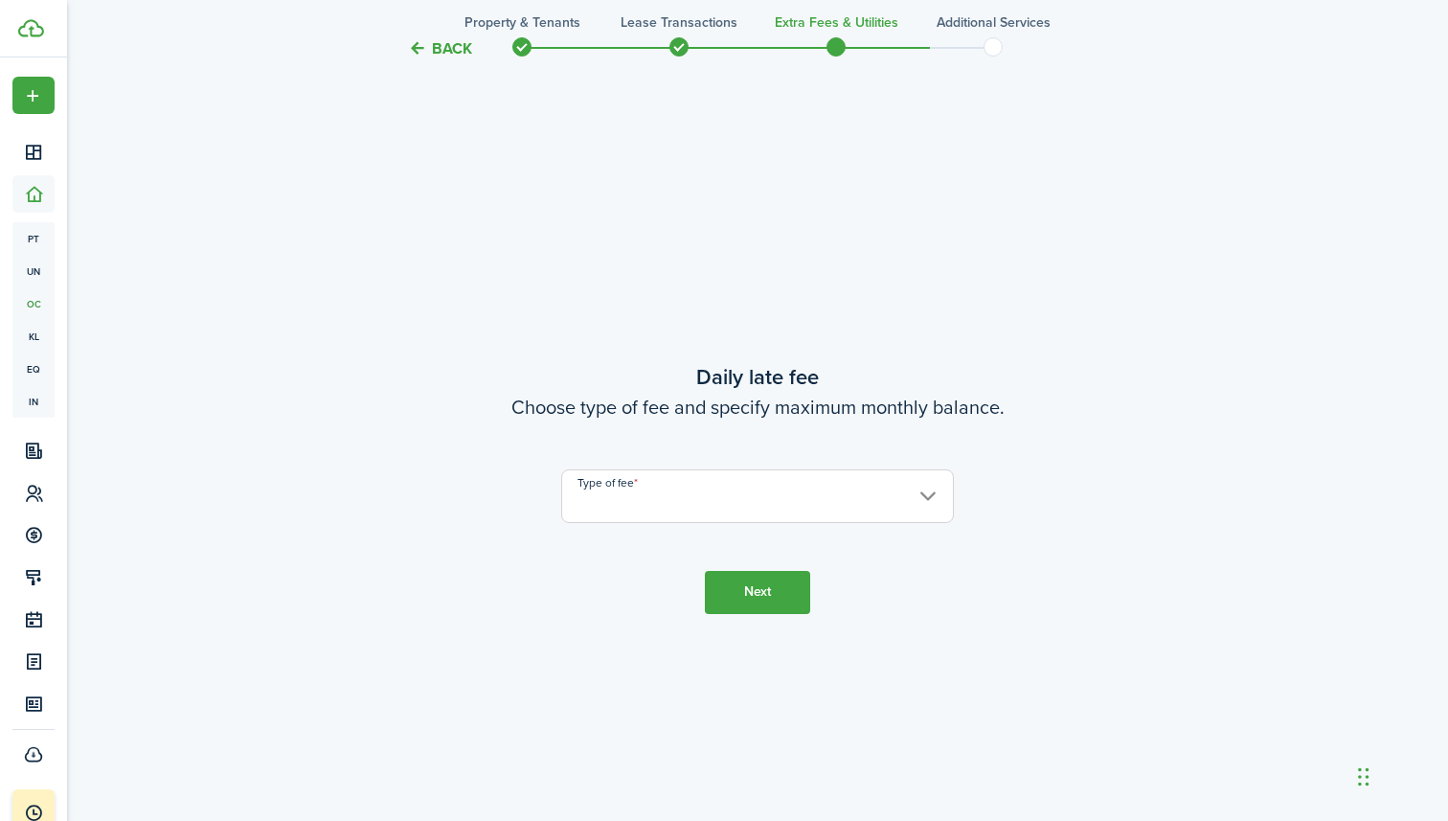
scroll to position [2334, 0]
click at [733, 500] on input "Type of fee" at bounding box center [757, 495] width 393 height 54
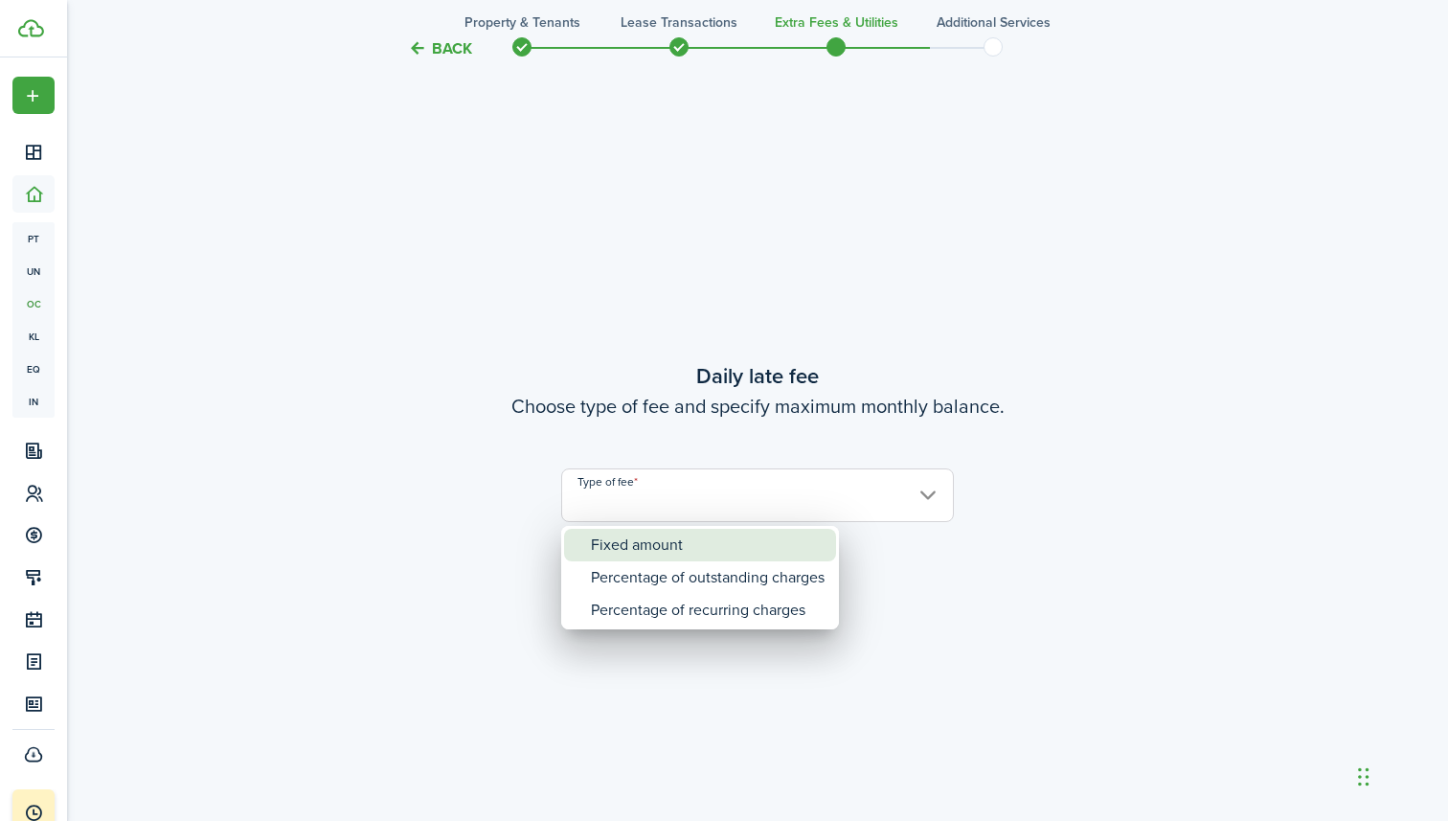
click at [726, 544] on div "Fixed amount" at bounding box center [708, 545] width 234 height 33
type input "Fixed amount"
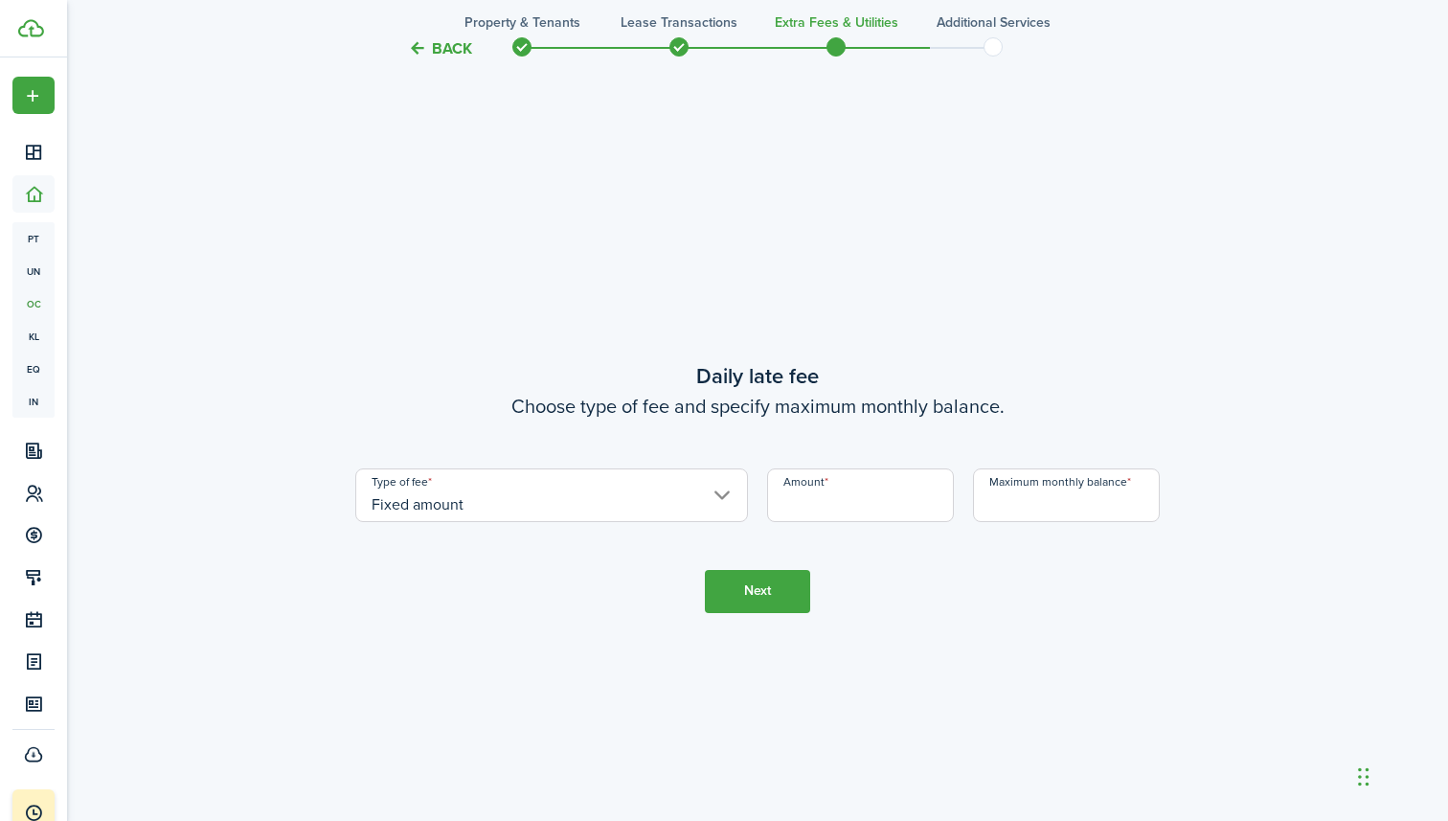
click at [817, 489] on input "Amount" at bounding box center [860, 495] width 187 height 54
type input "$50.00"
click at [1038, 501] on input "Maximum monthly balance" at bounding box center [1066, 495] width 187 height 54
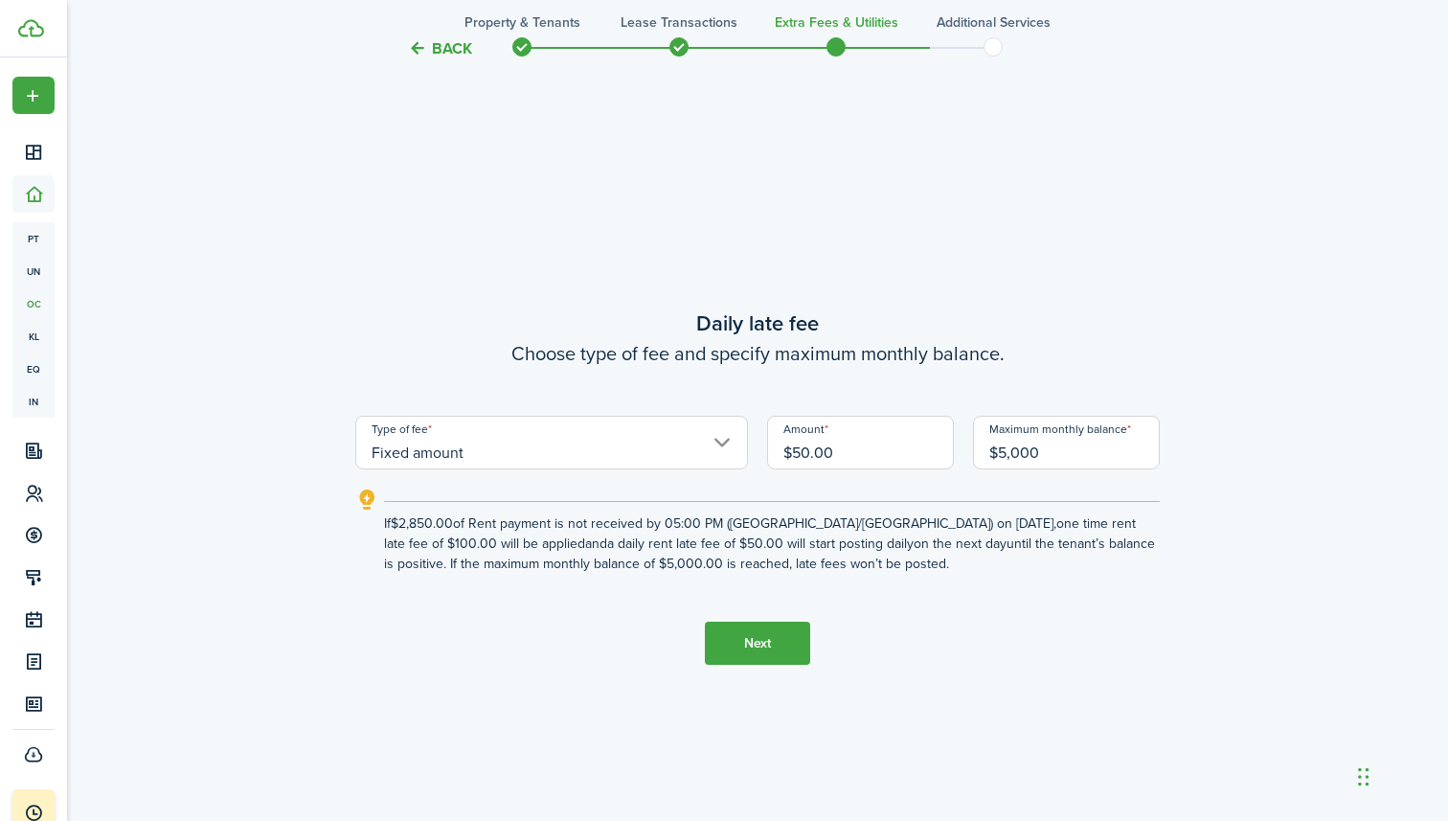
type input "$5,000.00"
click at [733, 641] on button "Next" at bounding box center [757, 643] width 105 height 43
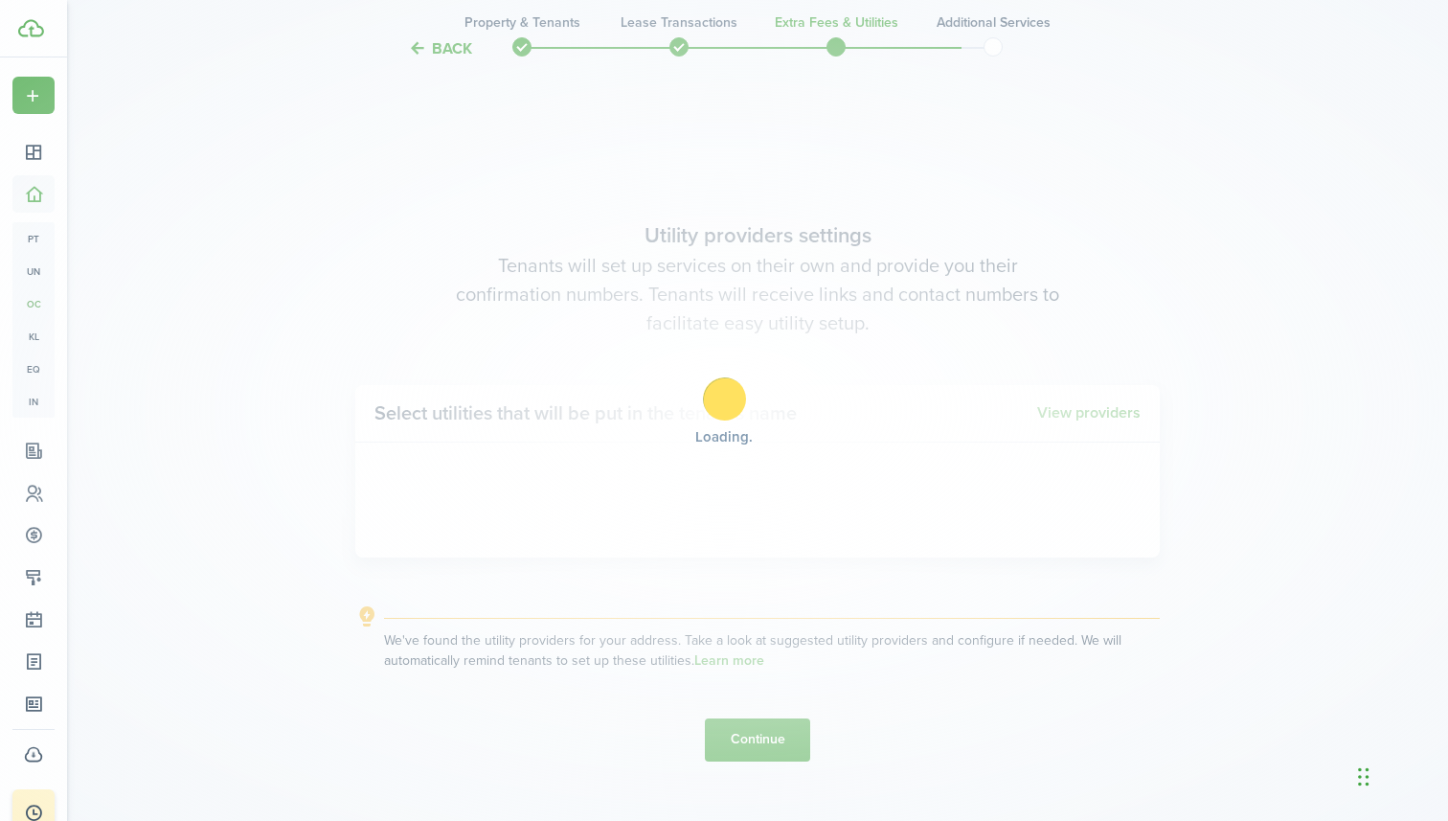
scroll to position [3155, 0]
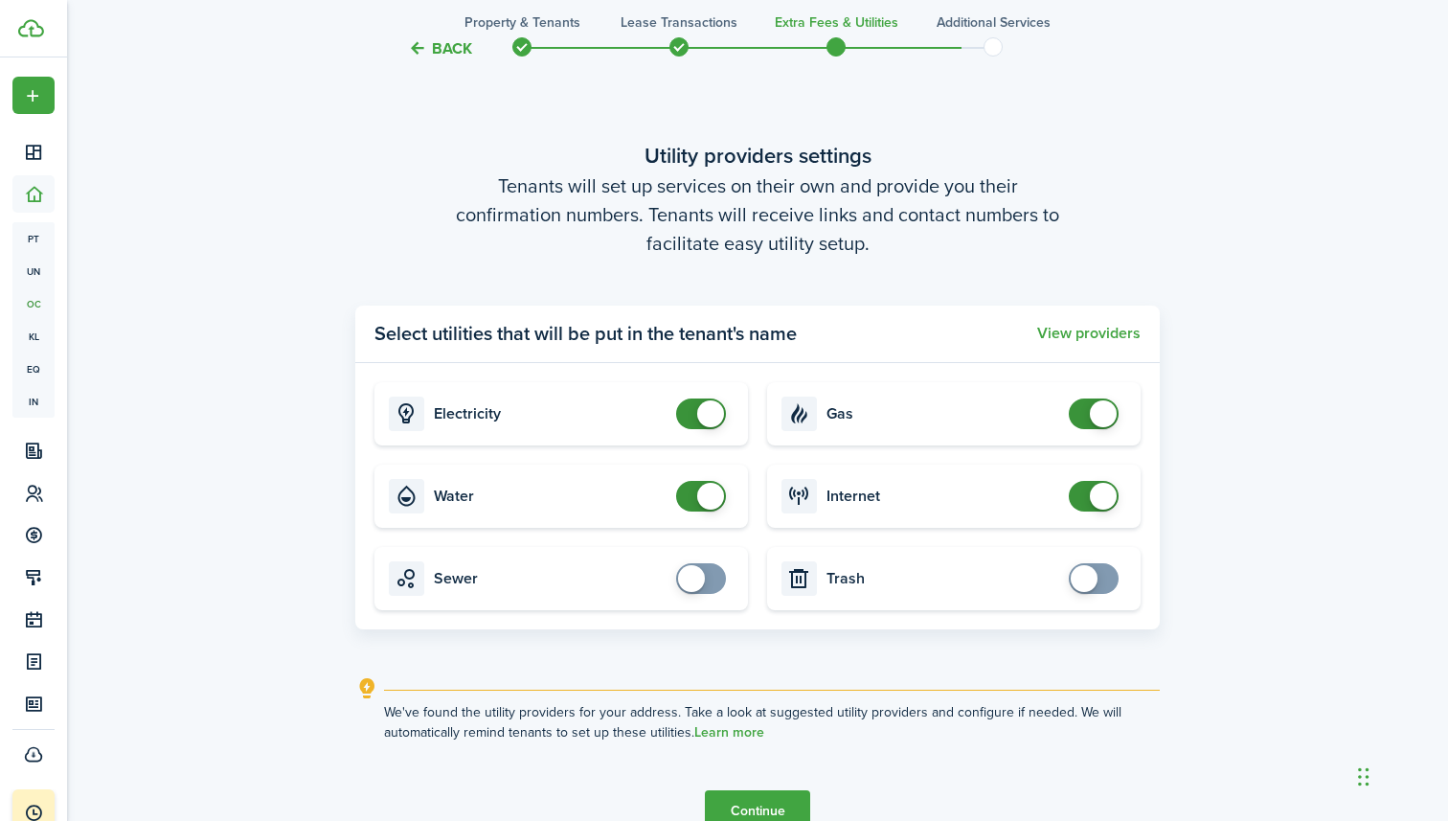
click at [799, 808] on button "Continue" at bounding box center [757, 811] width 105 height 43
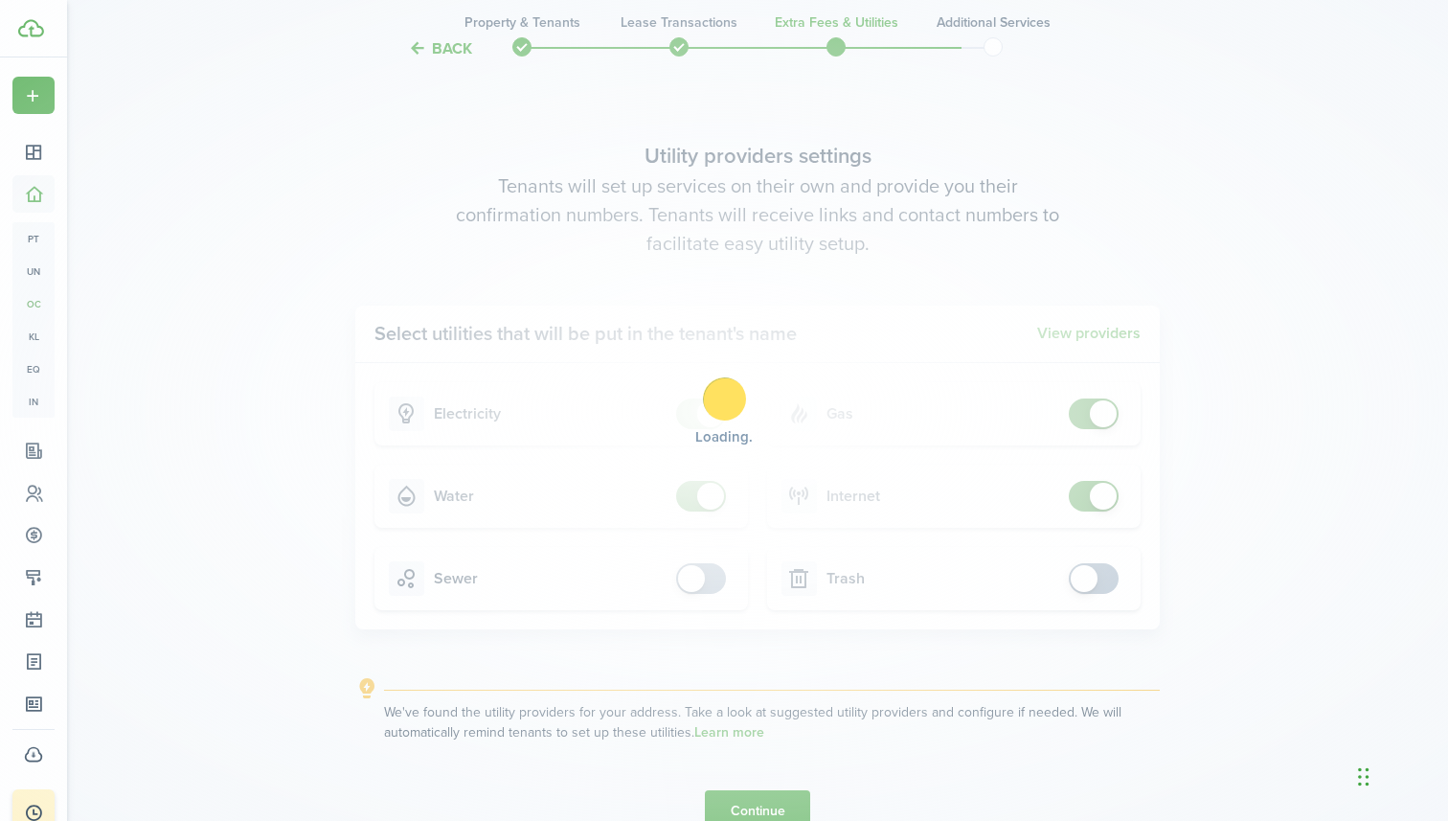
scroll to position [0, 0]
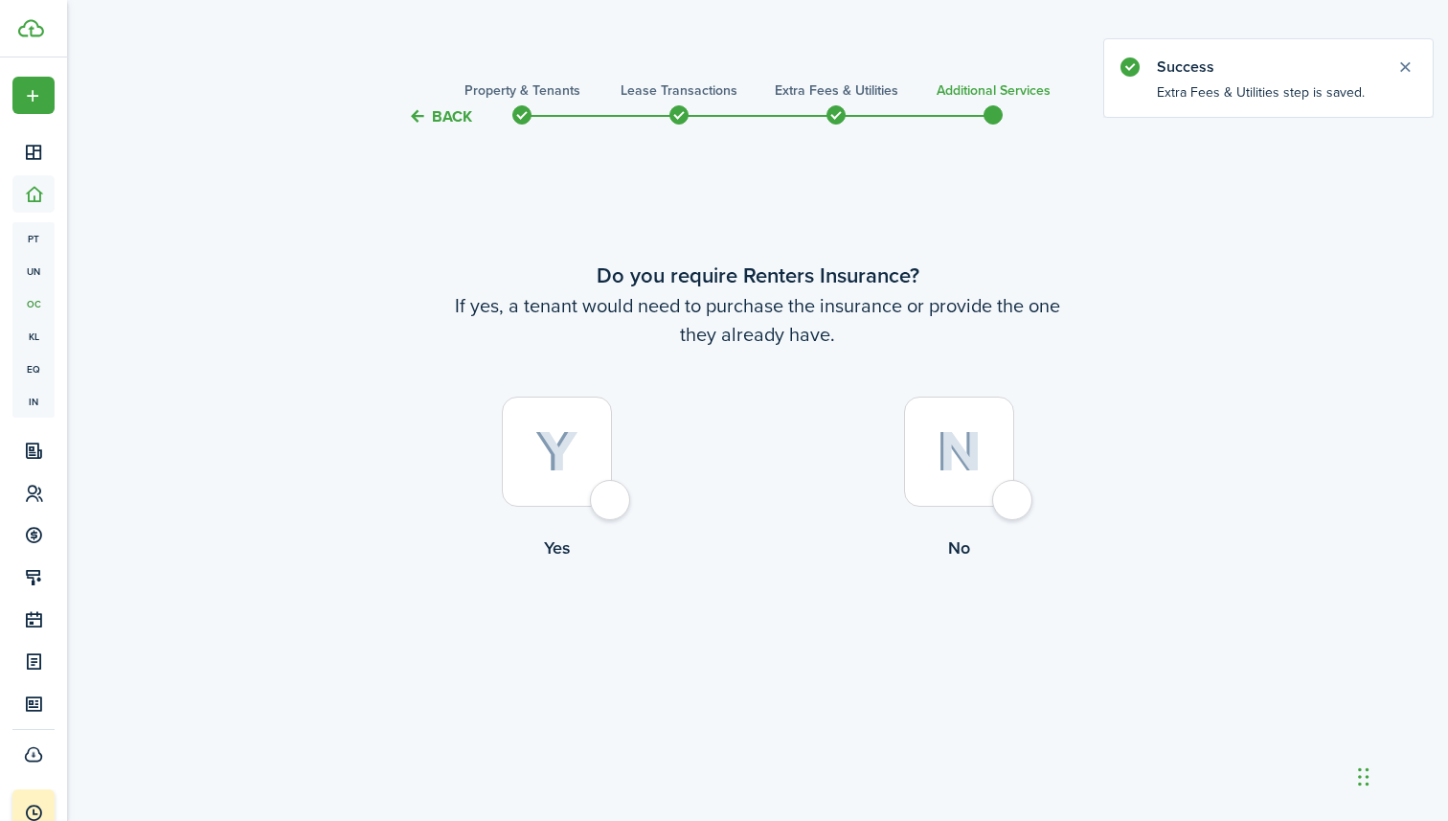
click at [572, 465] on img at bounding box center [556, 452] width 43 height 42
radio input "true"
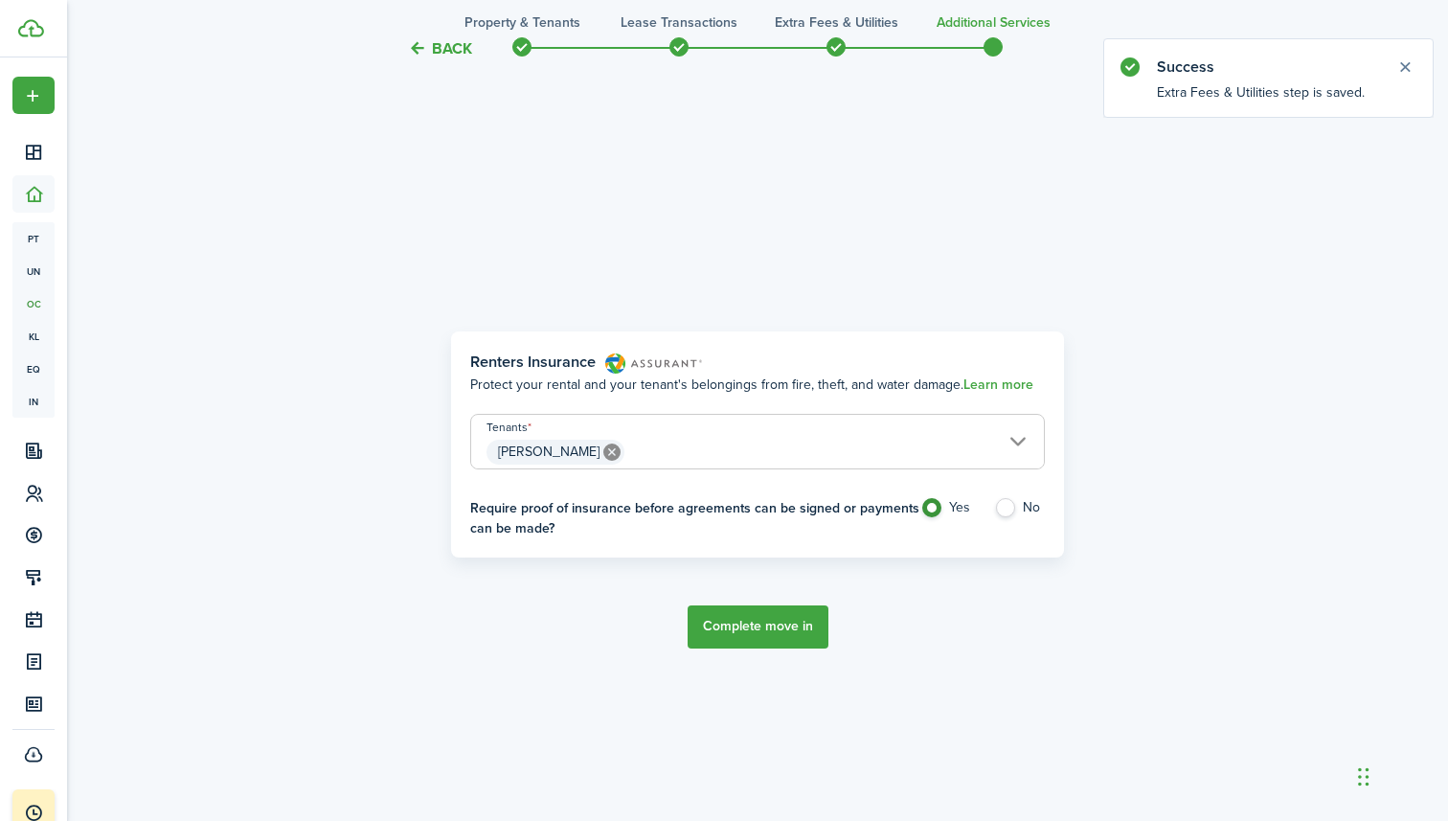
scroll to position [693, 0]
click at [744, 602] on button "Complete move in" at bounding box center [758, 623] width 141 height 43
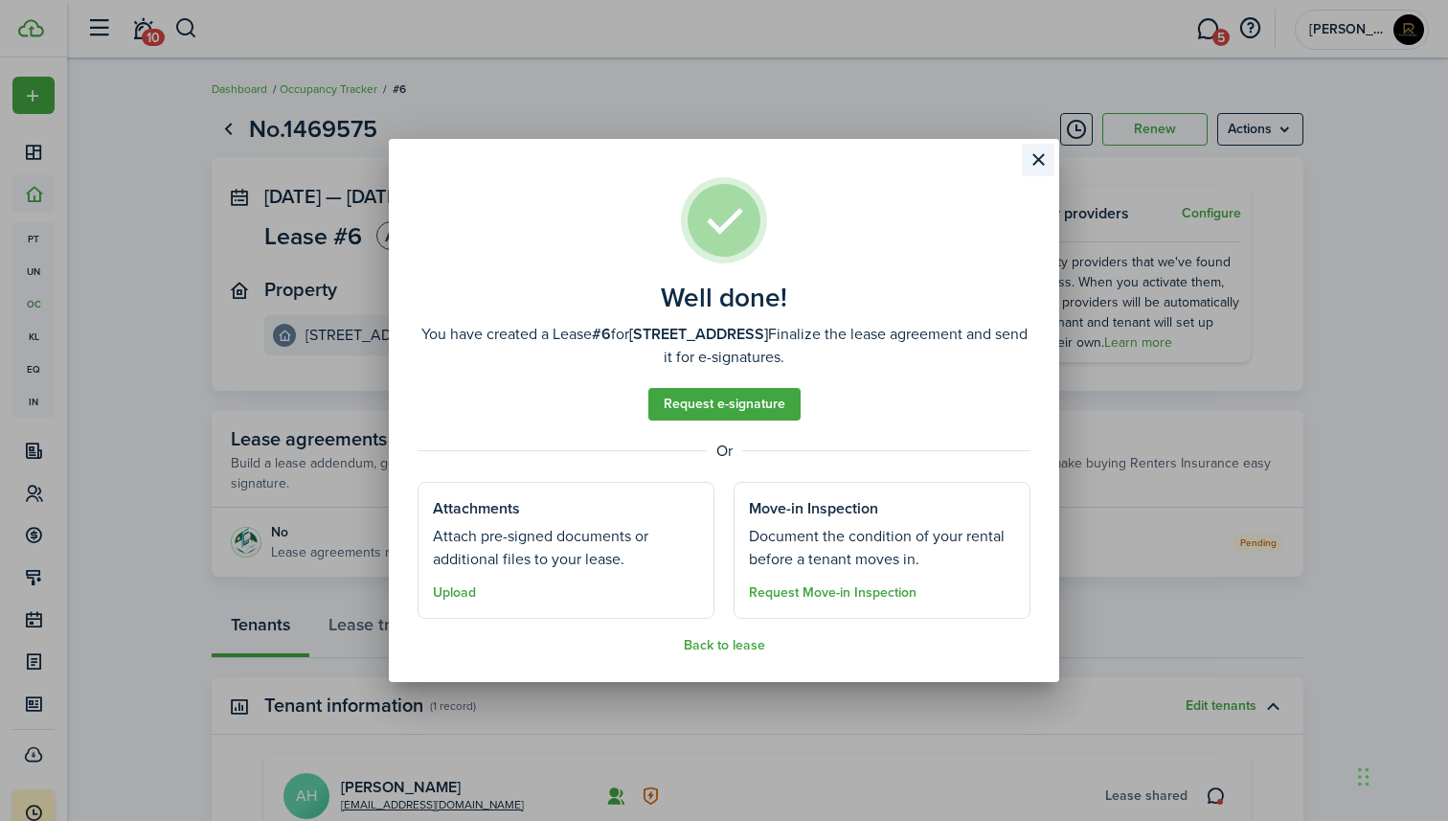
click at [1033, 157] on button "Close modal" at bounding box center [1038, 160] width 33 height 33
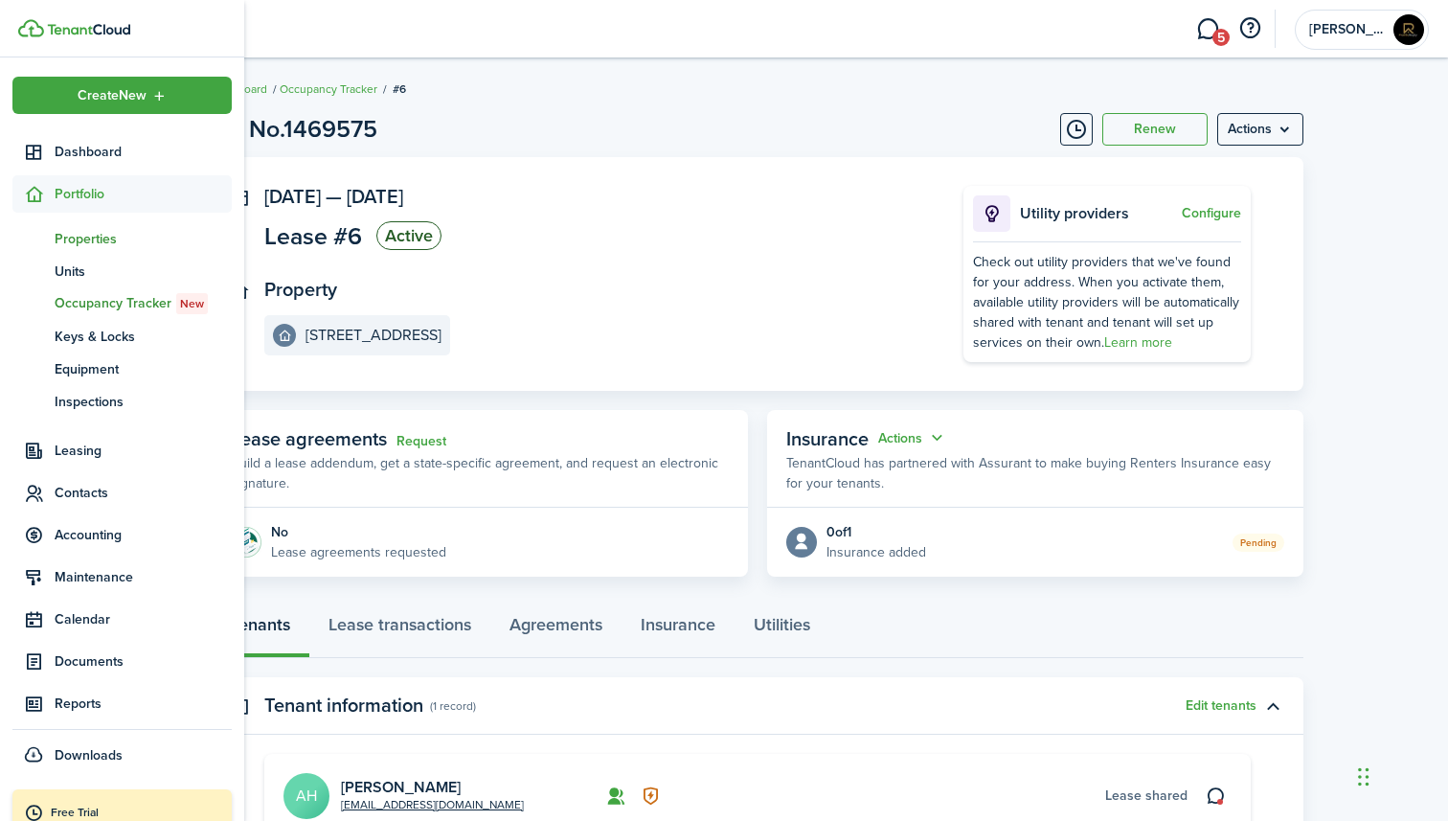
click at [79, 239] on span "Properties" at bounding box center [143, 239] width 177 height 20
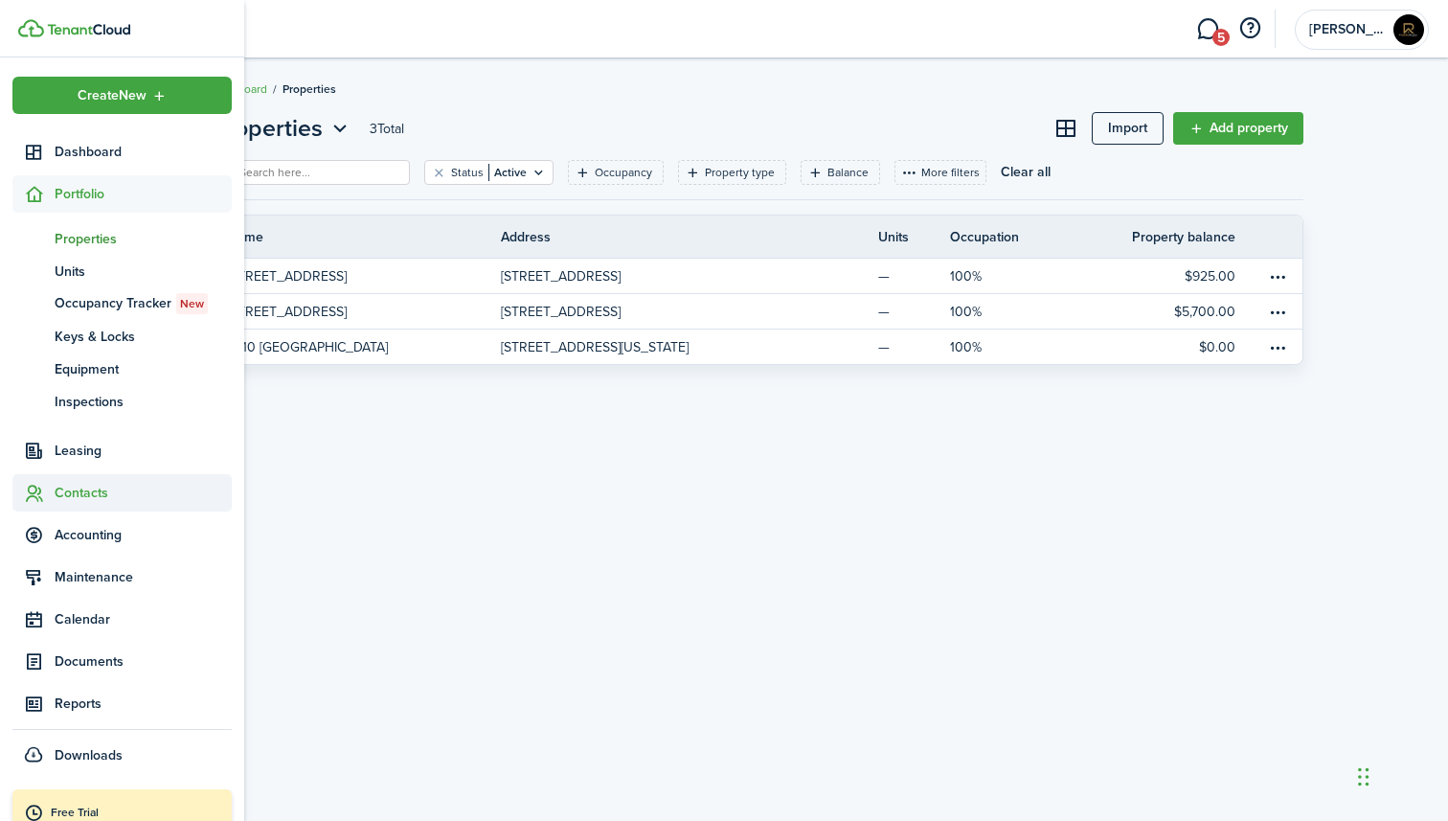
click at [93, 489] on span "Contacts" at bounding box center [143, 493] width 177 height 20
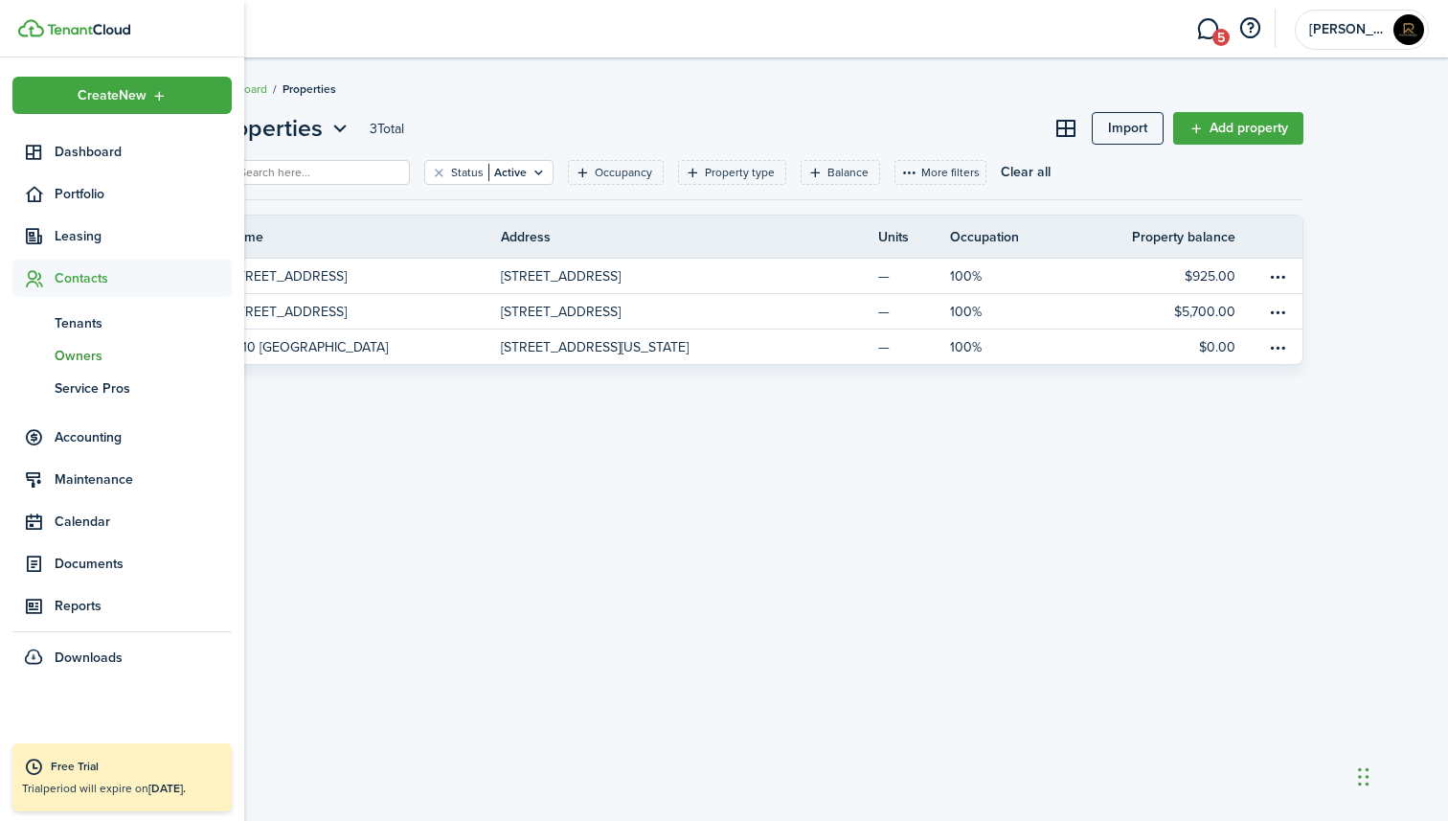
click at [93, 356] on span "Owners" at bounding box center [143, 356] width 177 height 20
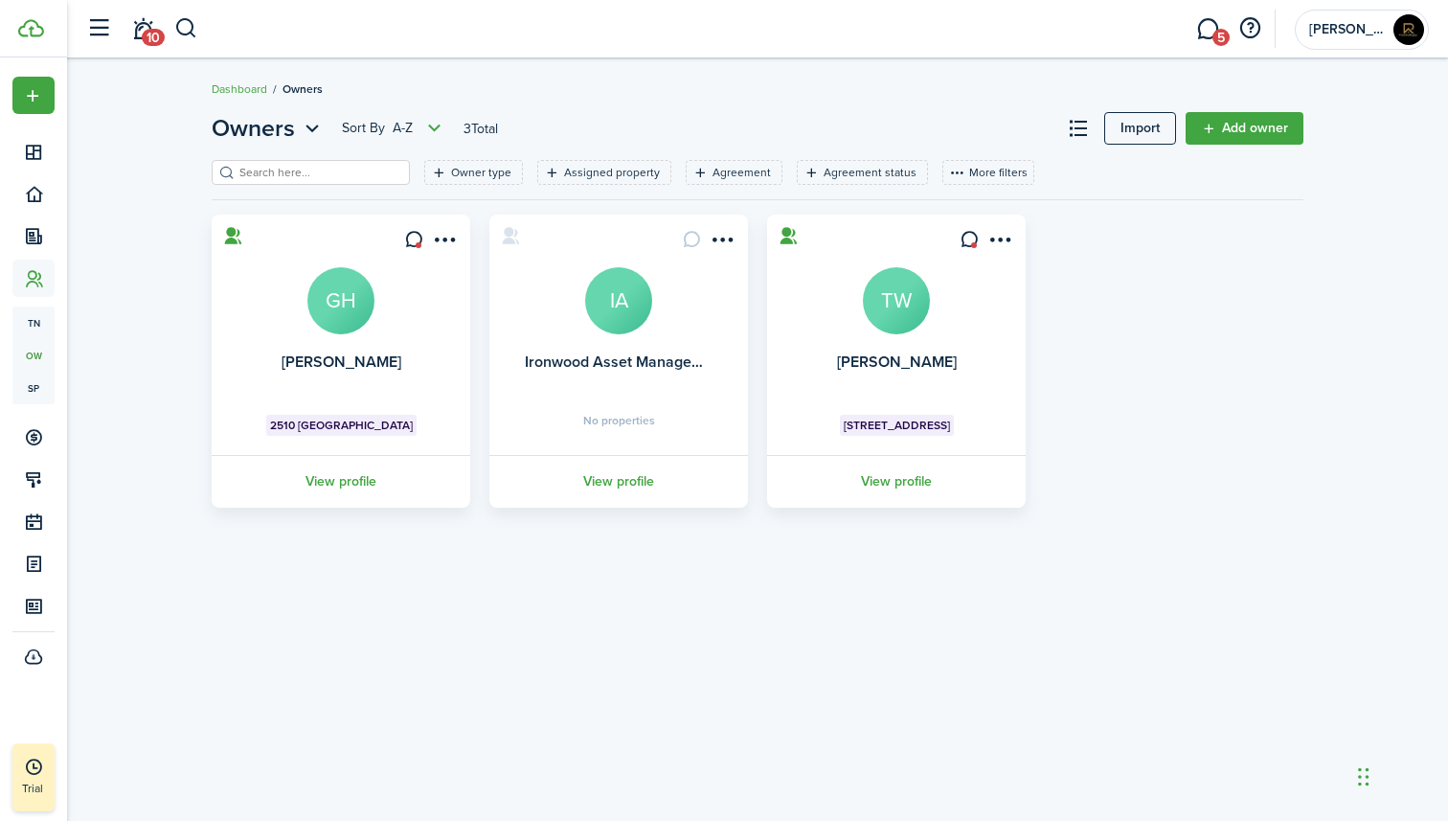
click at [646, 415] on span "No properties" at bounding box center [619, 420] width 72 height 11
click at [632, 472] on link "View profile" at bounding box center [619, 481] width 264 height 53
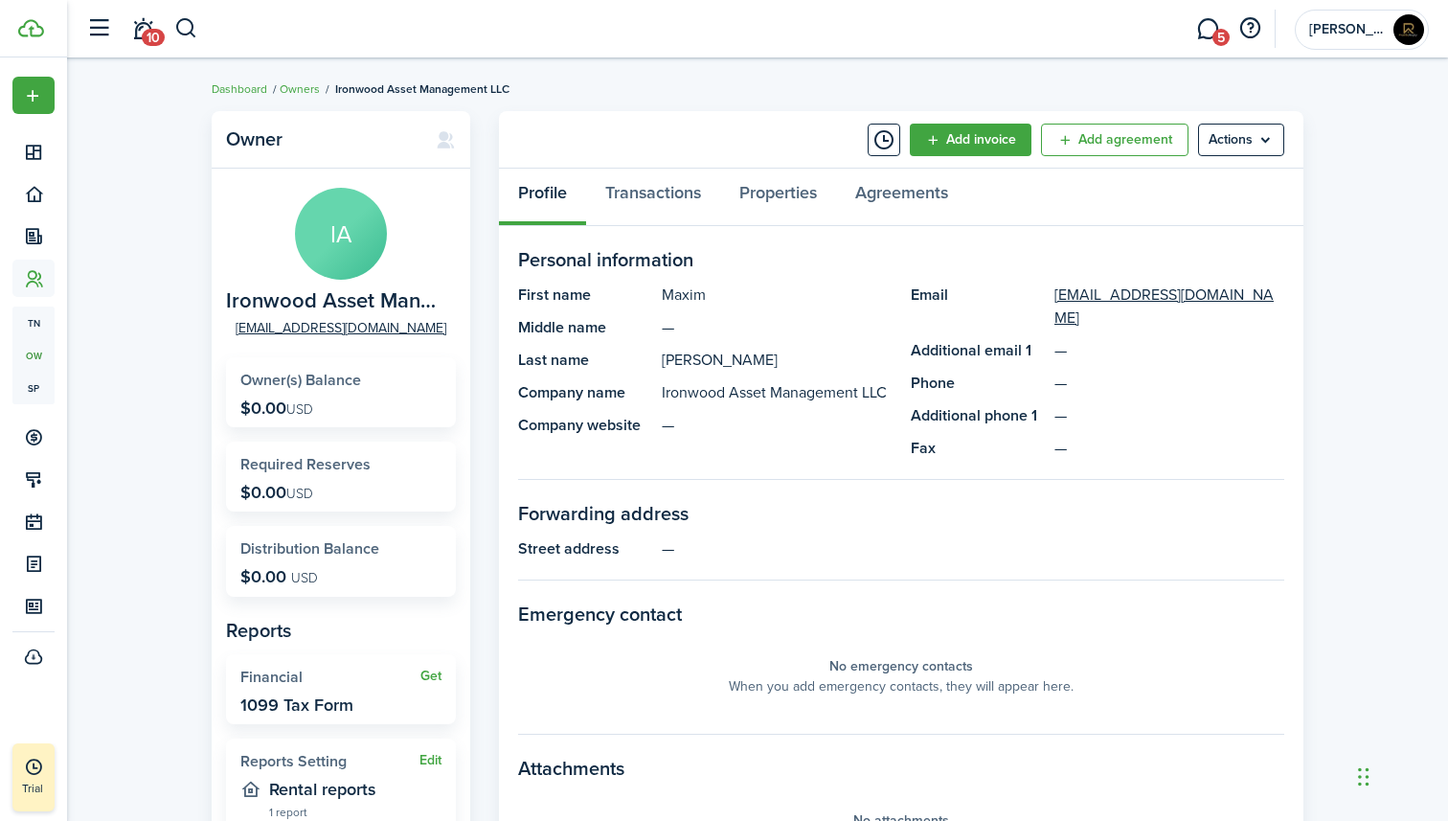
click at [1247, 114] on panel-main-header "Add invoice Add agreement Actions" at bounding box center [901, 139] width 805 height 57
click at [1245, 137] on menu-btn "Actions" at bounding box center [1241, 140] width 86 height 33
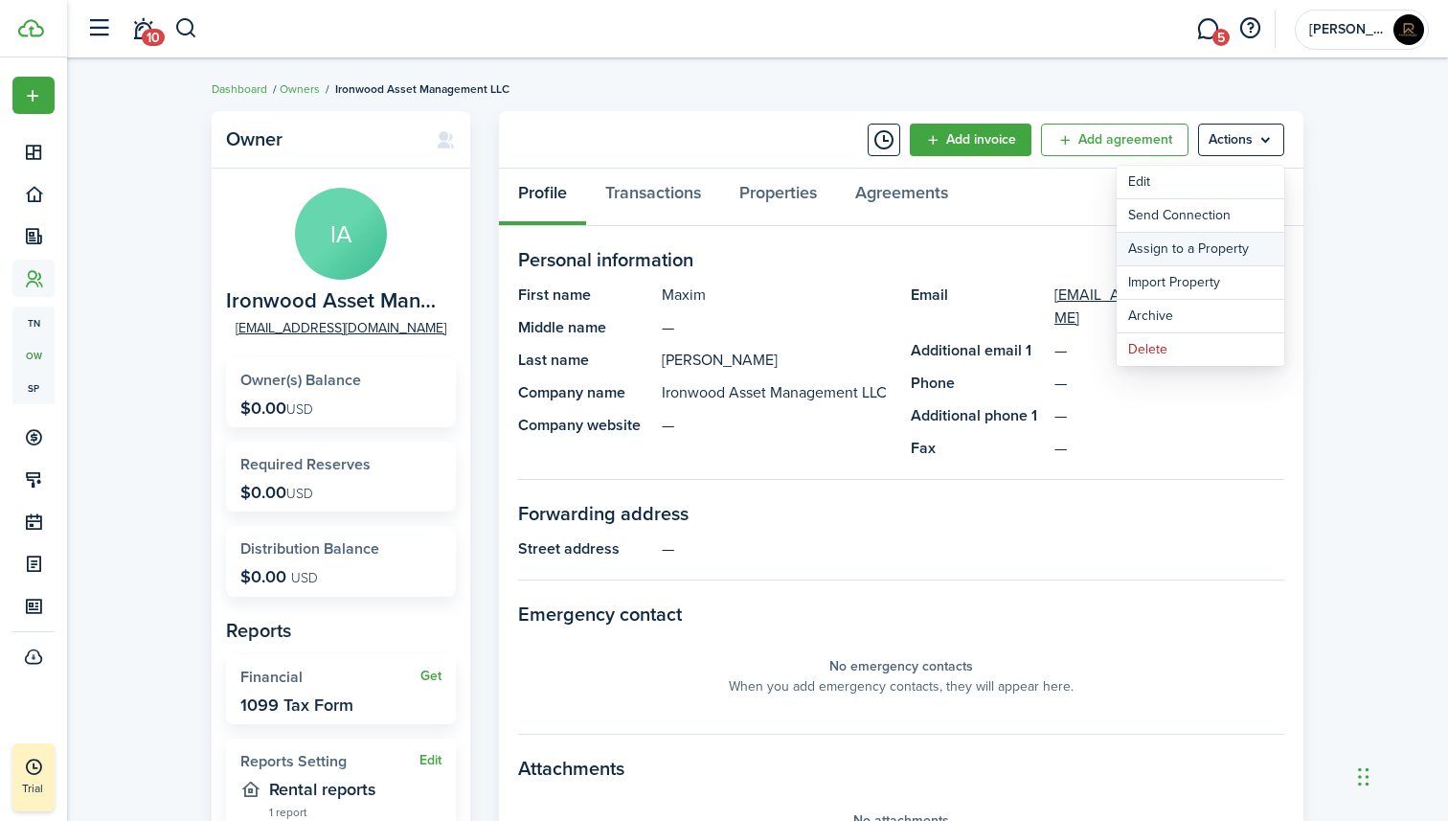
click at [1194, 242] on link "Assign to a Property" at bounding box center [1201, 249] width 168 height 33
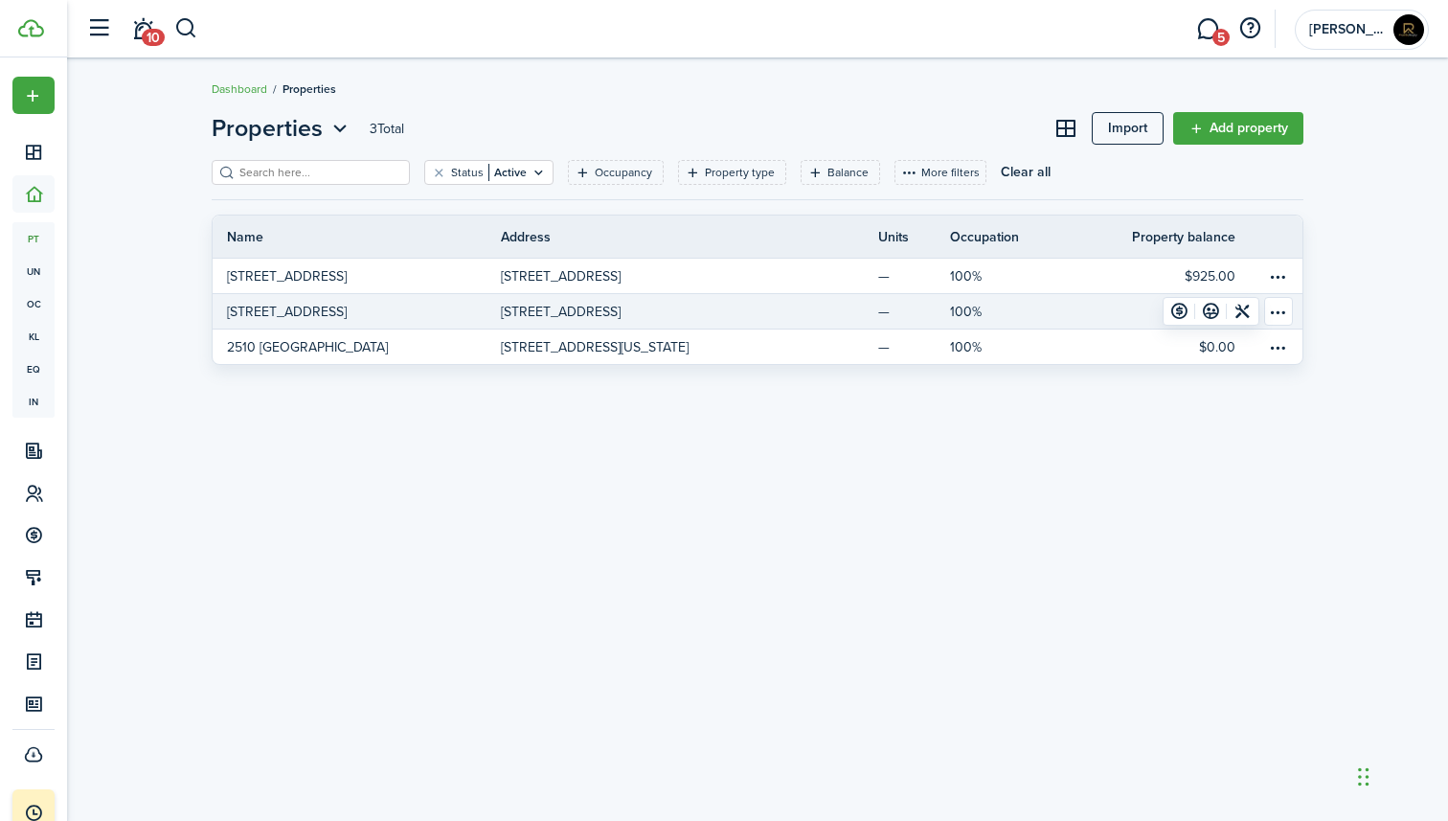
click at [621, 314] on p "[STREET_ADDRESS]" at bounding box center [561, 312] width 120 height 20
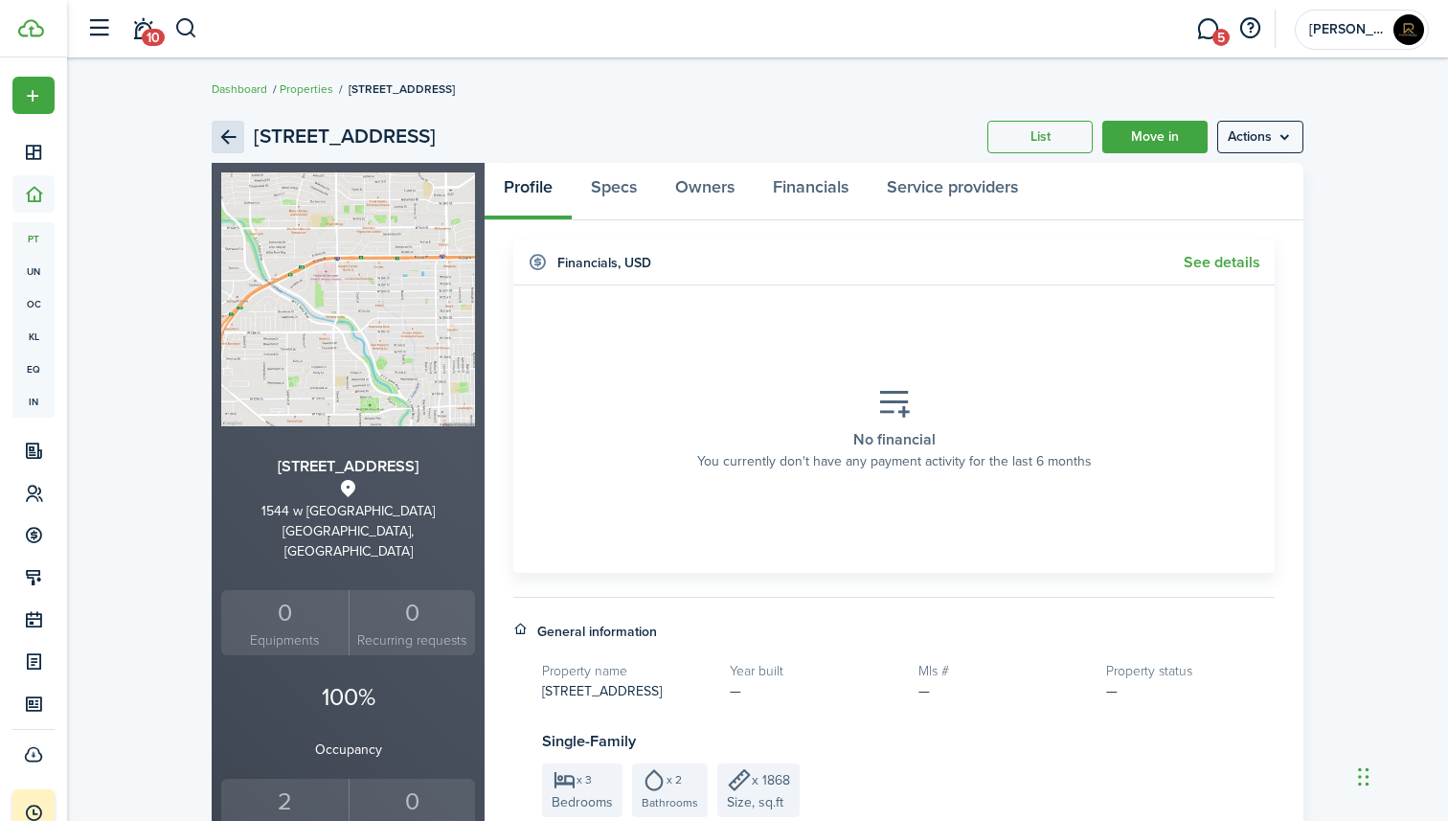
click at [220, 126] on link "Back" at bounding box center [228, 137] width 33 height 33
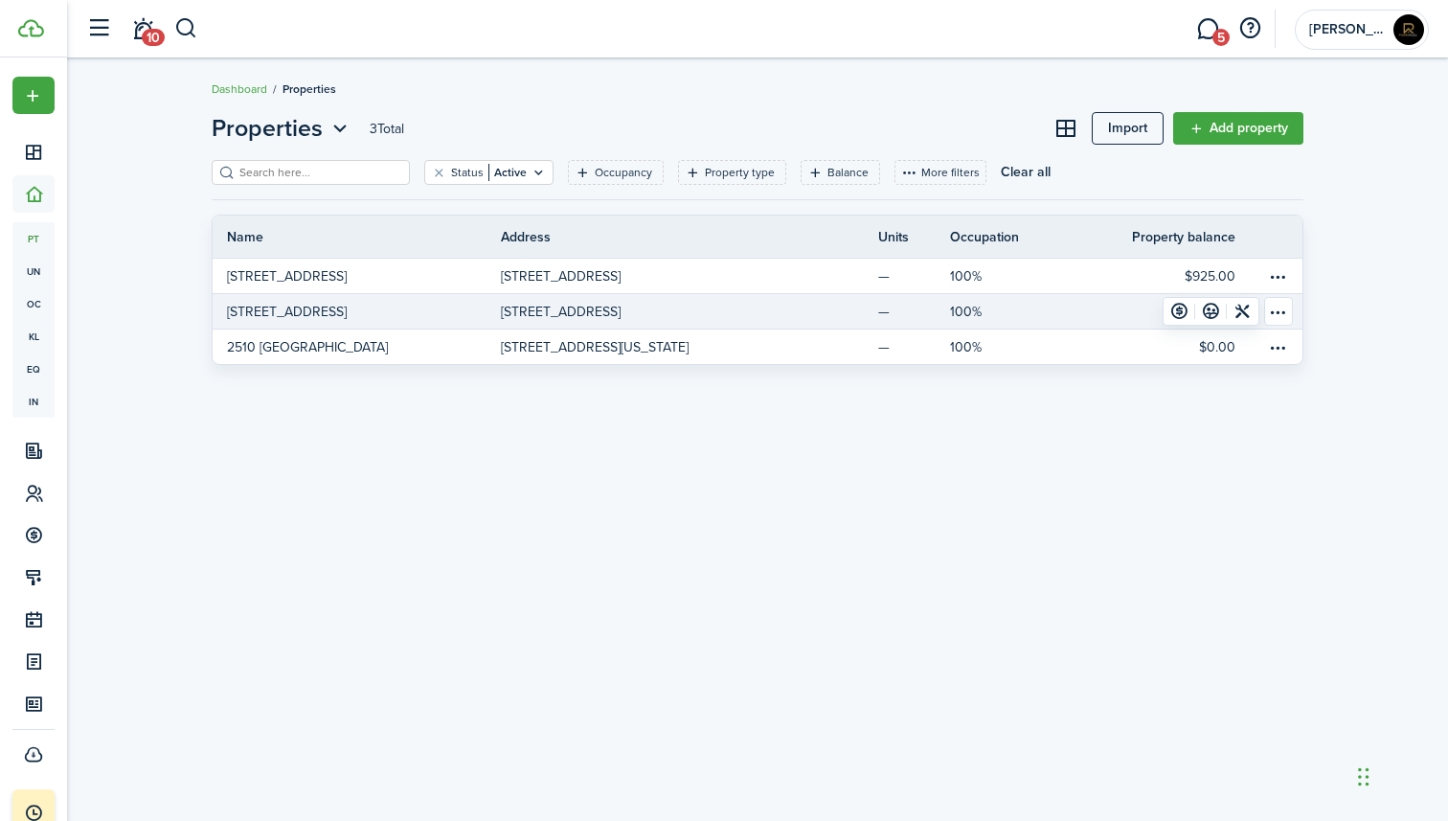
click at [1278, 310] on table-menu-btn-icon "Open menu" at bounding box center [1278, 311] width 29 height 29
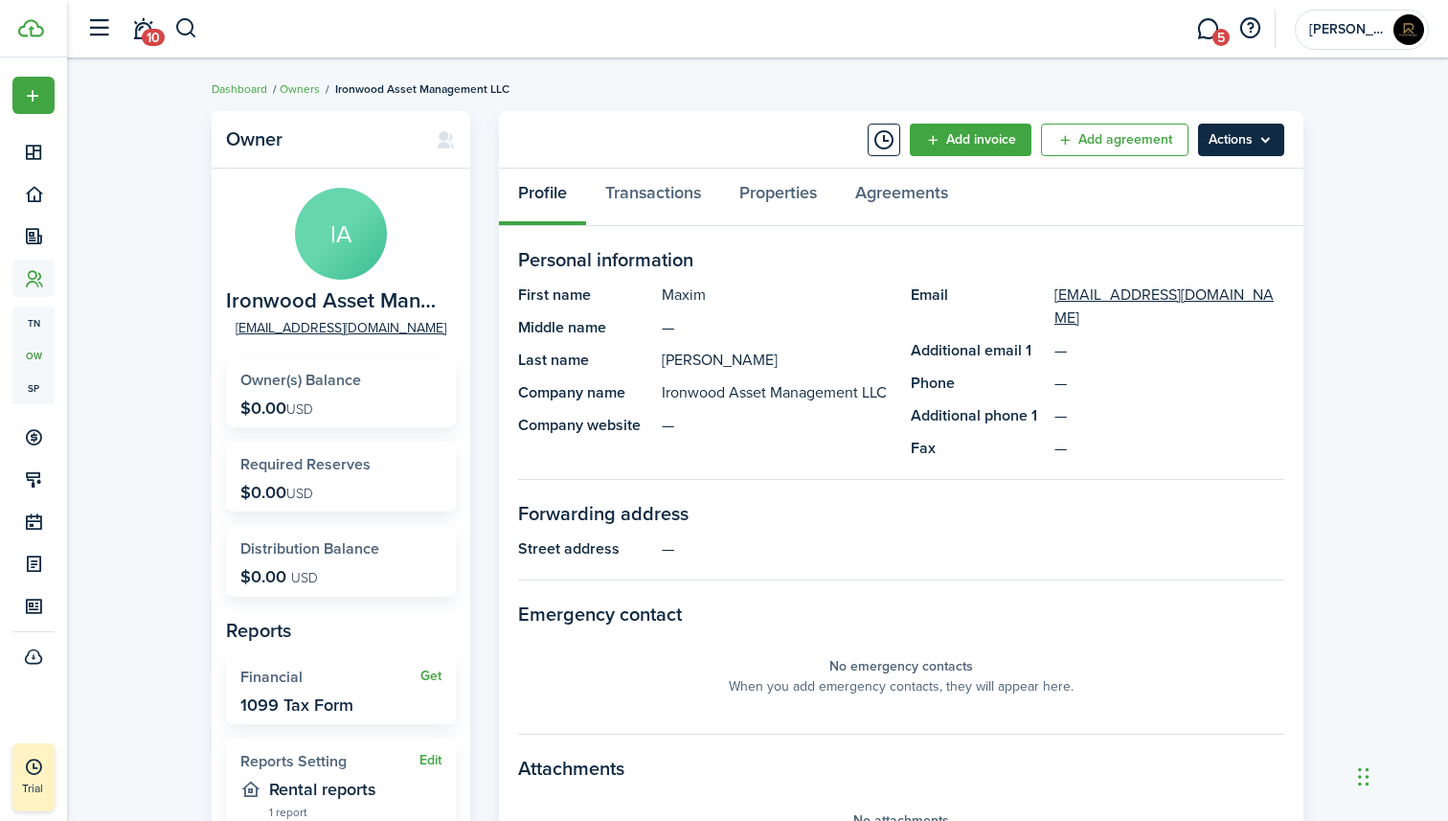
click at [1238, 137] on menu-btn "Actions" at bounding box center [1241, 140] width 86 height 33
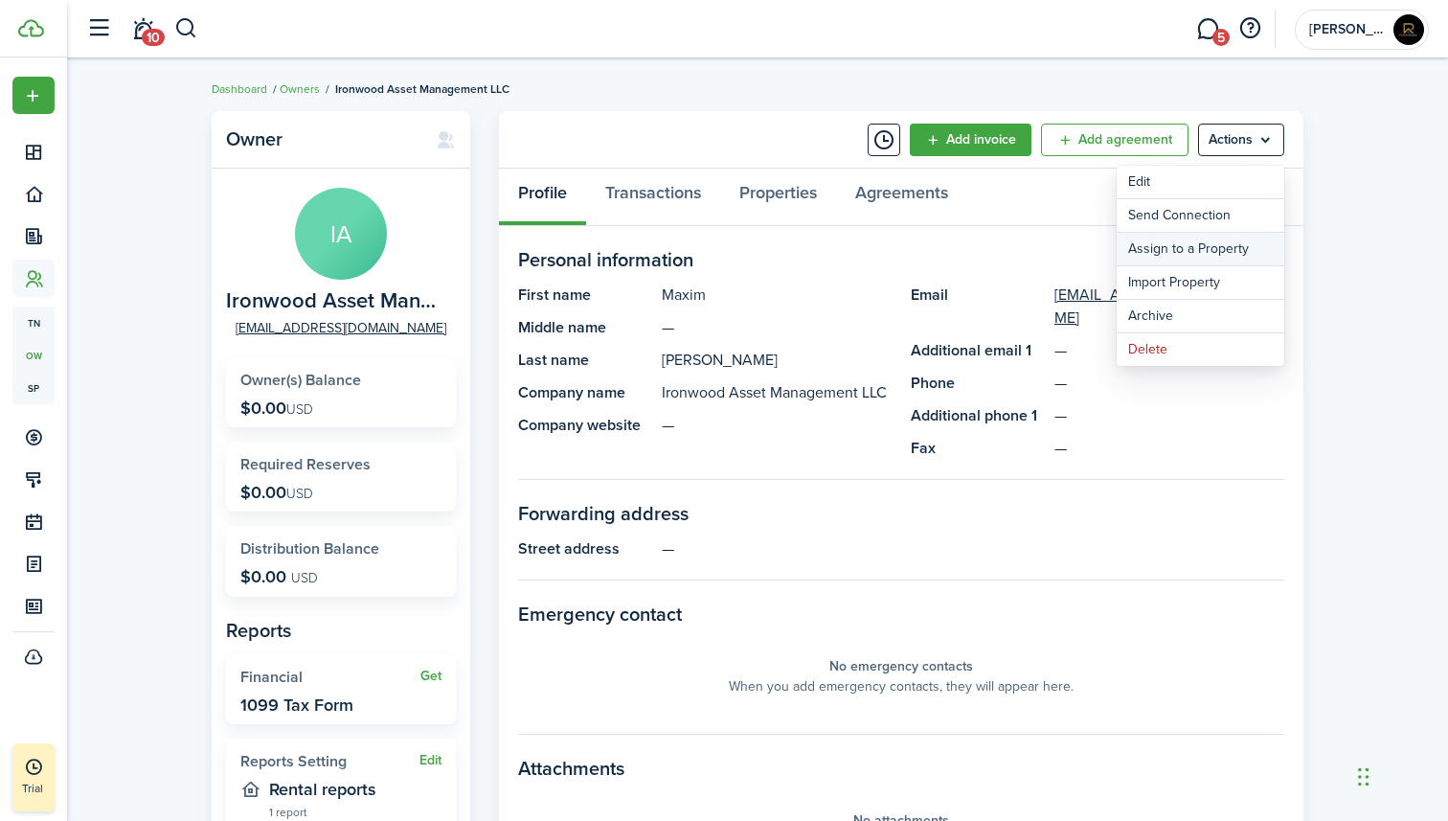
click at [1223, 245] on link "Assign to a Property" at bounding box center [1201, 249] width 168 height 33
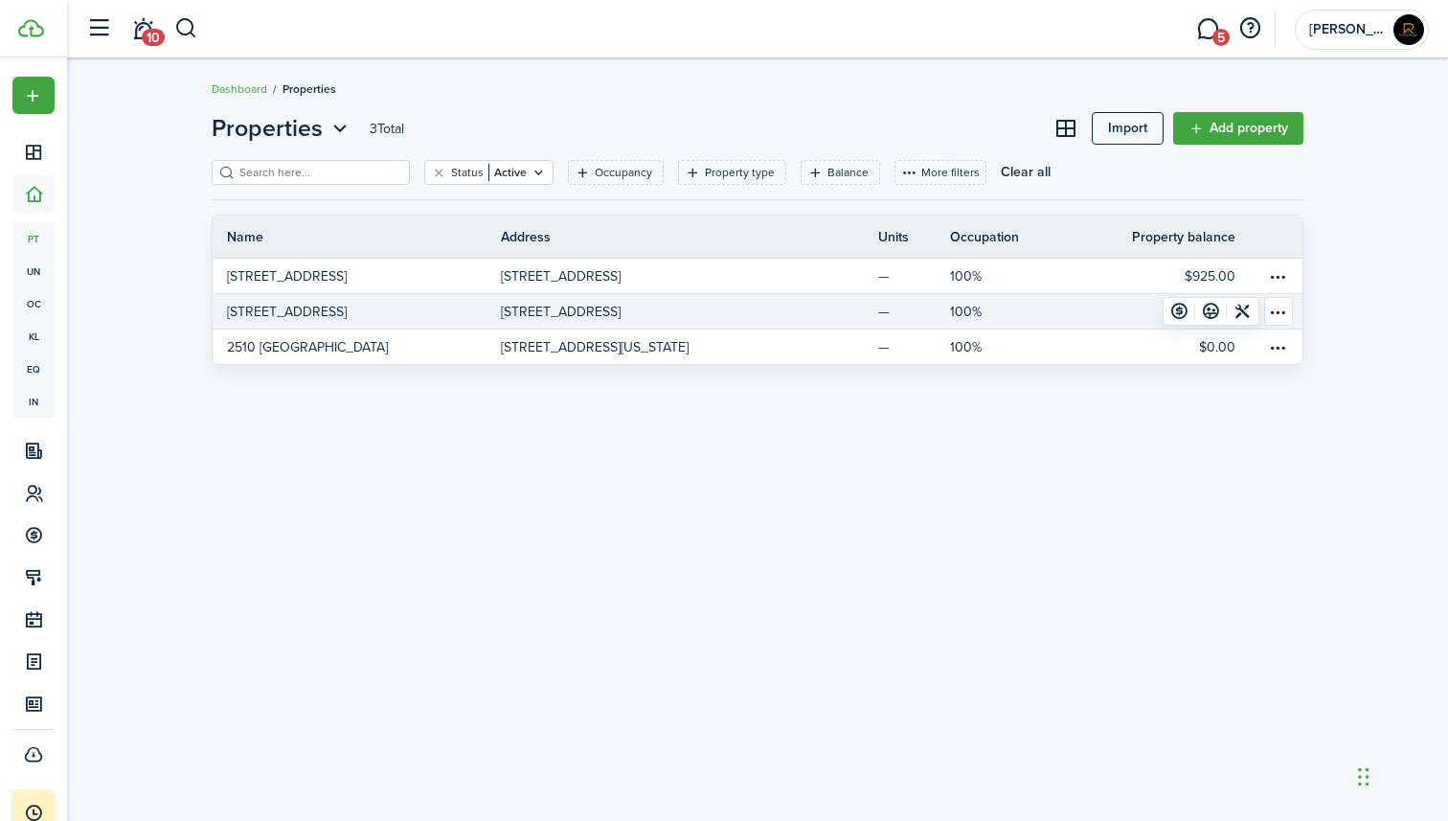
click at [1110, 313] on link "$5,700.00" at bounding box center [1156, 311] width 216 height 34
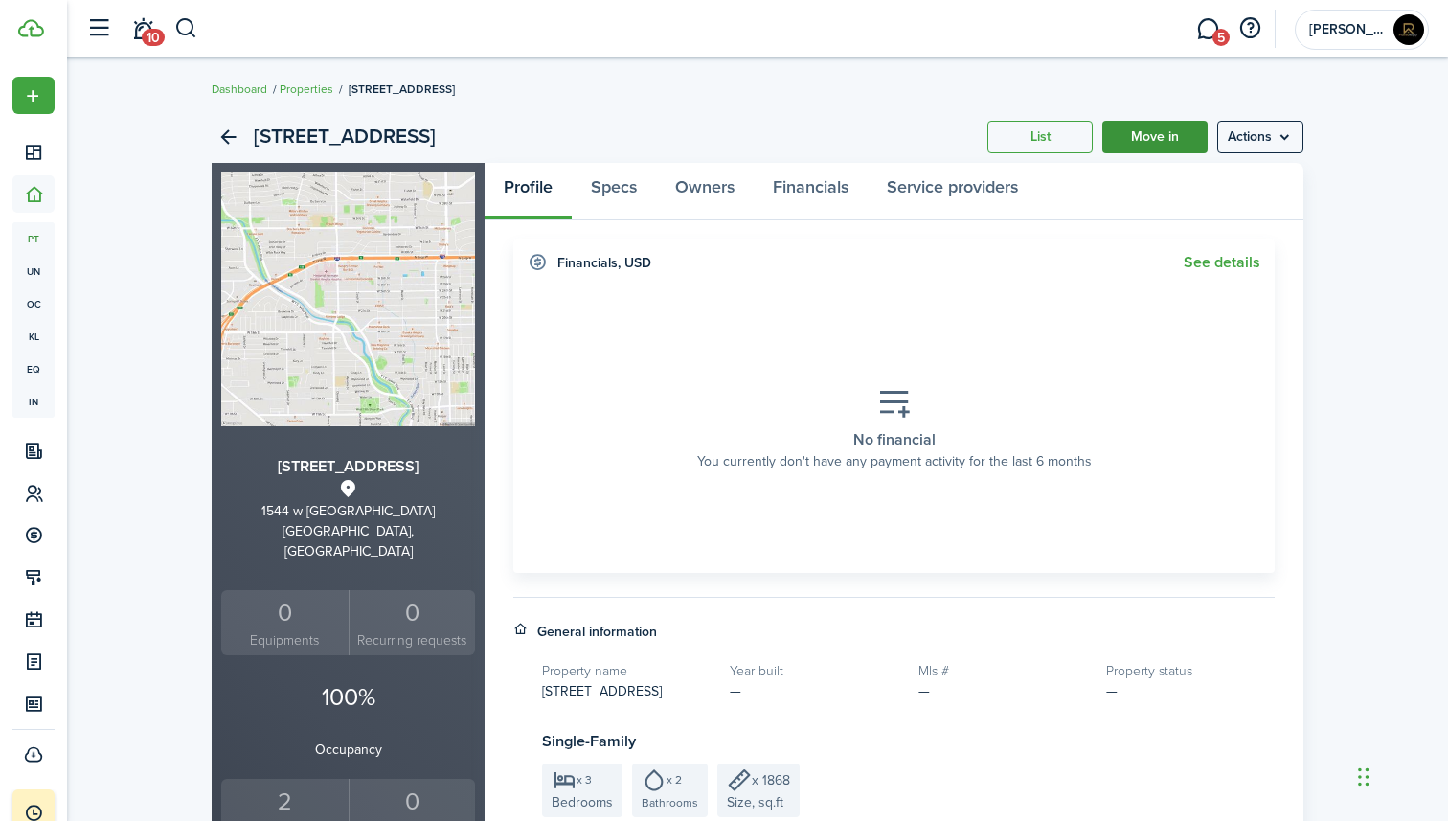
click at [1139, 134] on link "Move in" at bounding box center [1155, 137] width 105 height 33
click at [1054, 136] on link "List" at bounding box center [1040, 137] width 105 height 33
click at [1291, 142] on menu-btn "Actions" at bounding box center [1260, 137] width 86 height 33
click at [1365, 365] on div "[STREET_ADDRESS] B List Move in Actions [STREET_ADDRESS] 0 Equipments 0 Recurri…" at bounding box center [757, 732] width 1381 height 1261
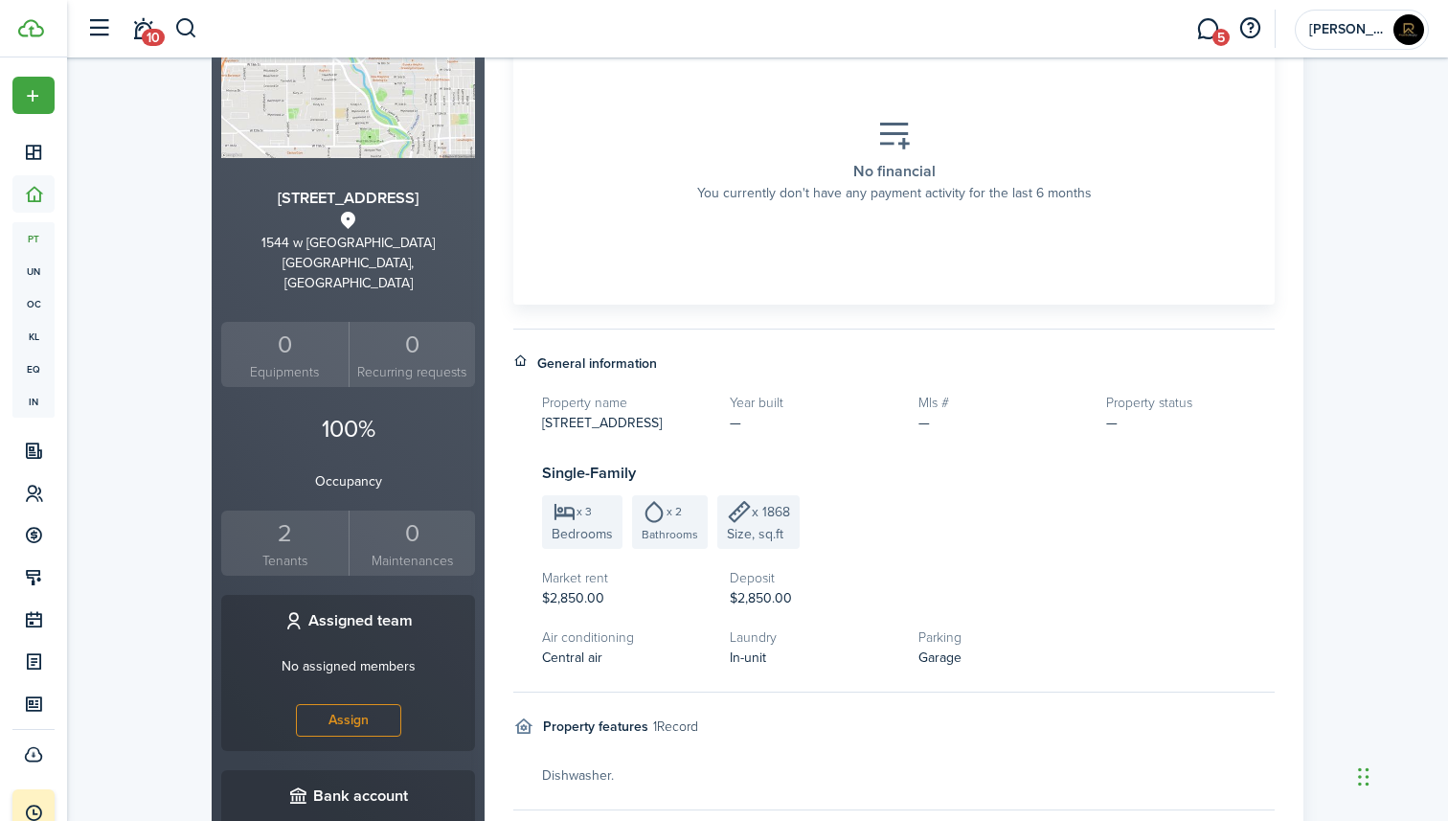
scroll to position [583, 0]
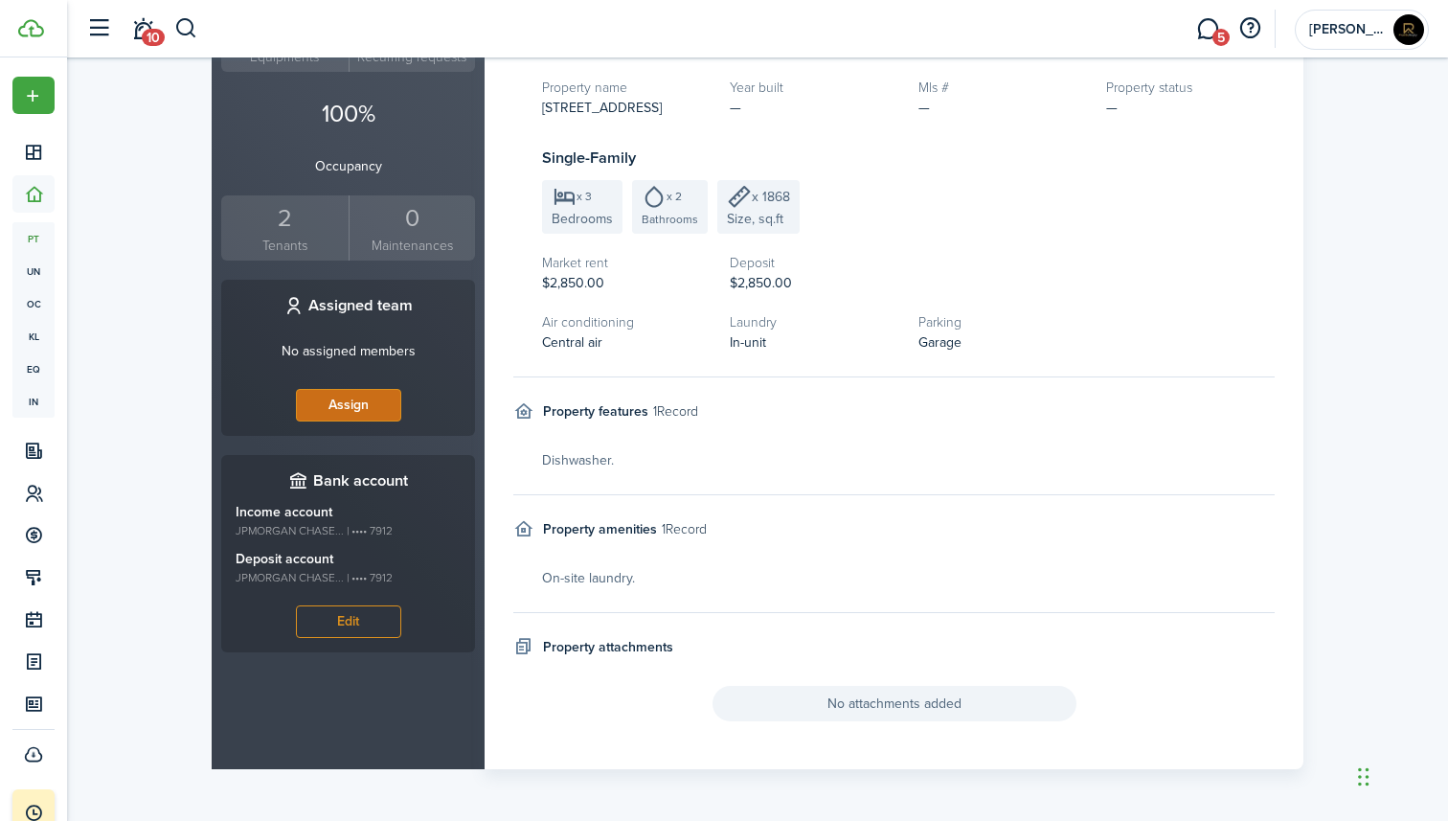
click at [360, 389] on button "Assign" at bounding box center [348, 405] width 105 height 33
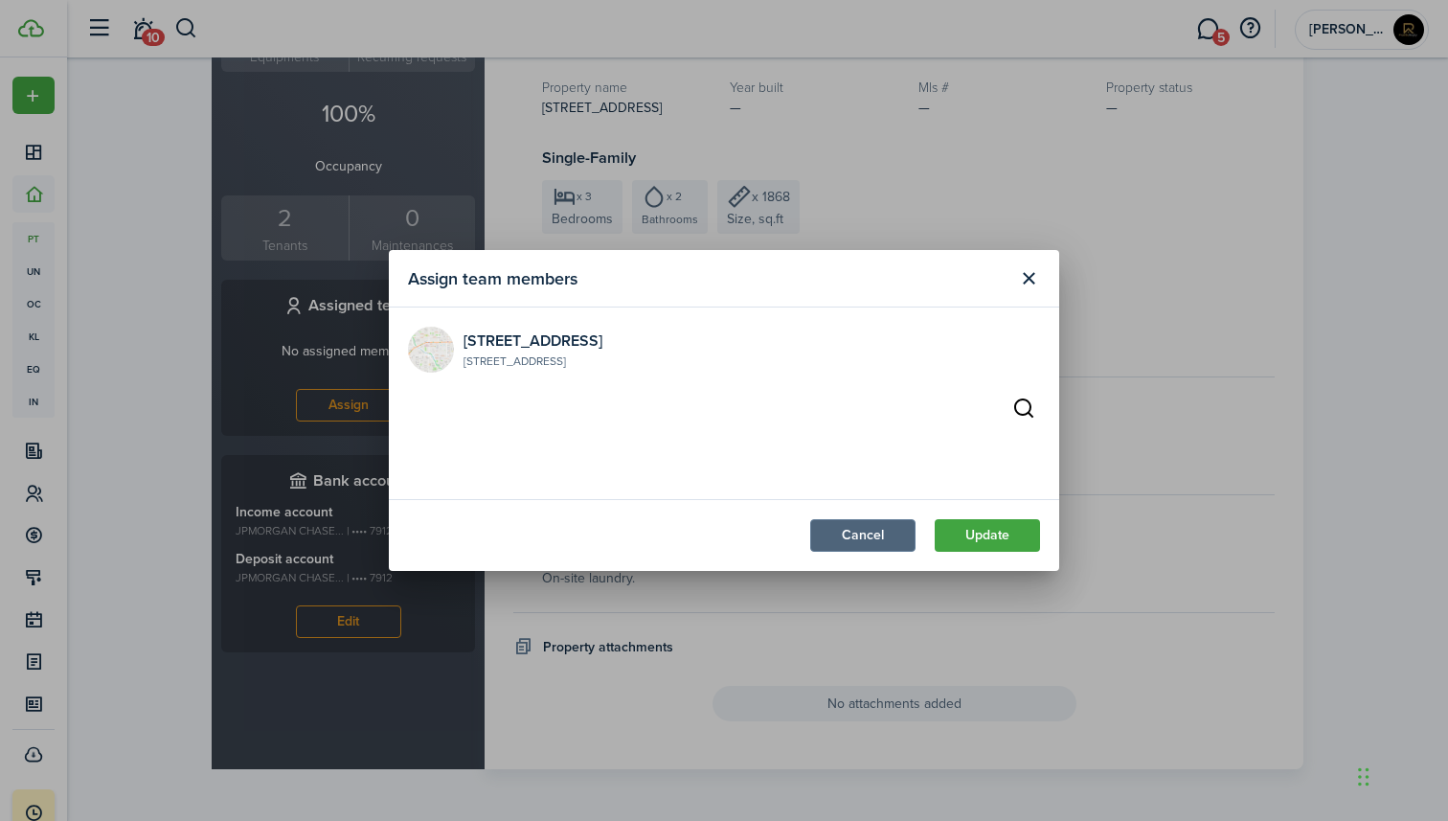
click at [872, 535] on button "Cancel" at bounding box center [862, 535] width 105 height 33
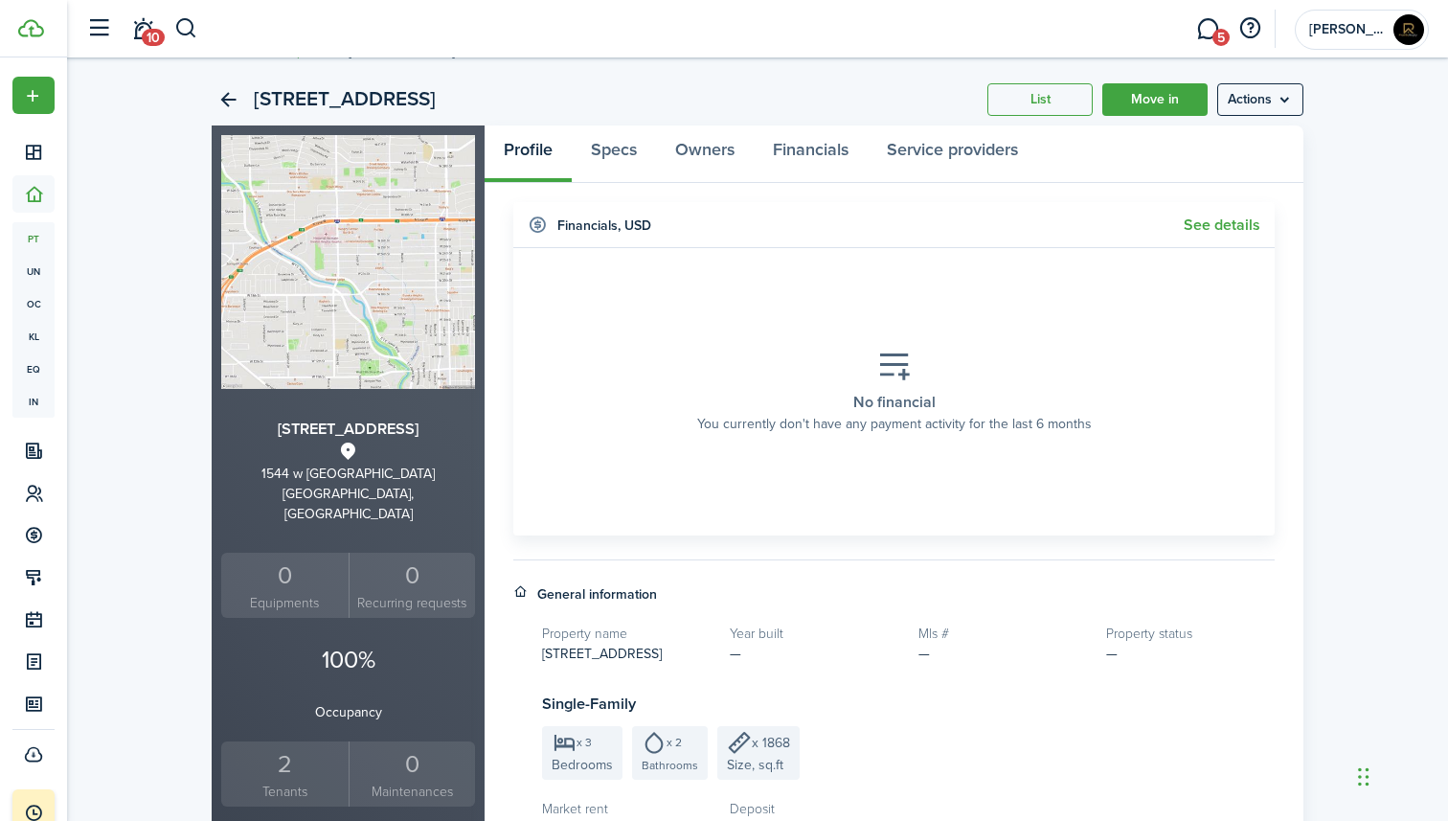
scroll to position [0, 0]
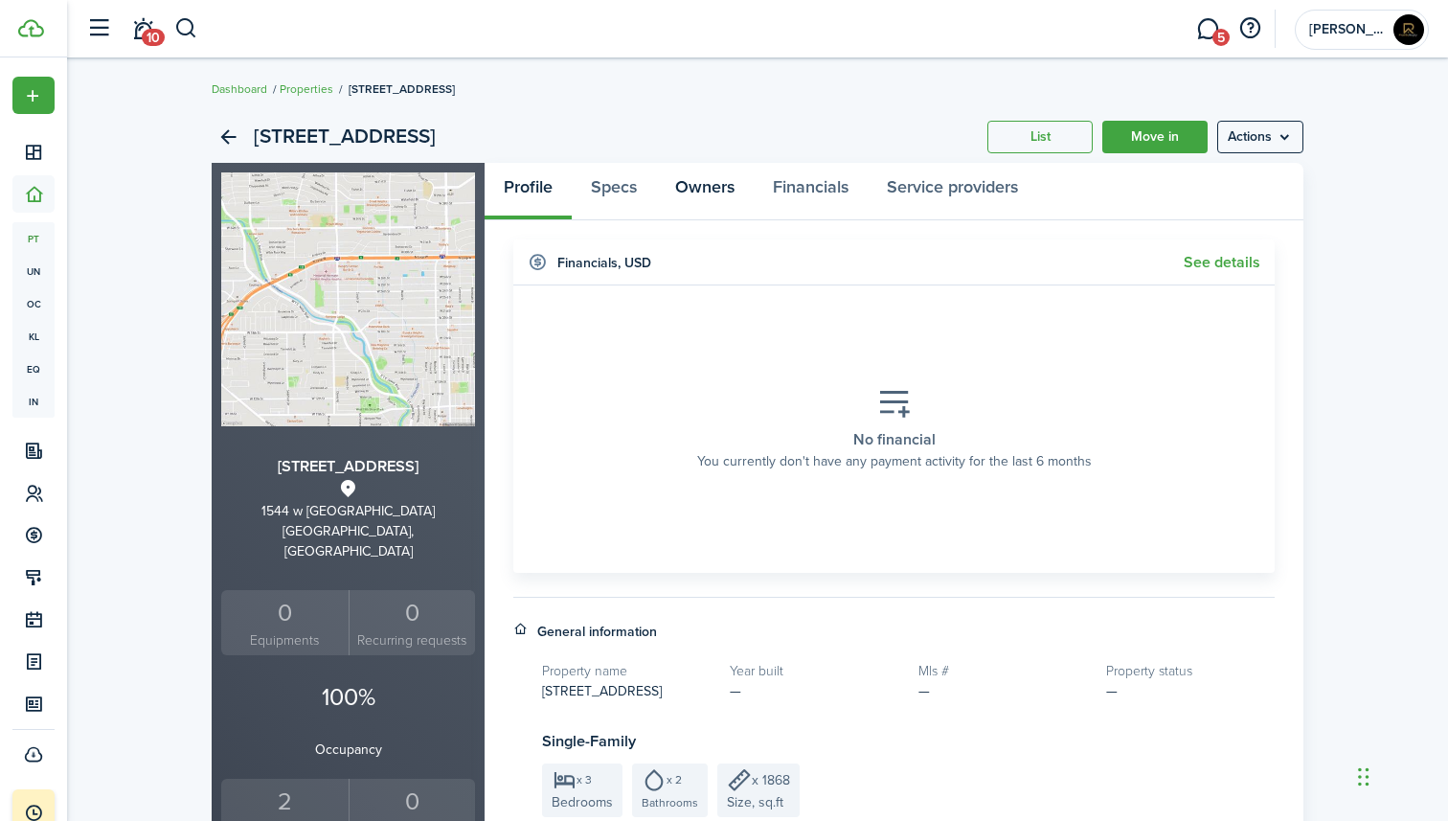
click at [729, 170] on link "Owners" at bounding box center [705, 191] width 98 height 57
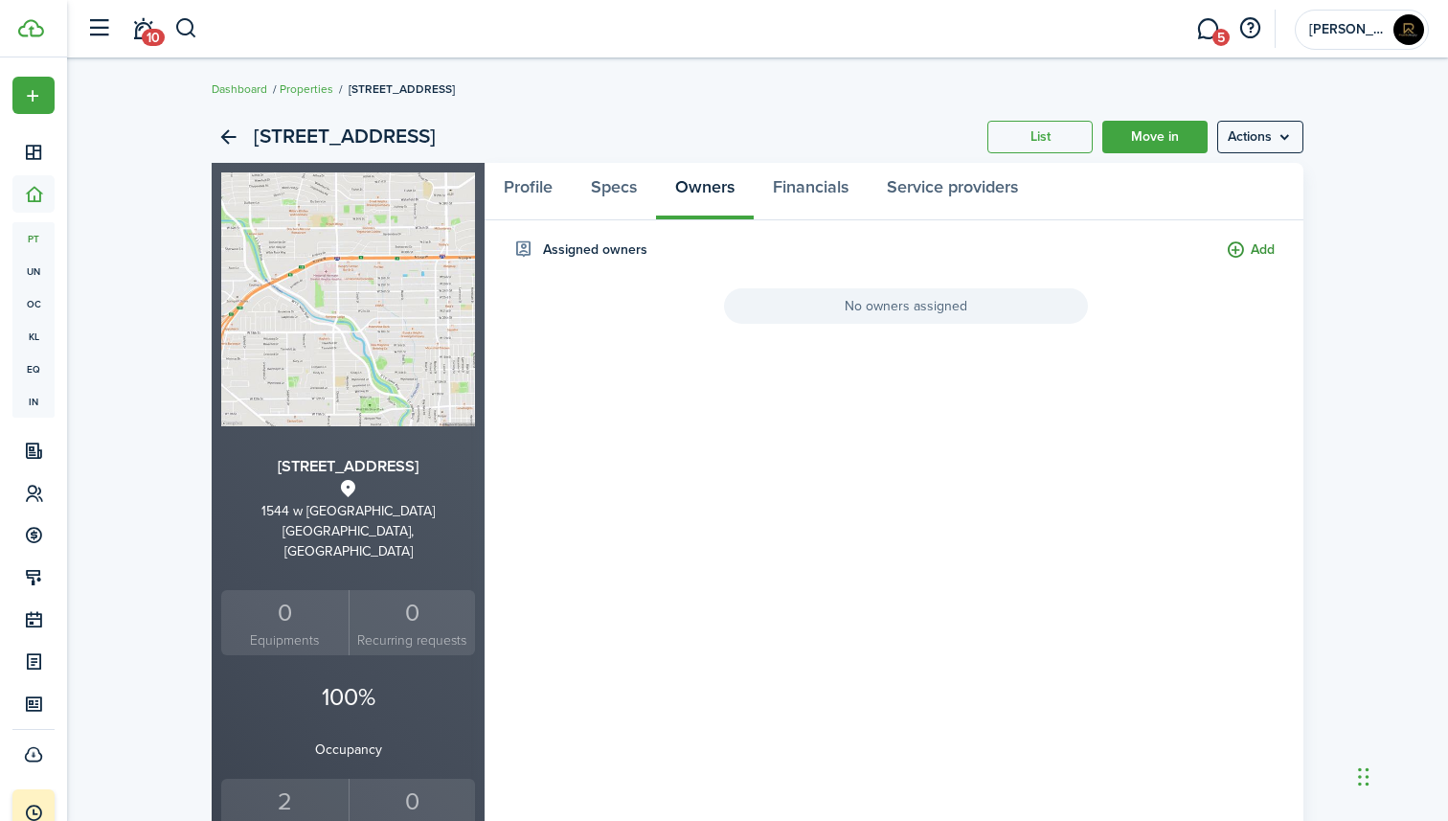
click at [1258, 252] on button "Add" at bounding box center [1250, 250] width 49 height 22
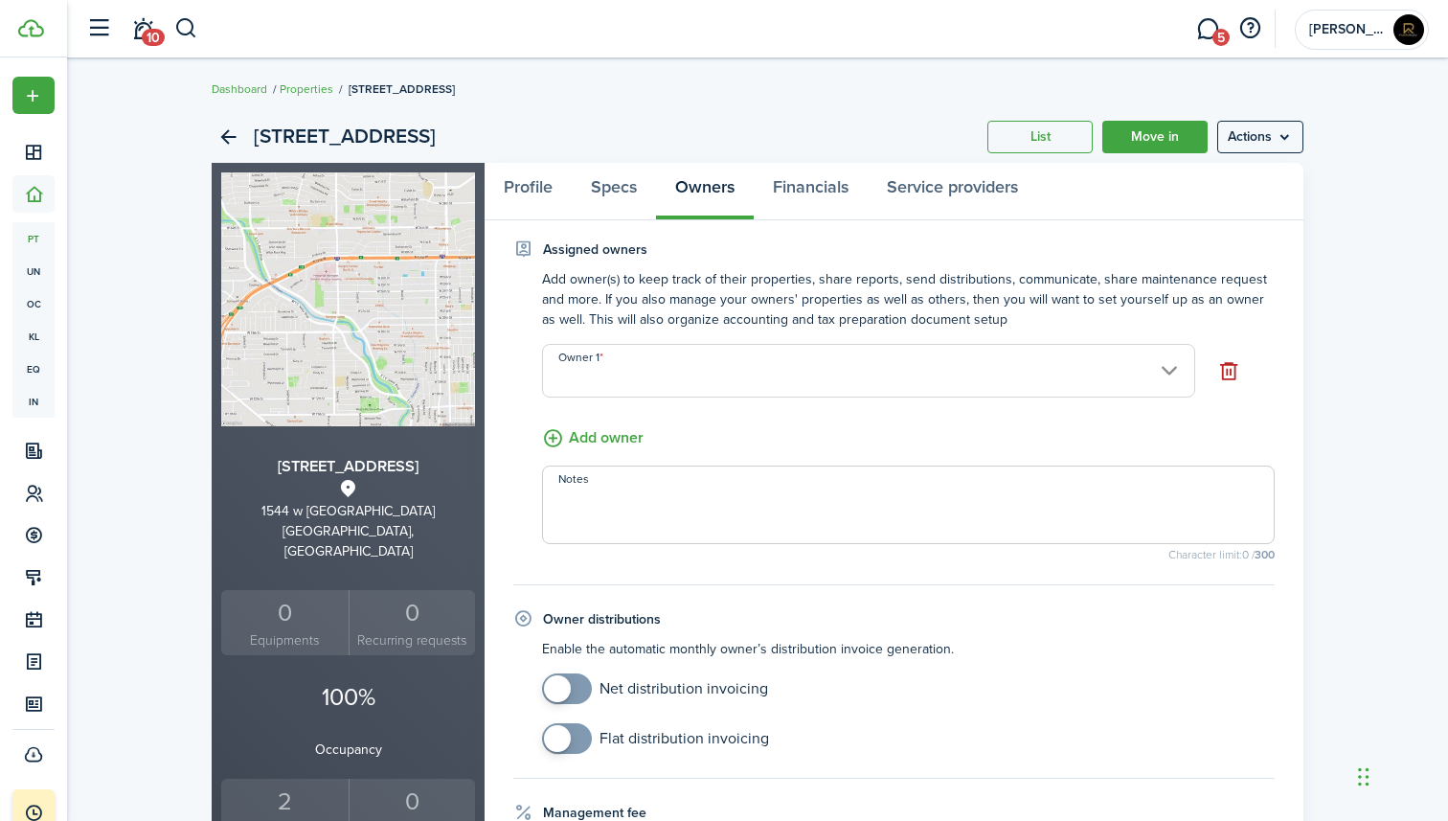
click at [779, 368] on input "Owner 1" at bounding box center [868, 371] width 653 height 54
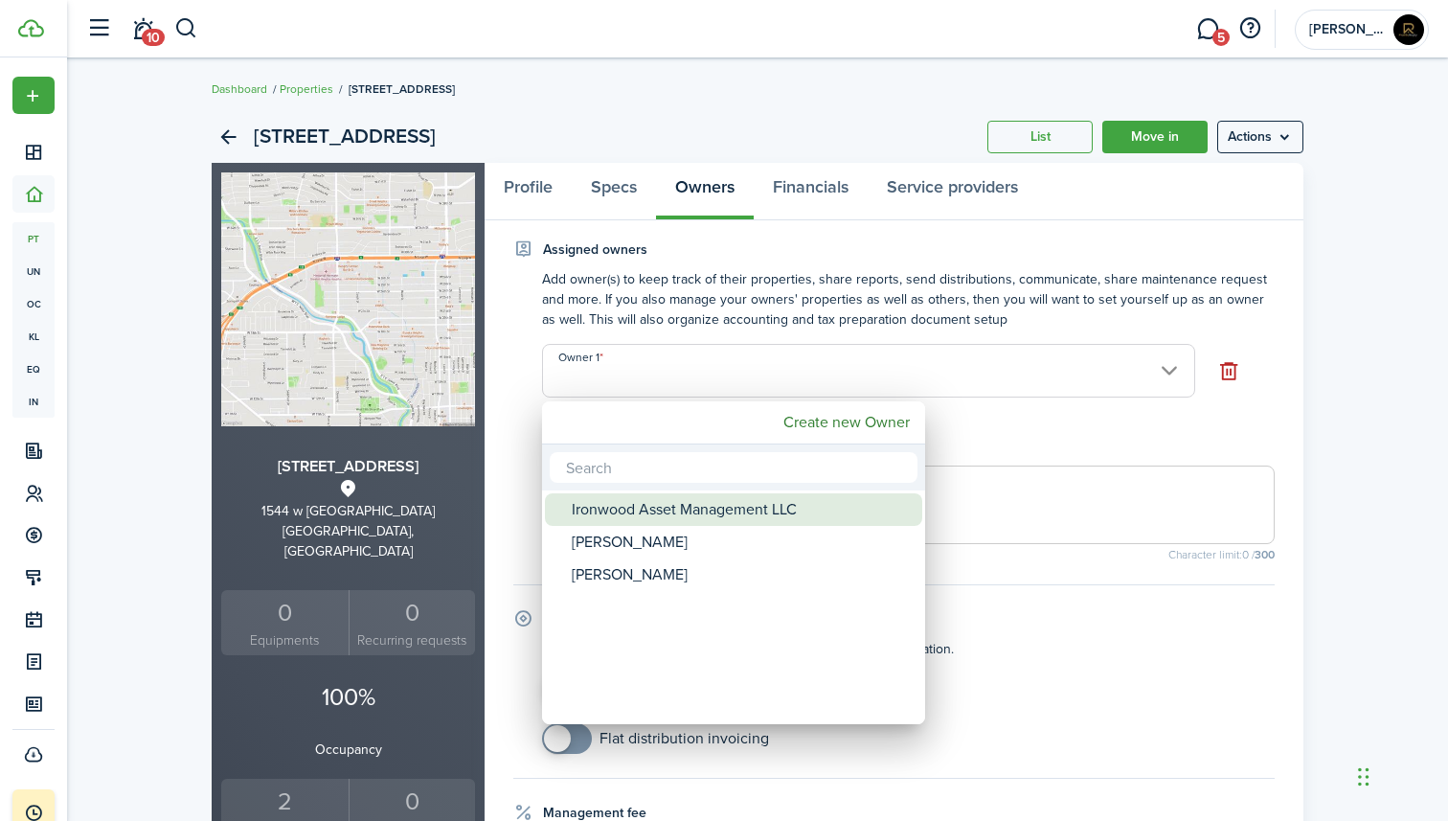
click at [666, 508] on div "Ironwood Asset Management LLC" at bounding box center [741, 509] width 339 height 33
type input "Ironwood Asset Management LLC"
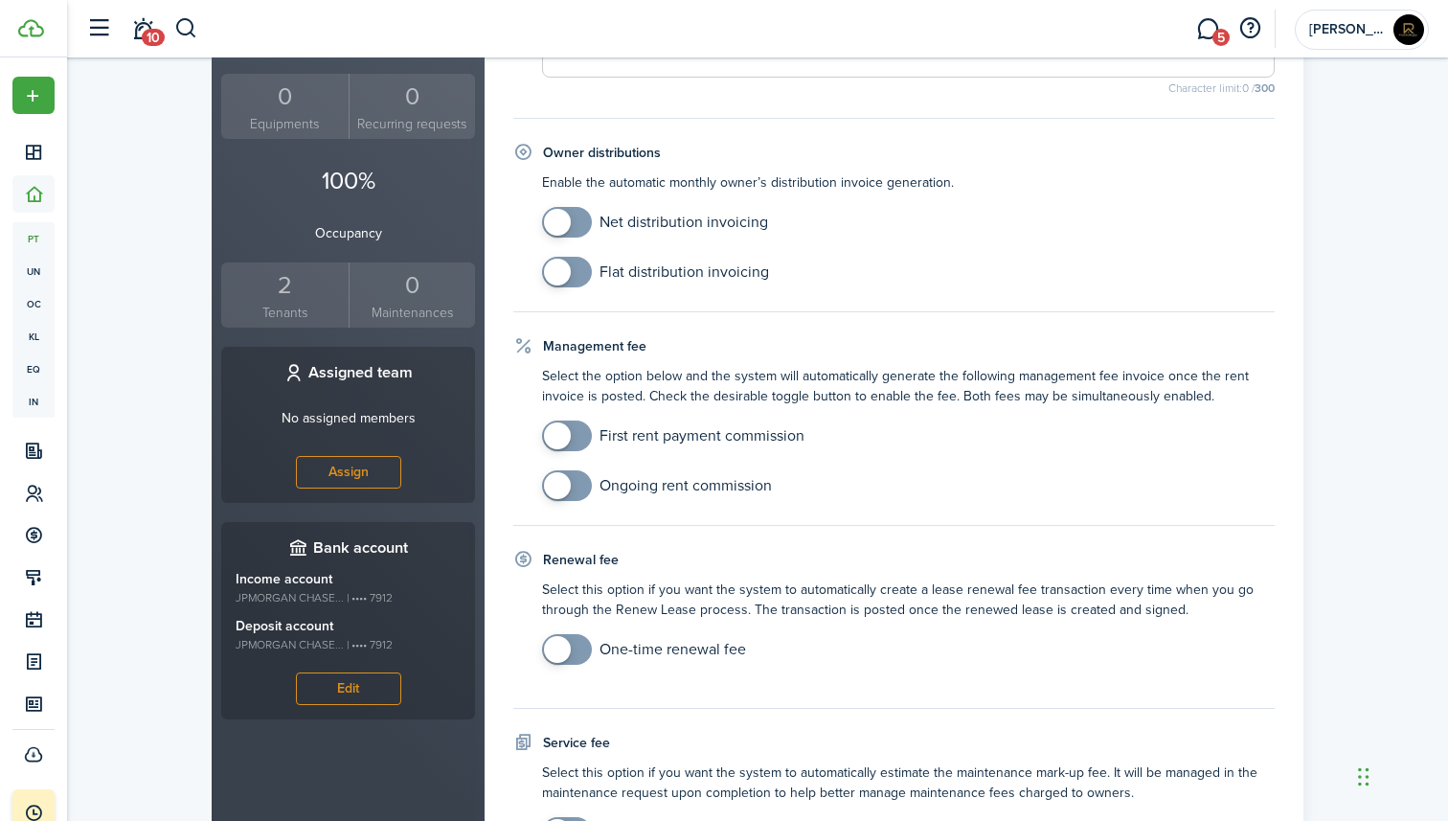
scroll to position [715, 0]
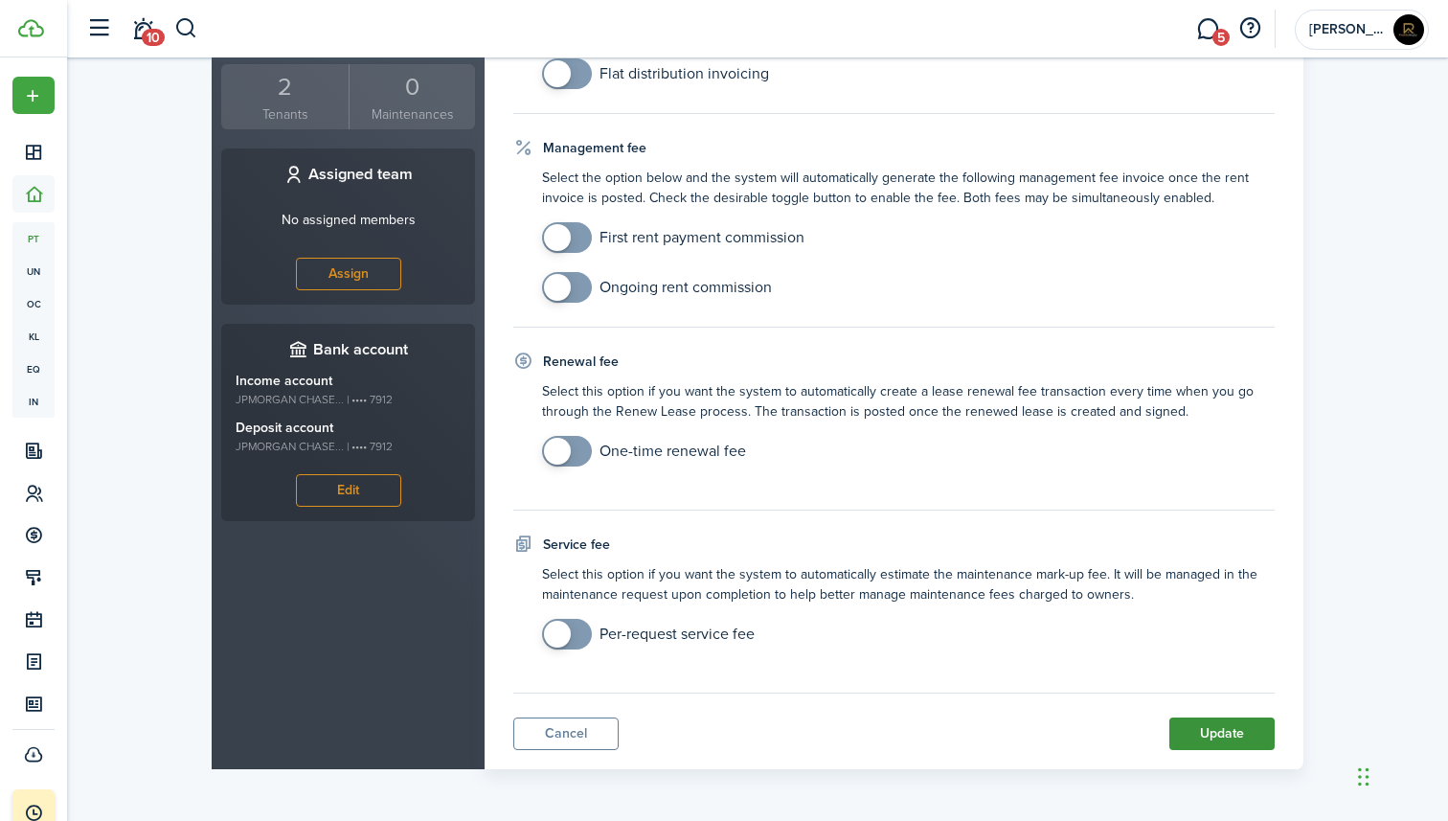
click at [1186, 724] on button "Update" at bounding box center [1222, 733] width 105 height 33
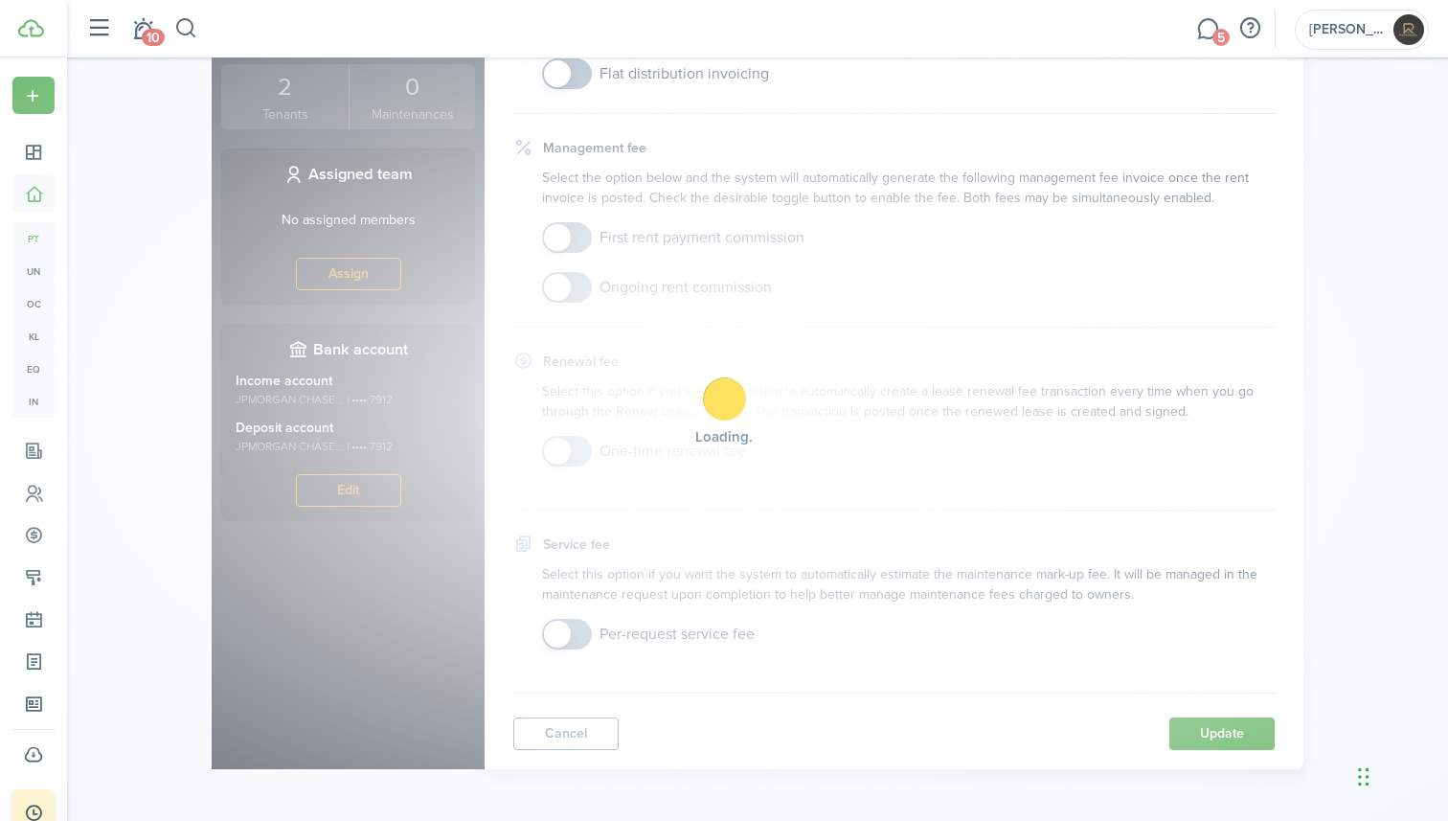
scroll to position [475, 0]
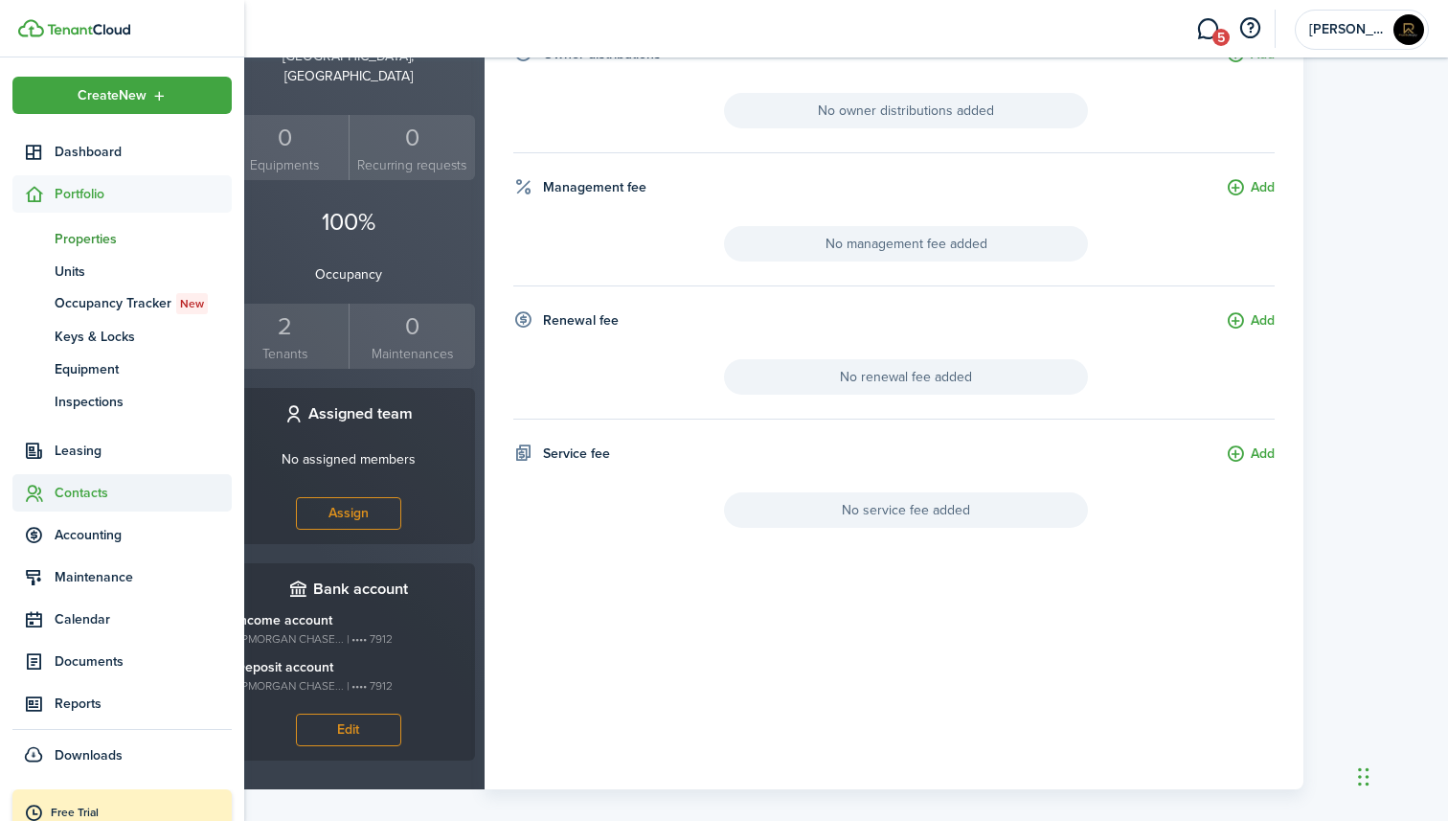
click at [107, 507] on span "Contacts" at bounding box center [121, 492] width 219 height 37
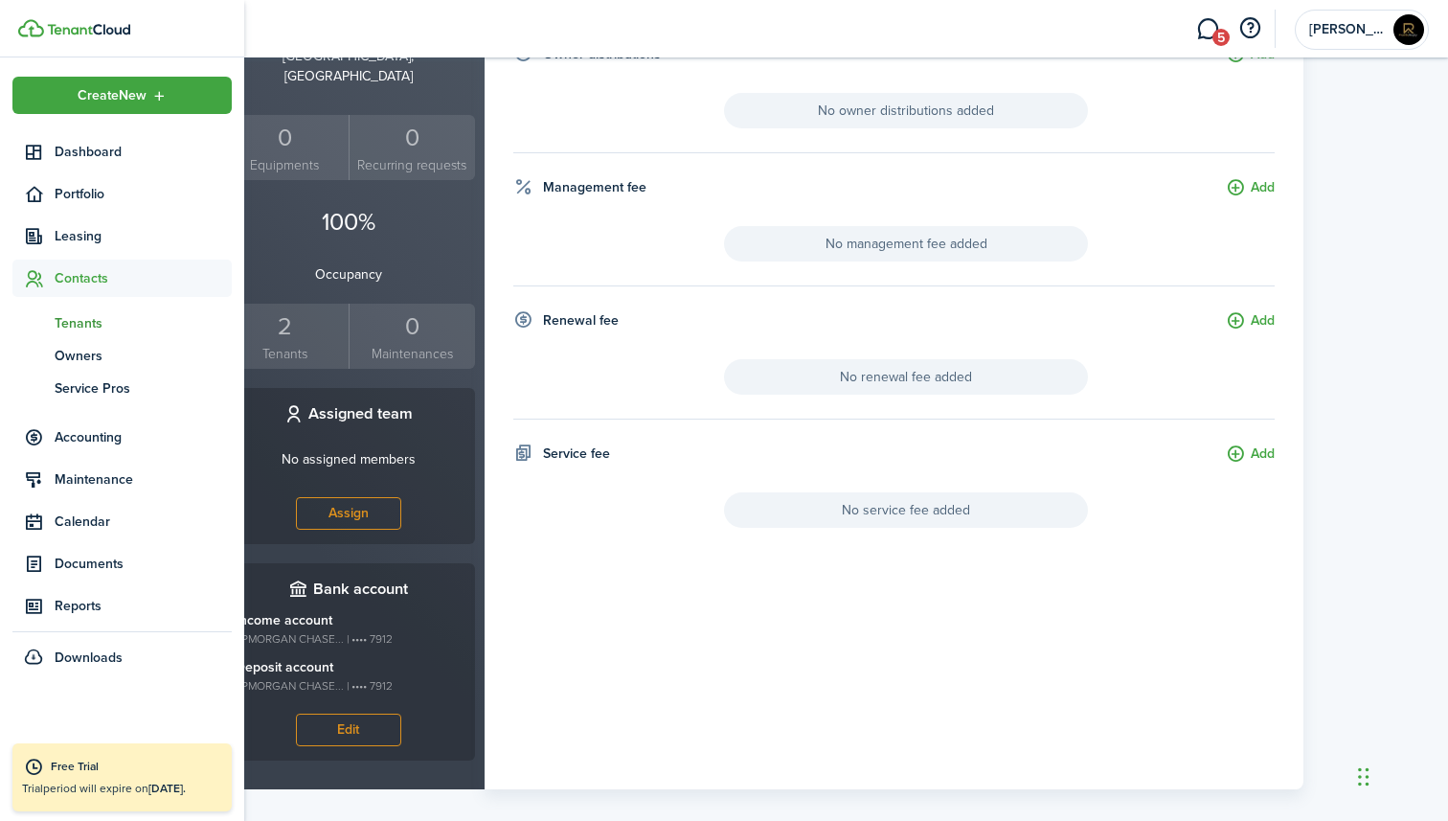
click at [97, 327] on span "Tenants" at bounding box center [143, 323] width 177 height 20
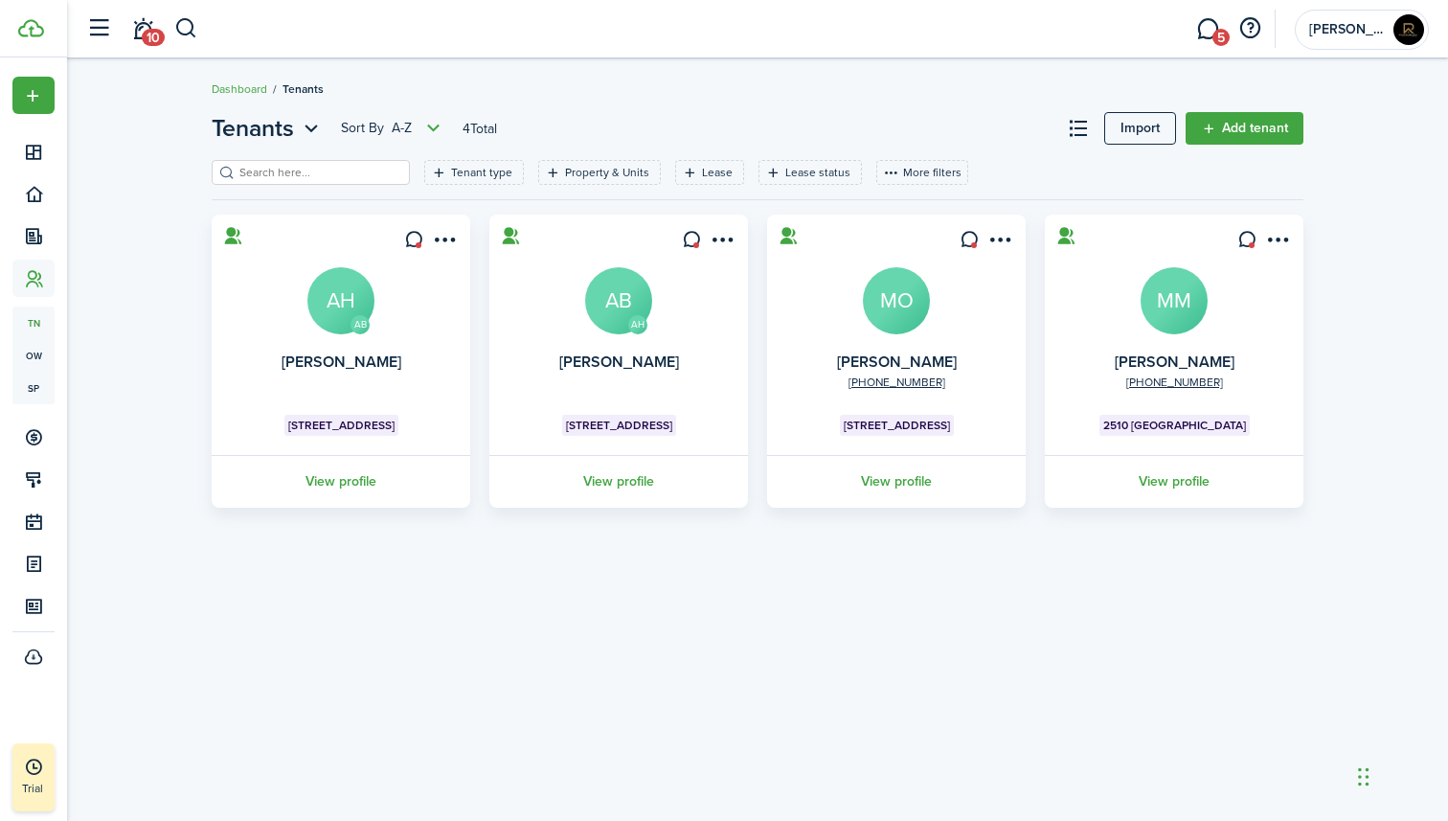
click at [395, 417] on card "[PERSON_NAME] [PERSON_NAME] [STREET_ADDRESS] View profile" at bounding box center [341, 361] width 259 height 293
click at [356, 474] on link "View profile" at bounding box center [341, 481] width 264 height 53
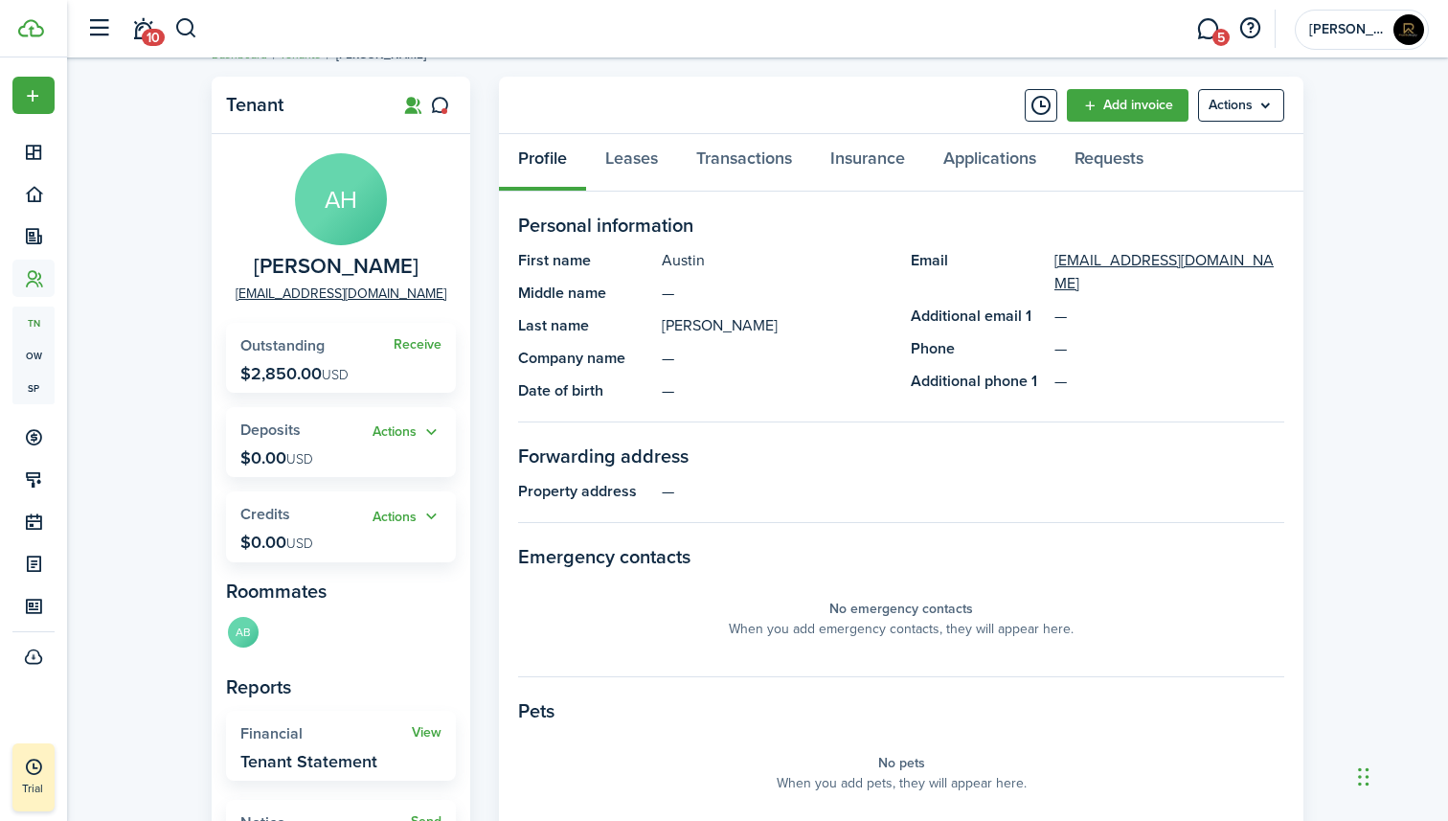
scroll to position [36, 0]
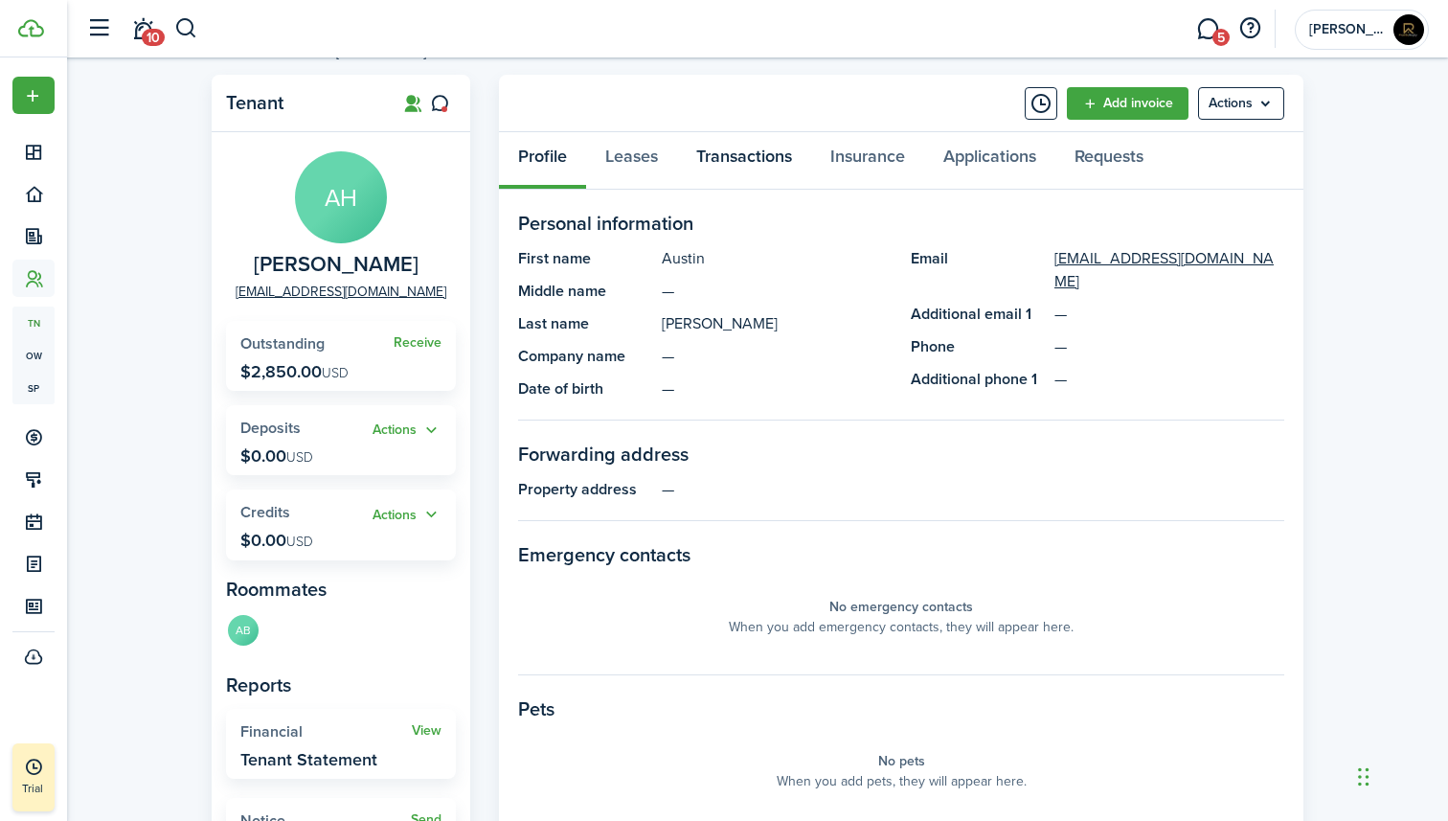
click at [748, 148] on link "Transactions" at bounding box center [744, 160] width 134 height 57
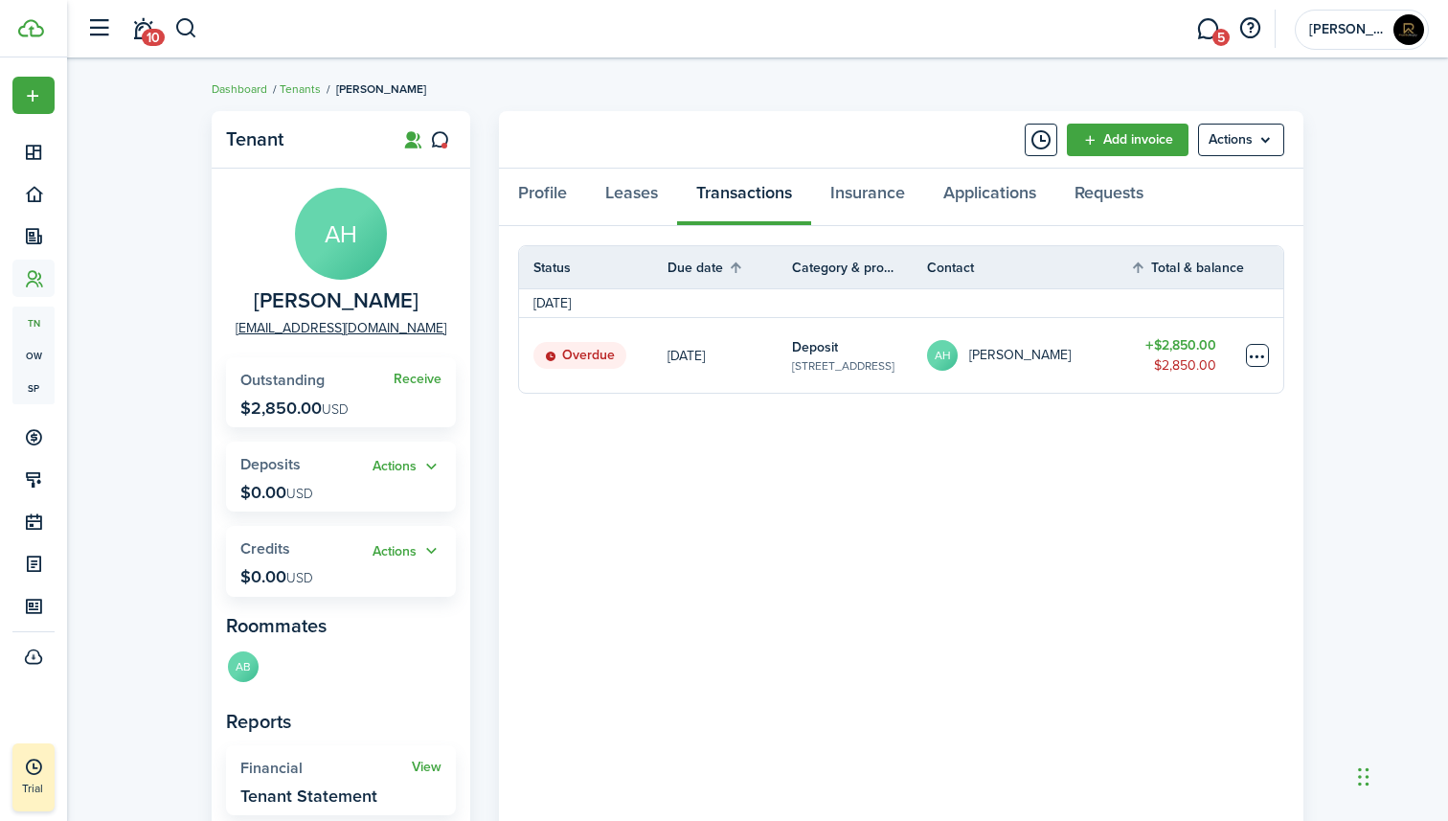
click at [1259, 354] on table-menu-btn-icon at bounding box center [1257, 355] width 23 height 23
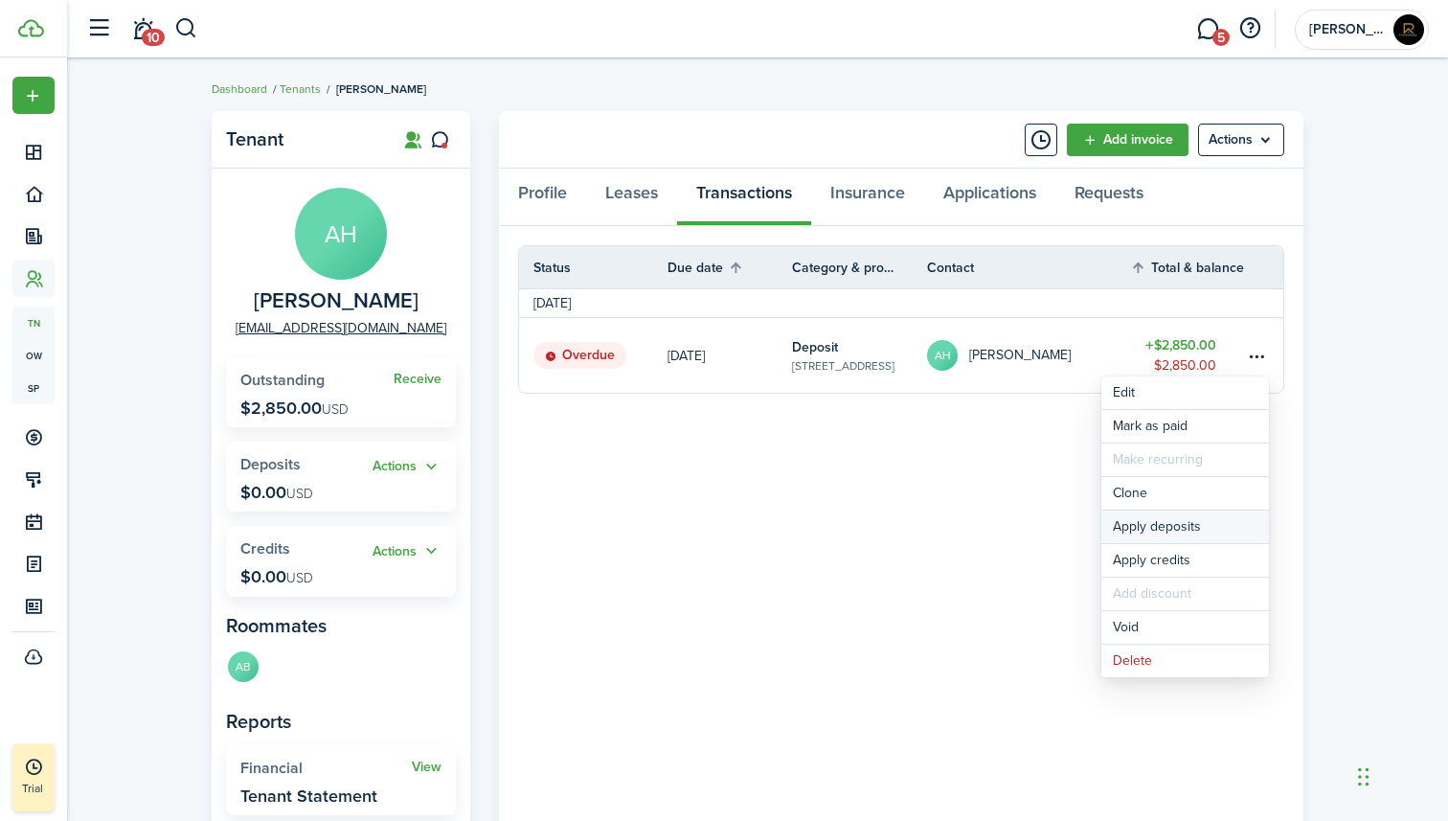
click at [1158, 525] on button "Apply deposits" at bounding box center [1186, 527] width 168 height 33
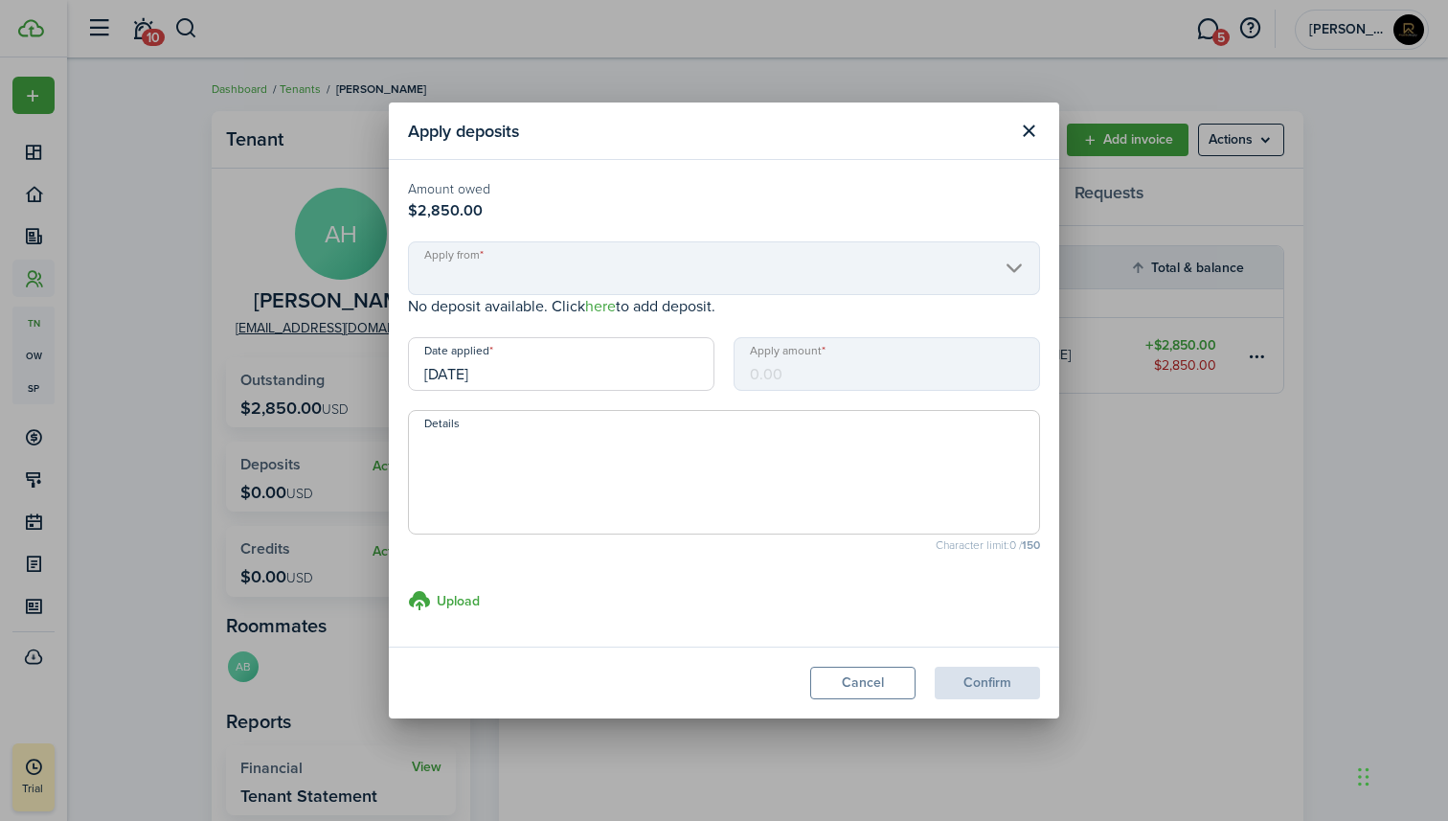
click at [611, 279] on mbsc-scroller "Apply from" at bounding box center [724, 268] width 632 height 54
click at [1017, 274] on mbsc-scroller "Apply from" at bounding box center [724, 268] width 632 height 54
click at [867, 685] on button "Cancel" at bounding box center [862, 683] width 105 height 33
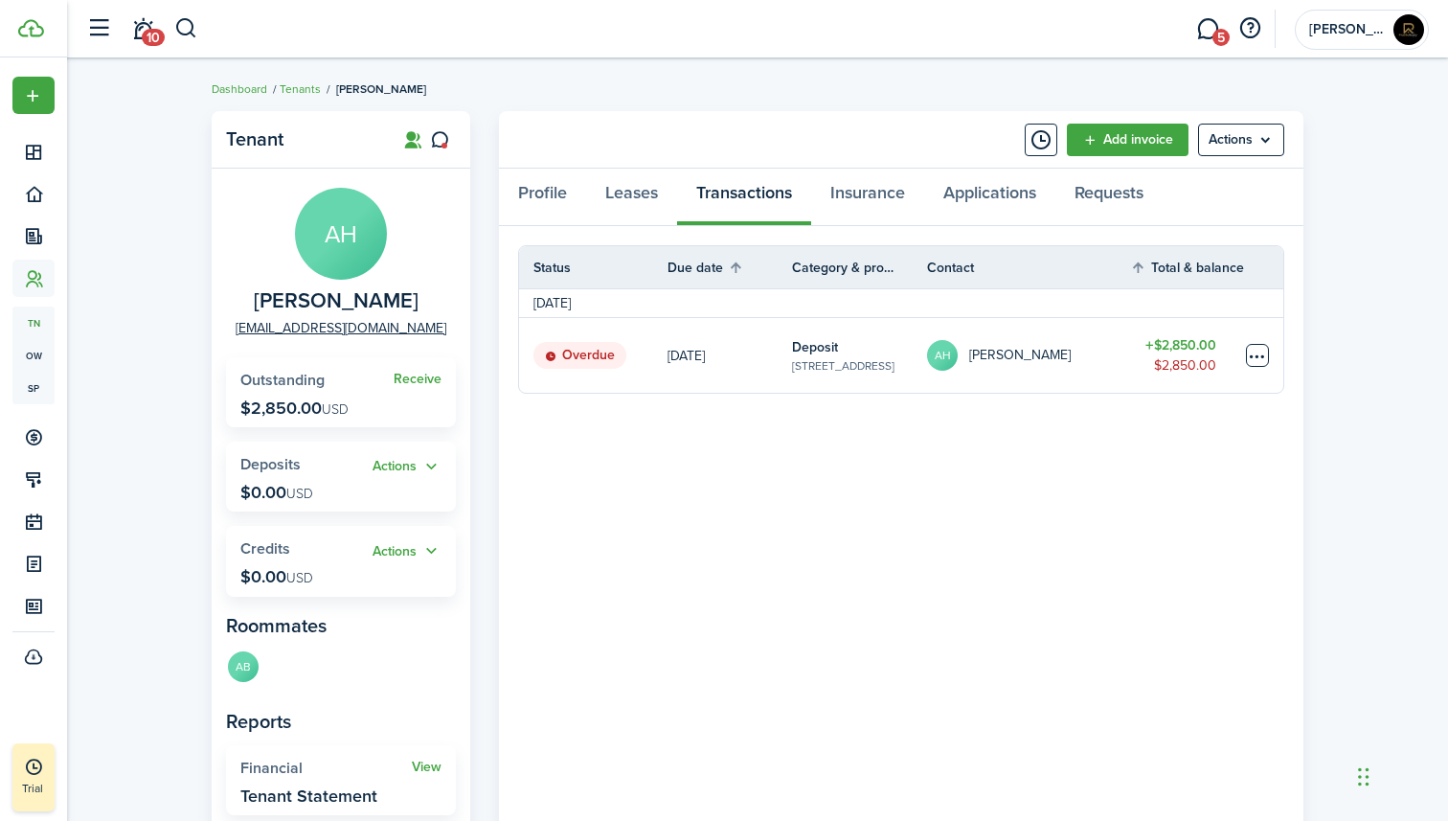
click at [1261, 355] on table-menu-btn-icon "Open menu" at bounding box center [1257, 355] width 23 height 23
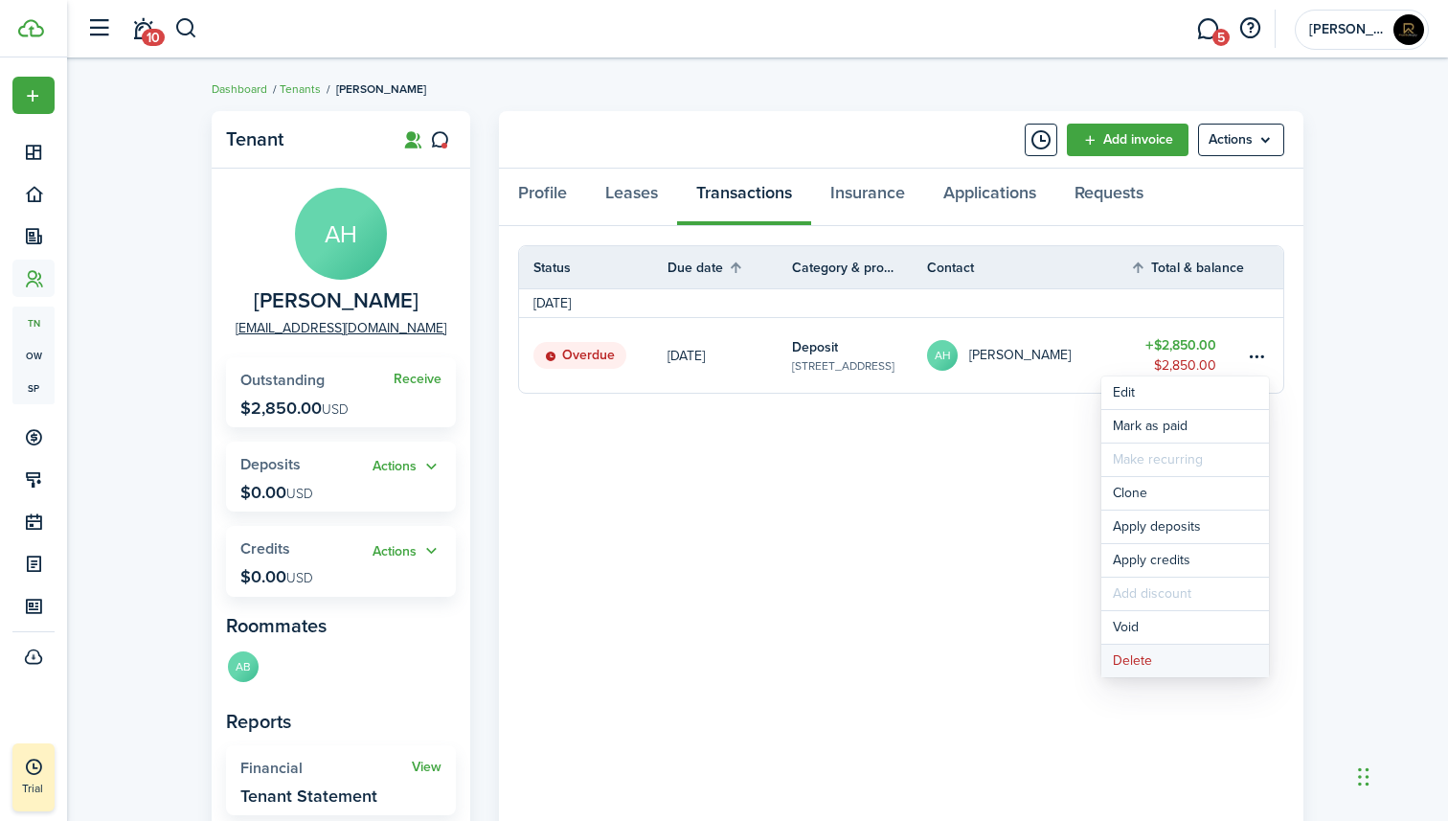
click at [1159, 657] on button "Delete" at bounding box center [1186, 661] width 168 height 33
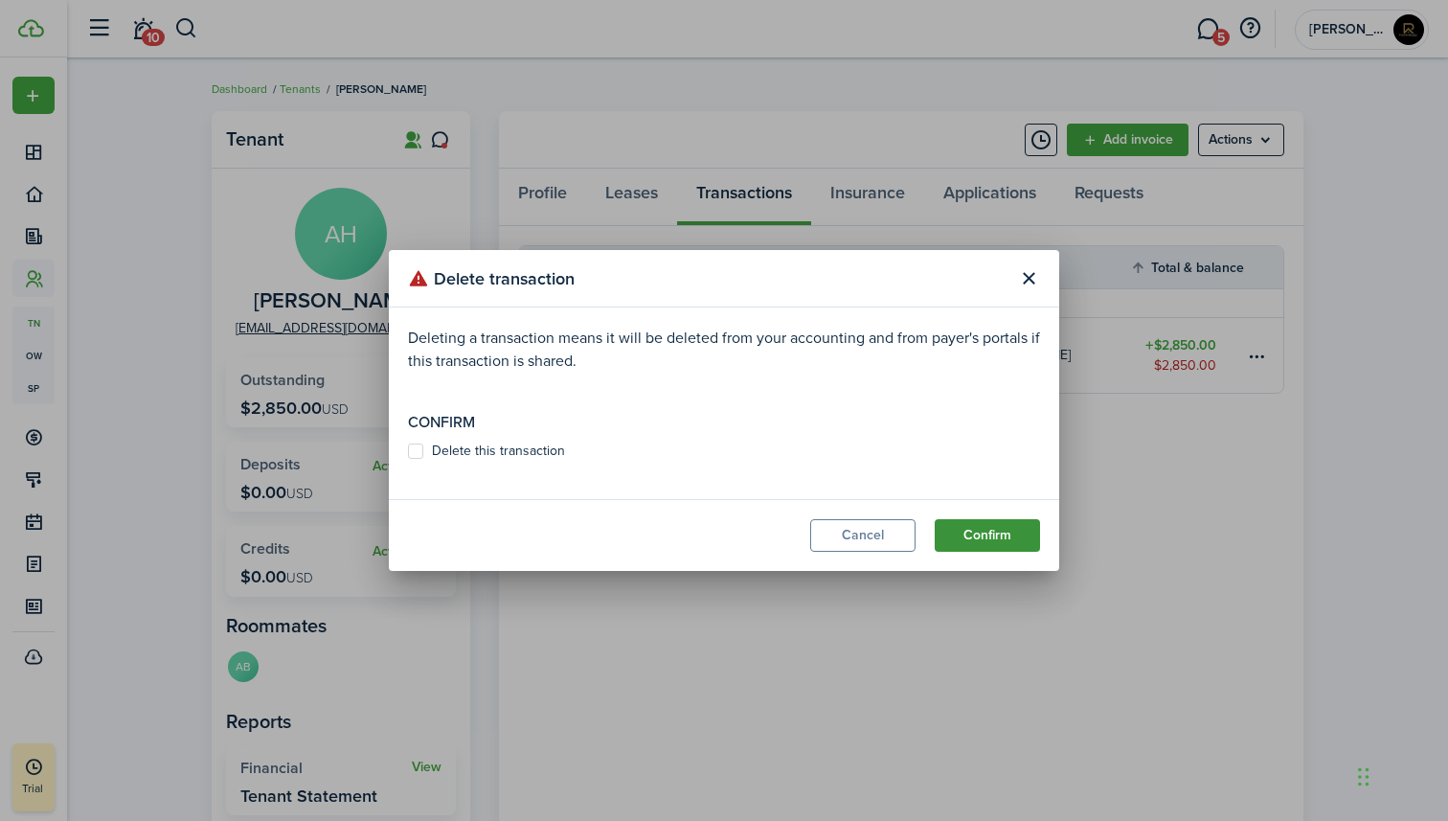
click at [1000, 534] on button "Confirm" at bounding box center [987, 535] width 105 height 33
click at [527, 449] on label "Delete this transaction" at bounding box center [486, 450] width 157 height 15
click at [408, 461] on input "Delete this transaction" at bounding box center [407, 461] width 1 height 1
checkbox input "true"
click at [1000, 534] on button "Confirm" at bounding box center [987, 535] width 105 height 33
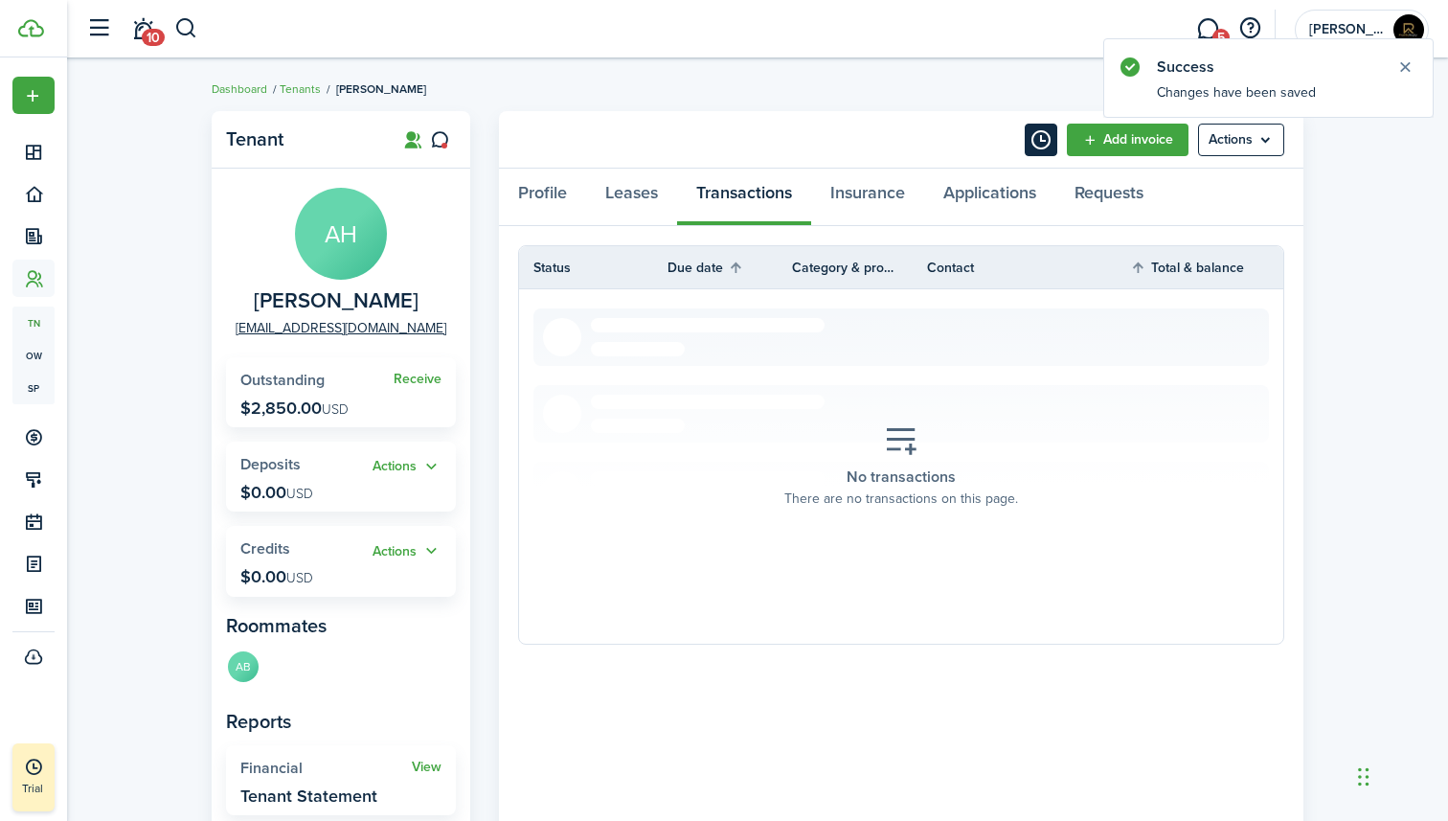
click at [1042, 146] on button "Timeline" at bounding box center [1041, 140] width 33 height 33
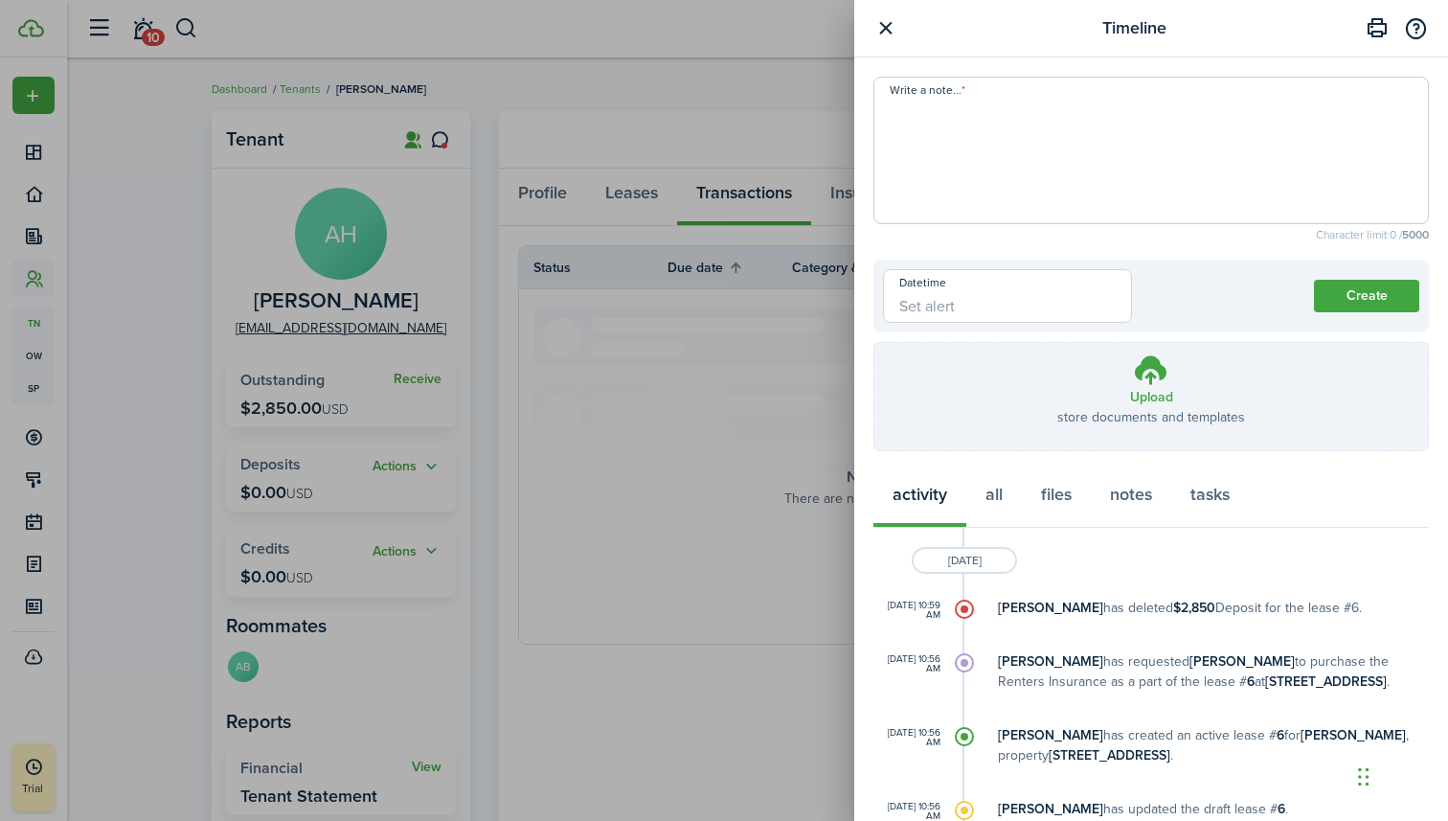
click at [882, 25] on button "button" at bounding box center [886, 28] width 24 height 24
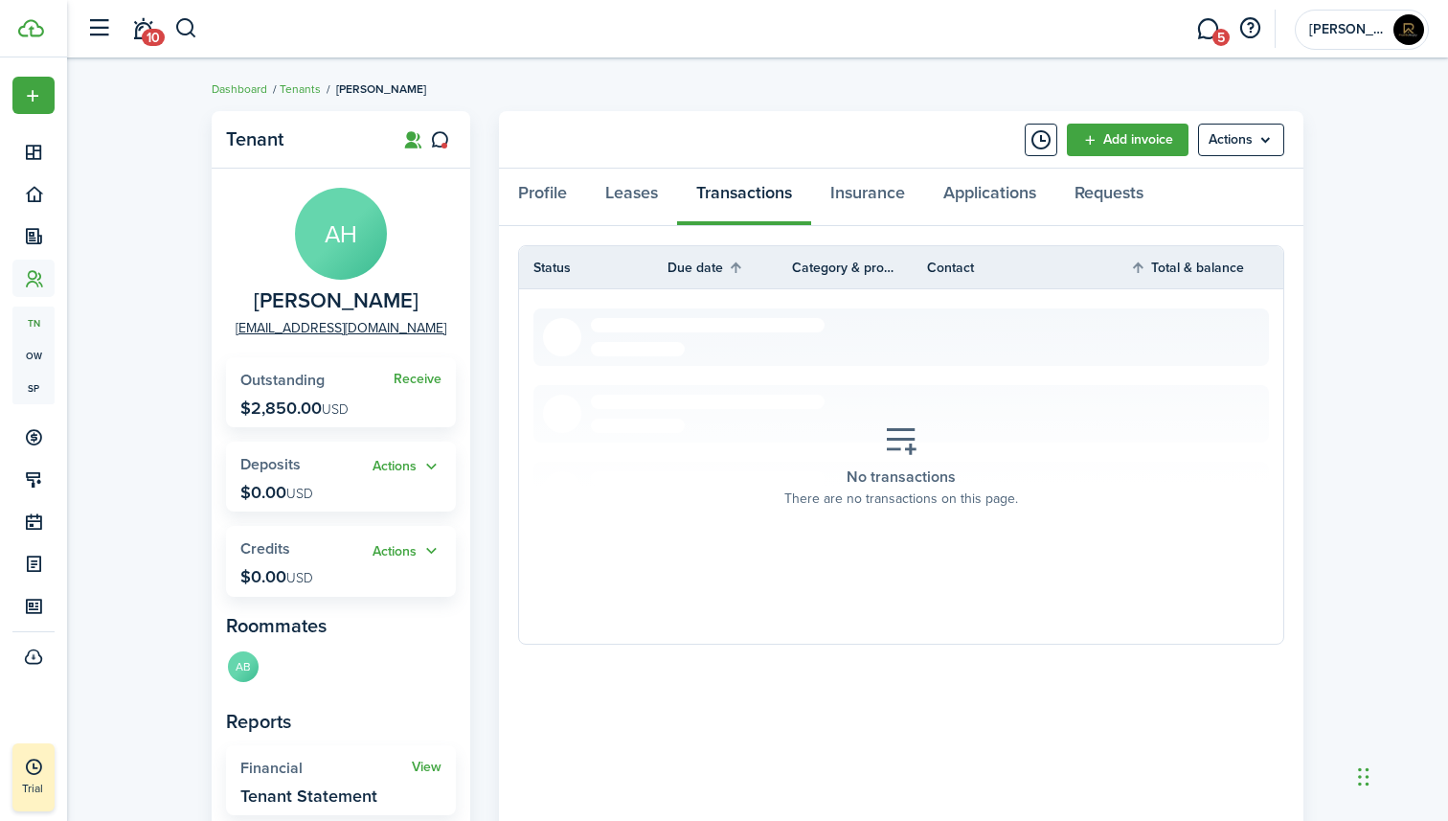
click at [465, 329] on panel-main-body "AH [PERSON_NAME] [EMAIL_ADDRESS][DOMAIN_NAME] Receive Outstanding $2,850.00 USD…" at bounding box center [341, 655] width 259 height 973
click at [614, 202] on link "Leases" at bounding box center [631, 197] width 91 height 57
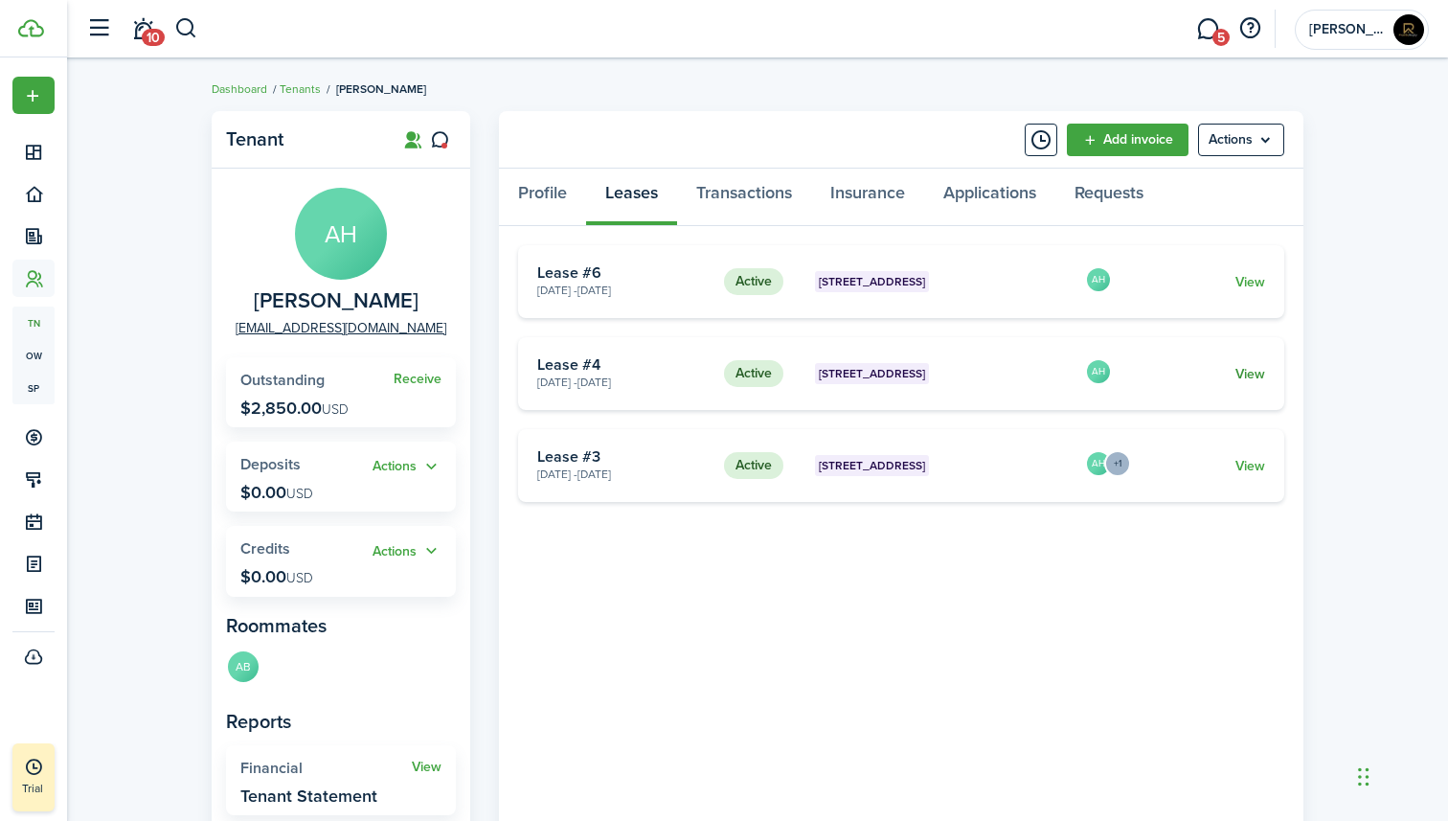
click at [1255, 374] on link "View" at bounding box center [1251, 374] width 30 height 20
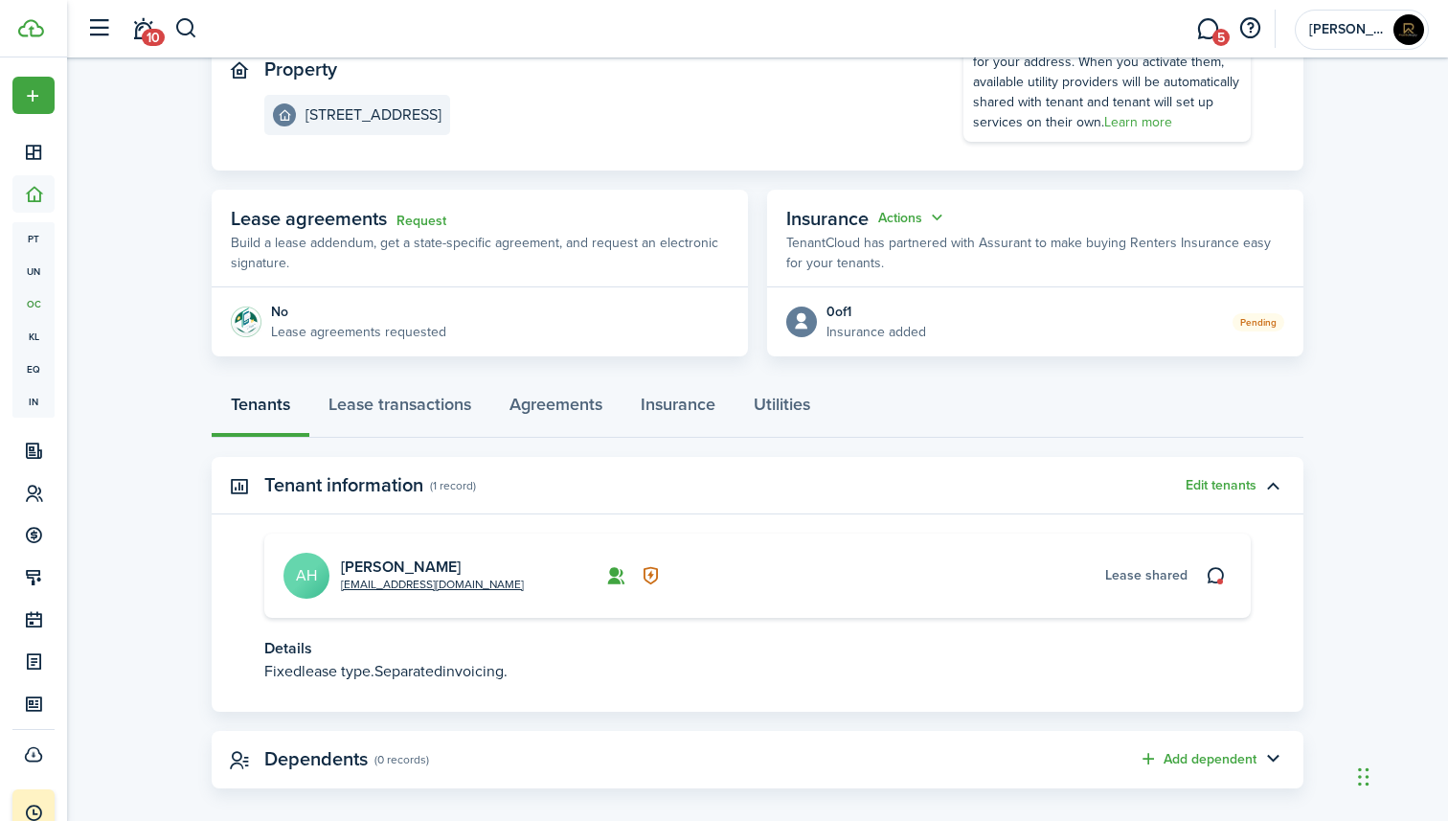
scroll to position [239, 0]
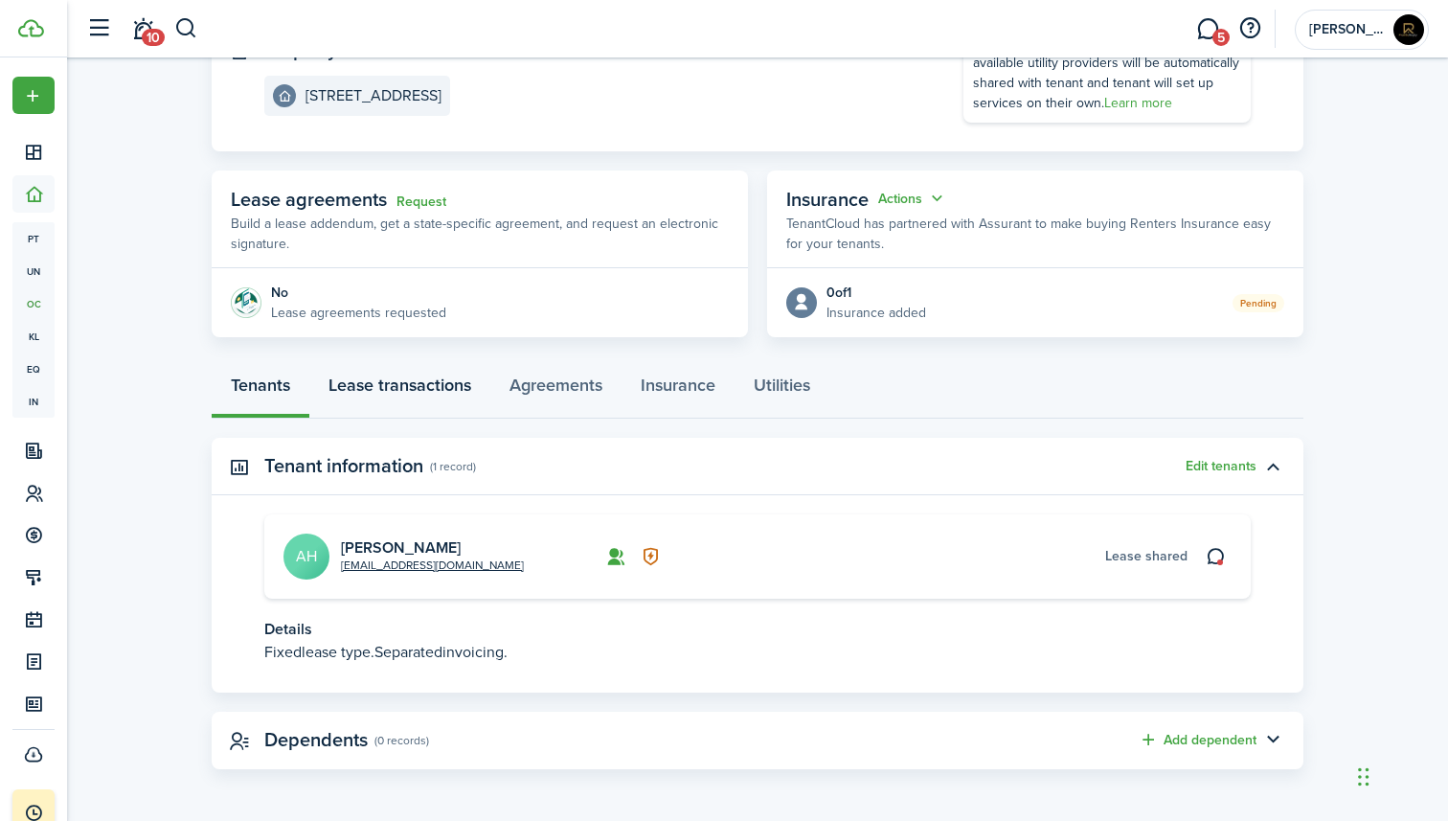
click at [405, 380] on link "Lease transactions" at bounding box center [399, 389] width 181 height 57
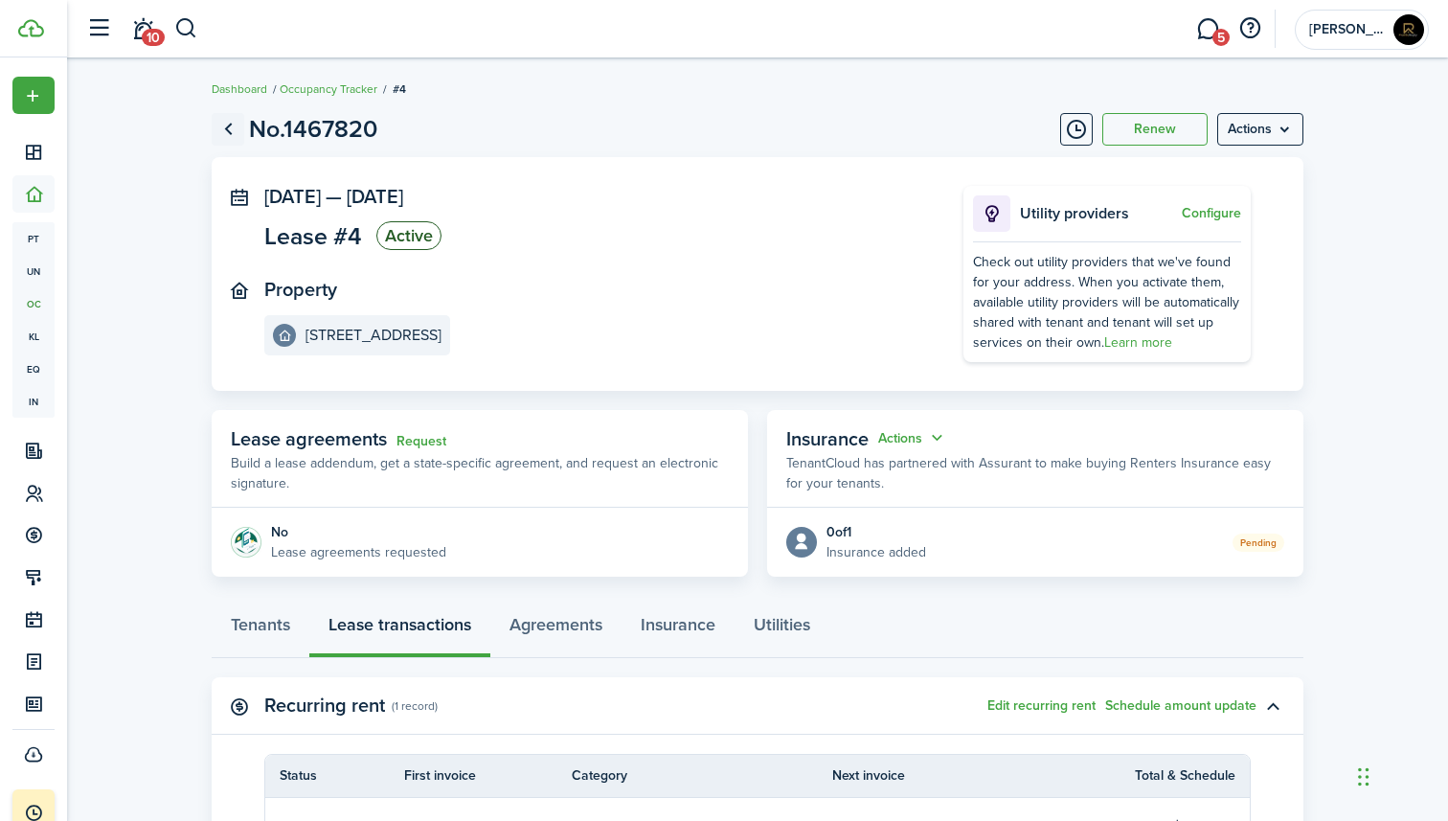
click at [227, 135] on link "Go back" at bounding box center [228, 129] width 33 height 33
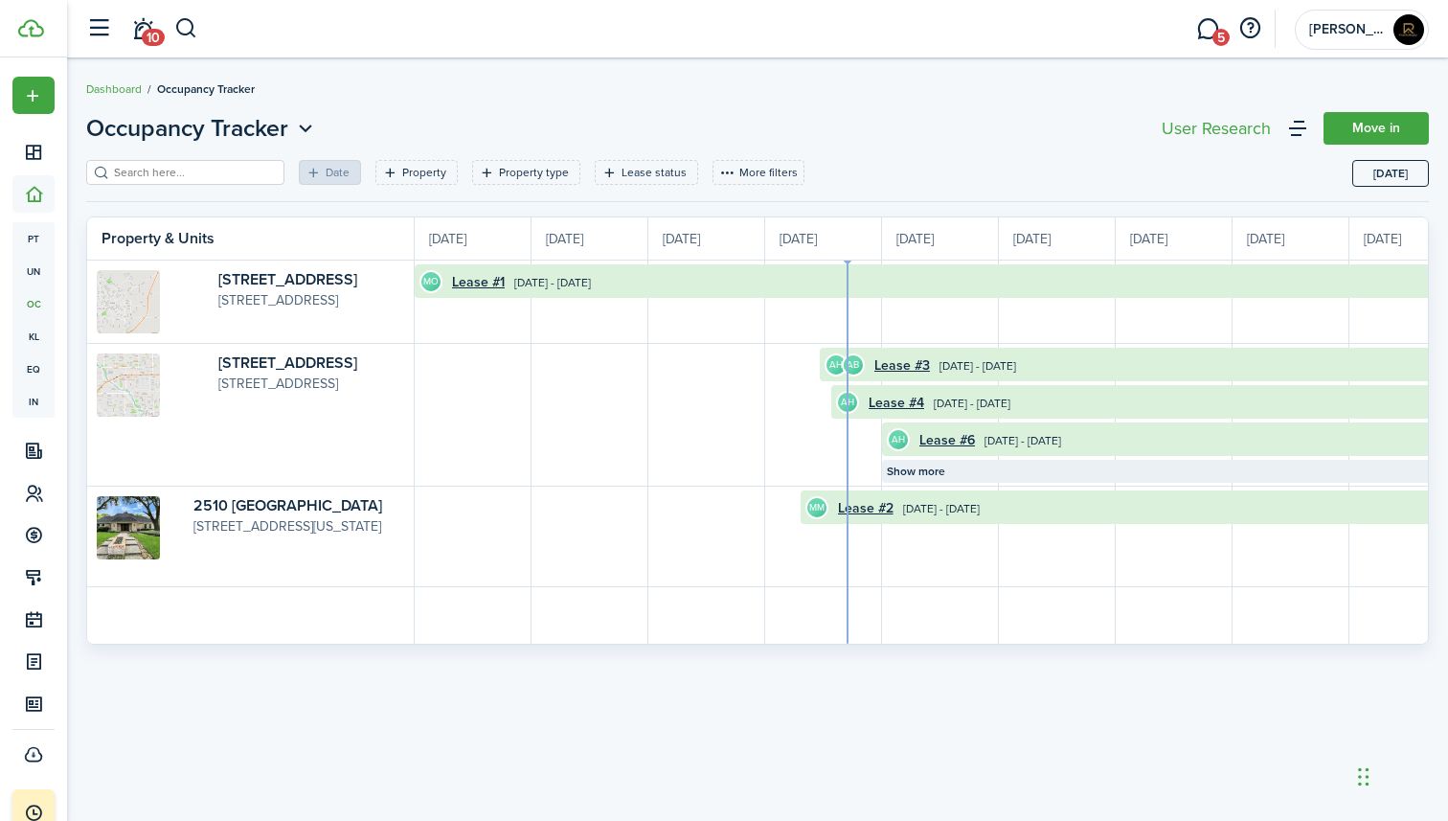
scroll to position [0, 351]
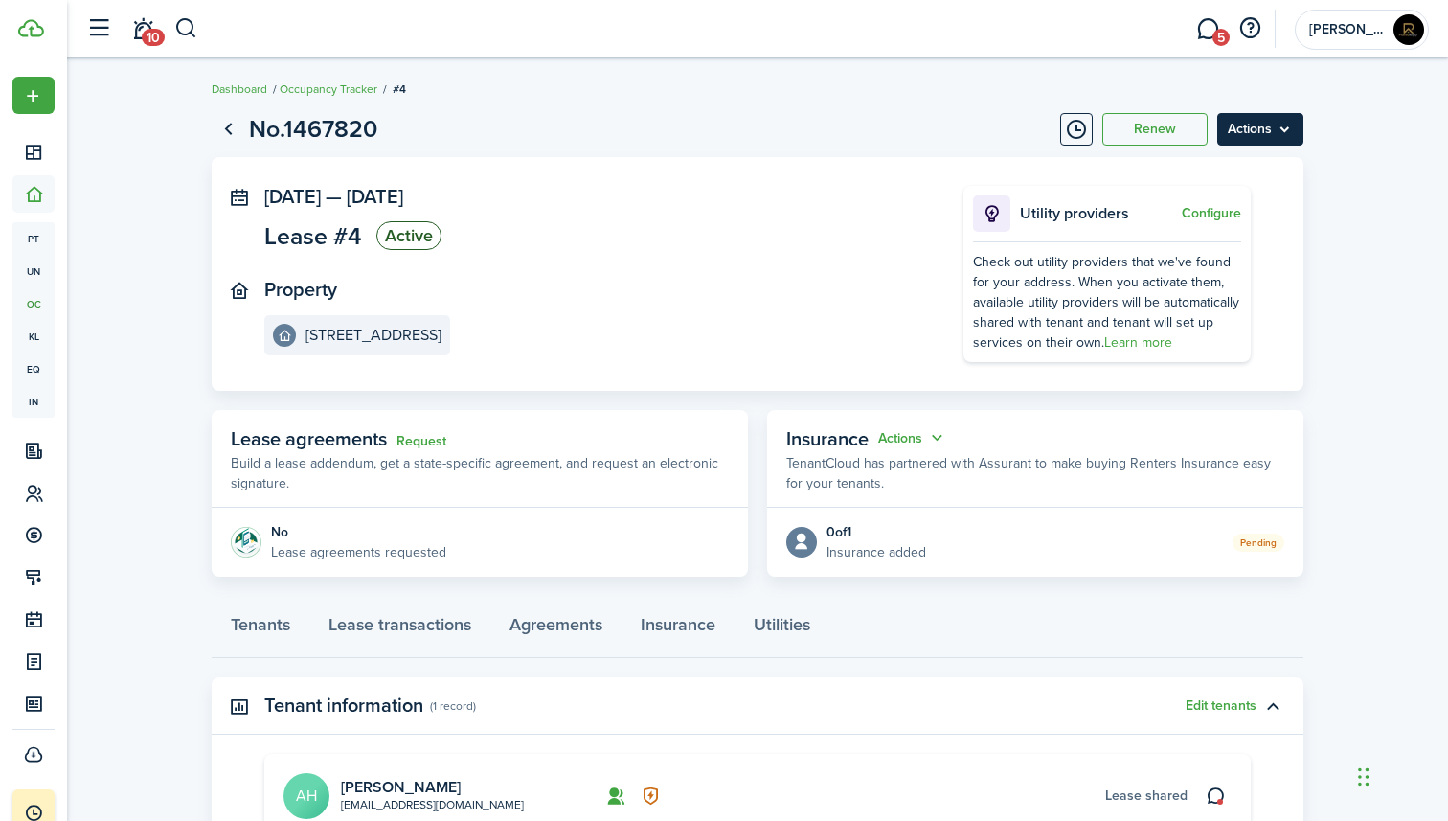
click at [1237, 138] on menu-btn "Actions" at bounding box center [1260, 129] width 86 height 33
click at [1193, 262] on button "Delete" at bounding box center [1220, 272] width 168 height 33
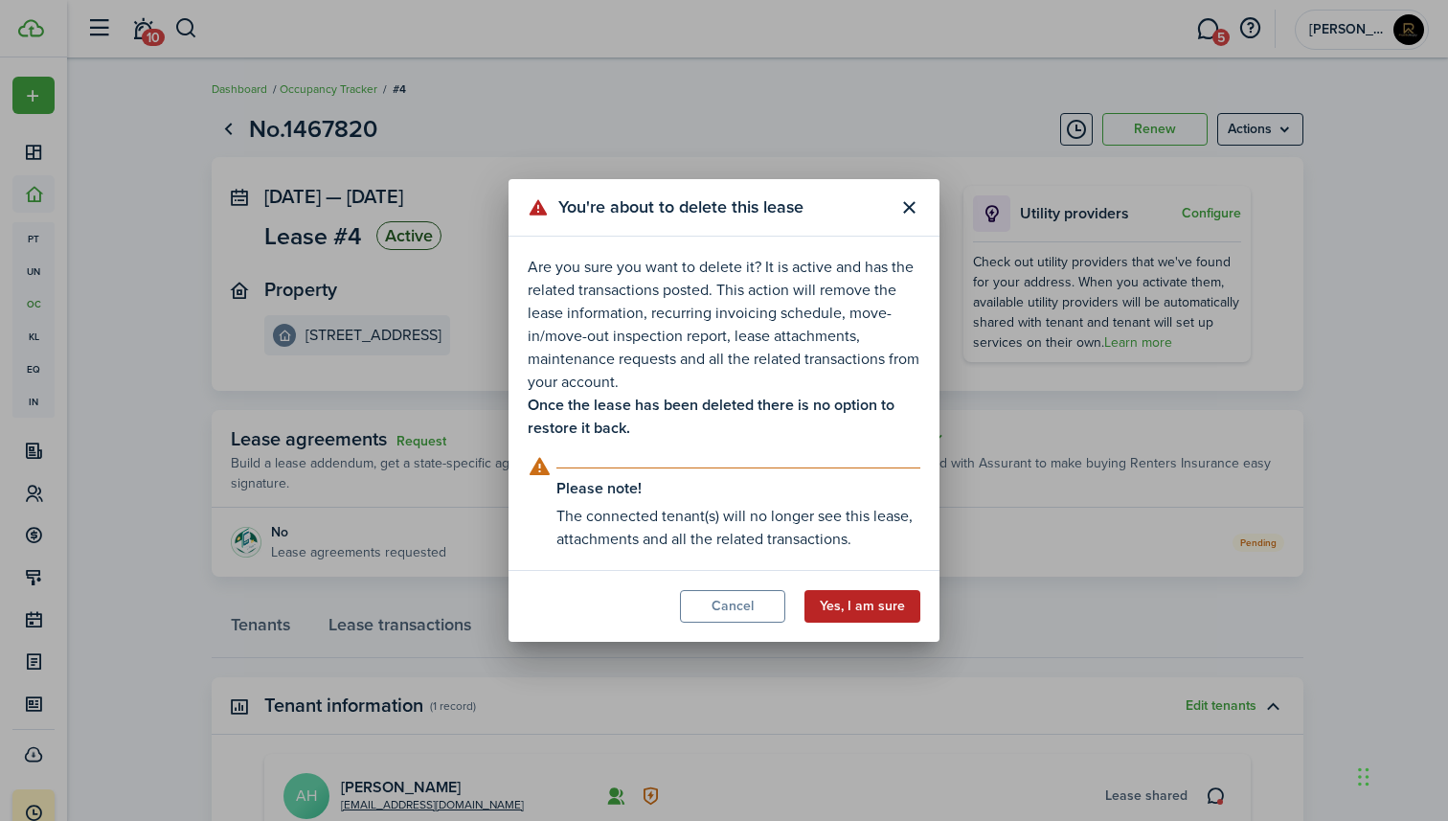
click at [857, 608] on button "Yes, I am sure" at bounding box center [863, 606] width 116 height 33
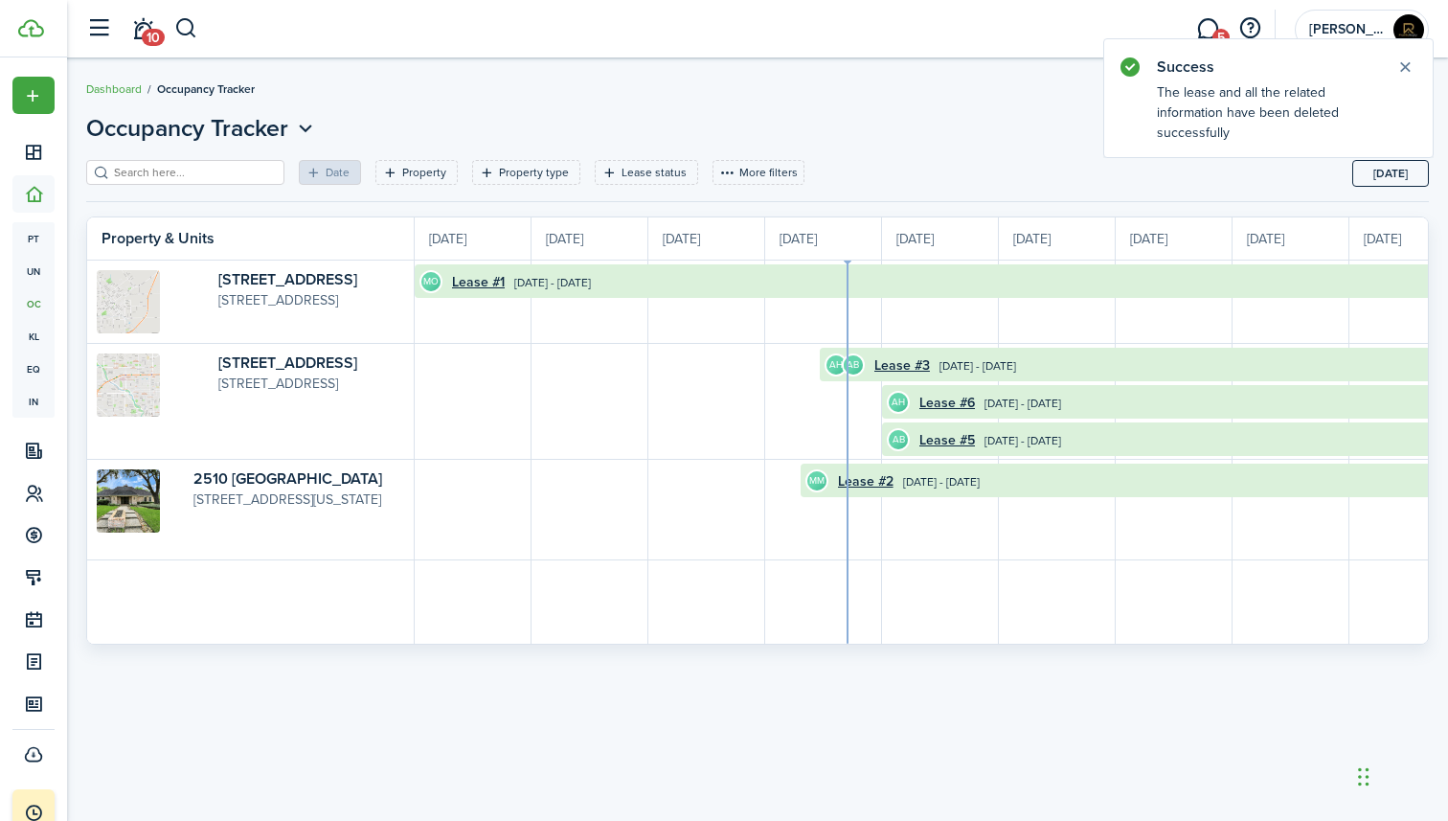
scroll to position [0, 351]
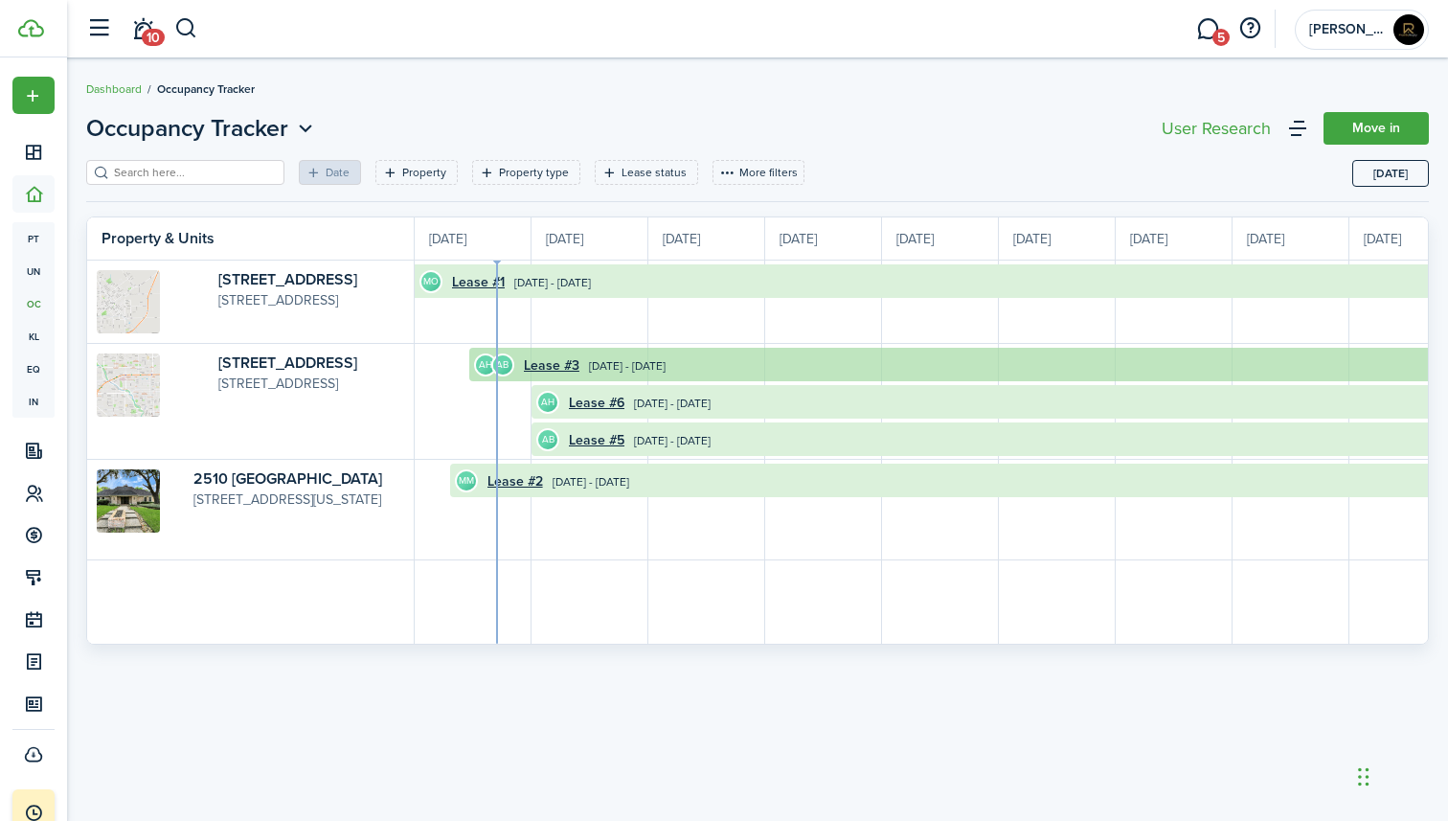
click at [636, 363] on time "[DATE] - [DATE]" at bounding box center [627, 365] width 77 height 17
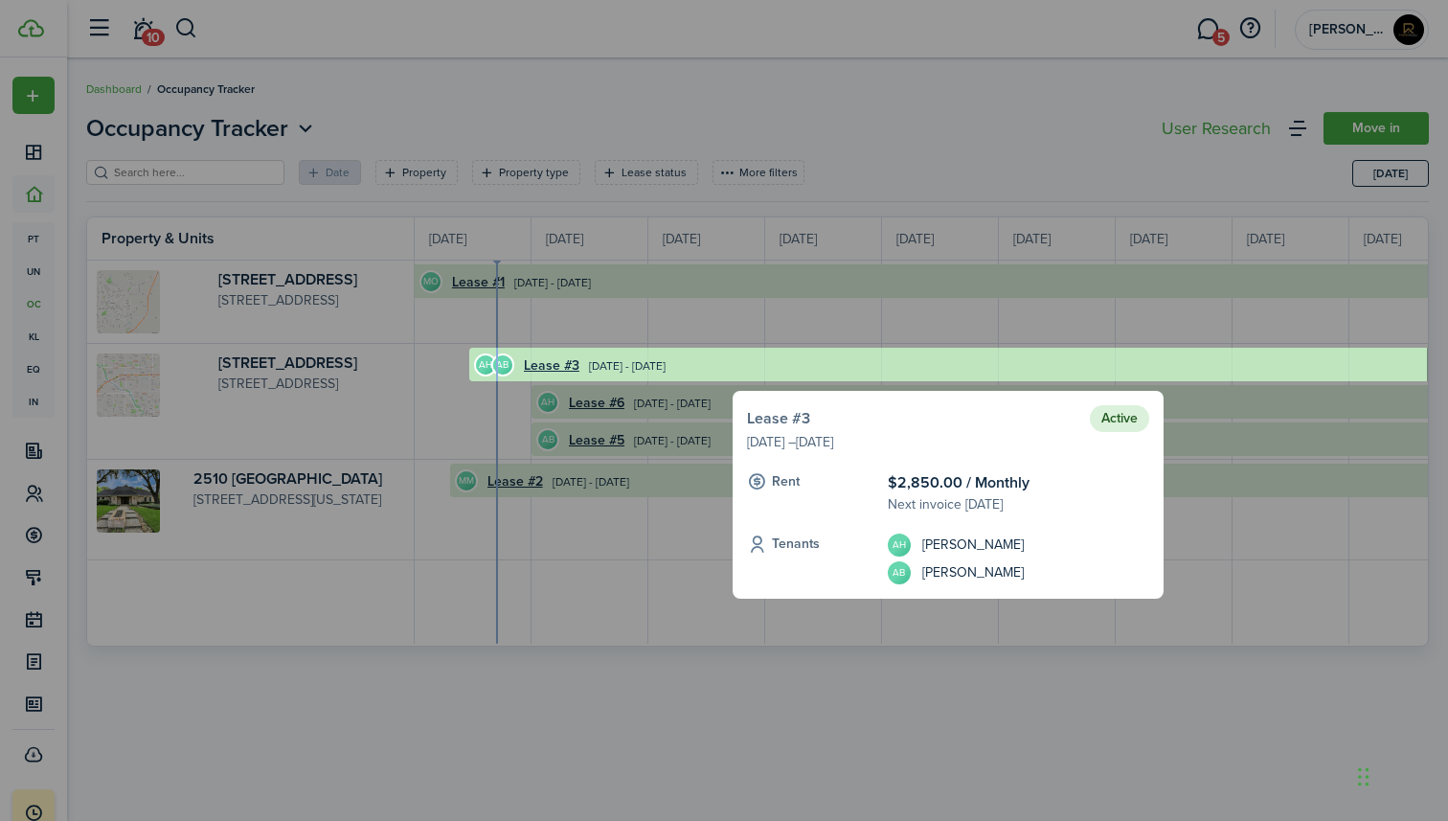
click at [797, 418] on link "Lease #3" at bounding box center [778, 418] width 63 height 23
